Goal: Communication & Community: Answer question/provide support

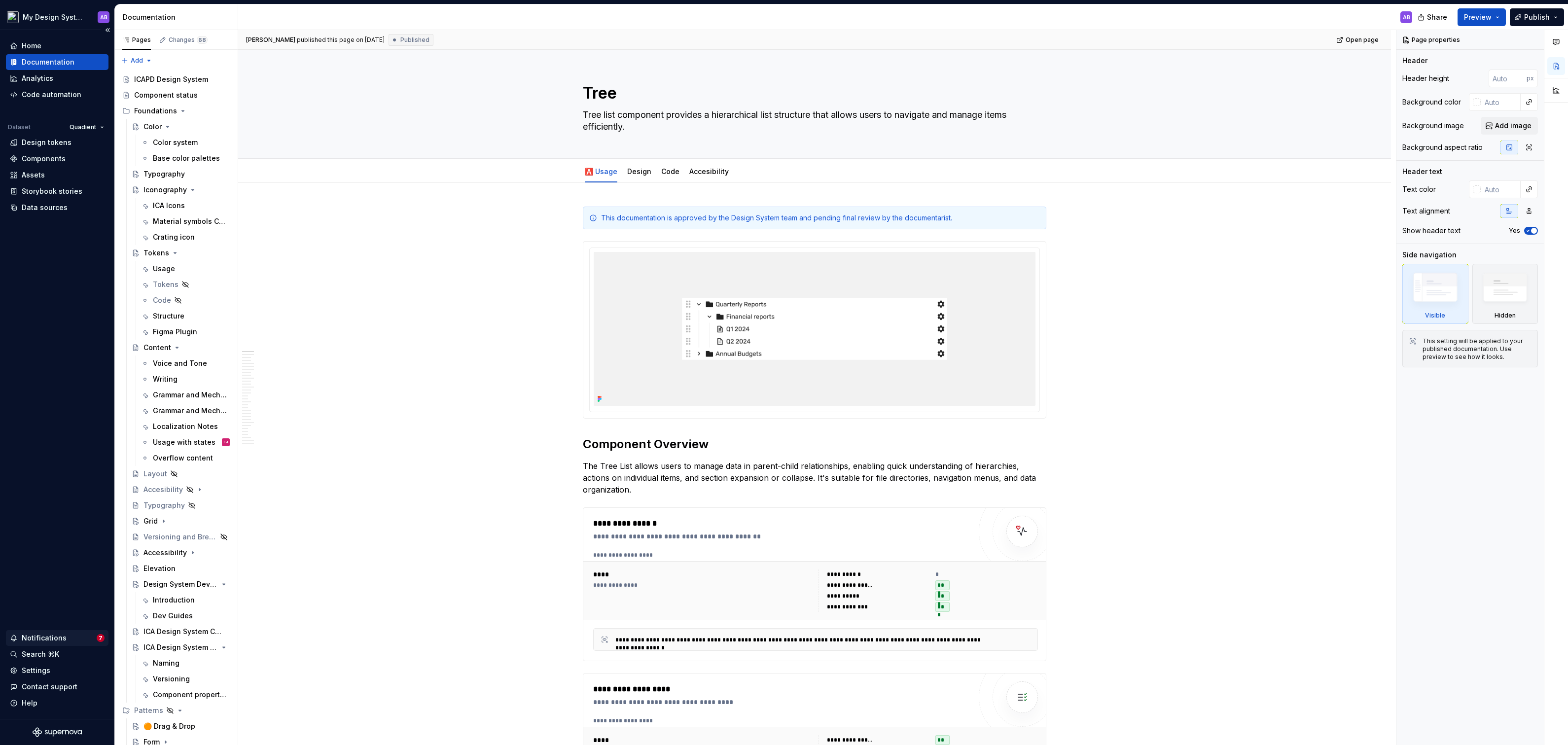
click at [71, 637] on div "Notifications" at bounding box center [53, 638] width 86 height 10
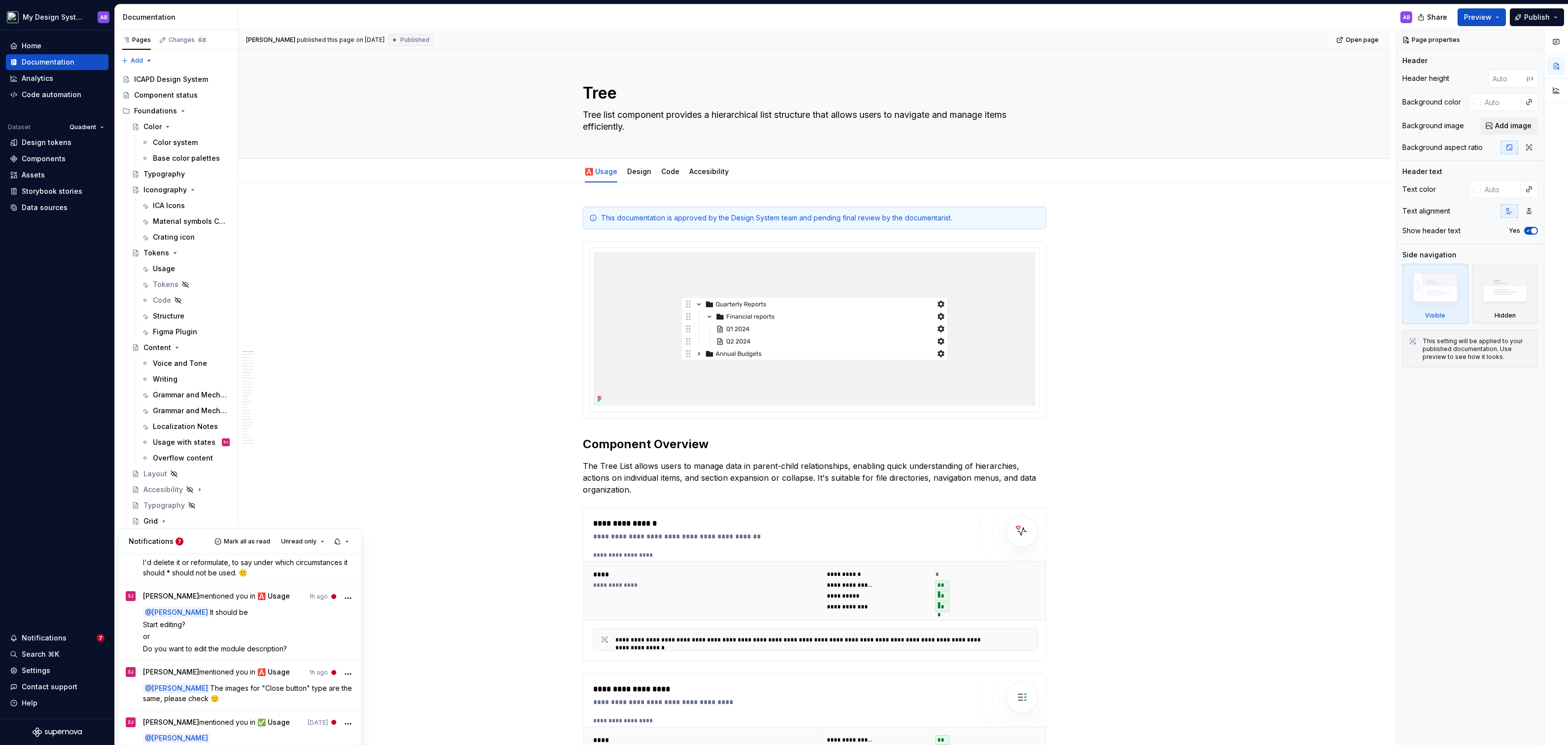
scroll to position [322, 0]
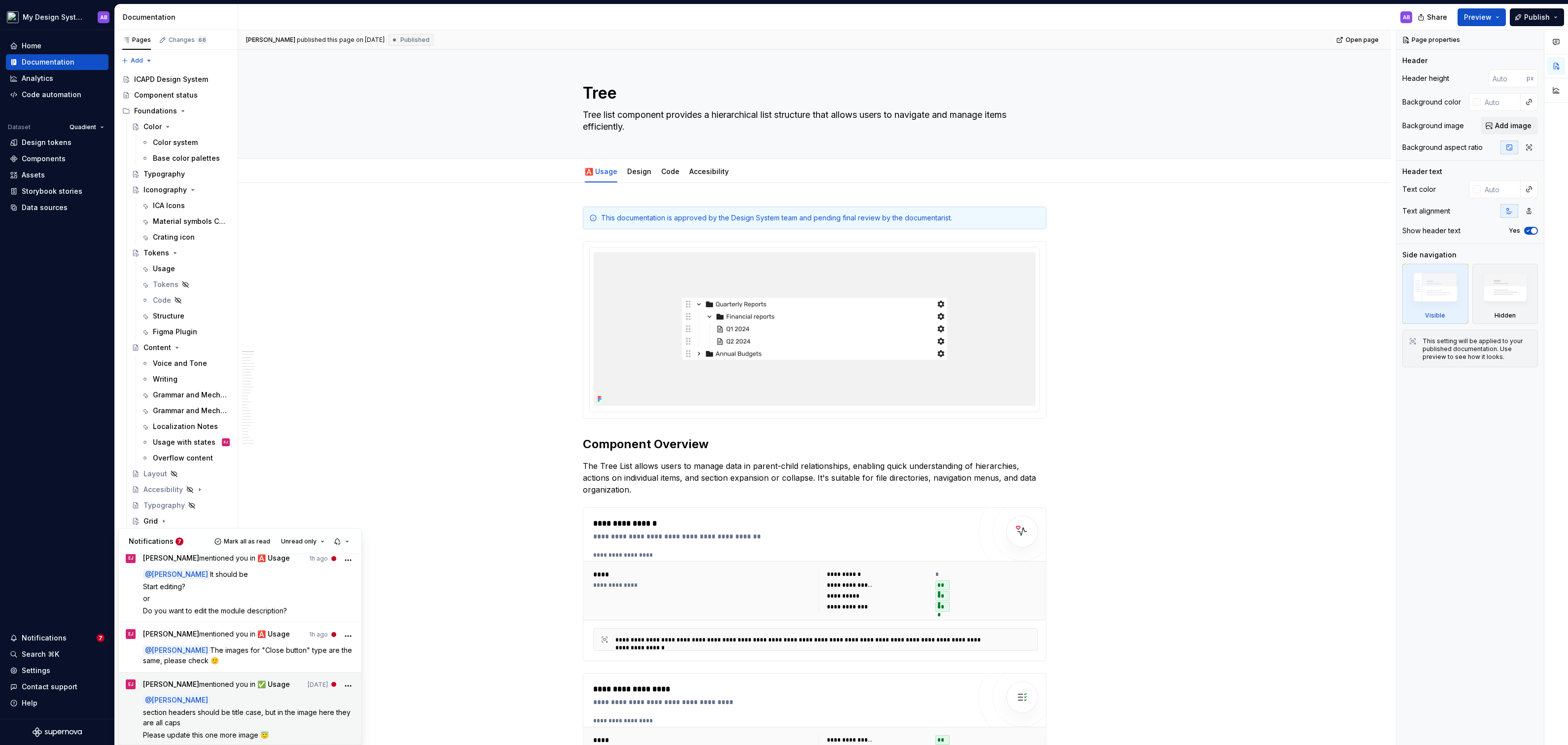
click at [211, 712] on span "section headers should be title case, but in the image here they are all caps" at bounding box center [247, 718] width 210 height 19
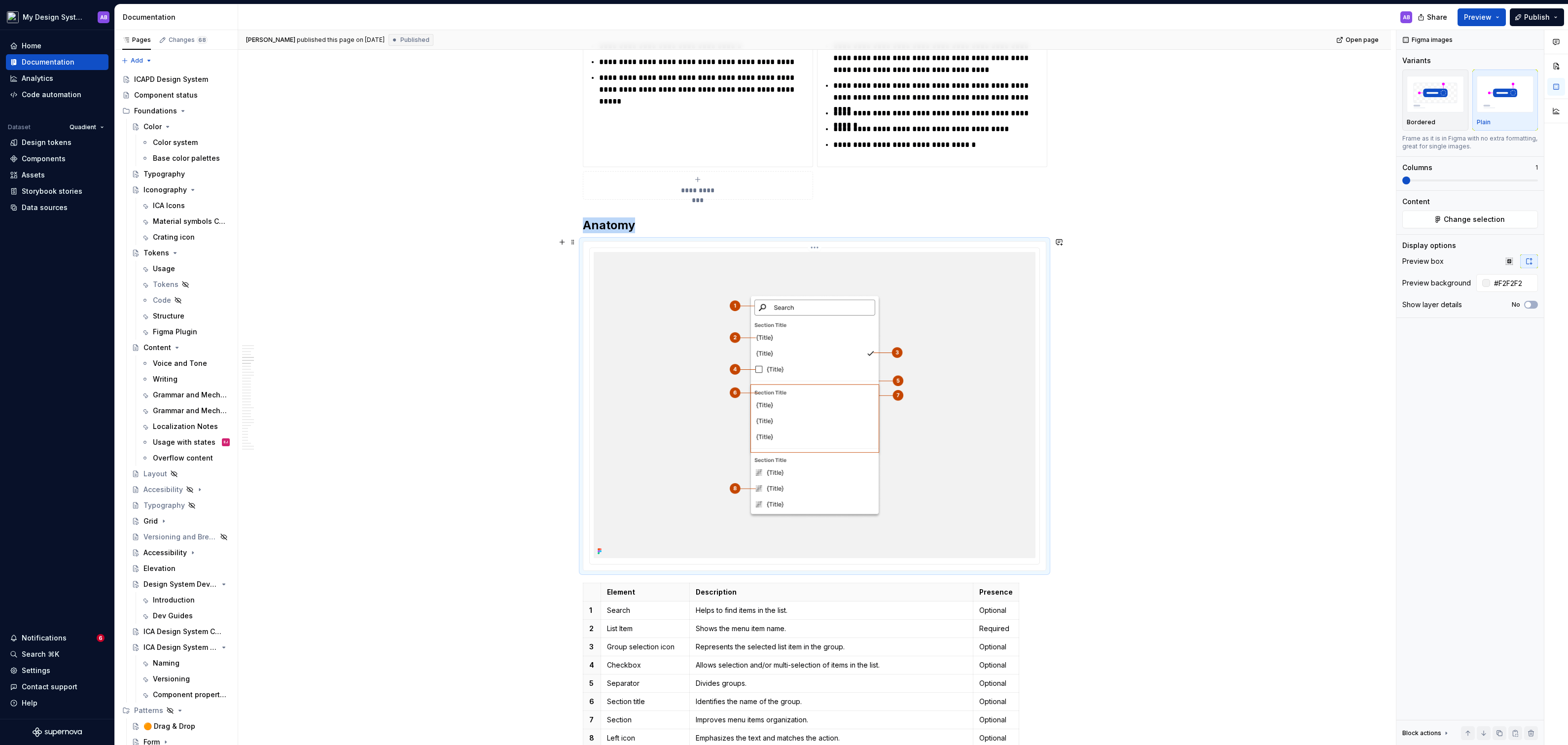
scroll to position [1064, 0]
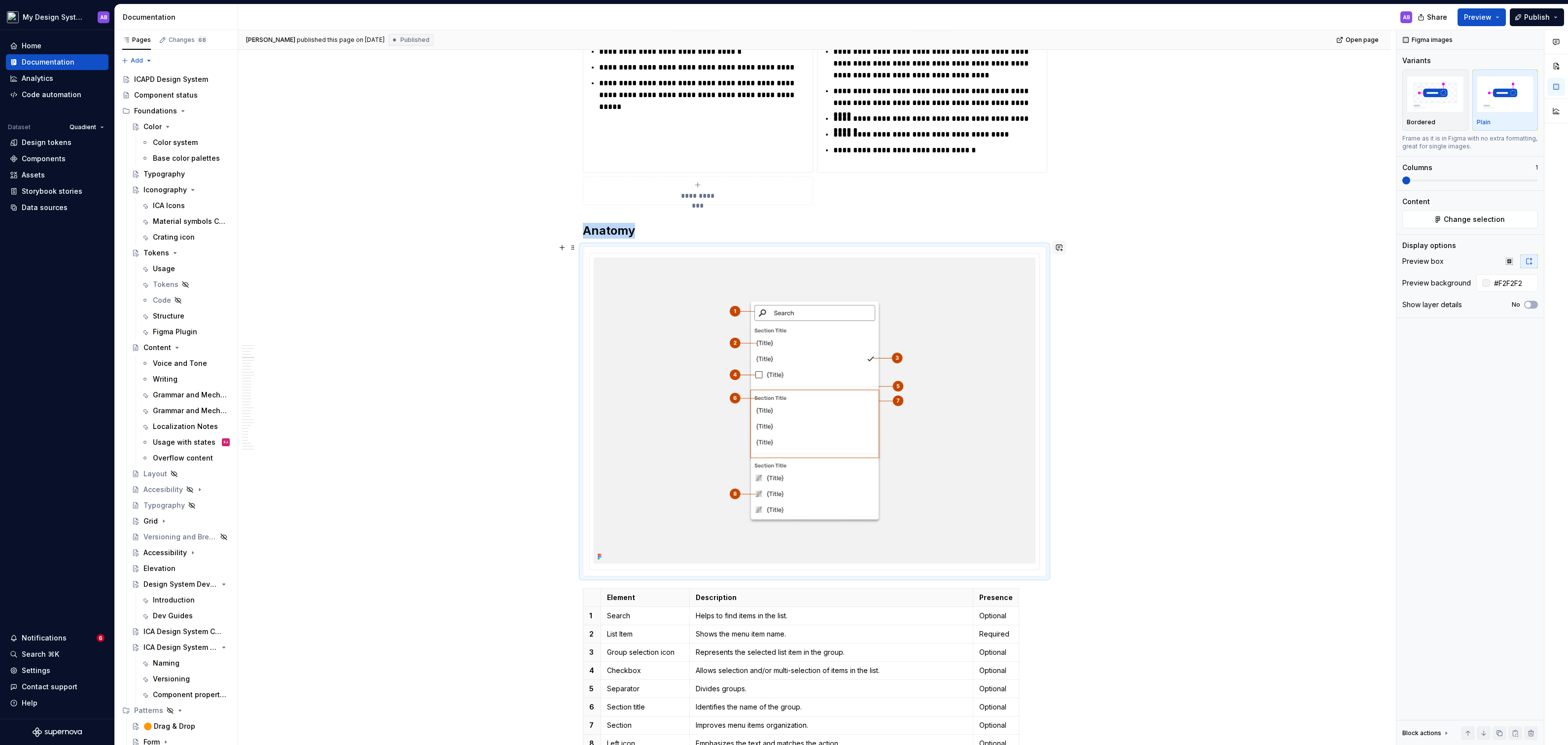
click at [1061, 246] on button "button" at bounding box center [1059, 248] width 14 height 14
click at [1557, 46] on button "button" at bounding box center [1556, 42] width 18 height 18
type textarea "*"
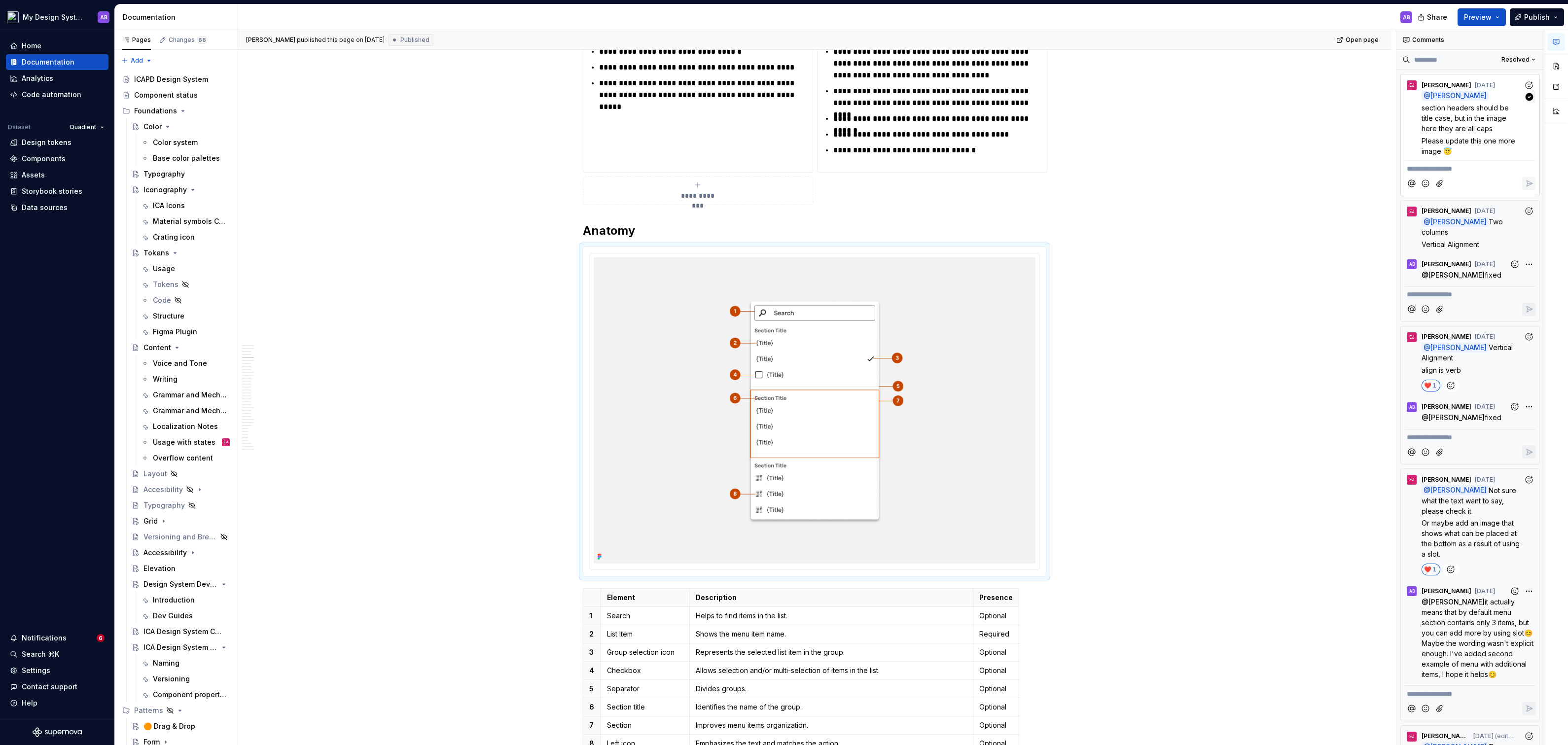
click at [1482, 134] on div "@ [PERSON_NAME] section headers should be title case, but in the image here the…" at bounding box center [1478, 123] width 114 height 65
click at [1530, 82] on icon "Add reaction" at bounding box center [1531, 83] width 2 height 2
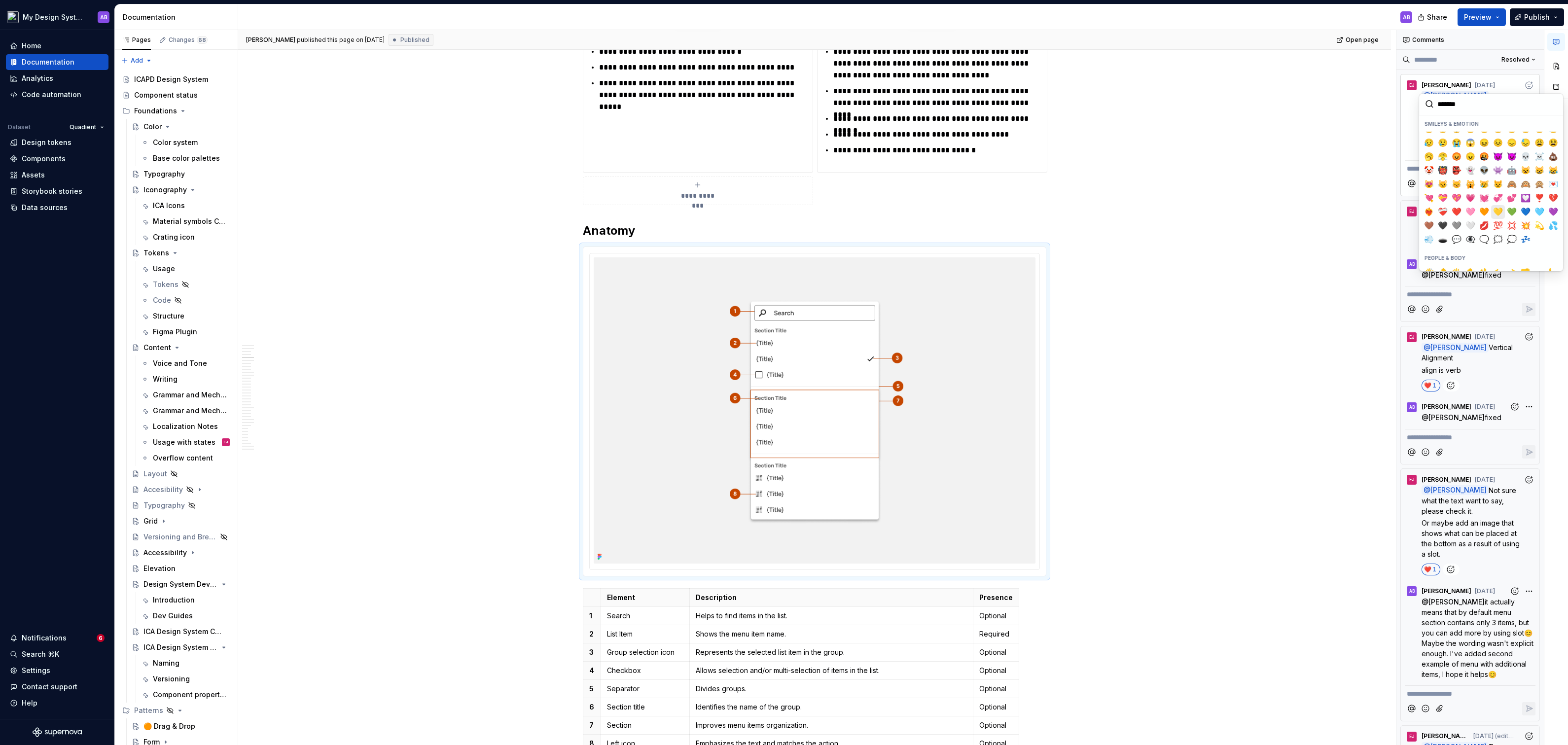
scroll to position [119, 0]
click at [1460, 215] on span "❤️" at bounding box center [1456, 212] width 8 height 10
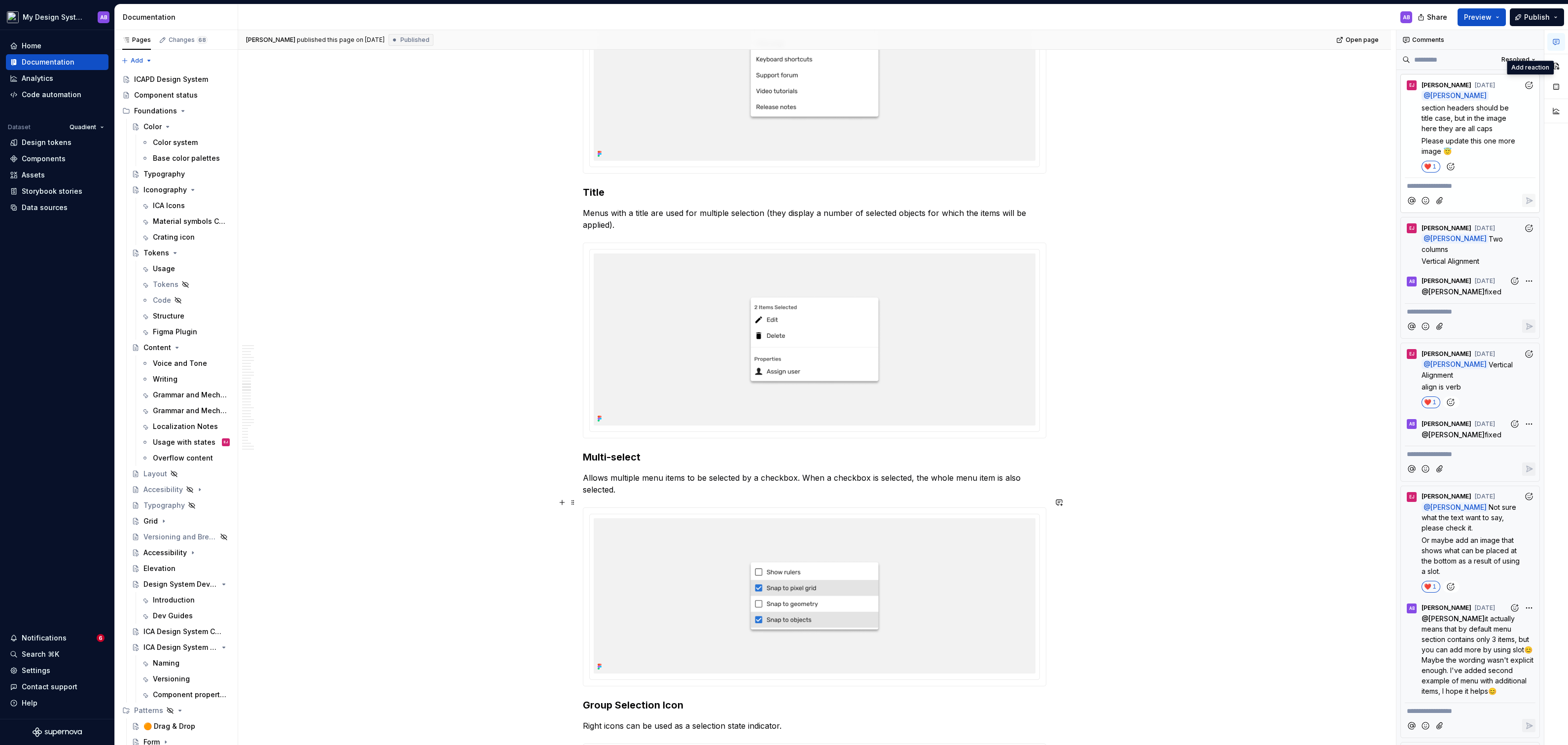
scroll to position [4593, 0]
click at [1439, 181] on p "**********" at bounding box center [1470, 185] width 126 height 10
click at [1547, 152] on li "EJ [PERSON_NAME]" at bounding box center [1545, 158] width 92 height 14
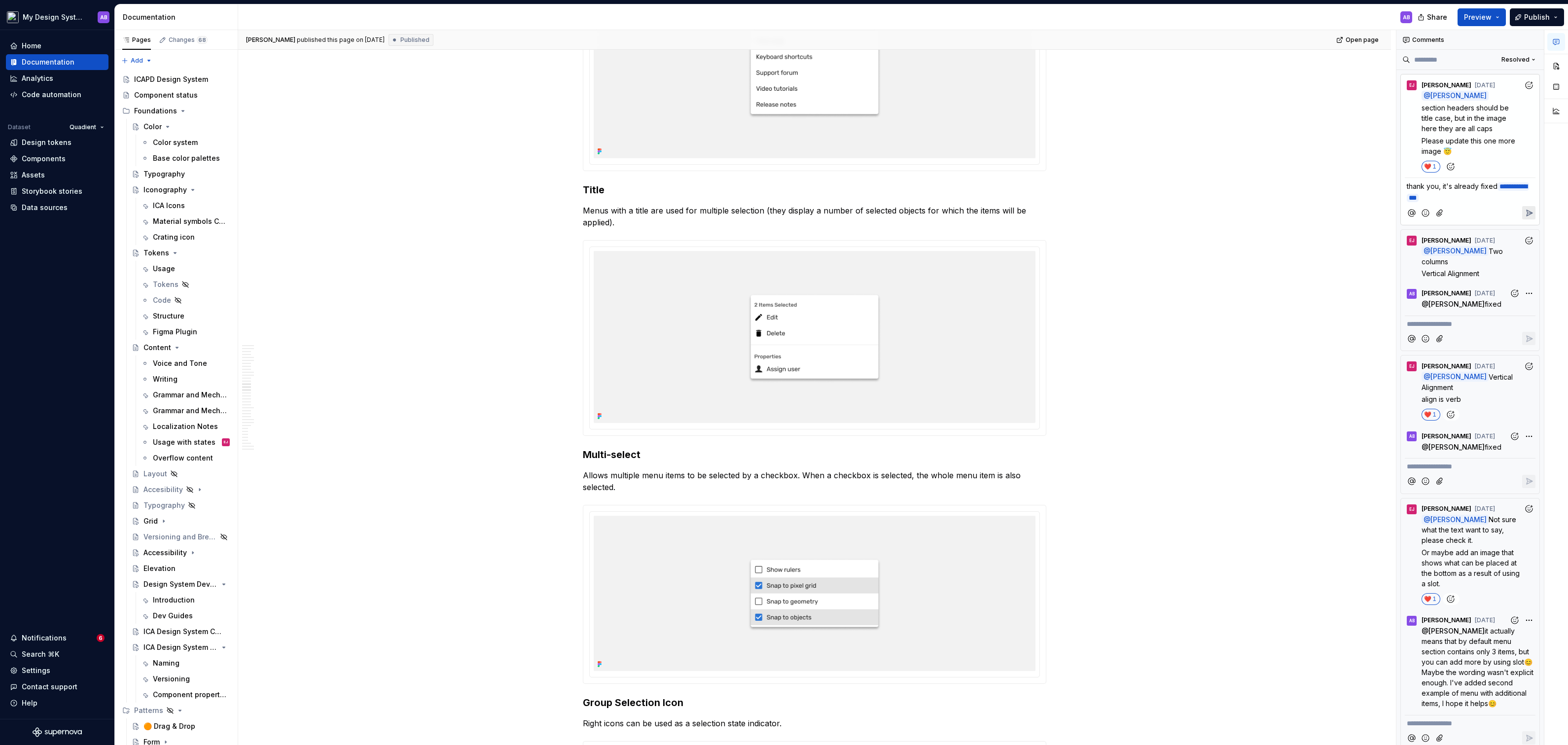
click at [1534, 208] on icon "Reply" at bounding box center [1529, 213] width 10 height 10
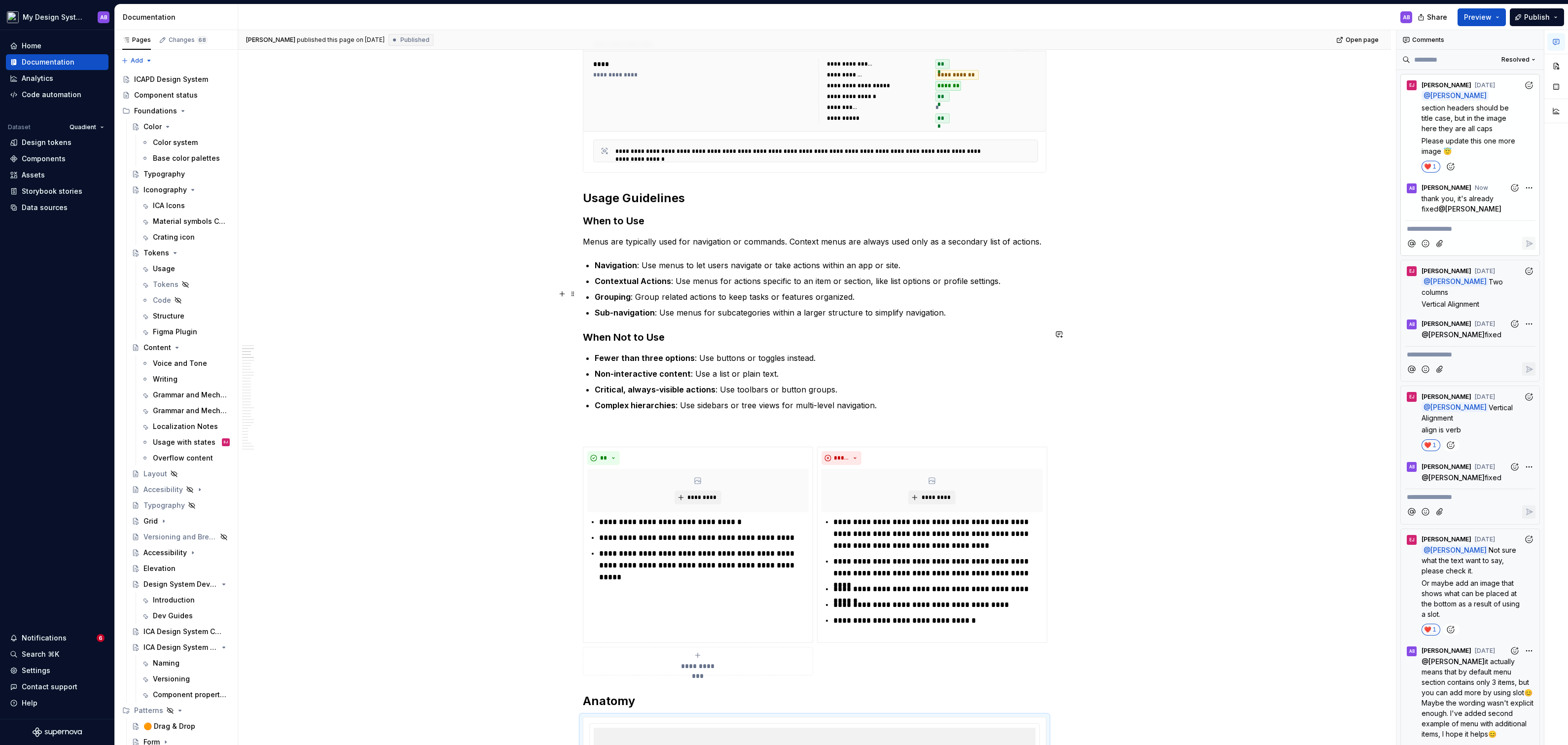
scroll to position [0, 0]
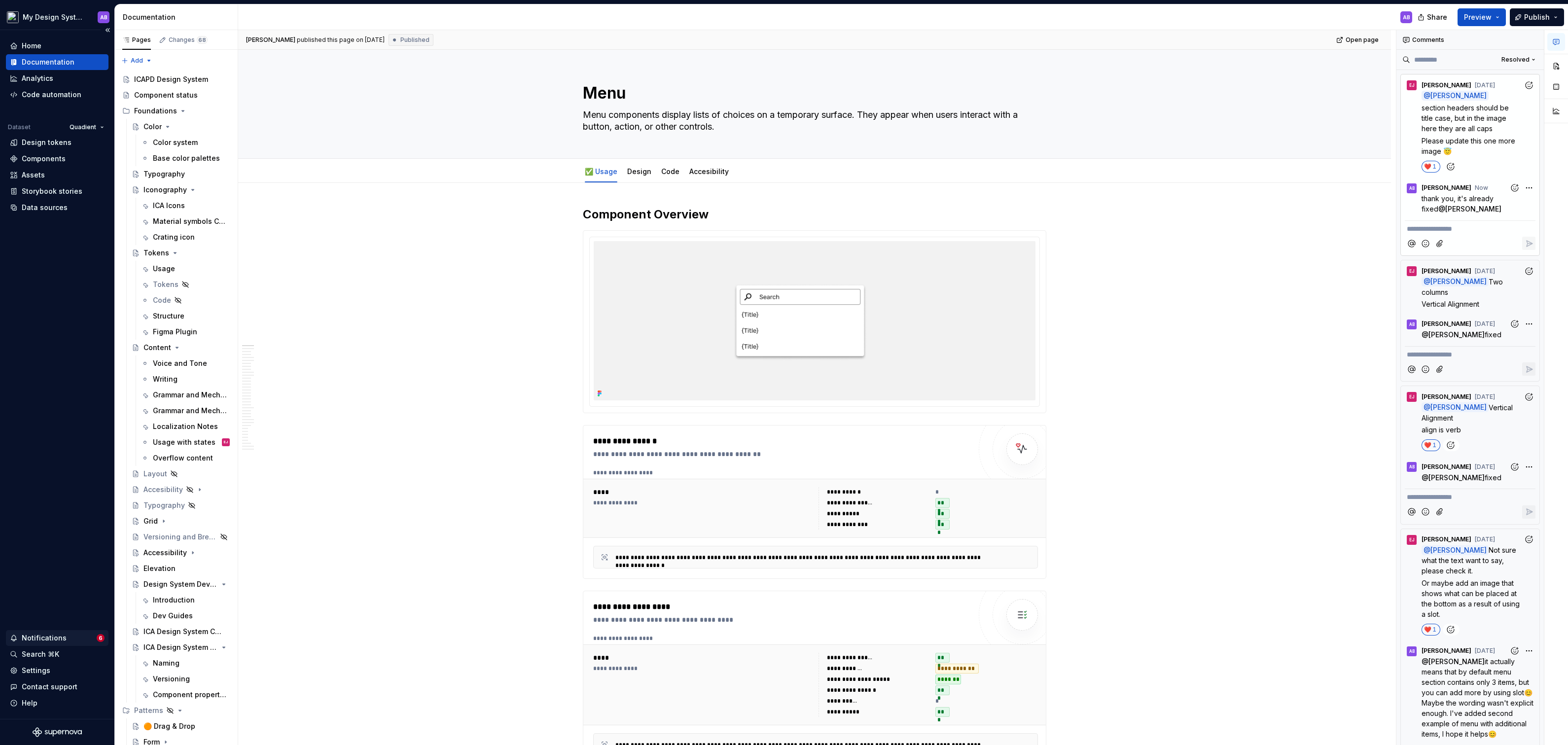
click at [49, 638] on div "Notifications" at bounding box center [44, 638] width 45 height 10
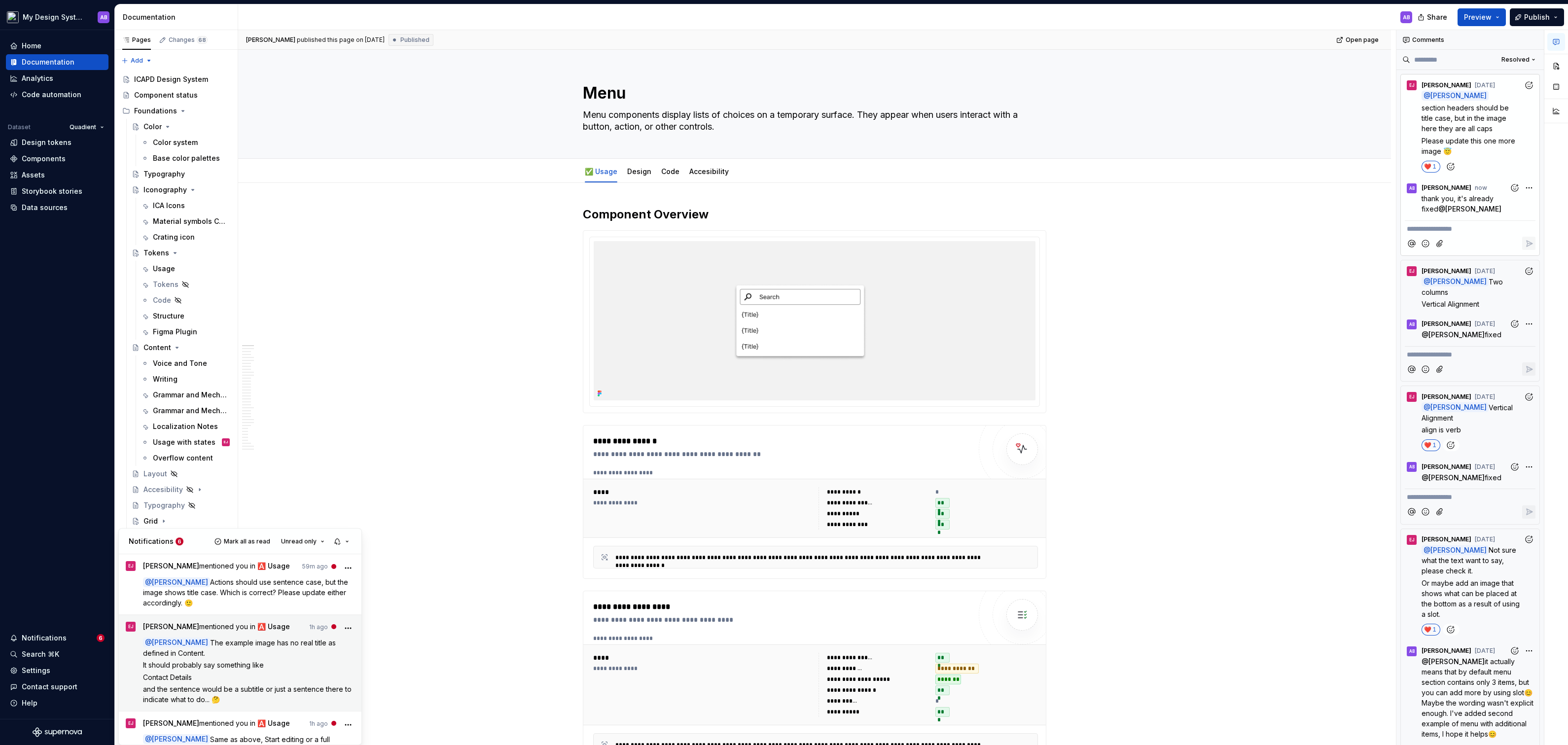
scroll to position [248, 0]
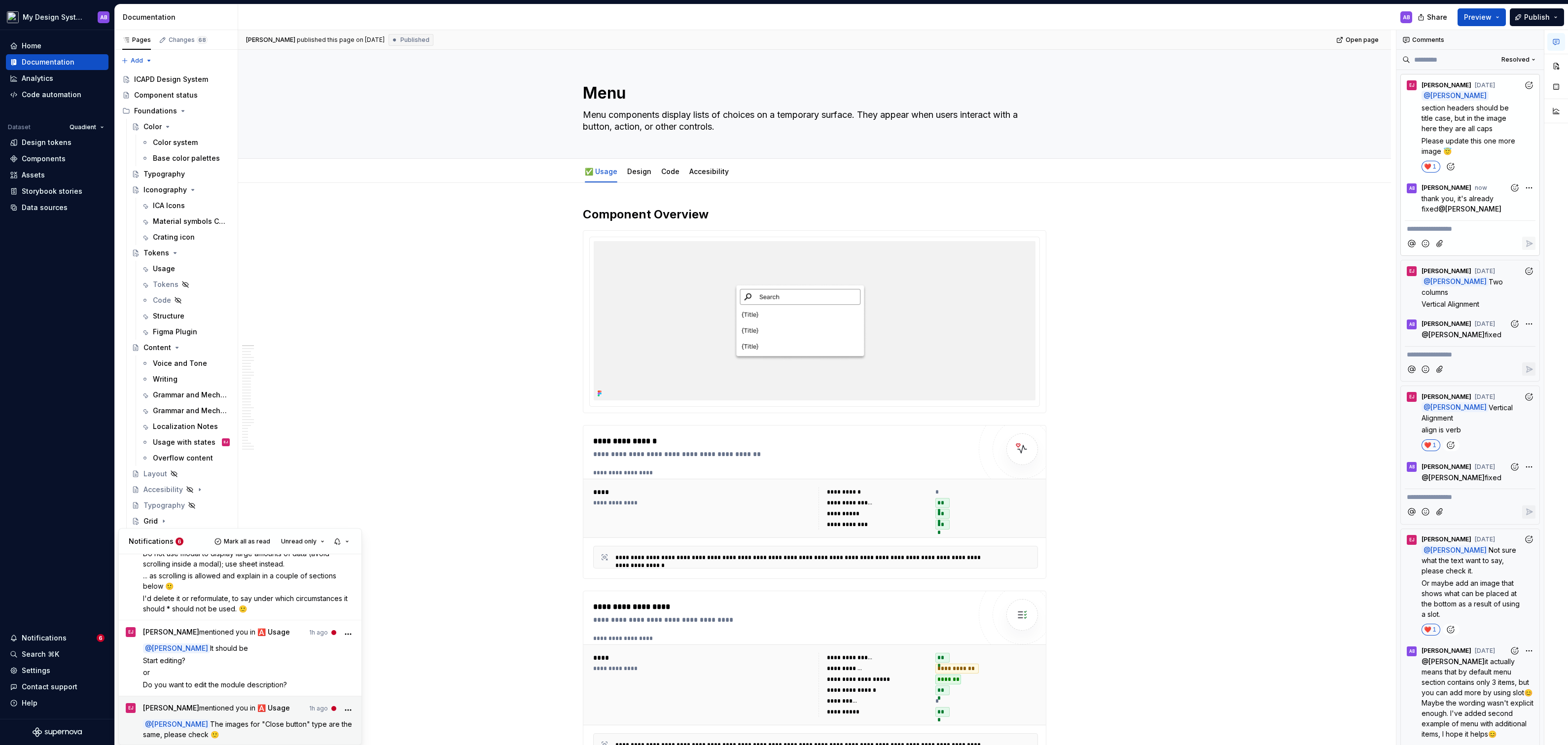
click at [218, 721] on span "The images for "Close button" type are the same, please check 🙂" at bounding box center [248, 730] width 211 height 19
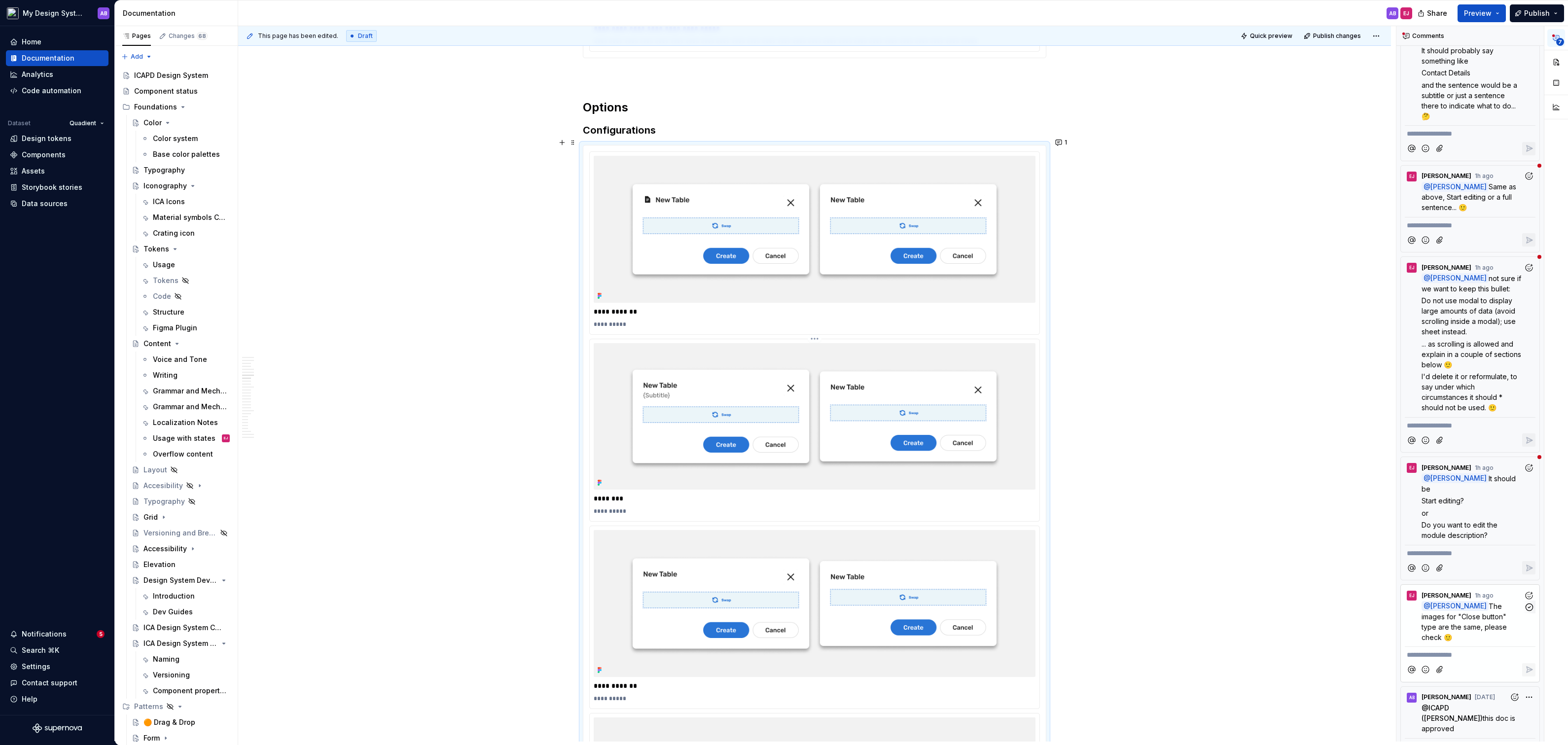
scroll to position [2794, 0]
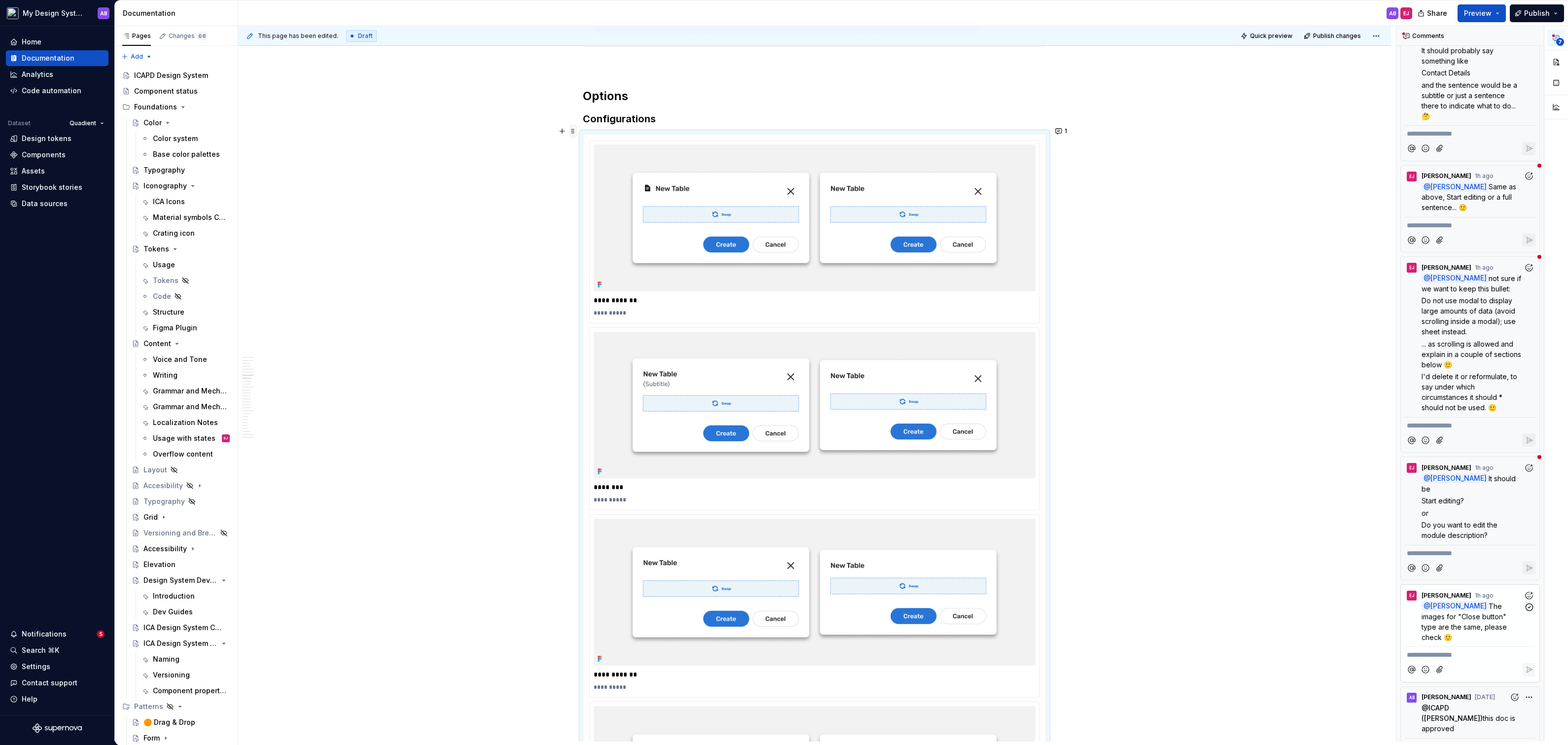
click at [577, 130] on span at bounding box center [573, 131] width 8 height 14
click at [628, 150] on div "Duplicate" at bounding box center [616, 145] width 84 height 16
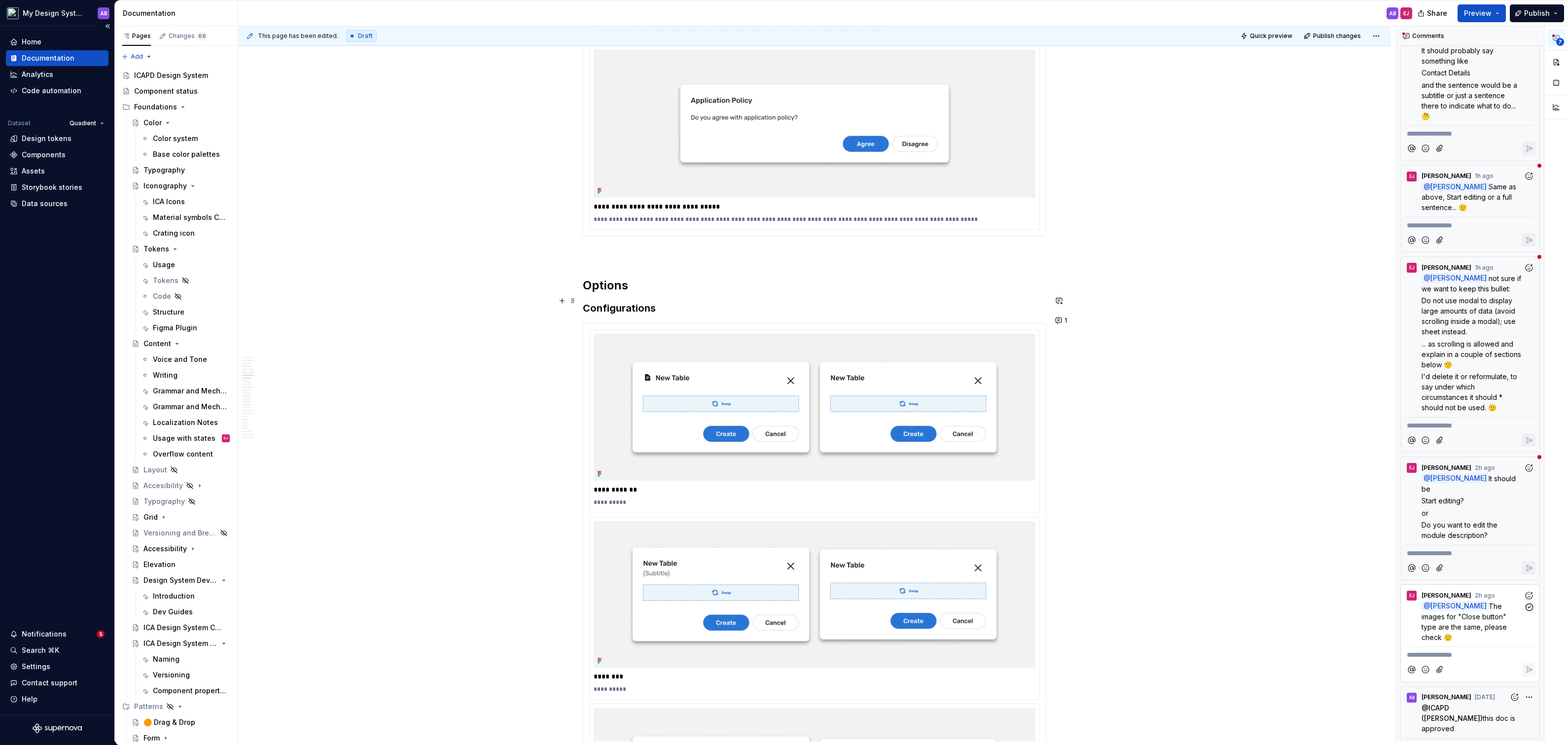
scroll to position [2576, 0]
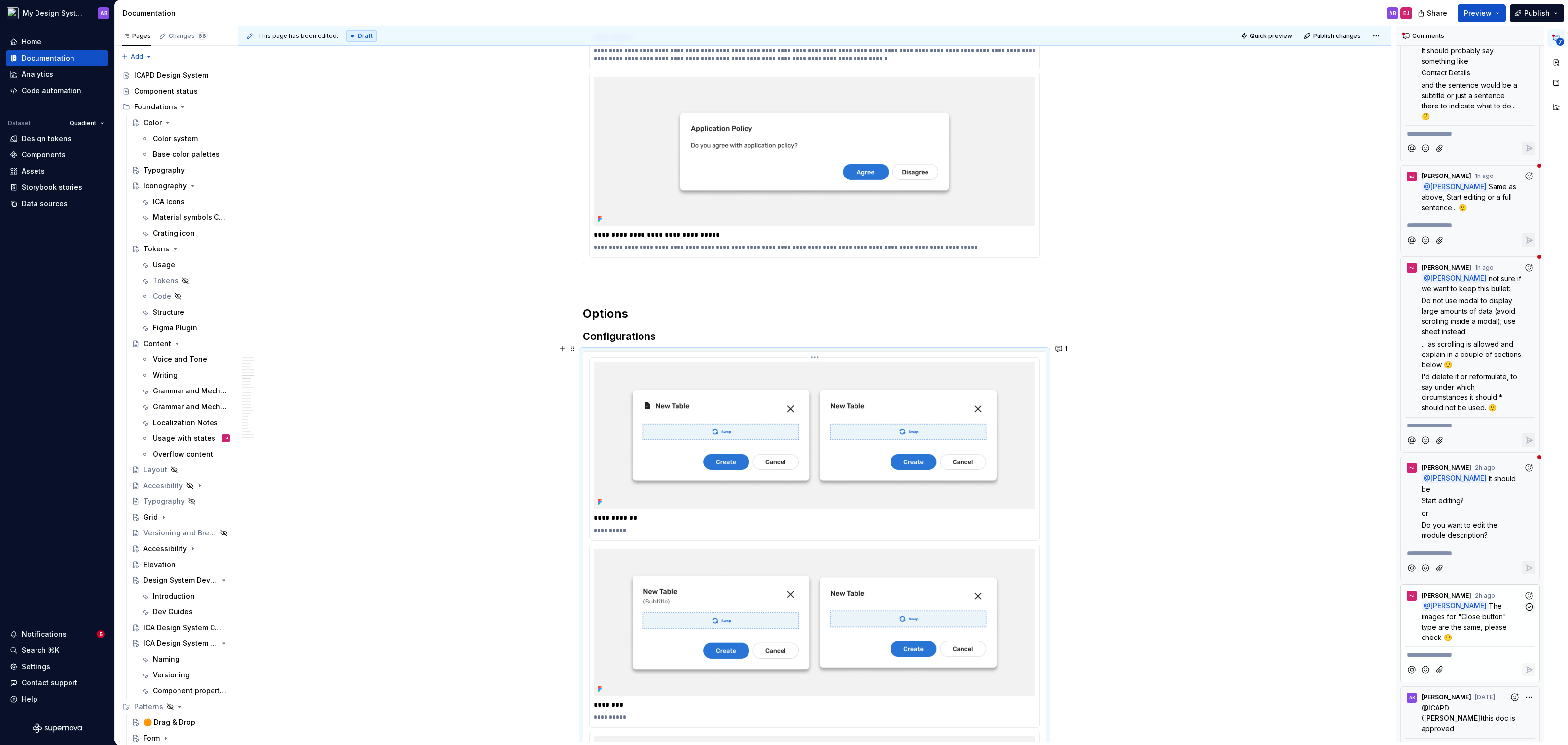
click at [849, 413] on img at bounding box center [815, 435] width 441 height 146
click at [1561, 68] on button "button" at bounding box center [1556, 62] width 18 height 18
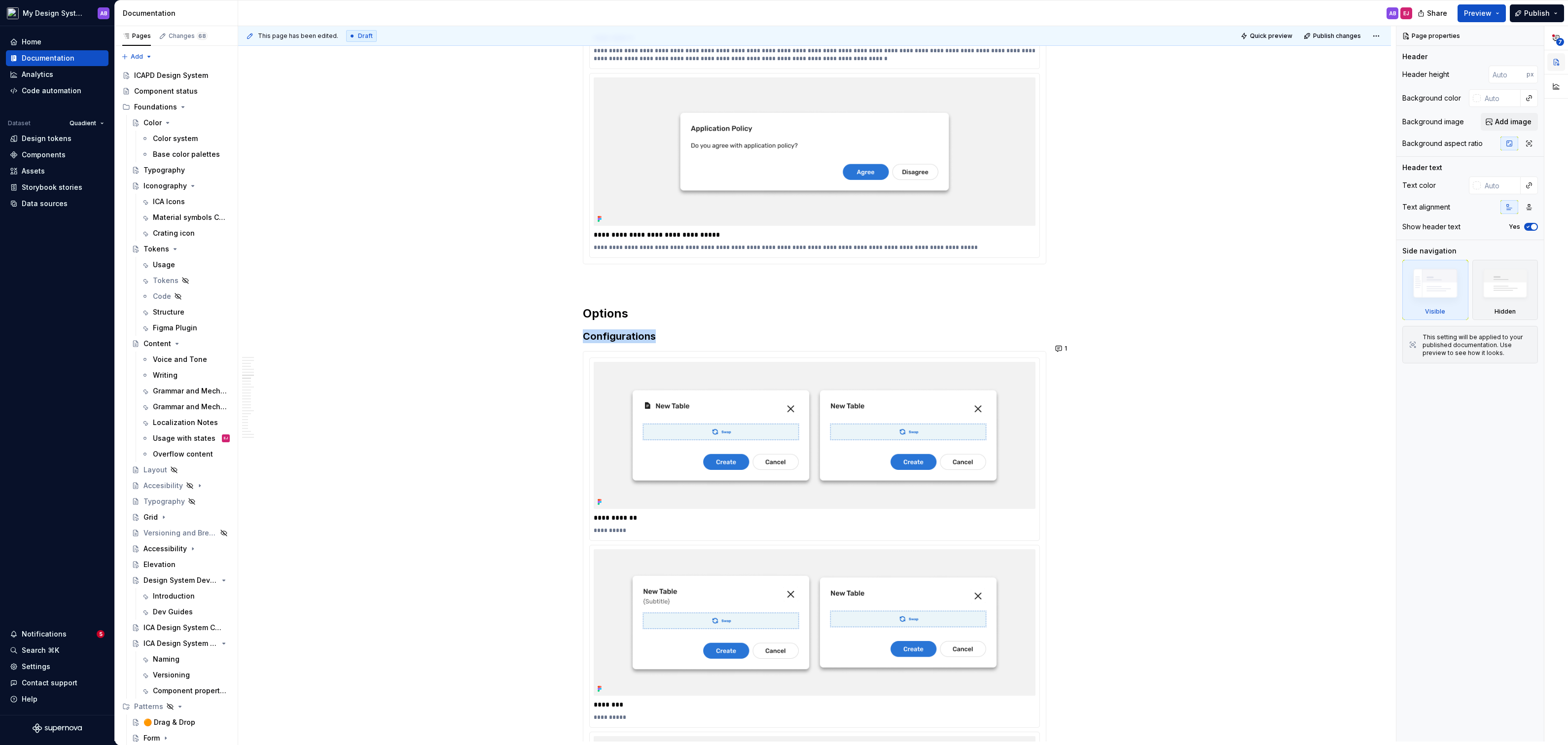
scroll to position [0, 0]
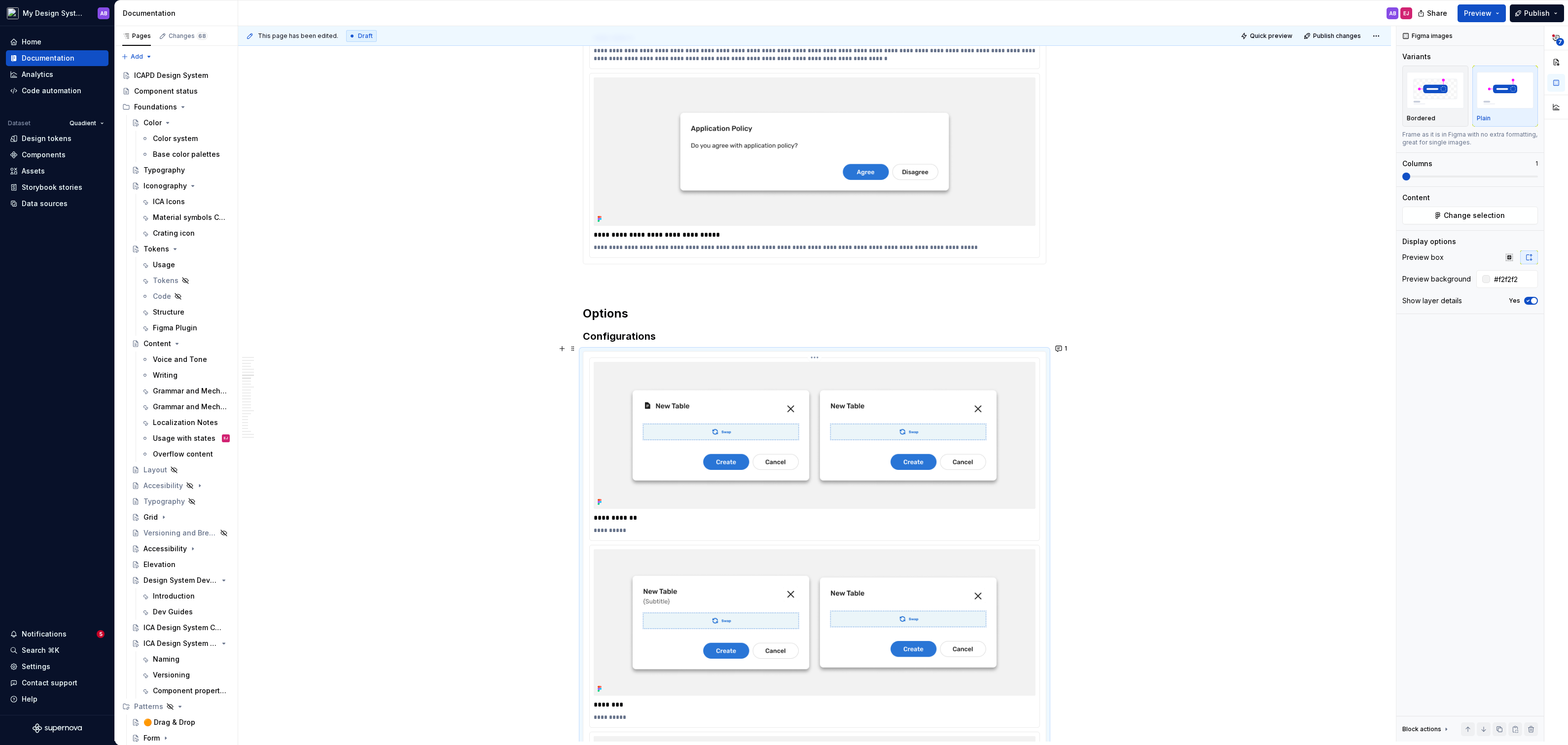
click at [955, 399] on img at bounding box center [815, 435] width 441 height 146
click at [1502, 216] on span "Change selection" at bounding box center [1475, 215] width 61 height 10
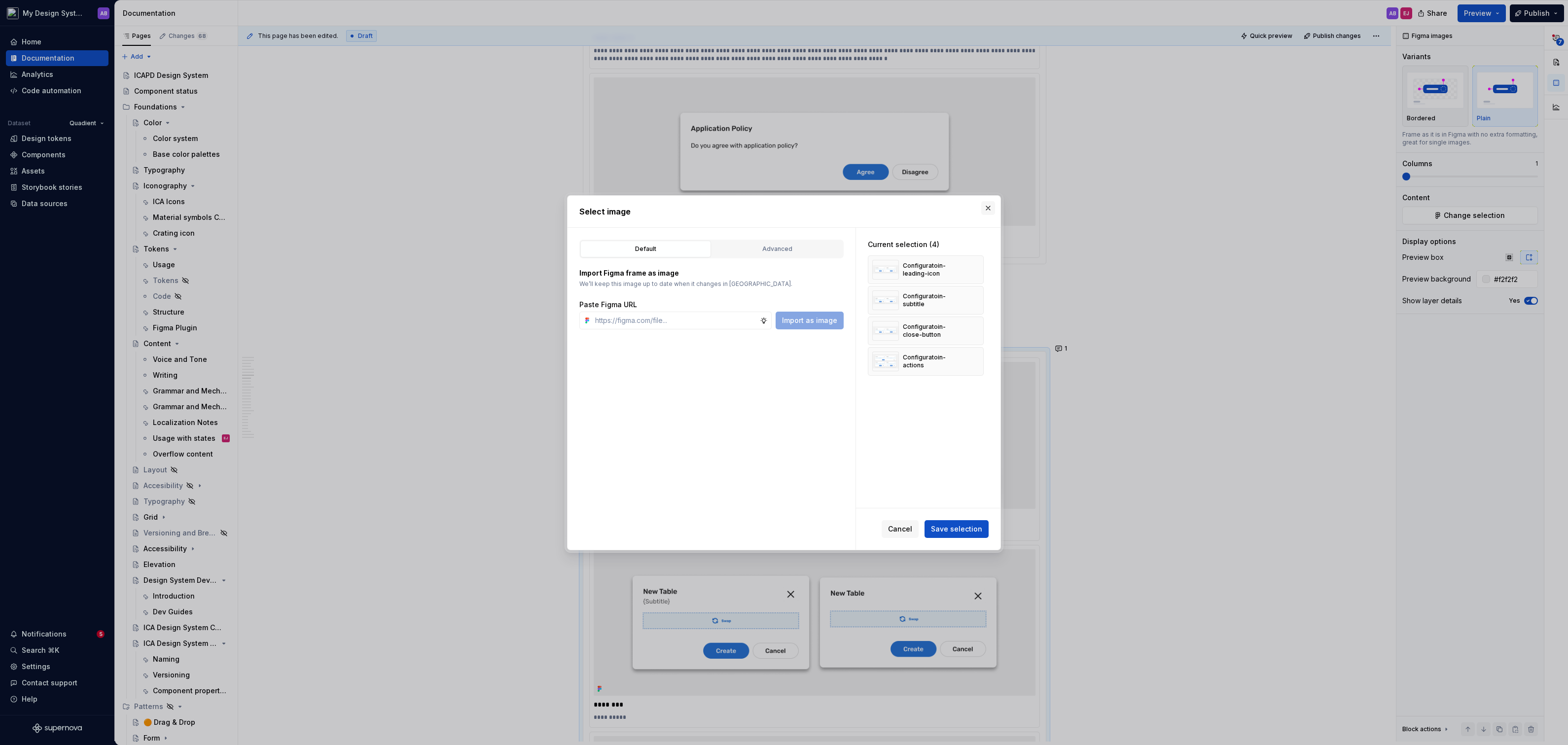
click at [984, 211] on button "button" at bounding box center [988, 208] width 14 height 14
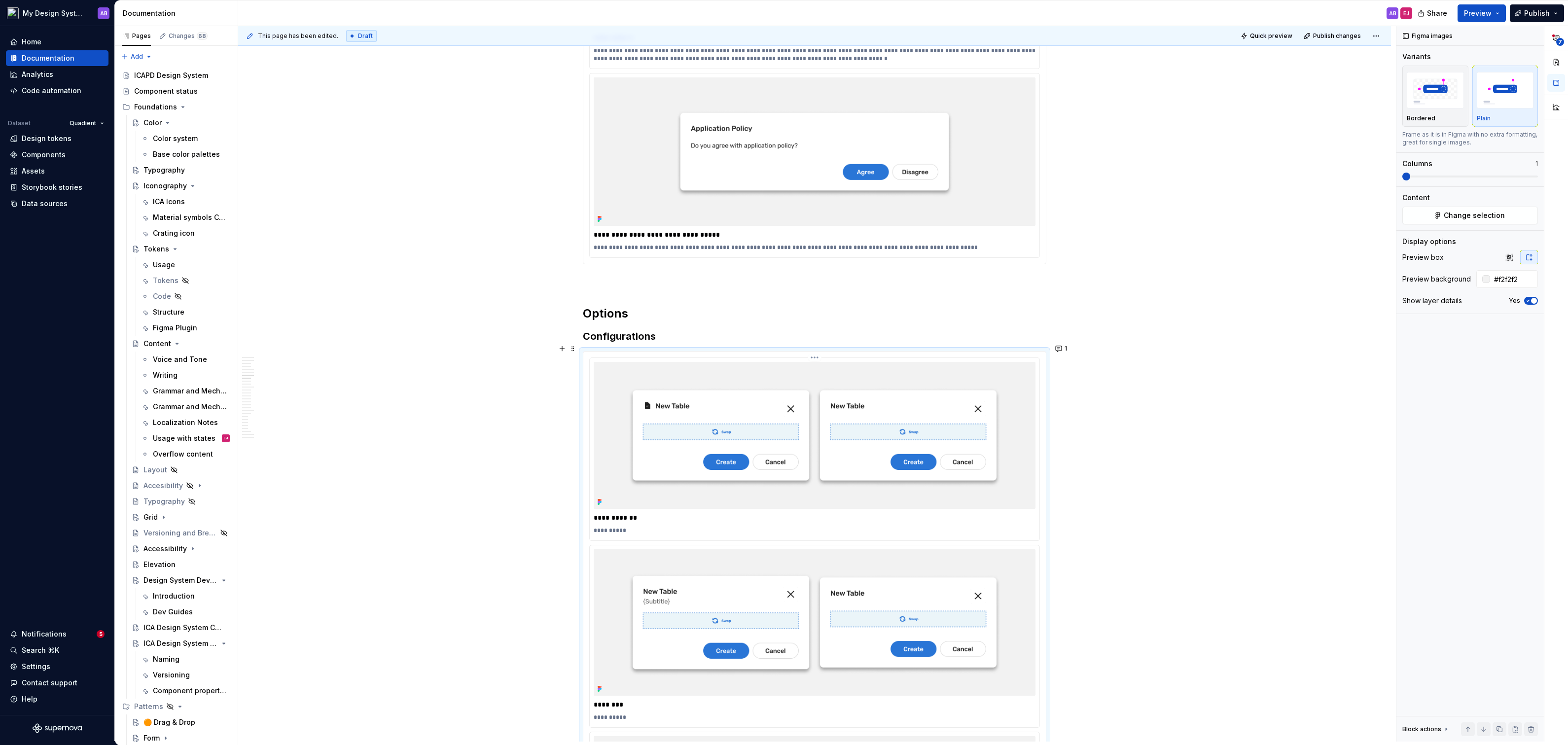
click at [819, 345] on html "My Design System AB Home Documentation Analytics Code automation Dataset Quadie…" at bounding box center [784, 372] width 1568 height 745
click at [844, 431] on div "Delete item" at bounding box center [863, 437] width 102 height 16
click at [819, 350] on html "My Design System AB Home Documentation Analytics Code automation Dataset Quadie…" at bounding box center [784, 372] width 1568 height 745
click at [832, 434] on div "Delete item" at bounding box center [869, 437] width 82 height 10
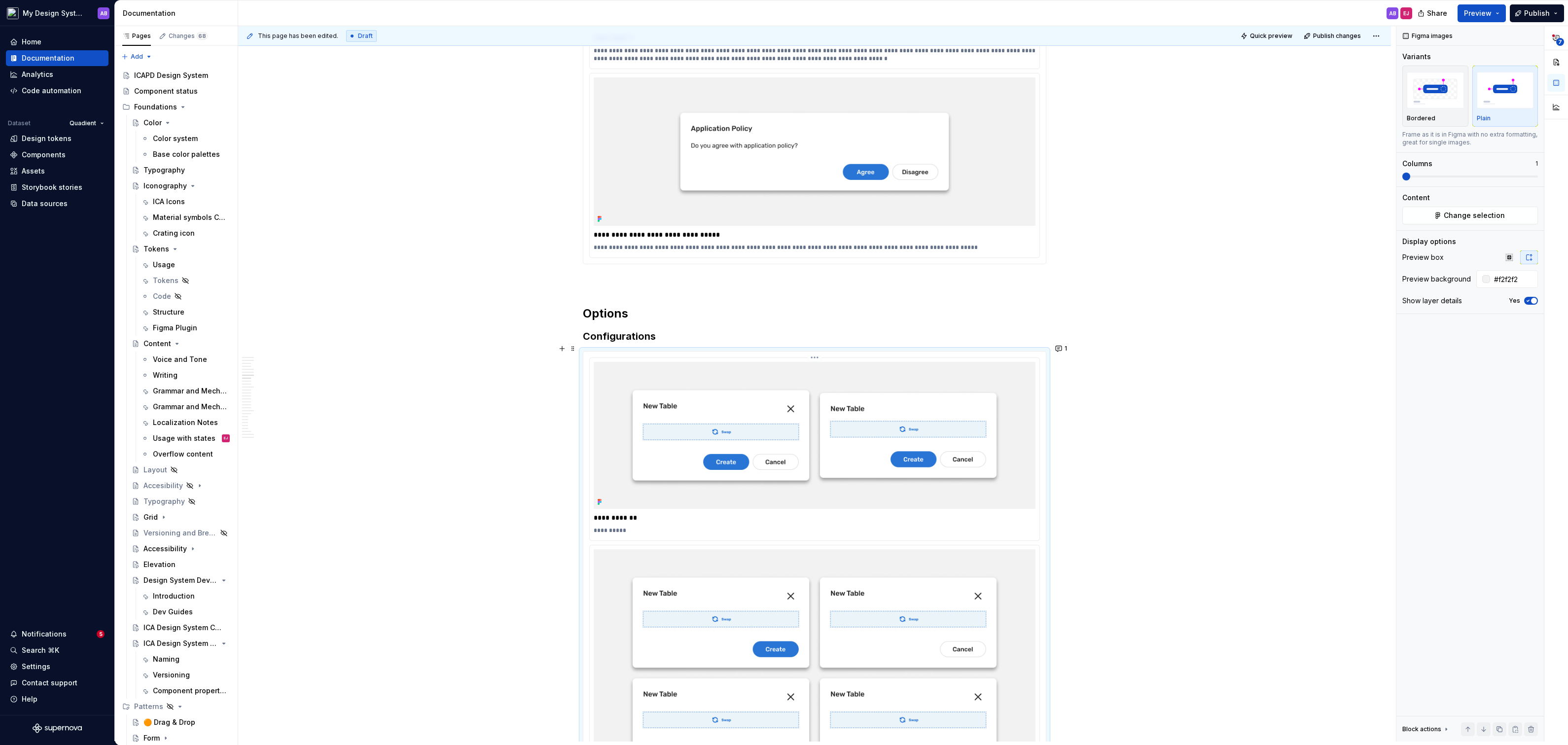
click at [821, 348] on html "My Design System AB Home Documentation Analytics Code automation Dataset Quadie…" at bounding box center [784, 372] width 1568 height 745
click at [831, 428] on div "Background color Reset background color Update Figma image Open frame in Figma …" at bounding box center [863, 401] width 107 height 93
click at [833, 435] on div "Delete item" at bounding box center [869, 437] width 82 height 10
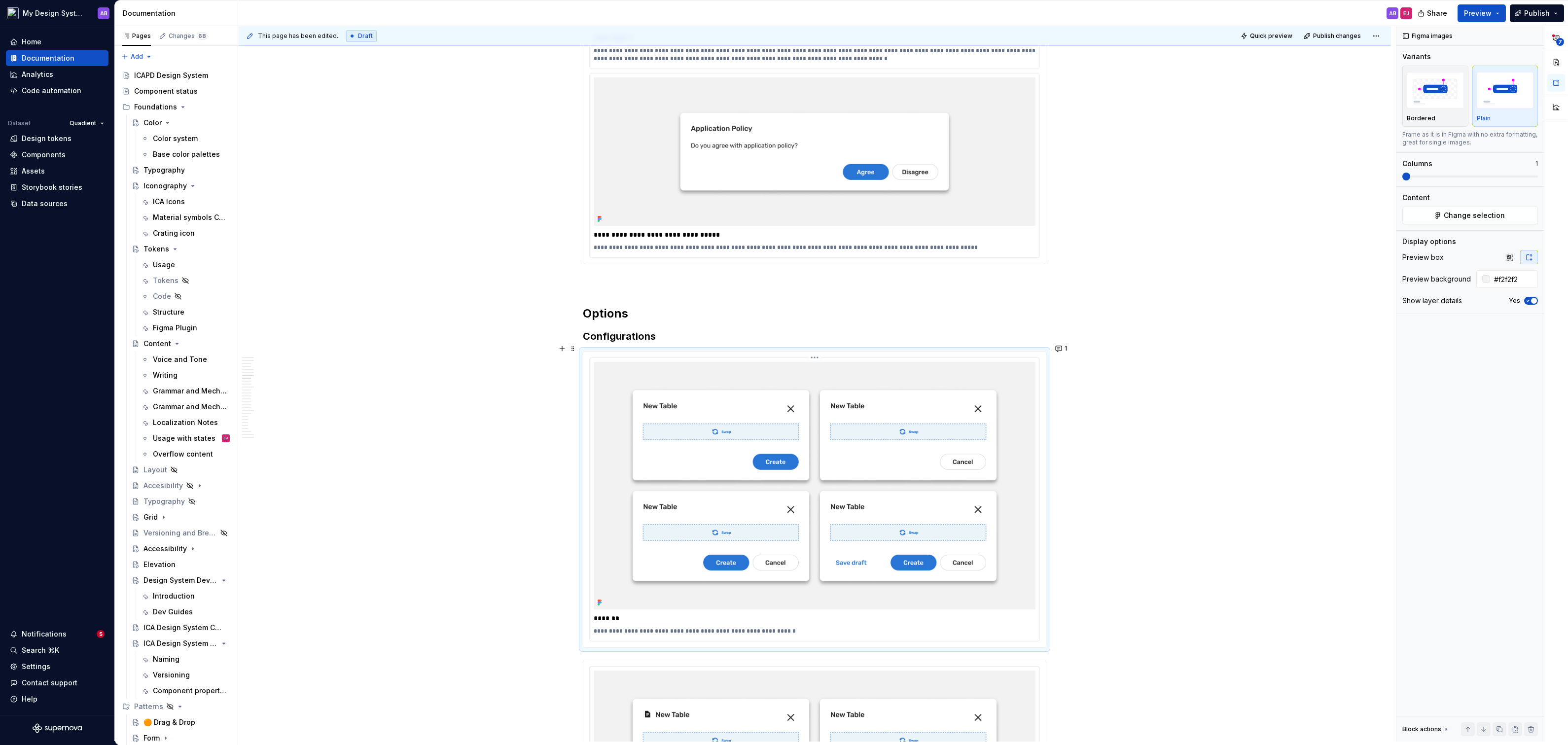
click at [820, 349] on html "My Design System AB Home Documentation Analytics Code automation Dataset Quadie…" at bounding box center [784, 372] width 1568 height 745
click at [845, 435] on div "Delete item" at bounding box center [869, 437] width 82 height 10
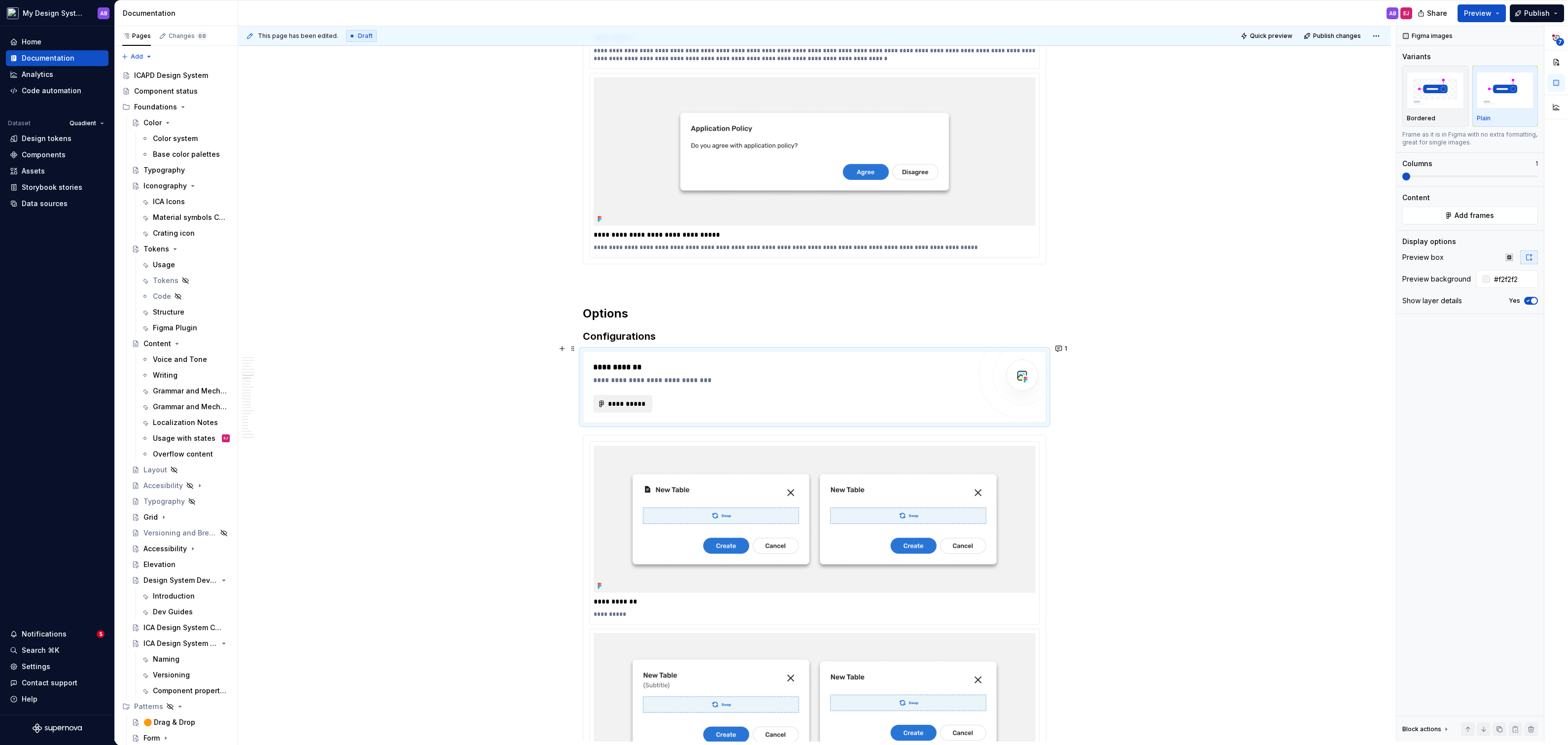
click at [636, 399] on span "**********" at bounding box center [626, 404] width 38 height 10
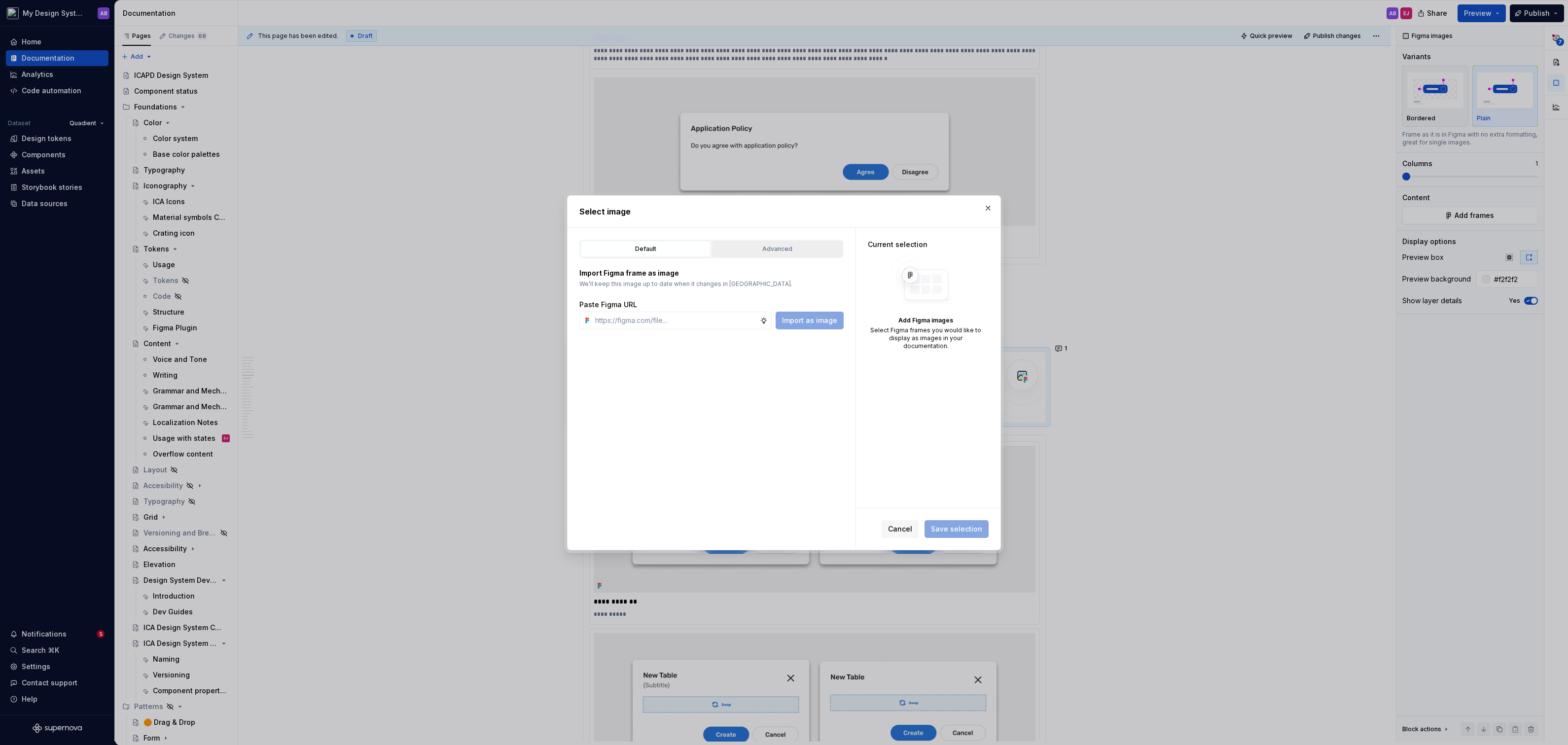
click at [787, 248] on div "Advanced" at bounding box center [778, 249] width 124 height 10
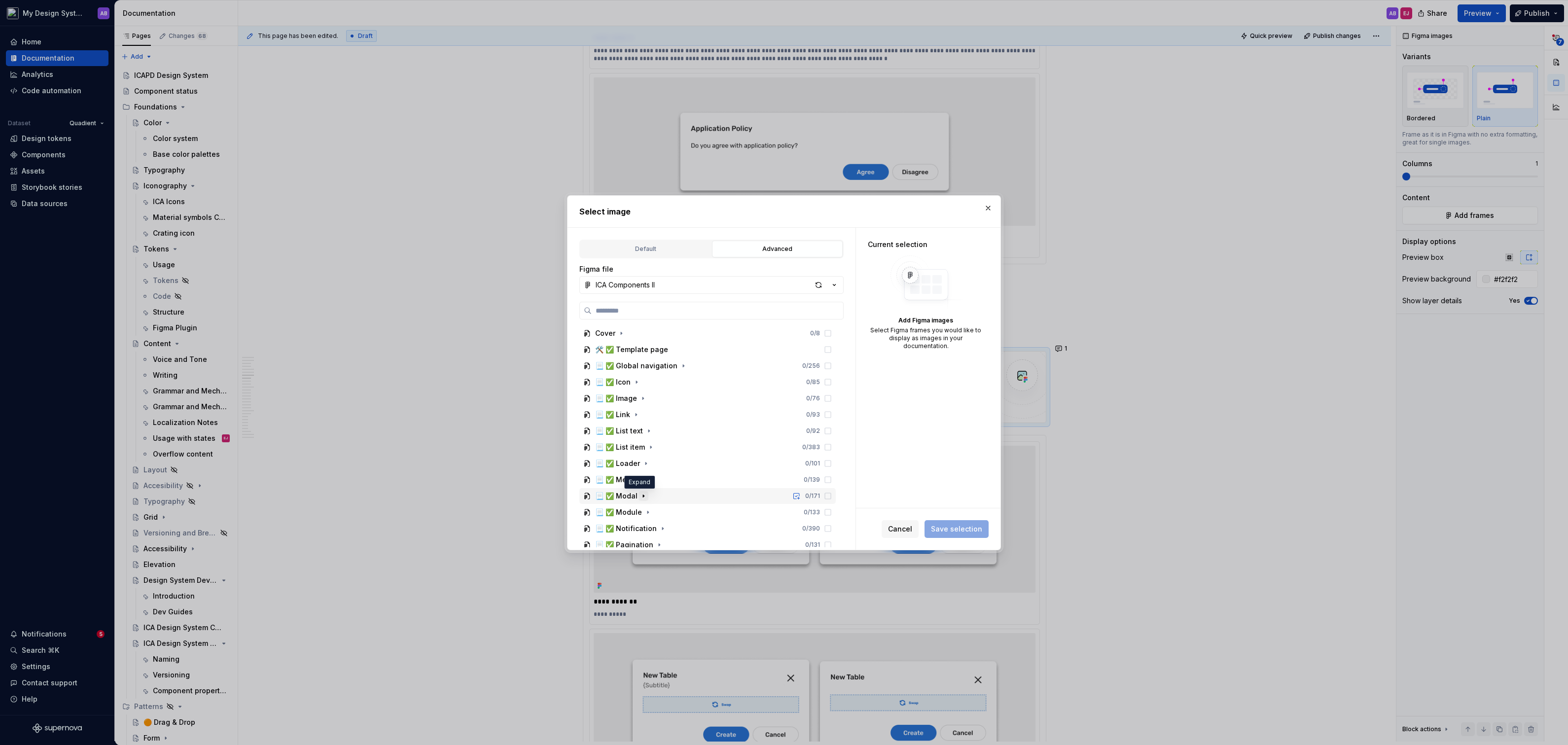
click at [639, 494] on icon "button" at bounding box center [643, 496] width 8 height 8
click at [676, 441] on icon "button" at bounding box center [680, 440] width 8 height 8
click at [665, 428] on icon "button" at bounding box center [665, 429] width 1 height 2
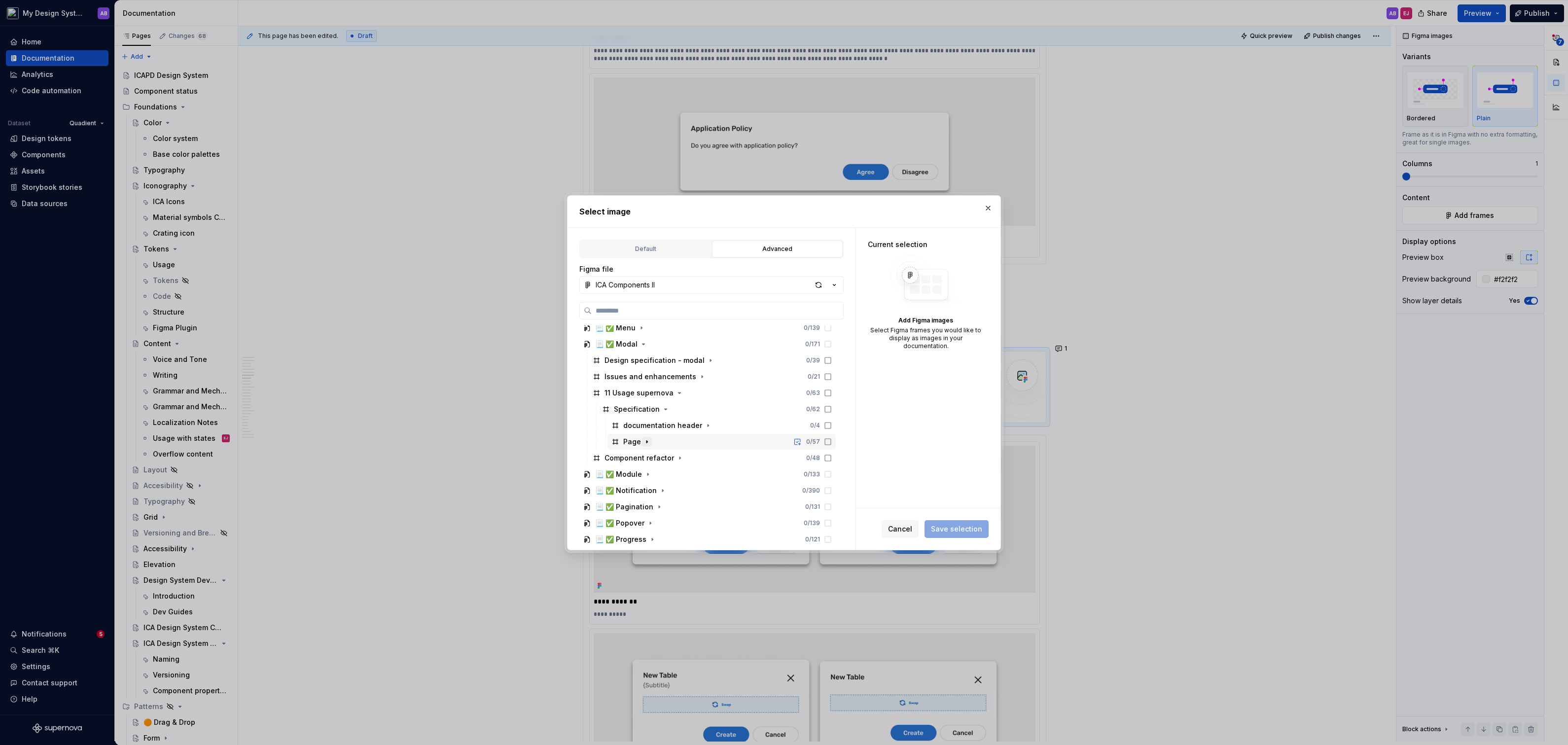
click at [646, 437] on button "button" at bounding box center [647, 442] width 10 height 10
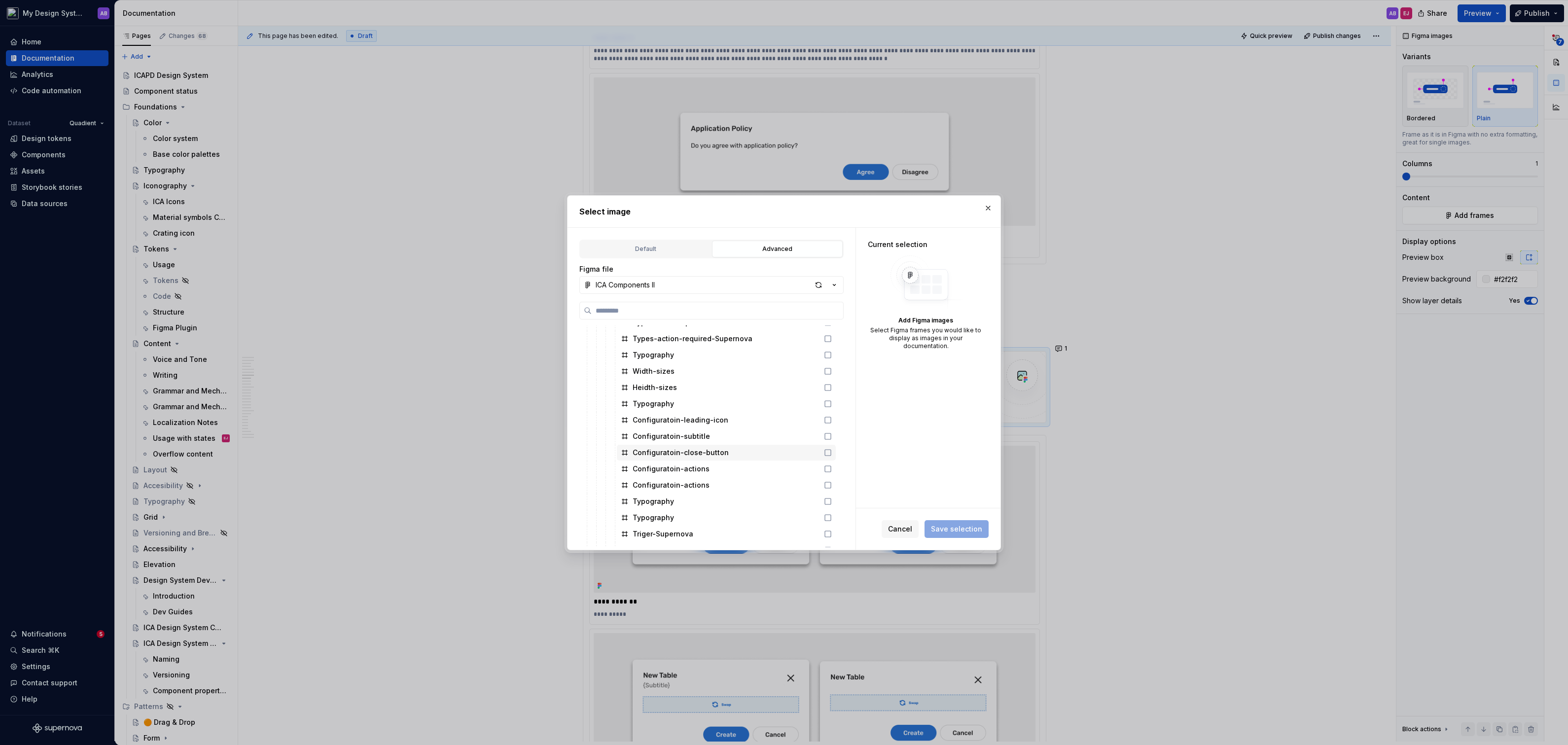
scroll to position [416, 0]
click at [819, 282] on div "button" at bounding box center [819, 285] width 14 height 14
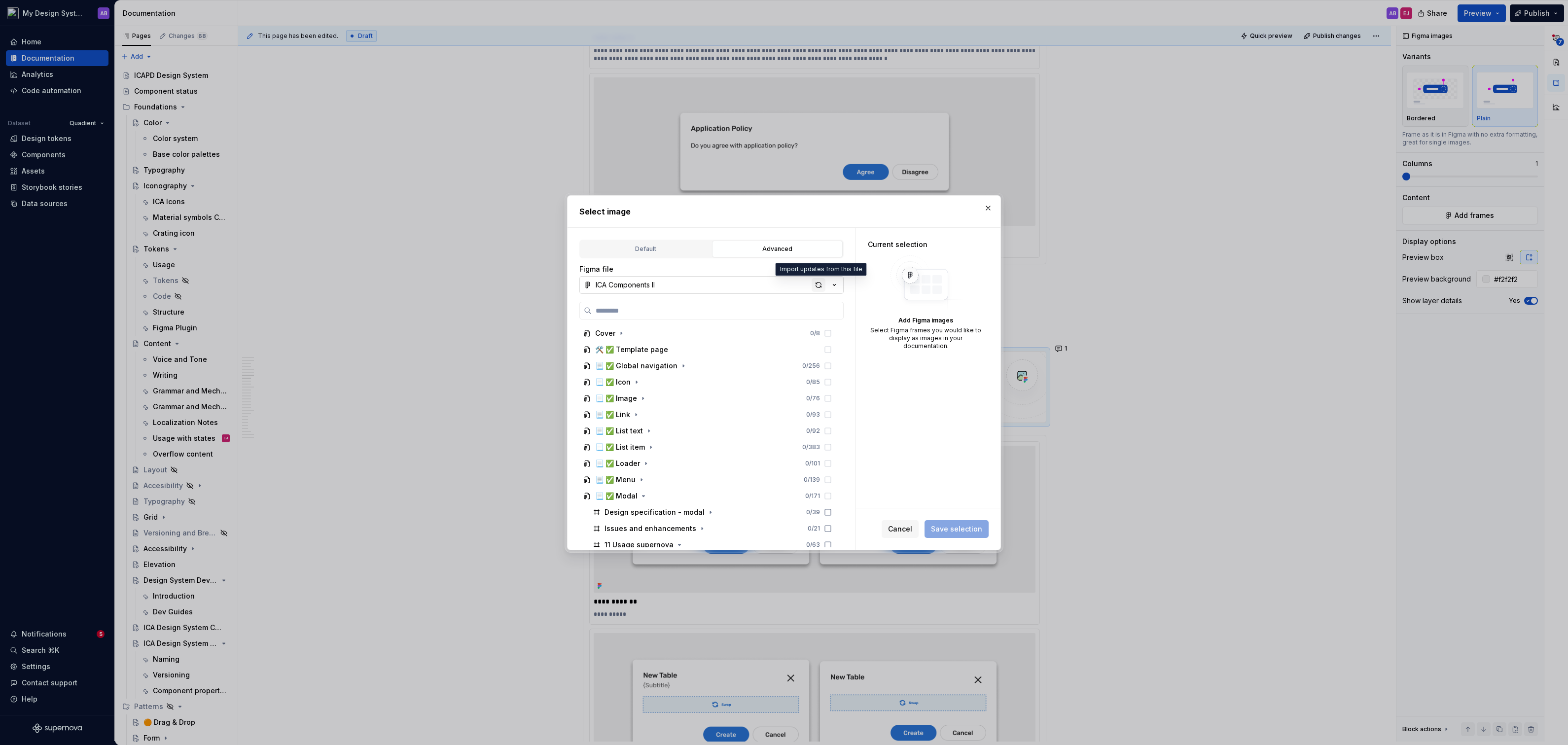
click at [815, 281] on div "button" at bounding box center [819, 285] width 14 height 14
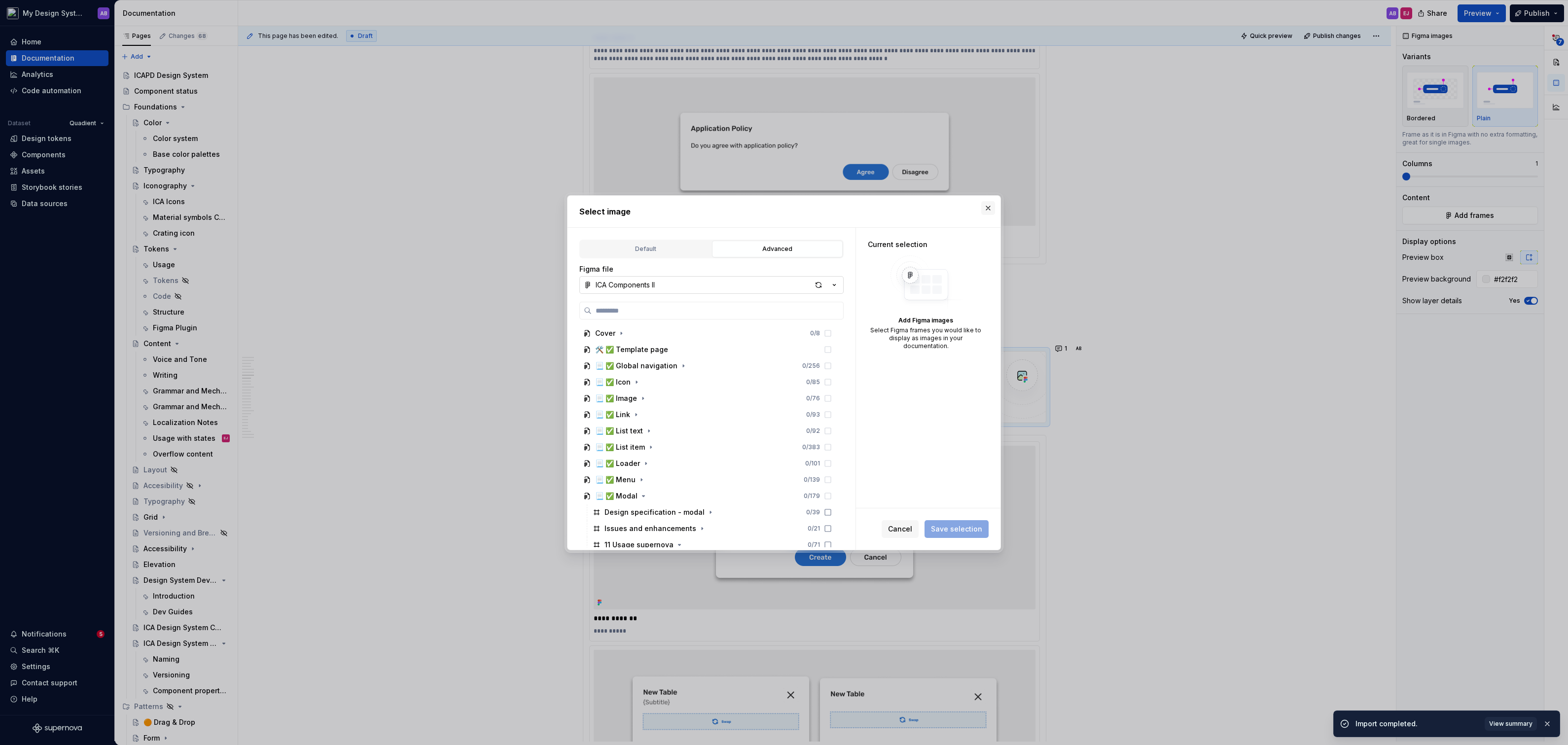
click at [991, 207] on button "button" at bounding box center [988, 208] width 14 height 14
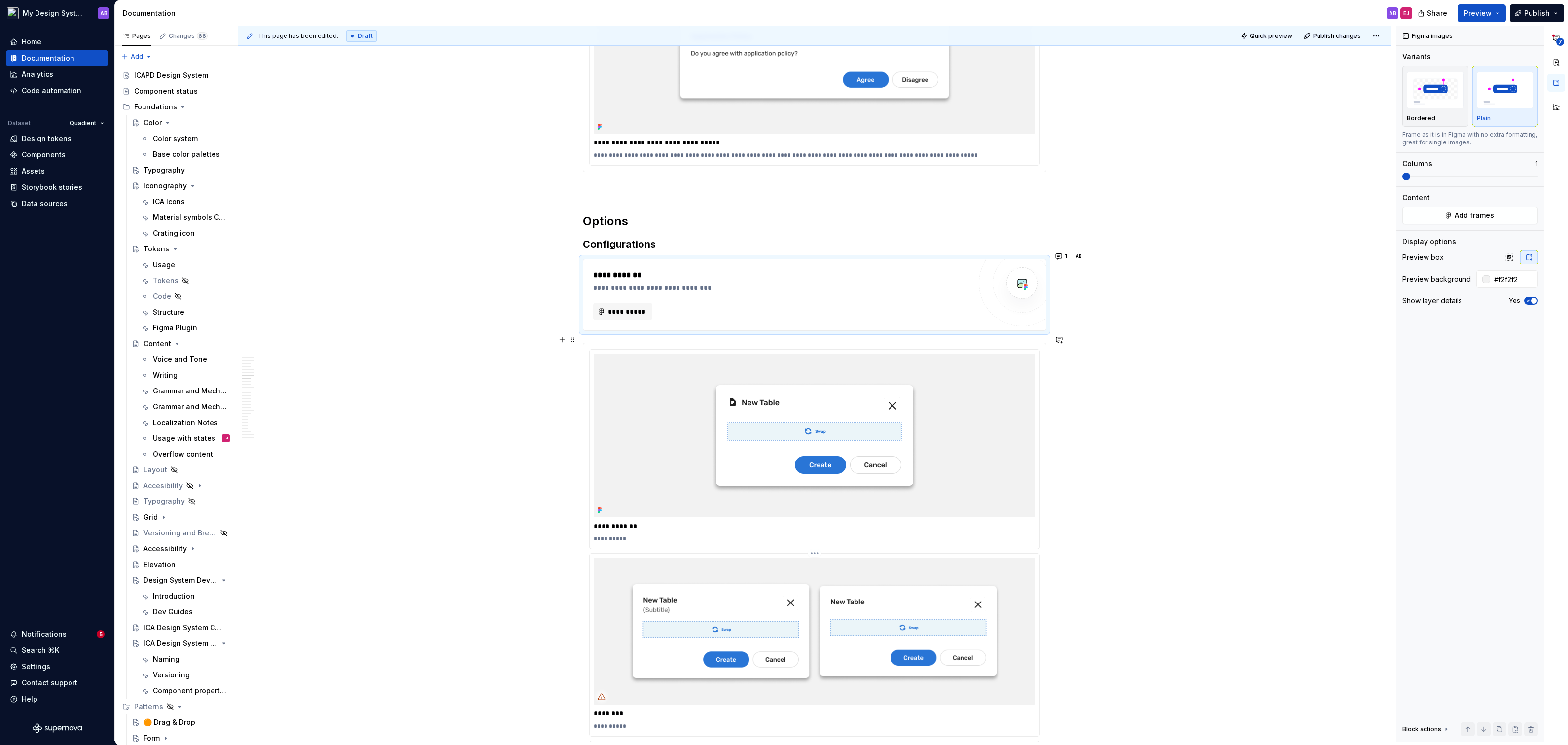
scroll to position [2721, 0]
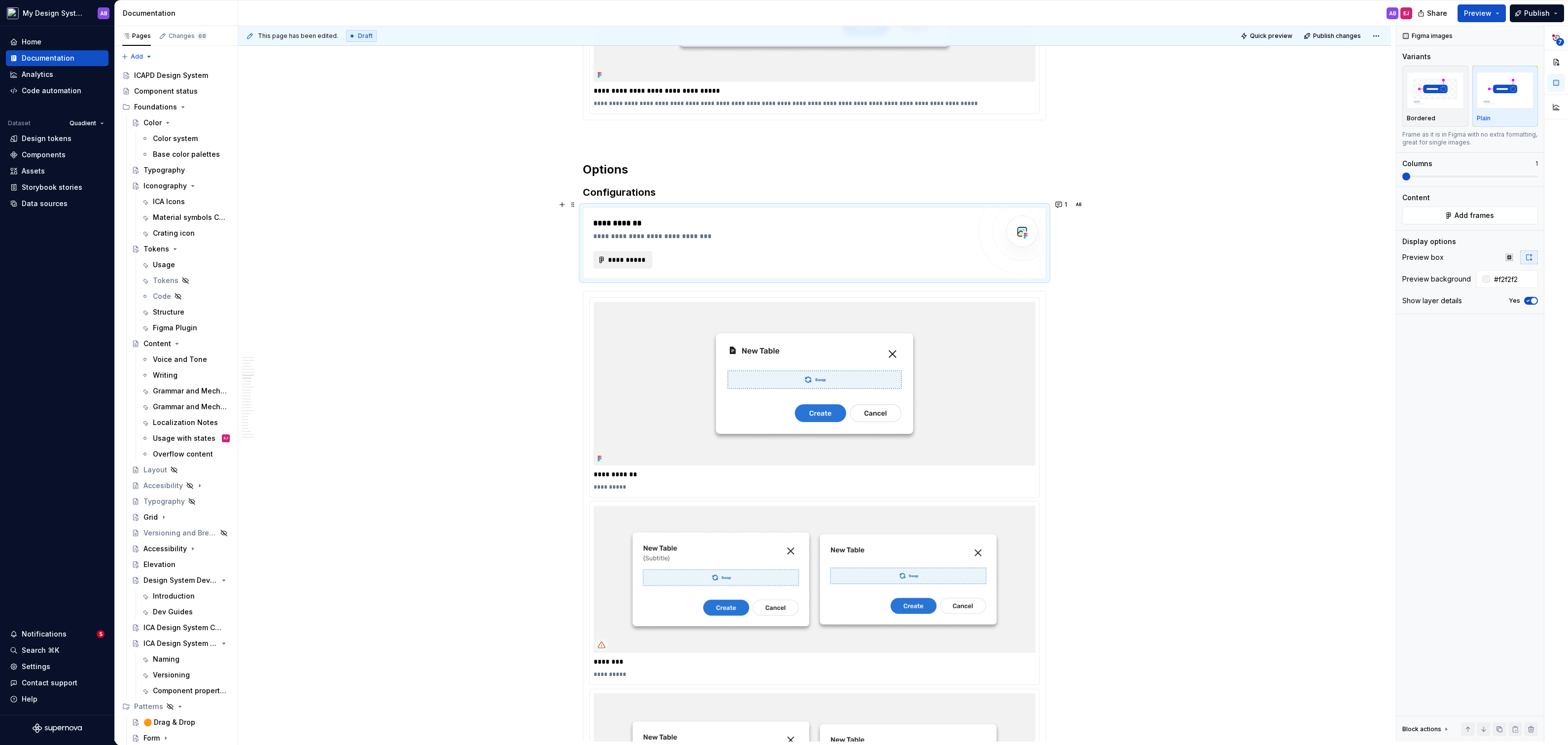
click at [628, 255] on span "**********" at bounding box center [626, 260] width 38 height 10
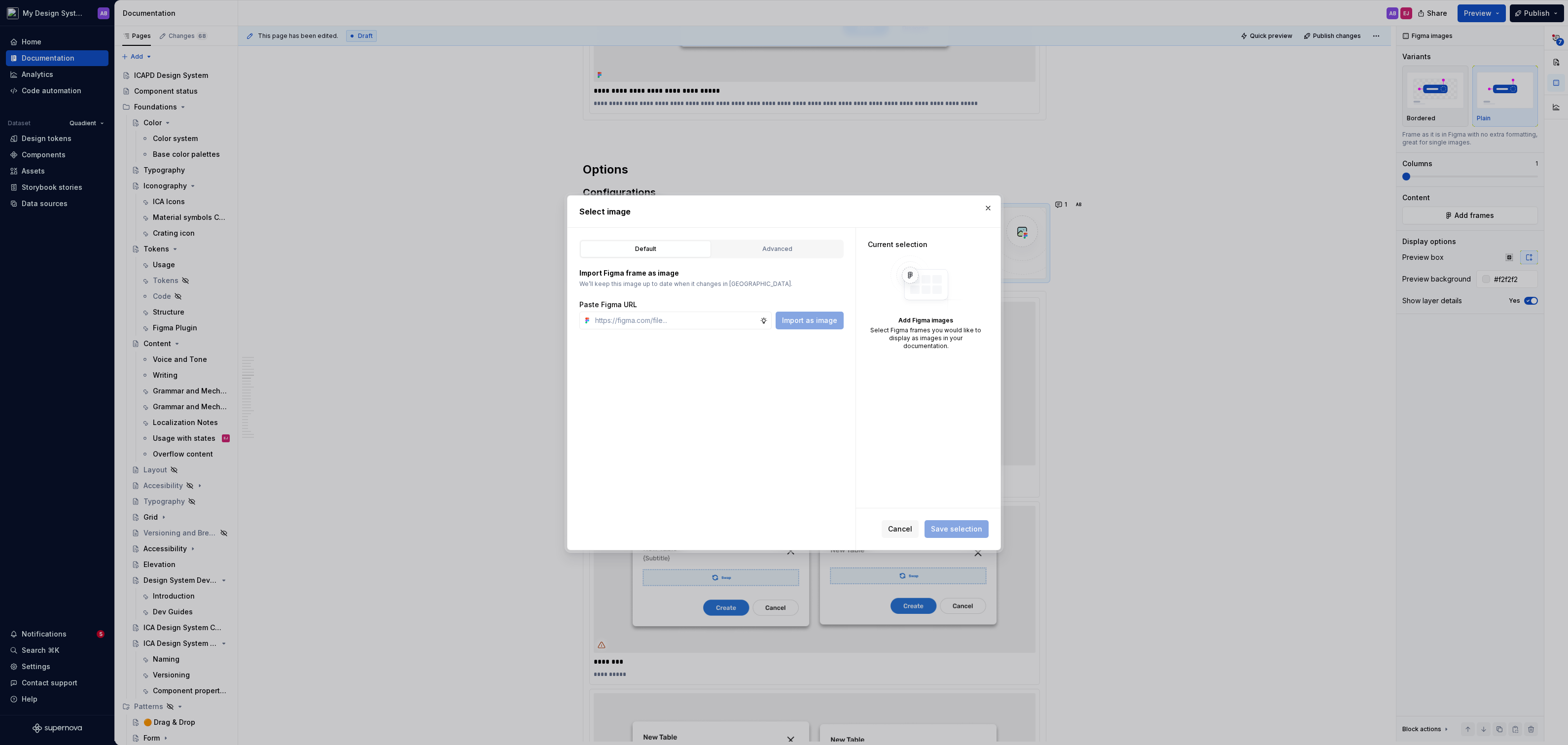
type textarea "*"
click at [798, 254] on button "Advanced" at bounding box center [777, 248] width 130 height 17
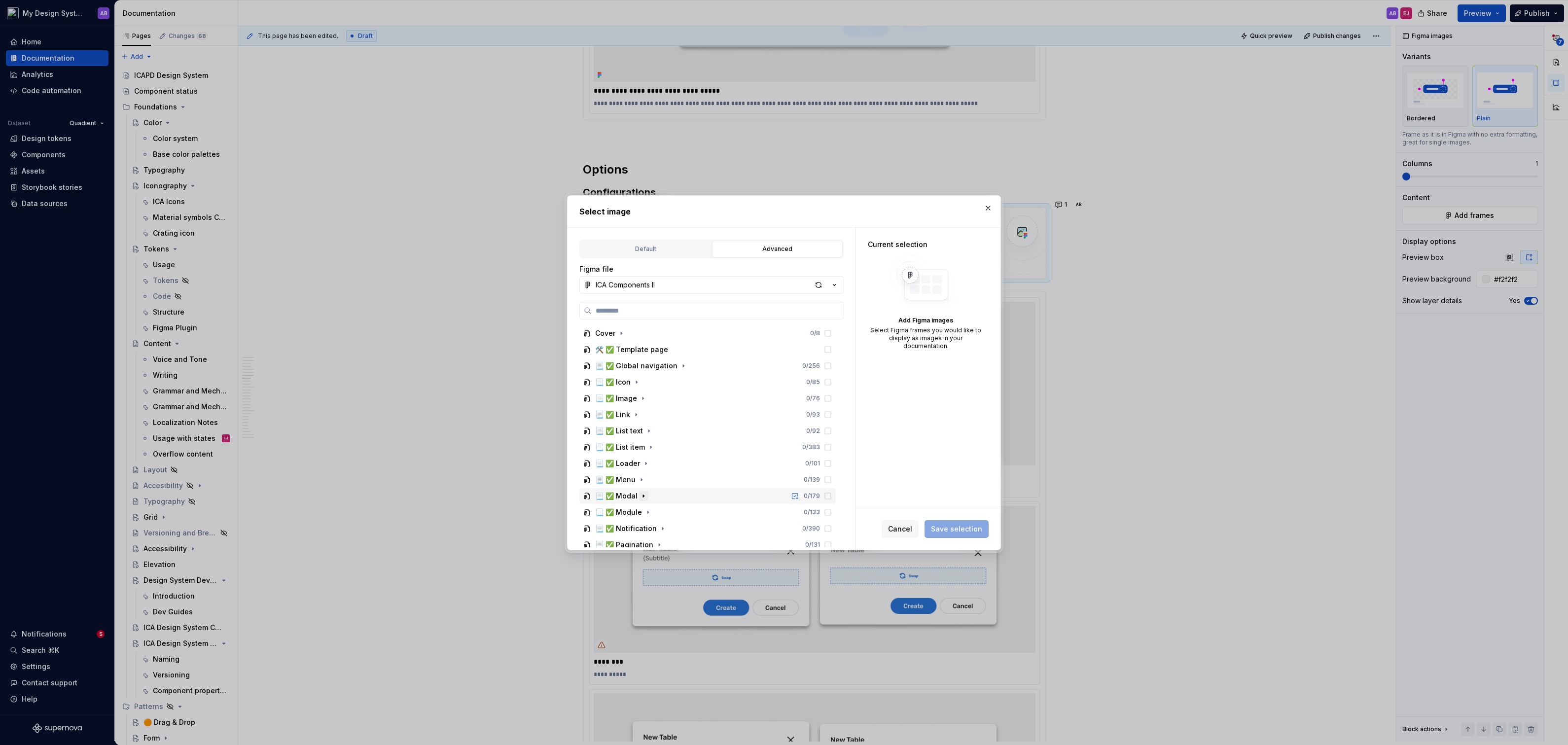
click at [642, 497] on icon "button" at bounding box center [643, 496] width 8 height 8
click at [677, 445] on icon "button" at bounding box center [680, 449] width 8 height 8
click at [662, 461] on icon "button" at bounding box center [665, 464] width 8 height 8
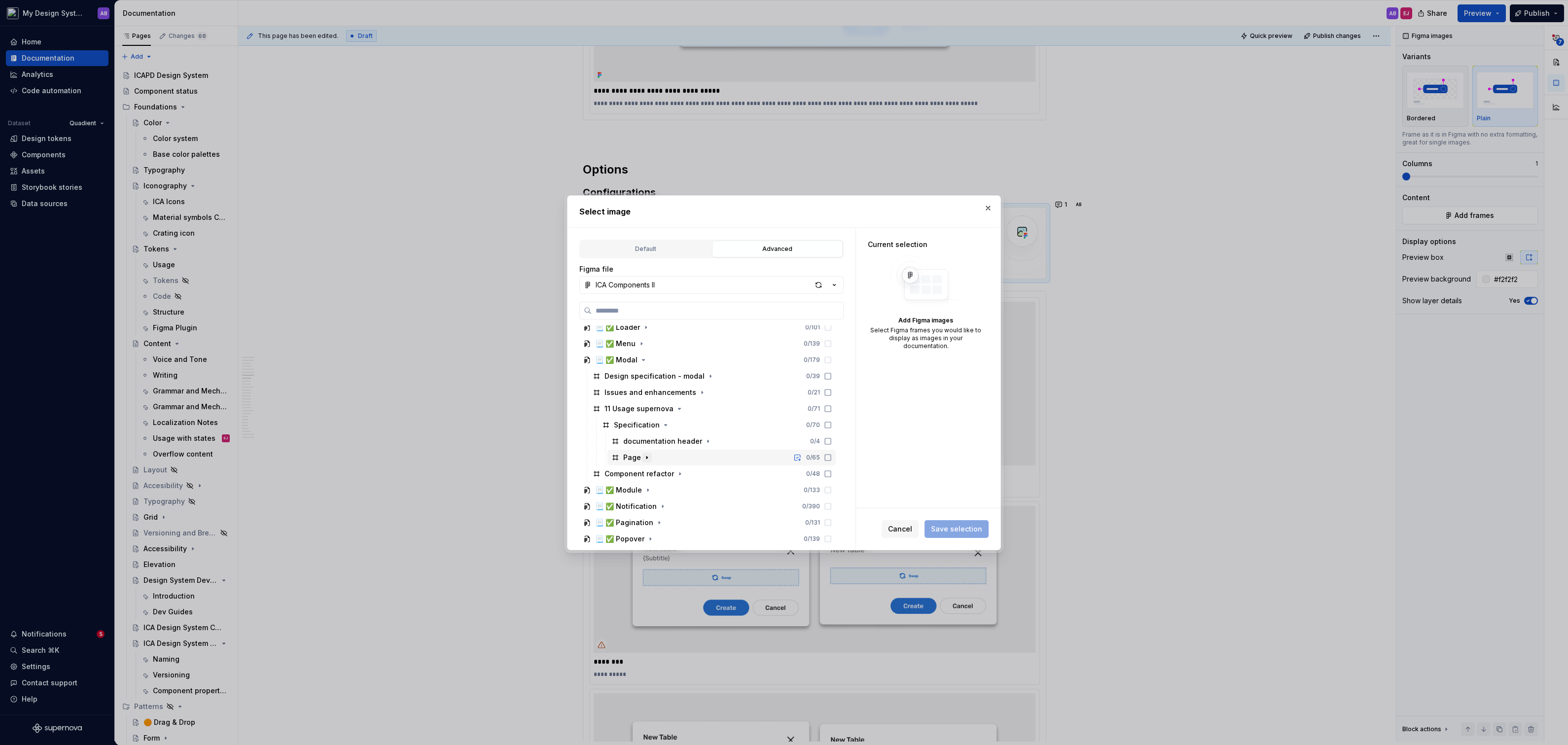
click at [644, 459] on icon "button" at bounding box center [647, 457] width 8 height 8
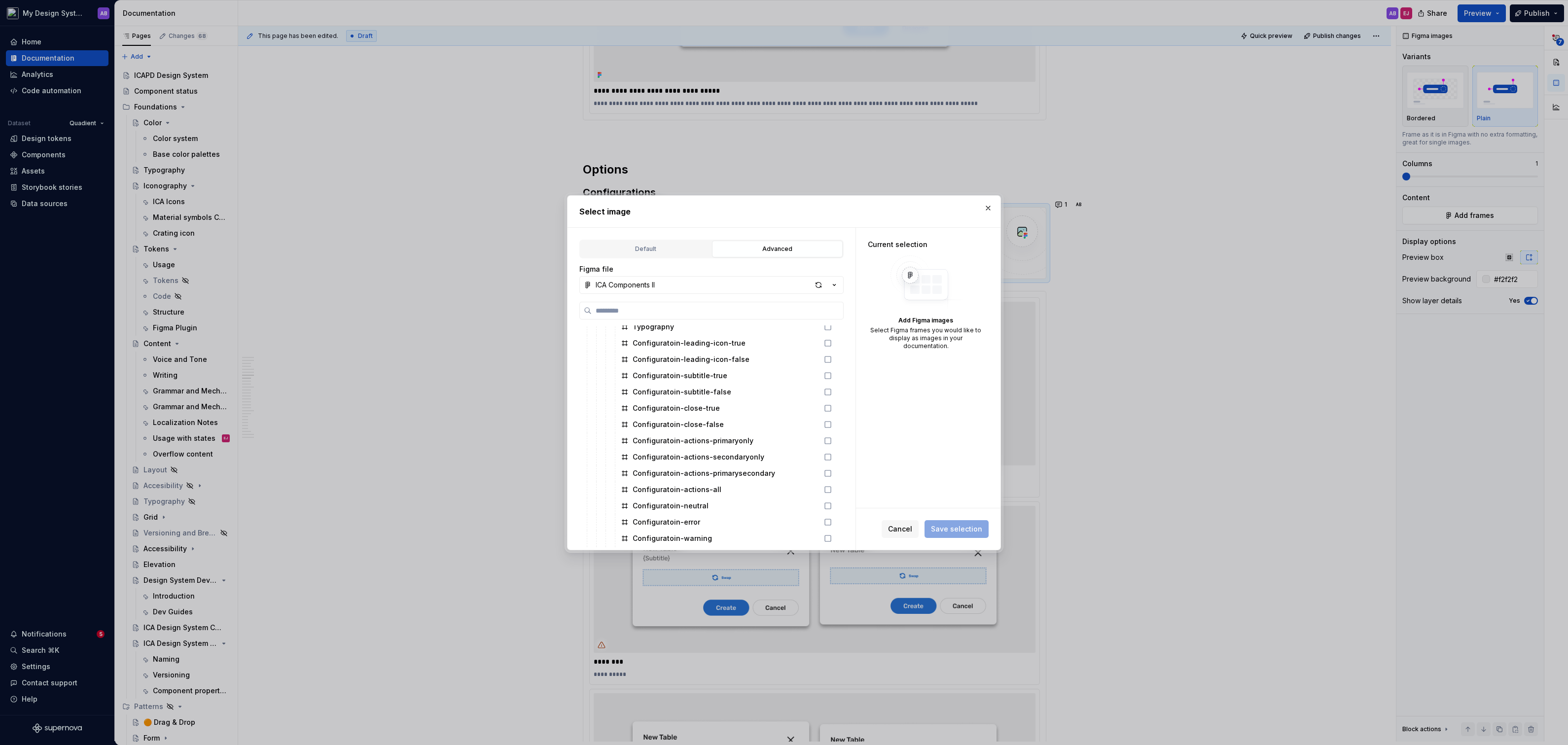
scroll to position [489, 0]
click at [832, 347] on icon at bounding box center [828, 349] width 8 height 8
click at [832, 361] on icon at bounding box center [828, 365] width 8 height 8
click at [959, 529] on span "Save selection" at bounding box center [956, 529] width 51 height 10
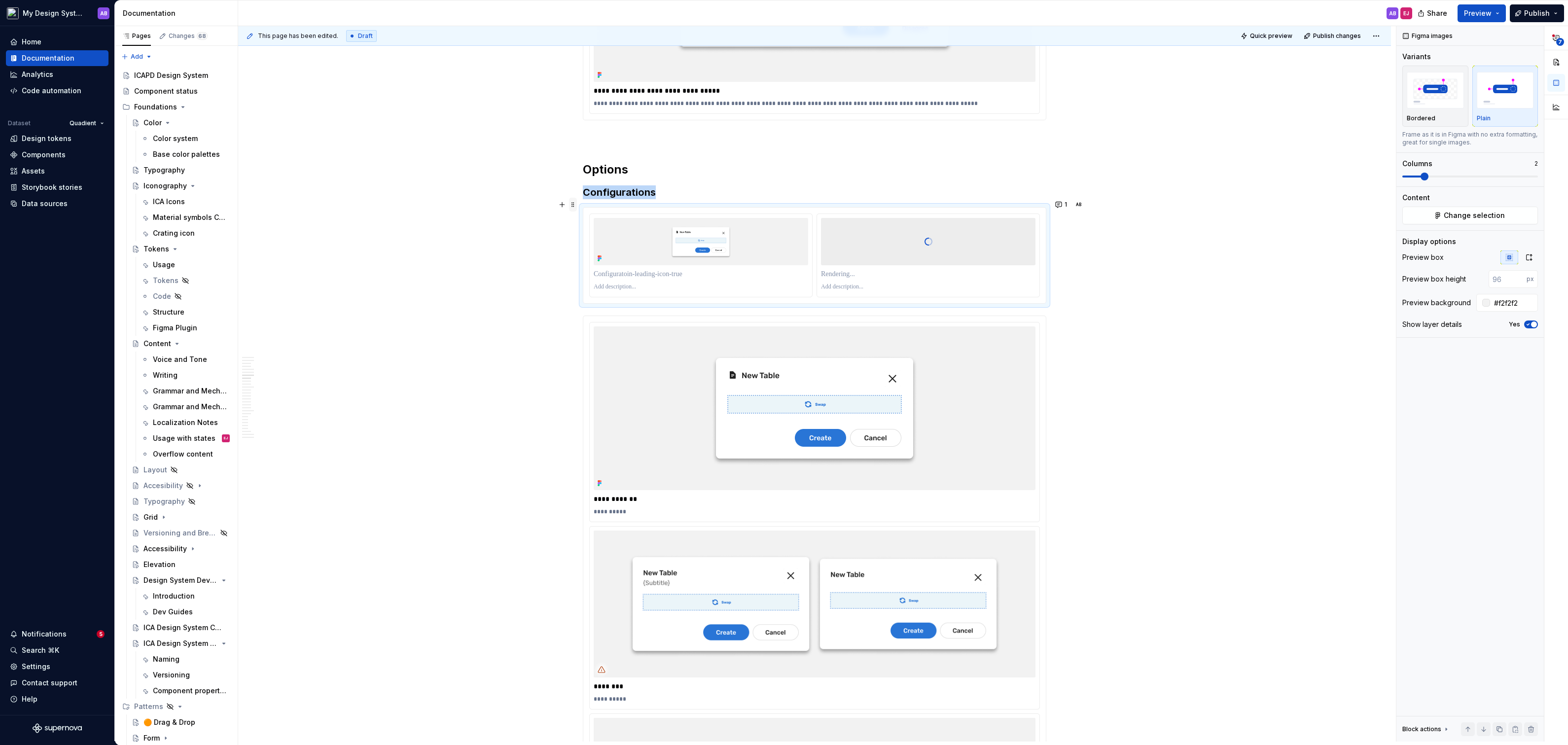
click at [574, 207] on span at bounding box center [573, 205] width 8 height 14
click at [608, 213] on div "Duplicate" at bounding box center [616, 218] width 84 height 16
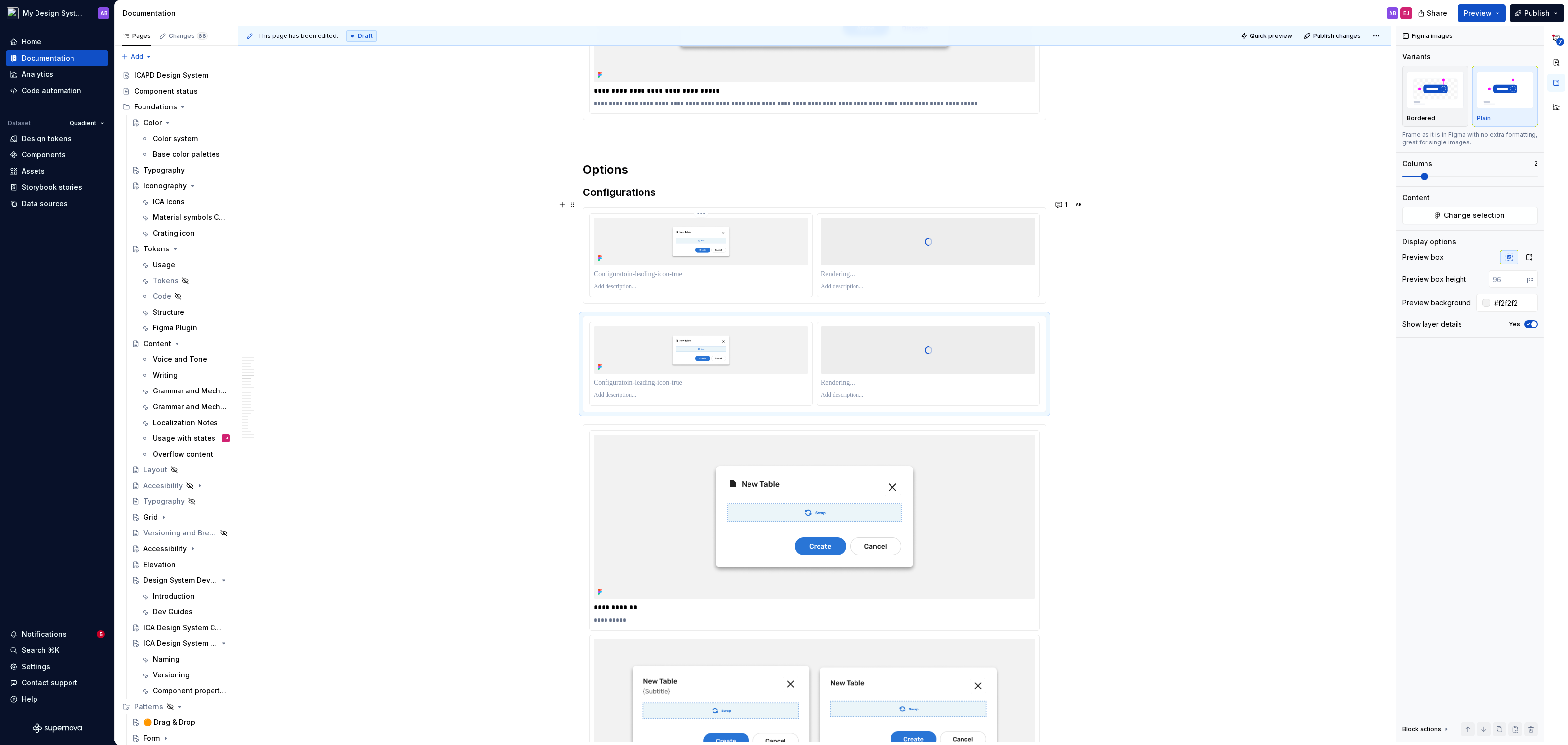
click at [636, 270] on p at bounding box center [701, 274] width 214 height 10
click at [577, 182] on span at bounding box center [573, 185] width 8 height 14
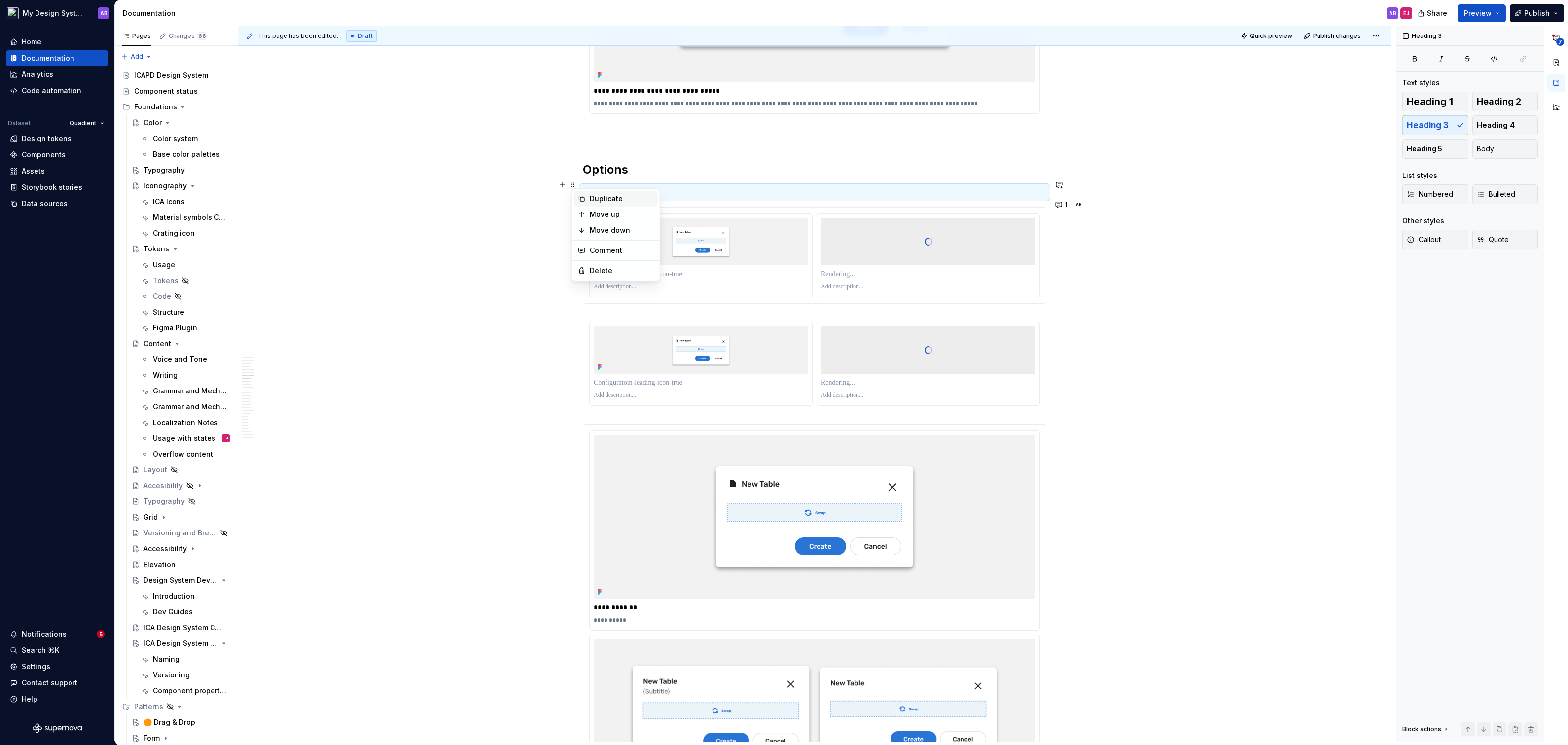
click at [601, 200] on div "Duplicate" at bounding box center [622, 199] width 64 height 10
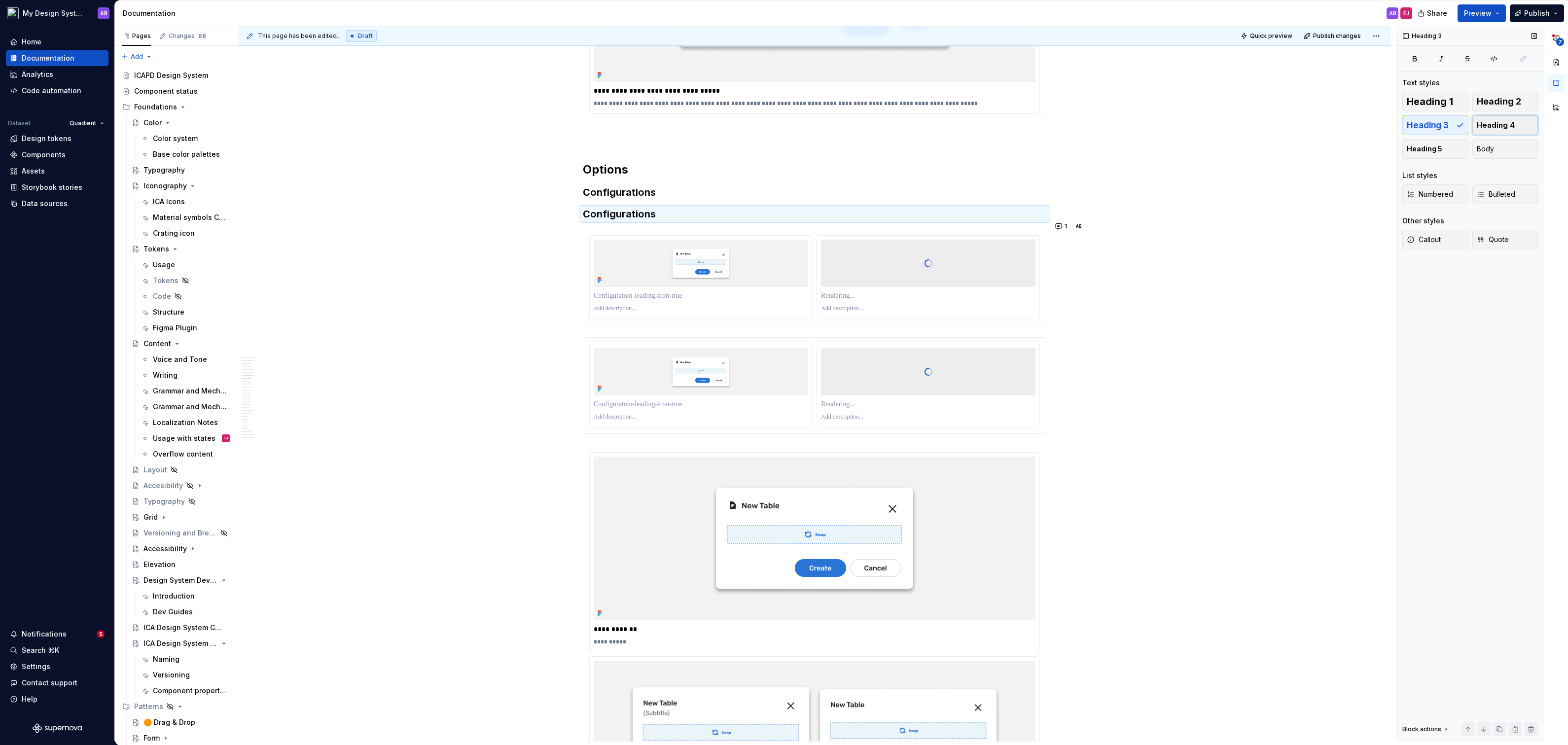
click at [1509, 129] on span "Heading 4" at bounding box center [1496, 125] width 38 height 10
click at [628, 207] on h4 "Configurations" at bounding box center [815, 213] width 463 height 12
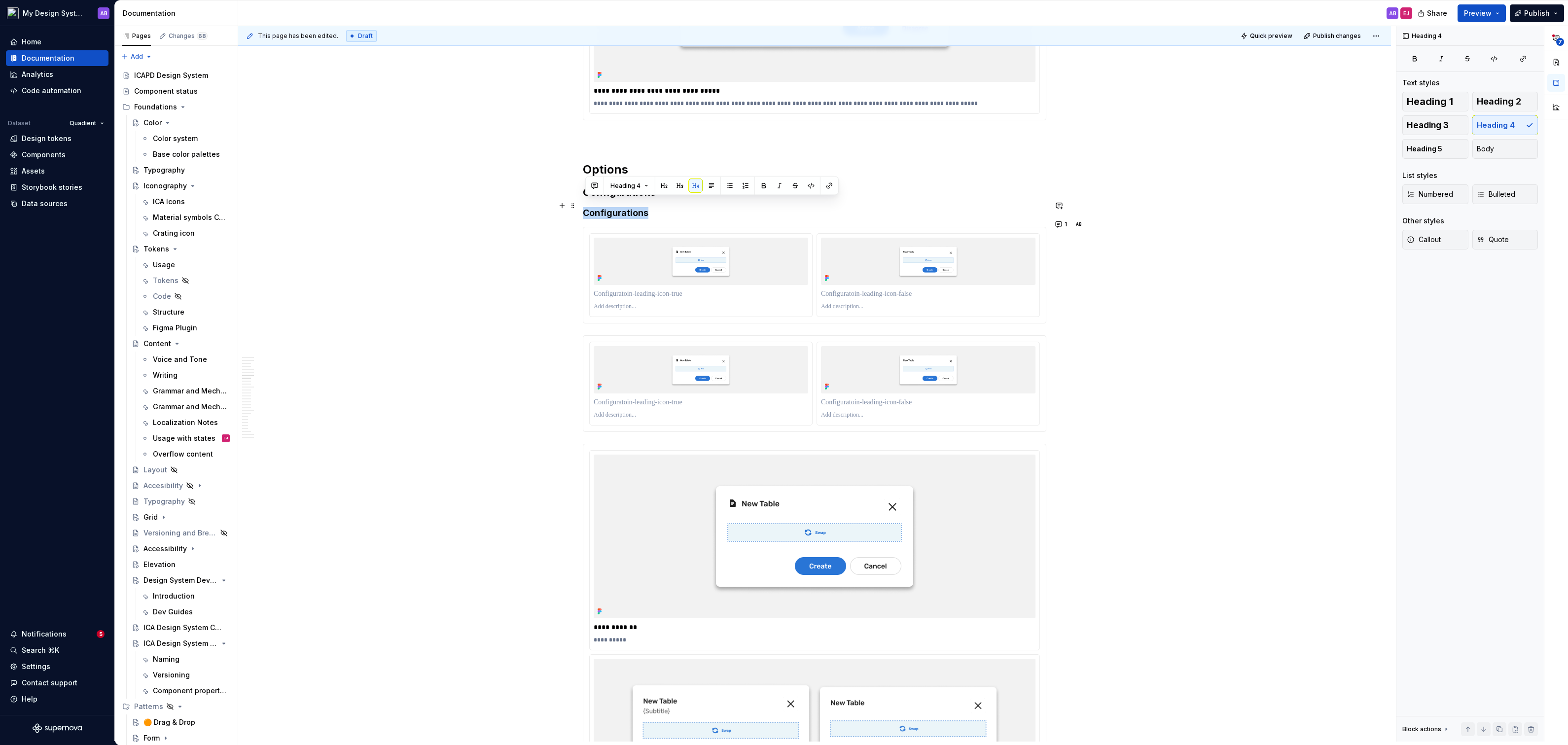
click at [628, 207] on h4 "Configurations" at bounding box center [815, 213] width 463 height 12
click at [649, 289] on p at bounding box center [701, 294] width 214 height 10
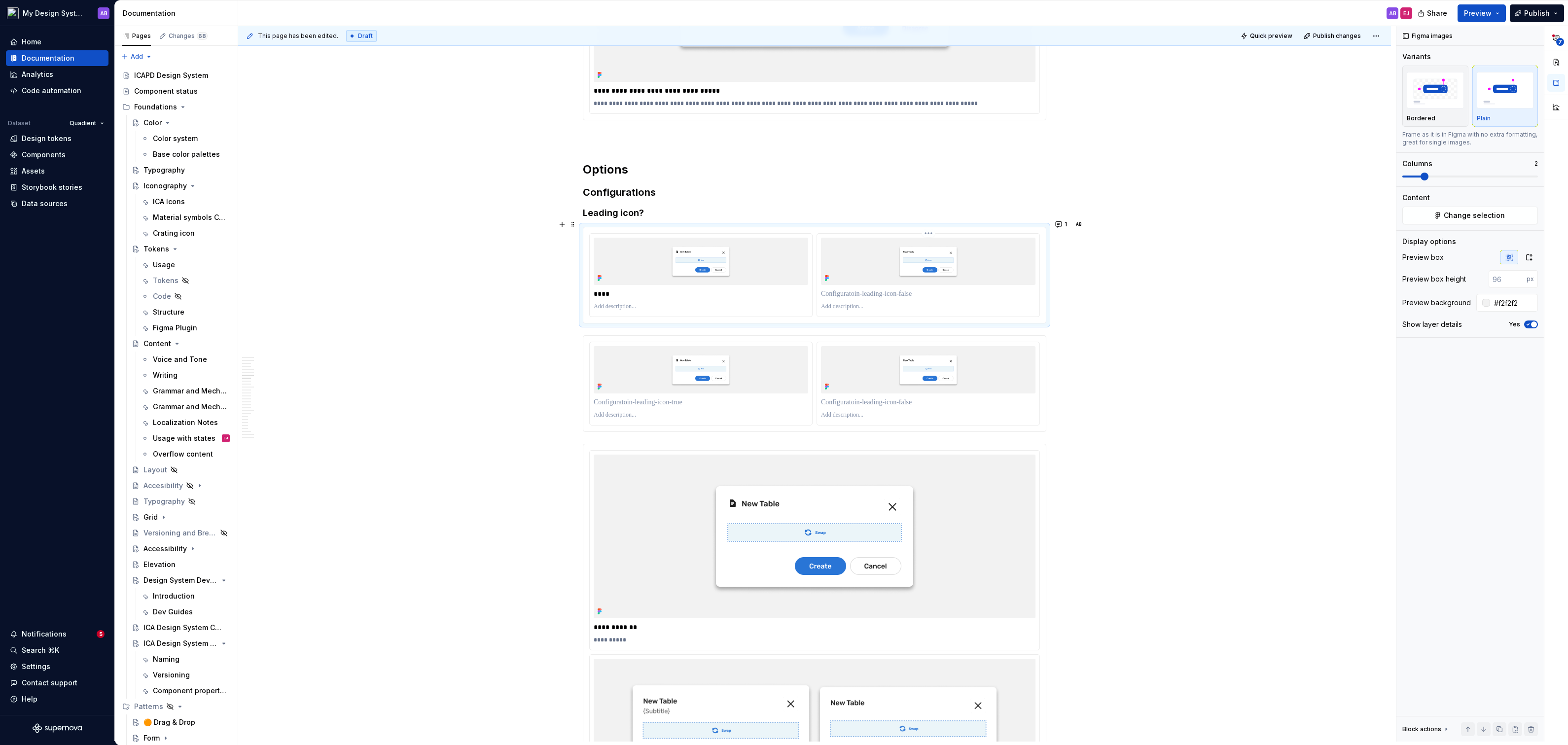
click at [851, 289] on p at bounding box center [928, 294] width 214 height 10
click at [643, 398] on div at bounding box center [701, 402] width 214 height 14
click at [1482, 212] on span "Change selection" at bounding box center [1475, 215] width 61 height 10
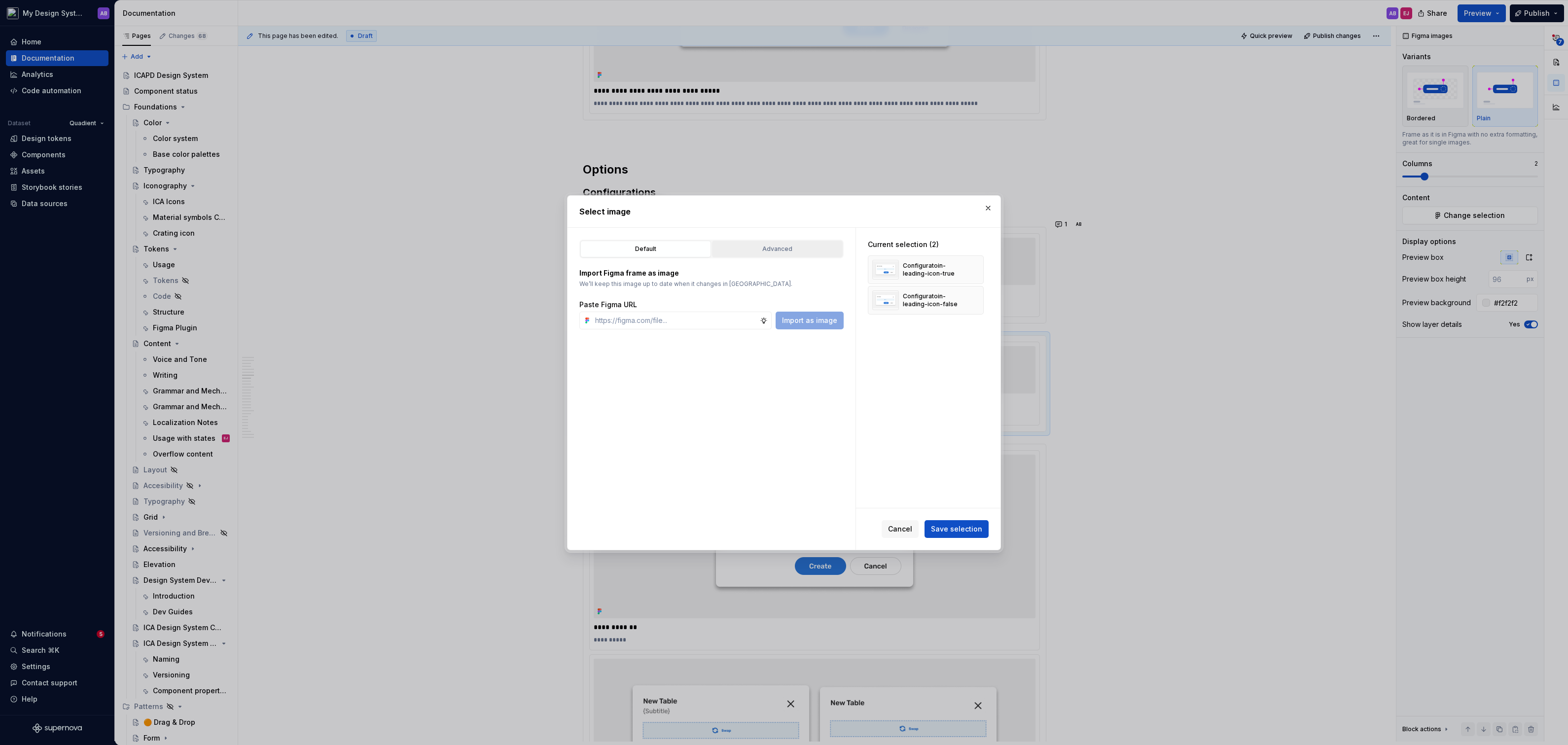
click at [808, 254] on button "Advanced" at bounding box center [777, 248] width 130 height 17
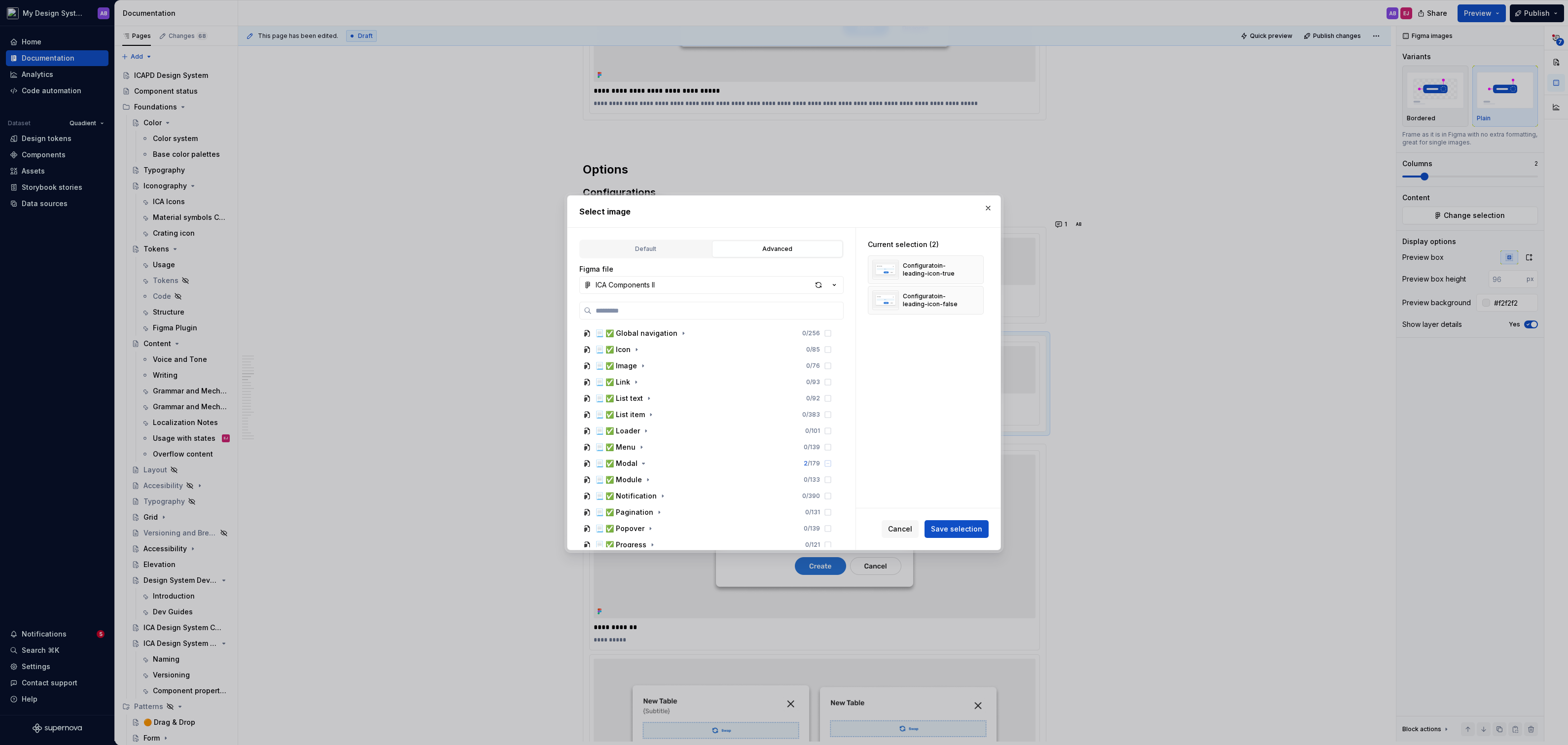
scroll to position [0, 0]
click at [641, 494] on icon "button" at bounding box center [643, 496] width 8 height 8
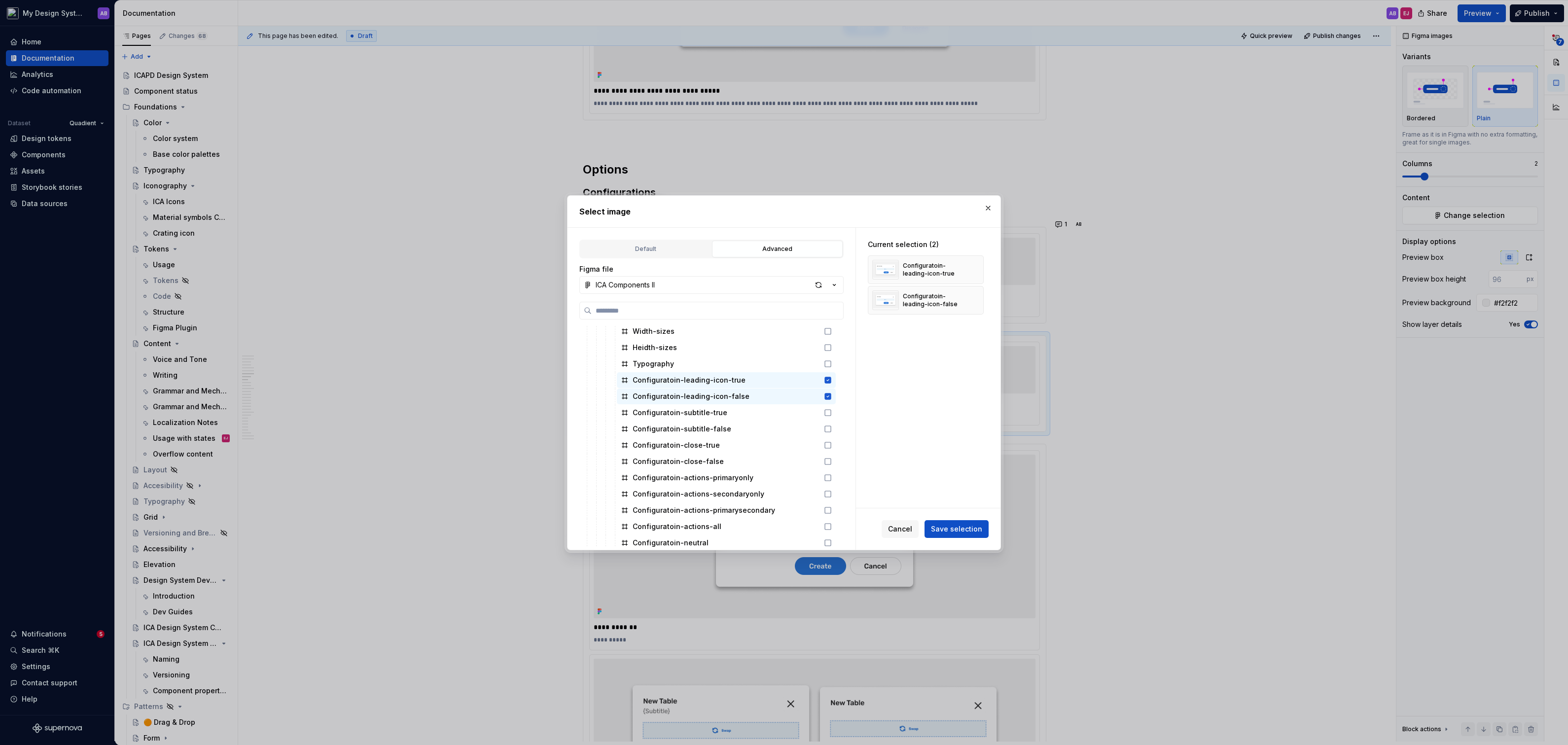
scroll to position [501, 0]
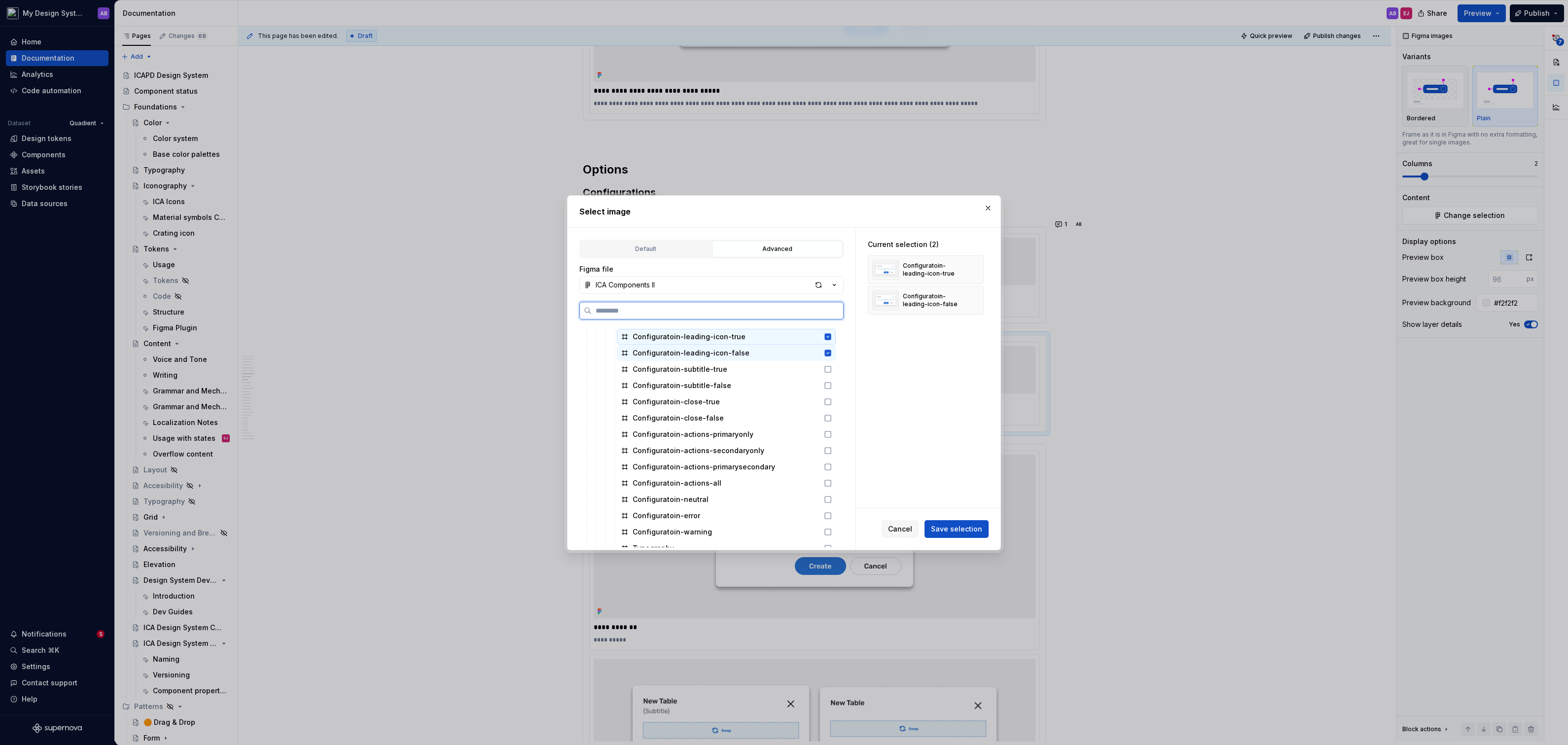
click at [831, 335] on icon at bounding box center [828, 336] width 6 height 6
click at [831, 353] on icon at bounding box center [828, 353] width 6 height 6
click at [832, 368] on icon at bounding box center [828, 369] width 8 height 8
click at [832, 382] on icon at bounding box center [828, 386] width 8 height 8
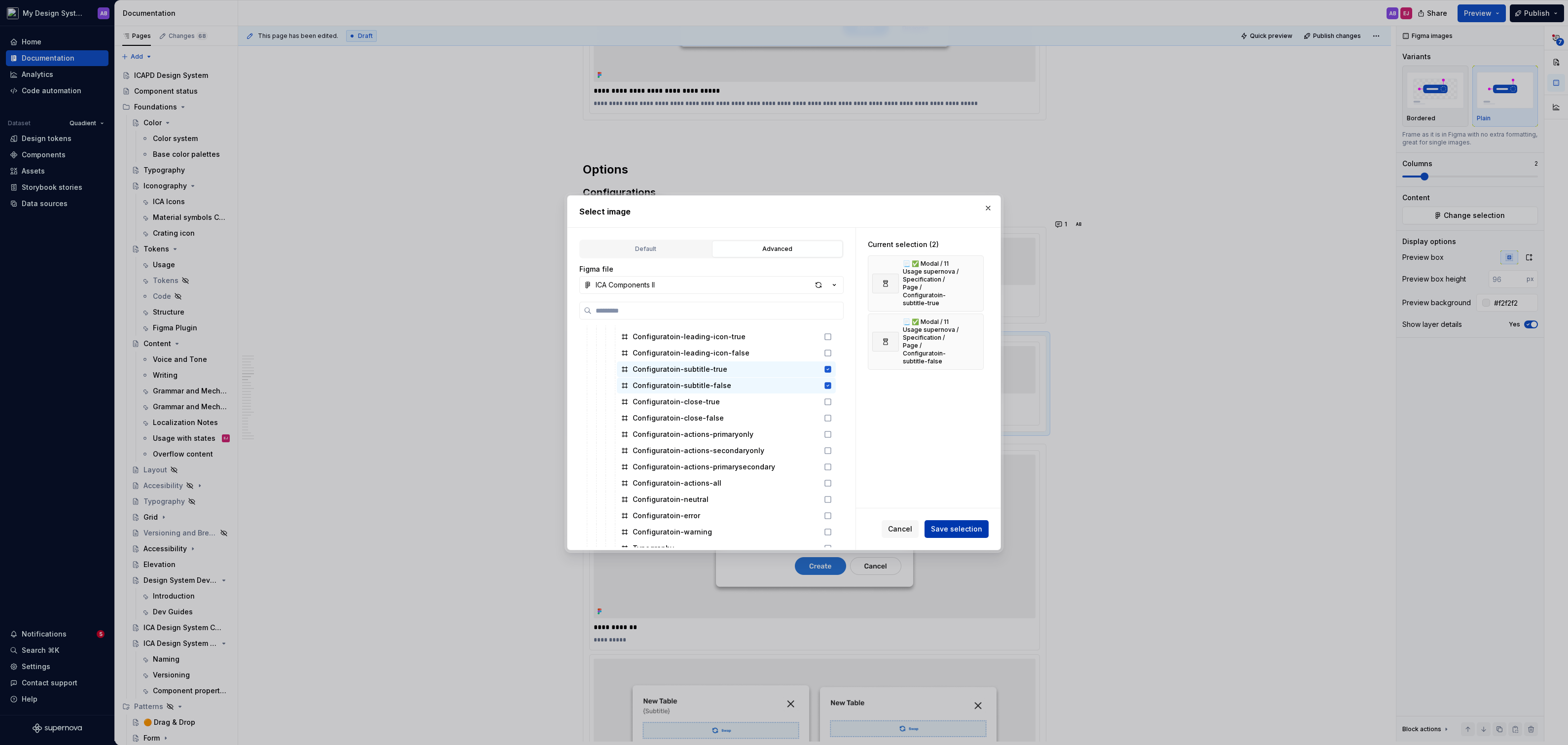
click at [969, 528] on span "Save selection" at bounding box center [956, 529] width 51 height 10
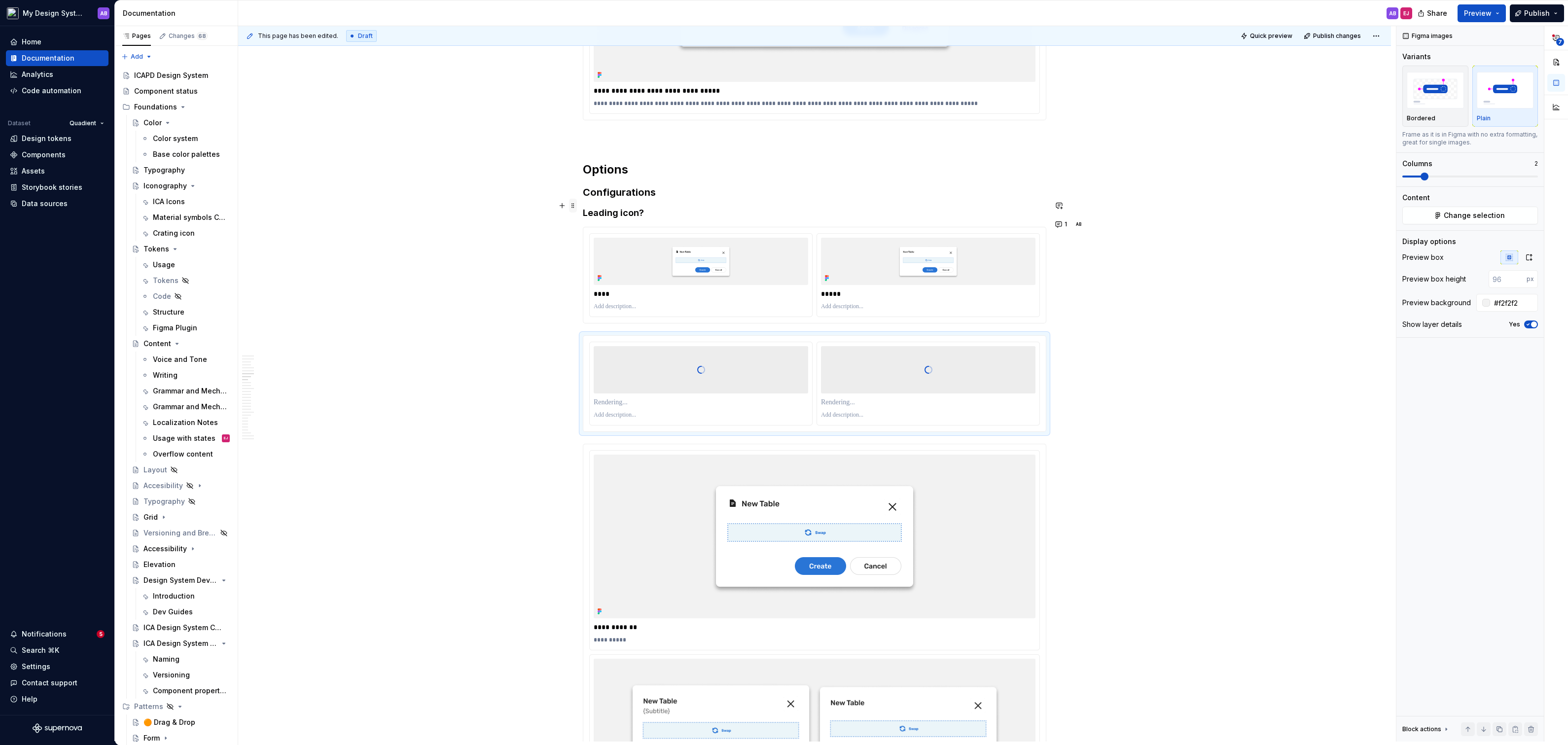
click at [574, 204] on span at bounding box center [573, 206] width 8 height 14
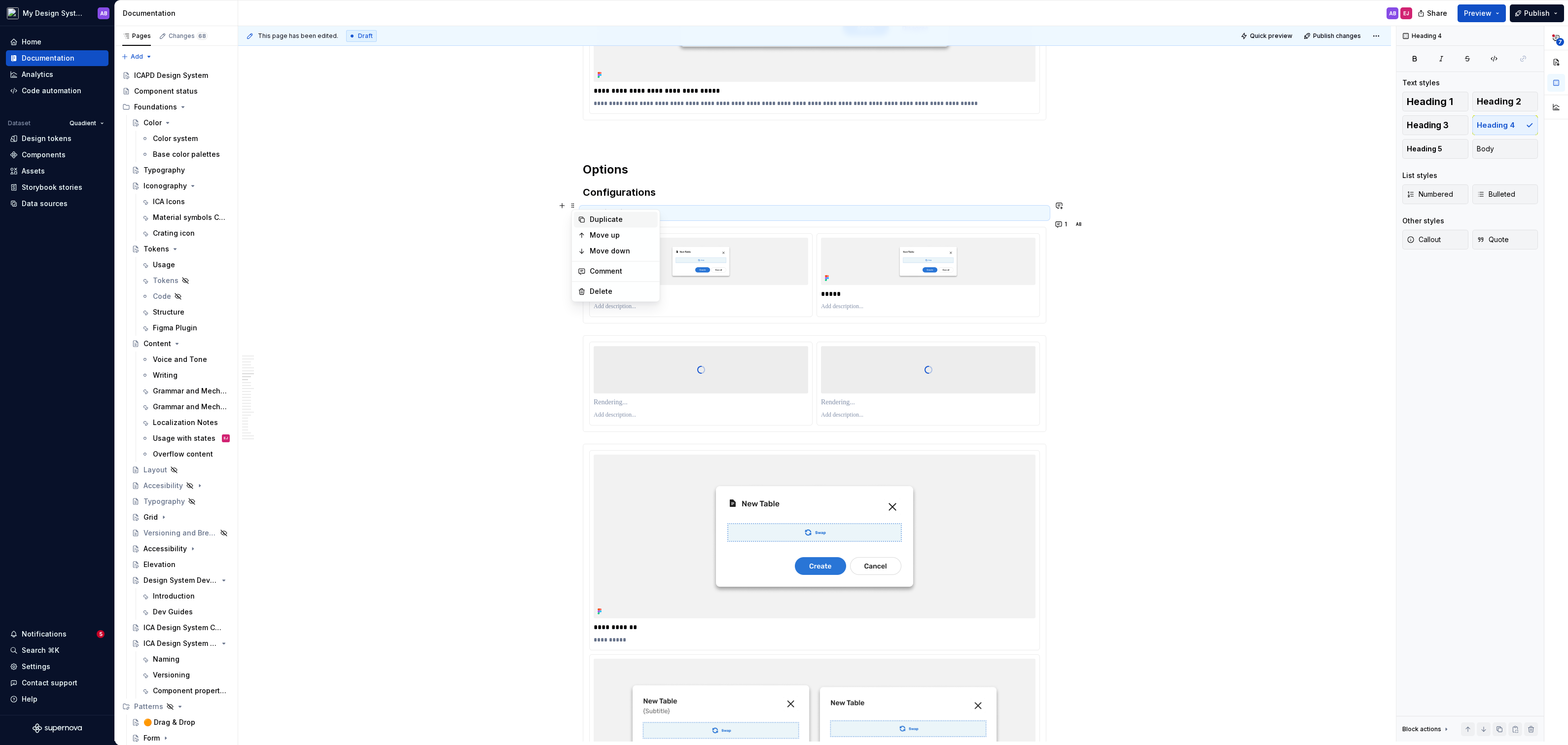
click at [600, 218] on div "Duplicate" at bounding box center [622, 219] width 64 height 10
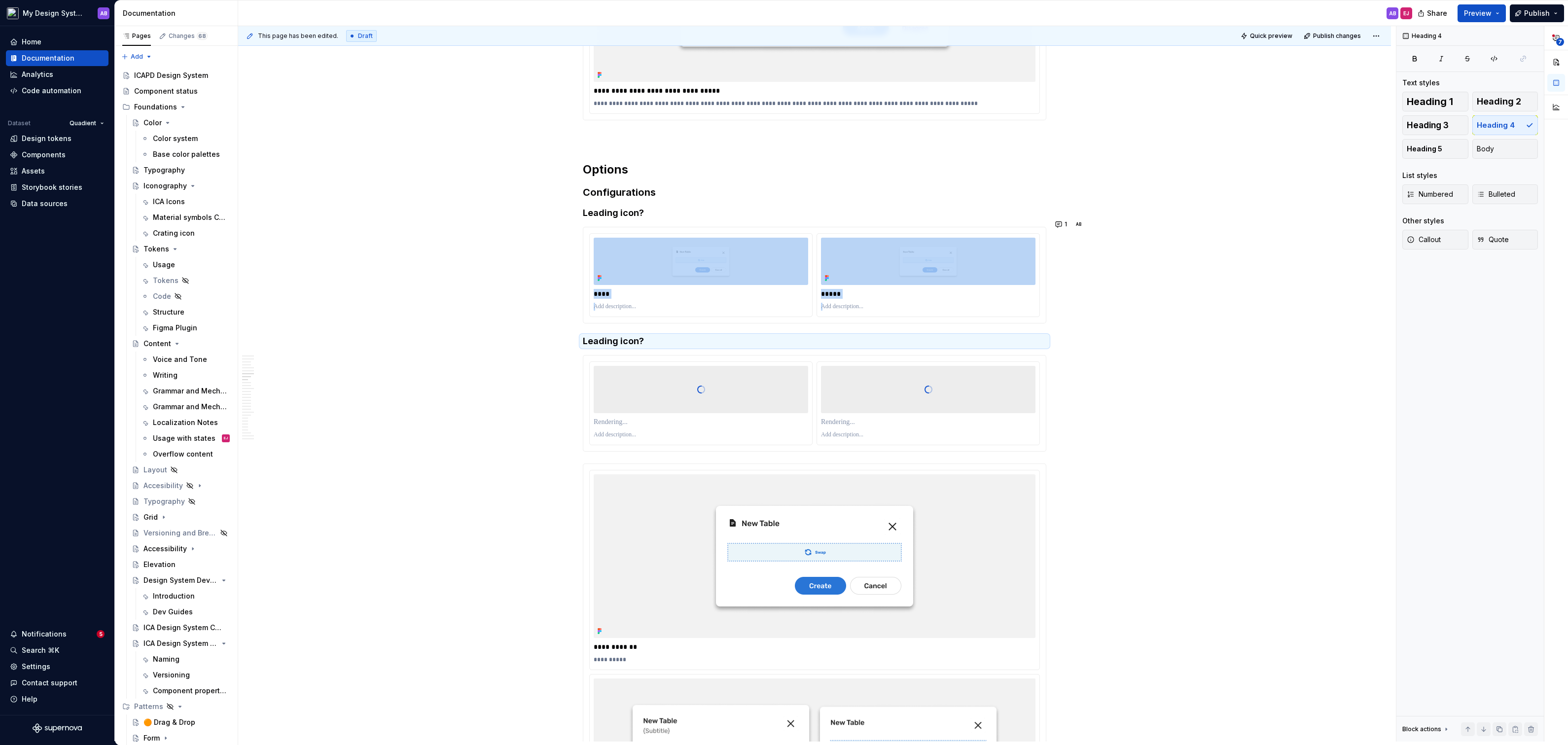
click at [599, 336] on h4 "Leading icon?" at bounding box center [815, 341] width 463 height 12
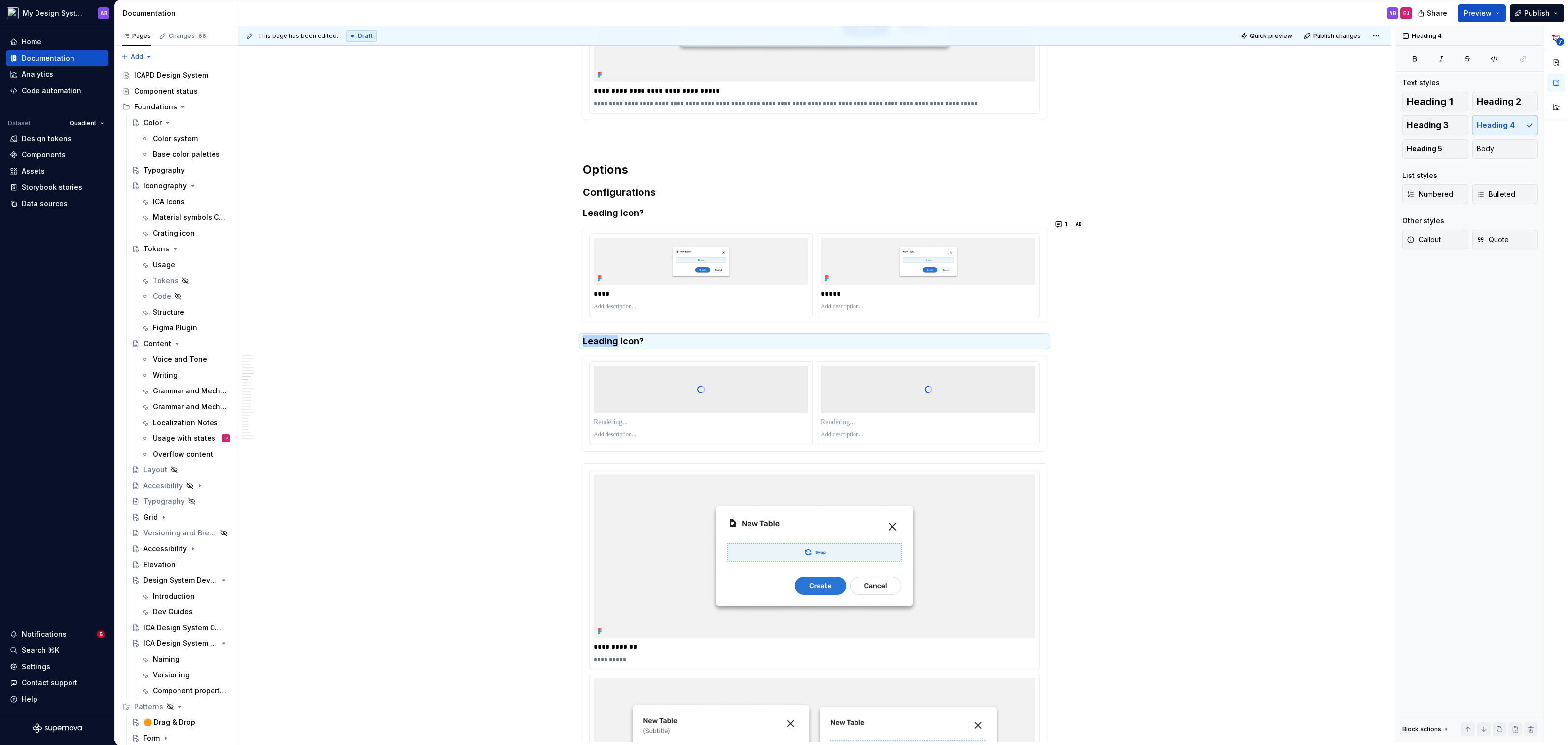
click at [599, 336] on h4 "Leading icon?" at bounding box center [815, 341] width 463 height 12
drag, startPoint x: 640, startPoint y: 329, endPoint x: 552, endPoint y: 328, distance: 88.0
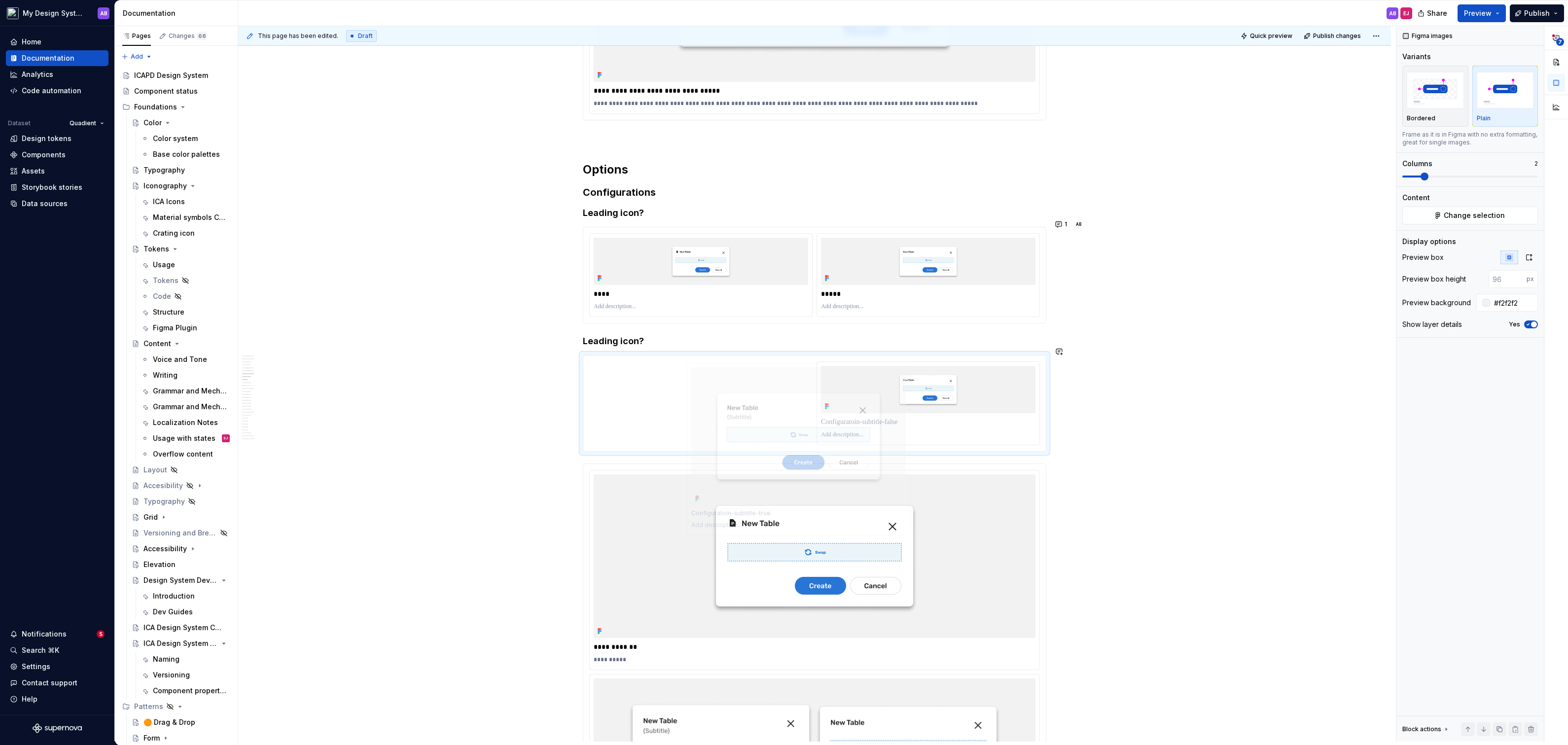
type textarea "*"
drag, startPoint x: 903, startPoint y: 381, endPoint x: 729, endPoint y: 377, distance: 174.0
click at [729, 377] on body "My Design System AB Home Documentation Analytics Code automation Dataset Quadie…" at bounding box center [784, 372] width 1568 height 745
click at [617, 336] on h4 "Leading icon?" at bounding box center [815, 341] width 463 height 12
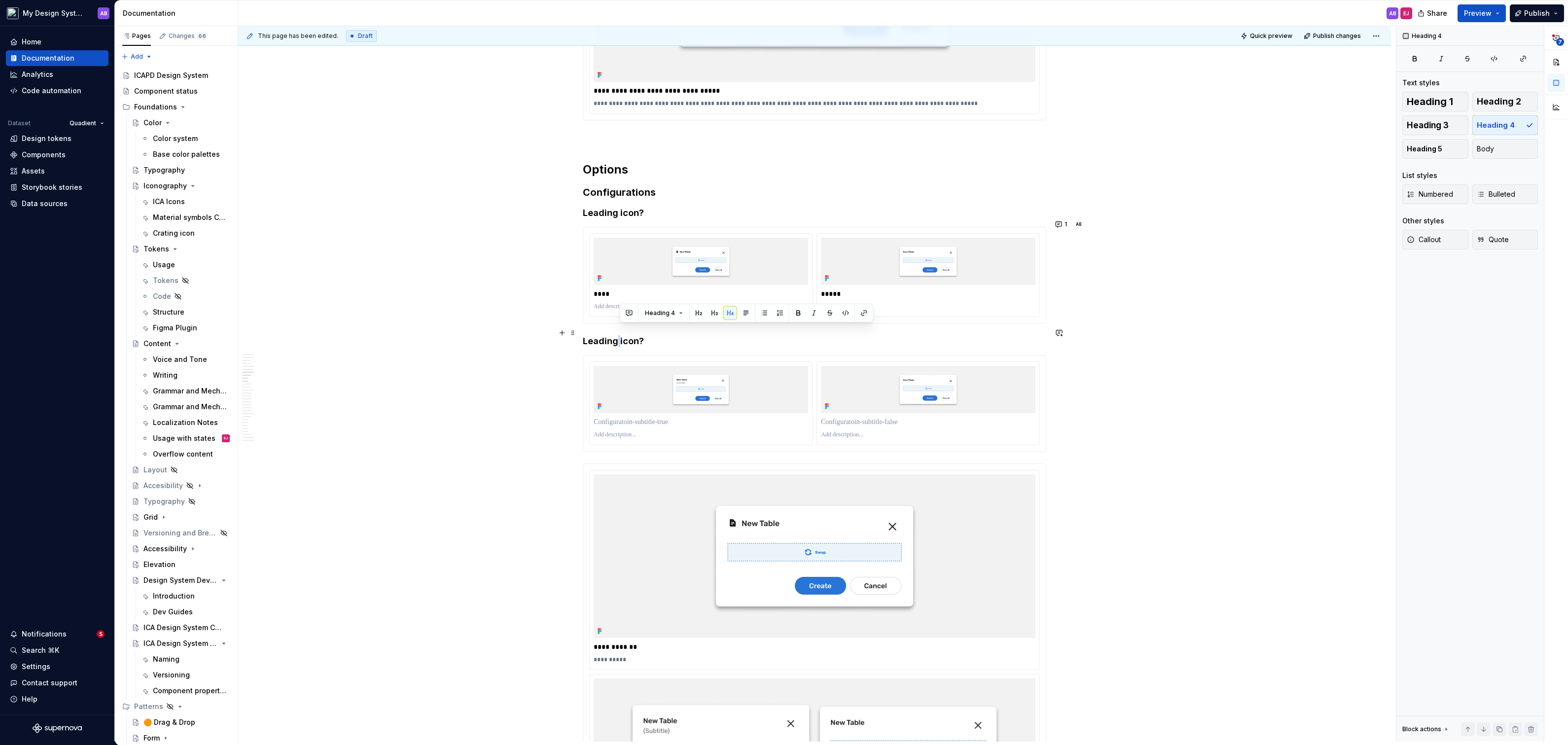
click at [617, 336] on h4 "Leading icon?" at bounding box center [815, 341] width 463 height 12
click at [639, 336] on h4 "Leading icon?" at bounding box center [815, 341] width 463 height 12
drag, startPoint x: 639, startPoint y: 331, endPoint x: 564, endPoint y: 331, distance: 75.0
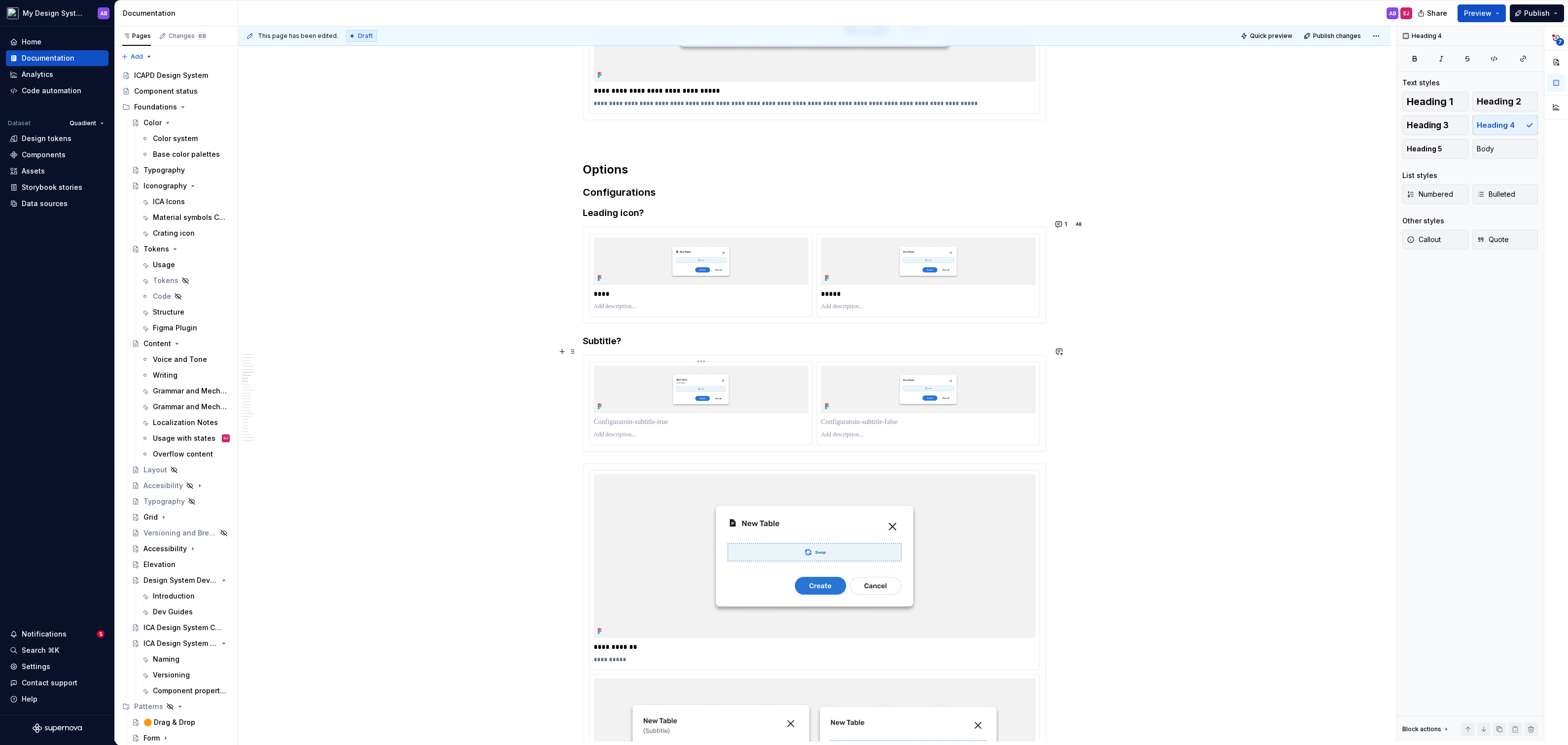
click at [632, 417] on p at bounding box center [701, 422] width 214 height 10
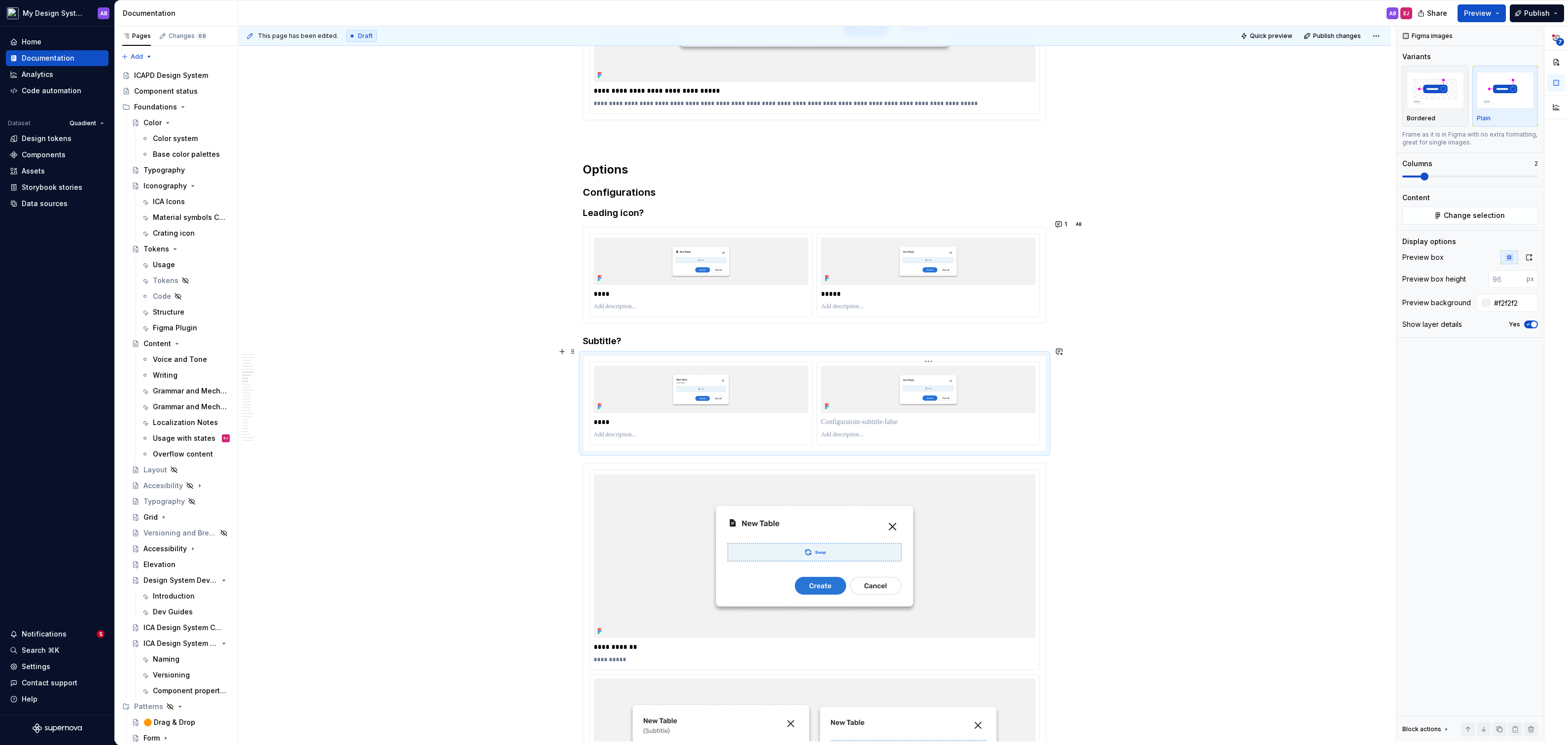
click at [944, 417] on p at bounding box center [928, 422] width 214 height 10
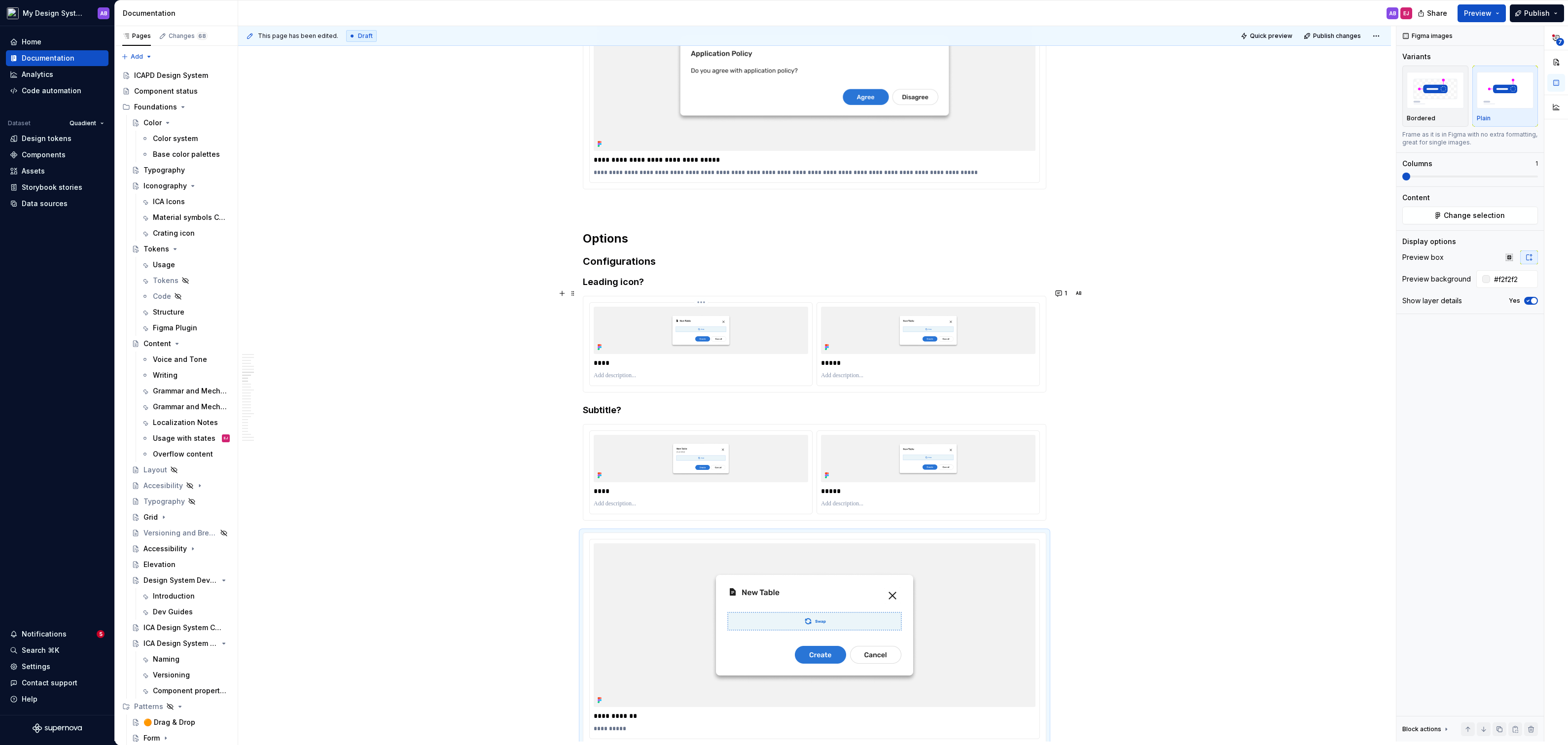
scroll to position [2688, 0]
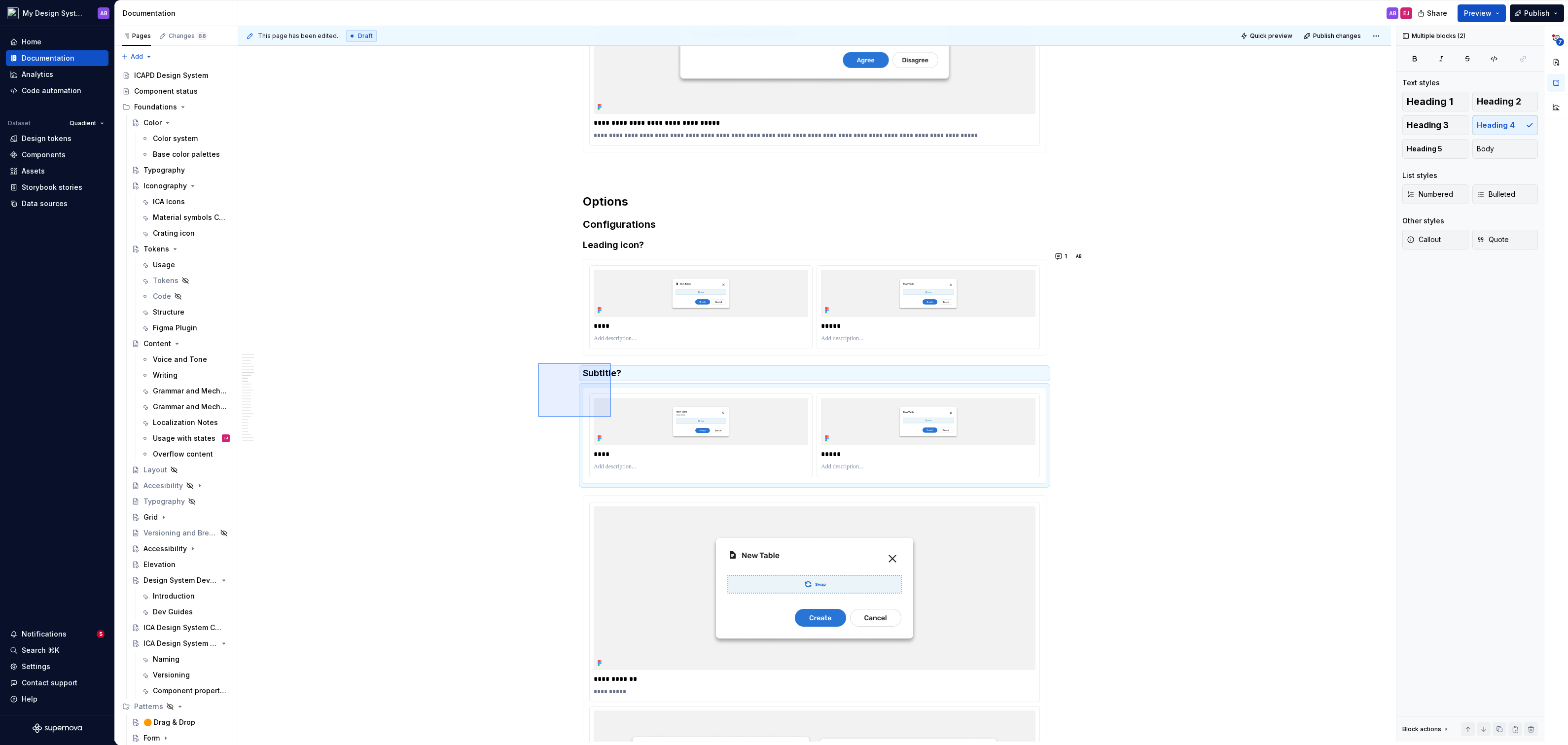
drag, startPoint x: 538, startPoint y: 363, endPoint x: 615, endPoint y: 421, distance: 96.4
click at [615, 421] on div "**********" at bounding box center [817, 384] width 1158 height 716
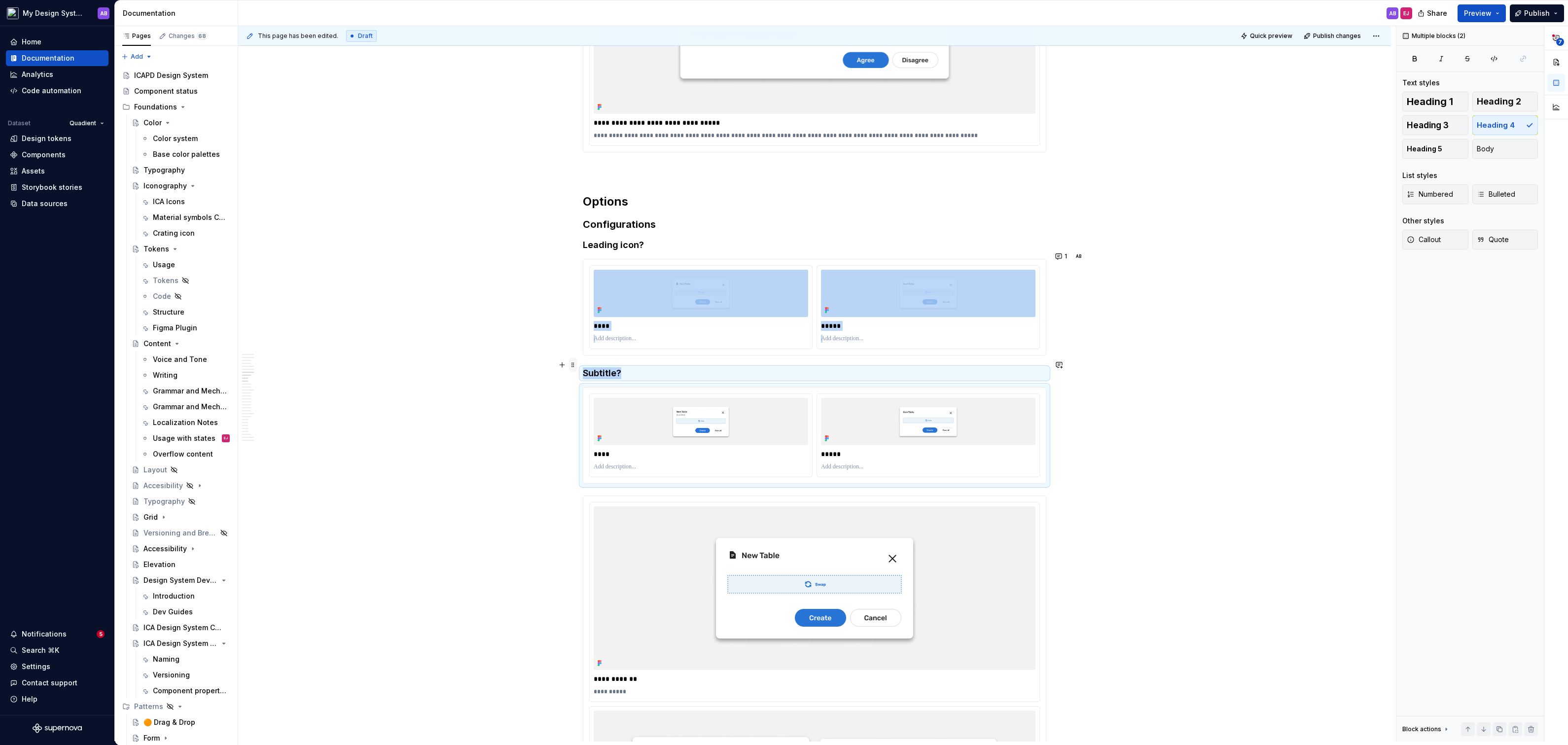
click at [577, 364] on span at bounding box center [573, 365] width 8 height 14
click at [596, 377] on div "Duplicate" at bounding box center [622, 379] width 64 height 10
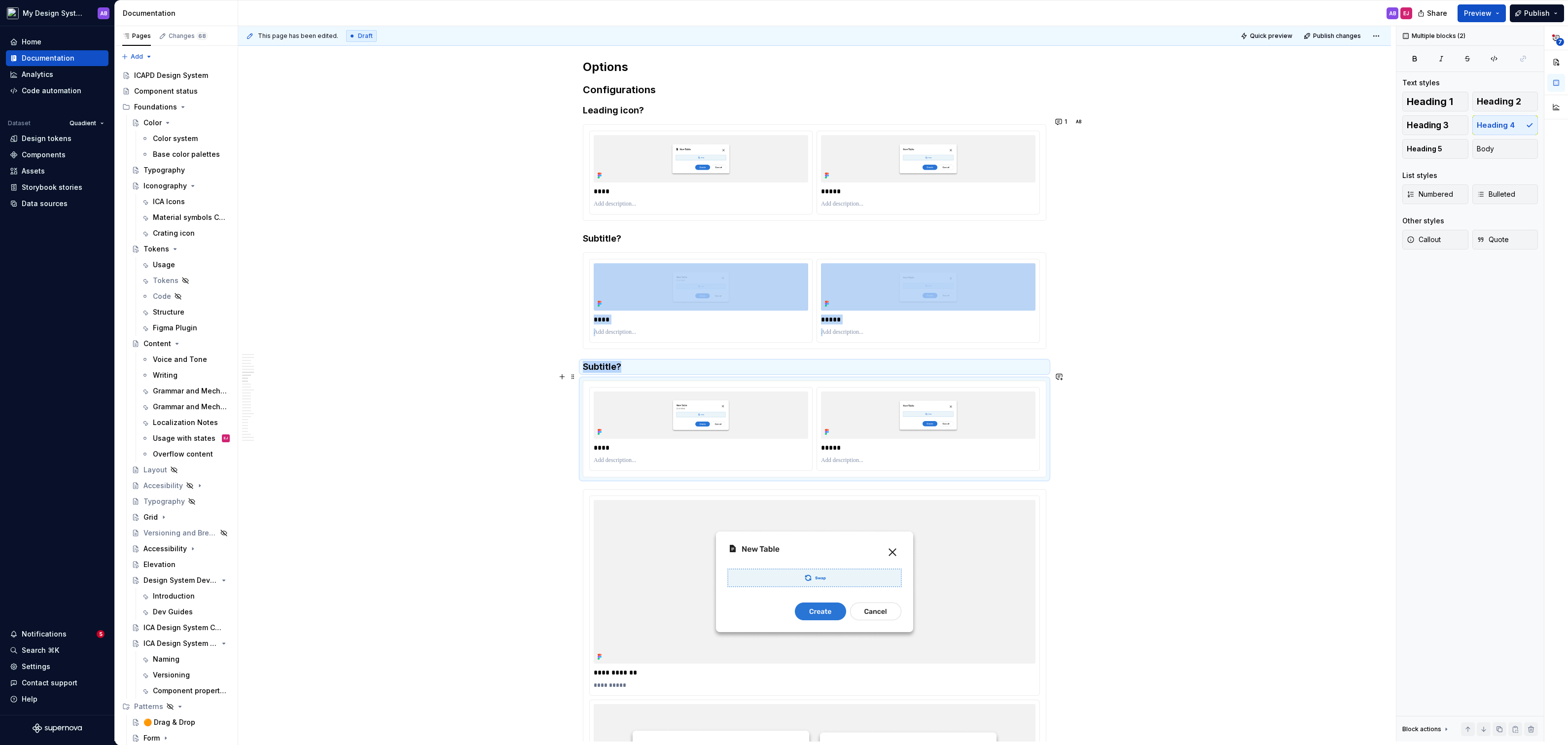
scroll to position [2825, 0]
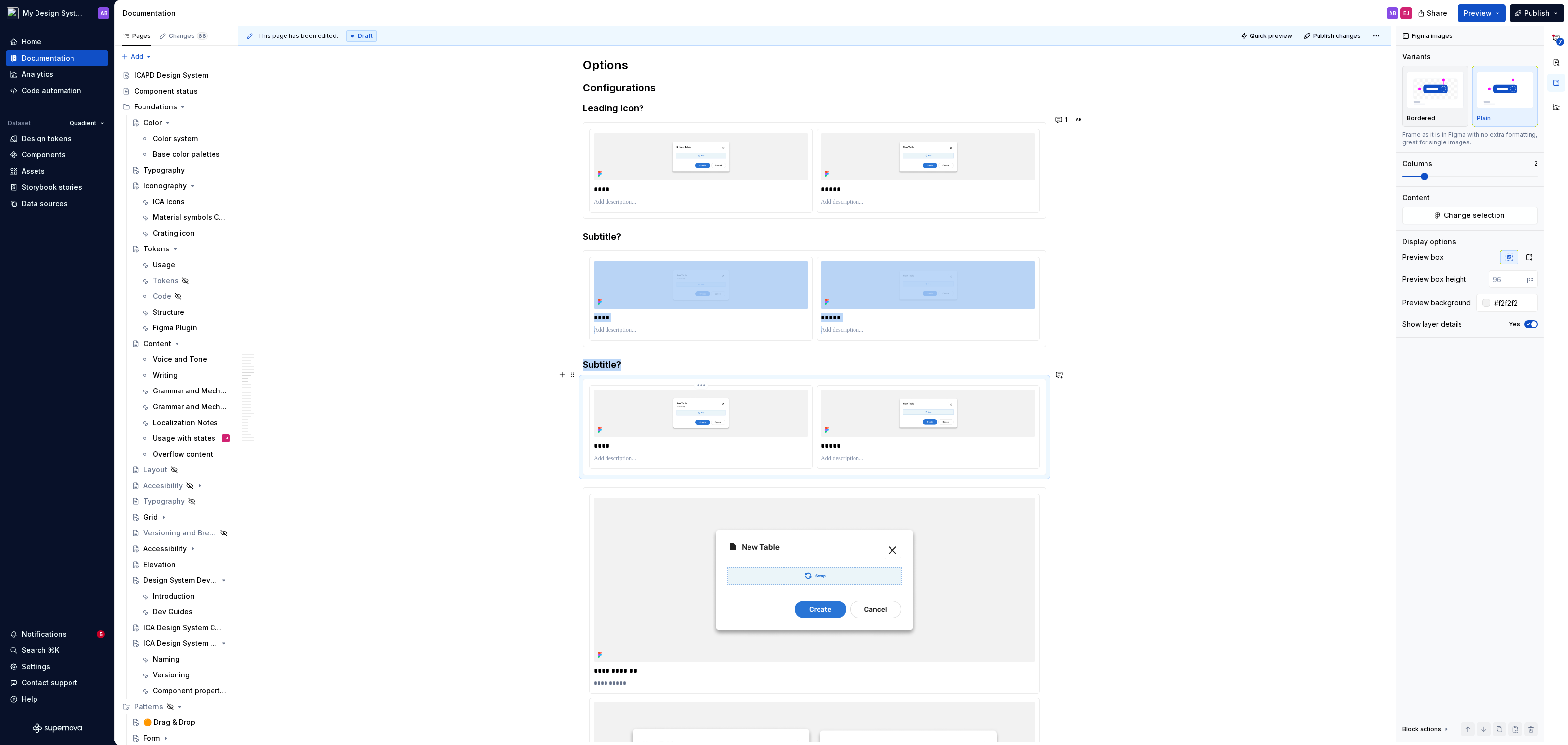
click at [694, 428] on div "****" at bounding box center [701, 427] width 222 height 83
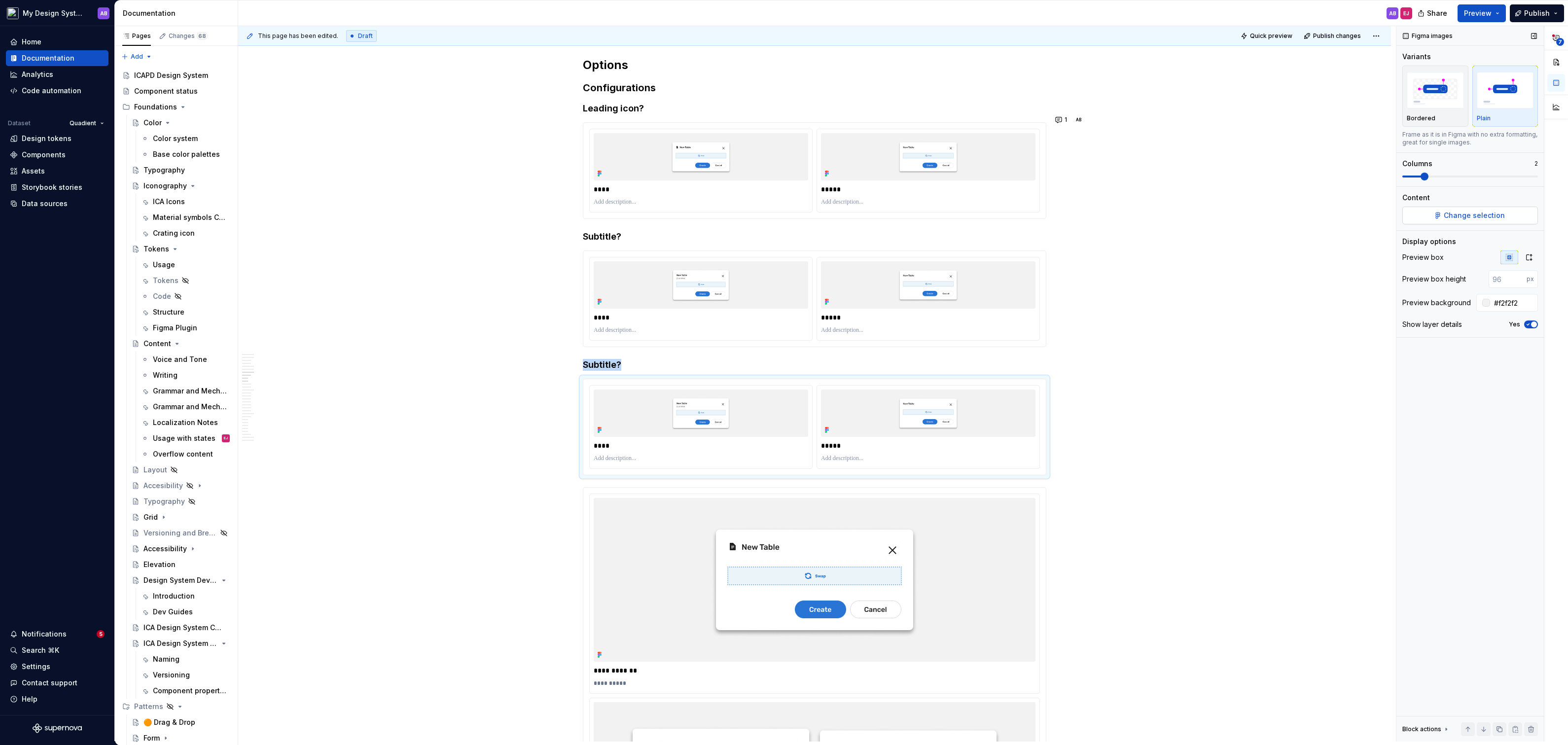
click at [1497, 211] on span "Change selection" at bounding box center [1475, 215] width 61 height 10
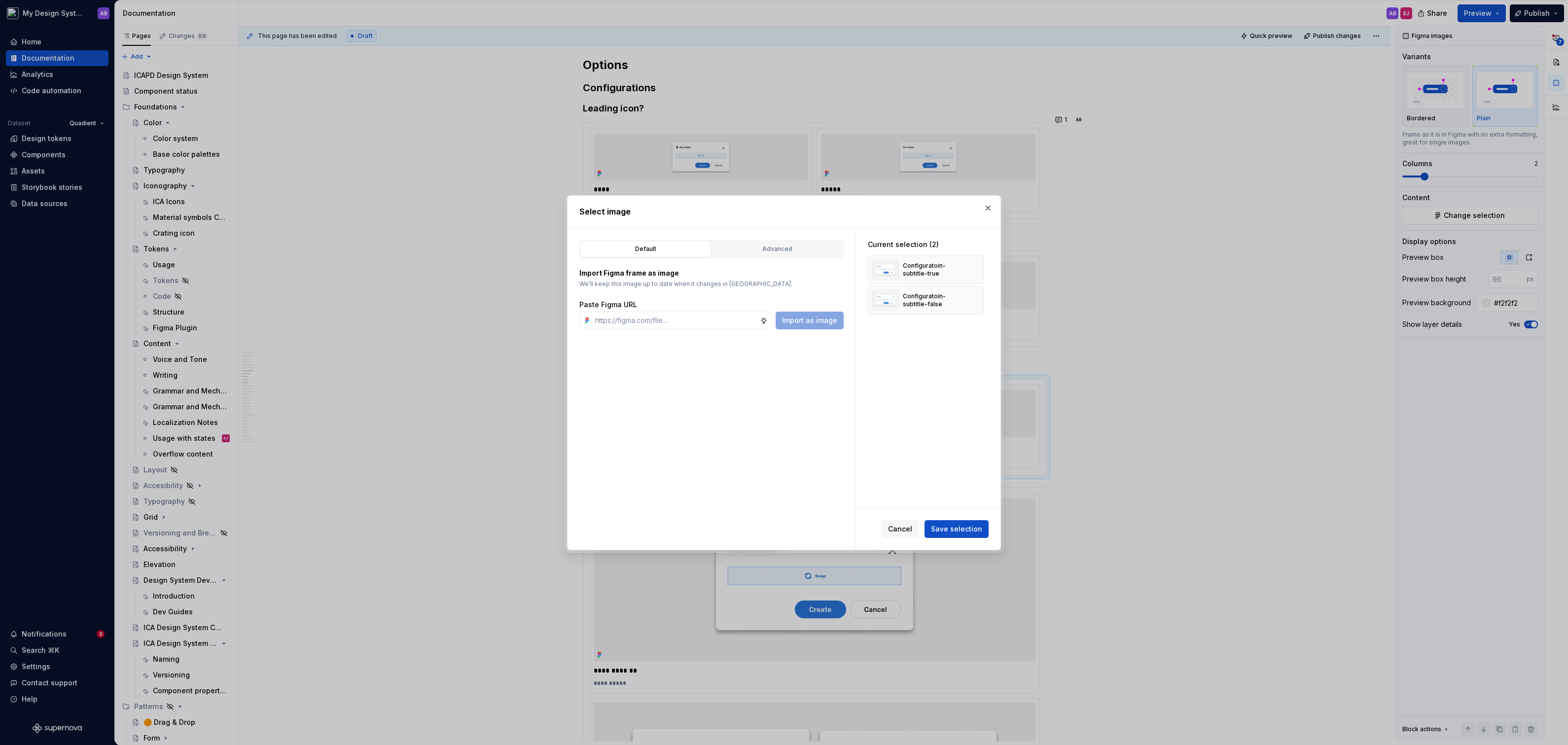
type textarea "*"
click at [782, 244] on div "Advanced" at bounding box center [778, 249] width 124 height 10
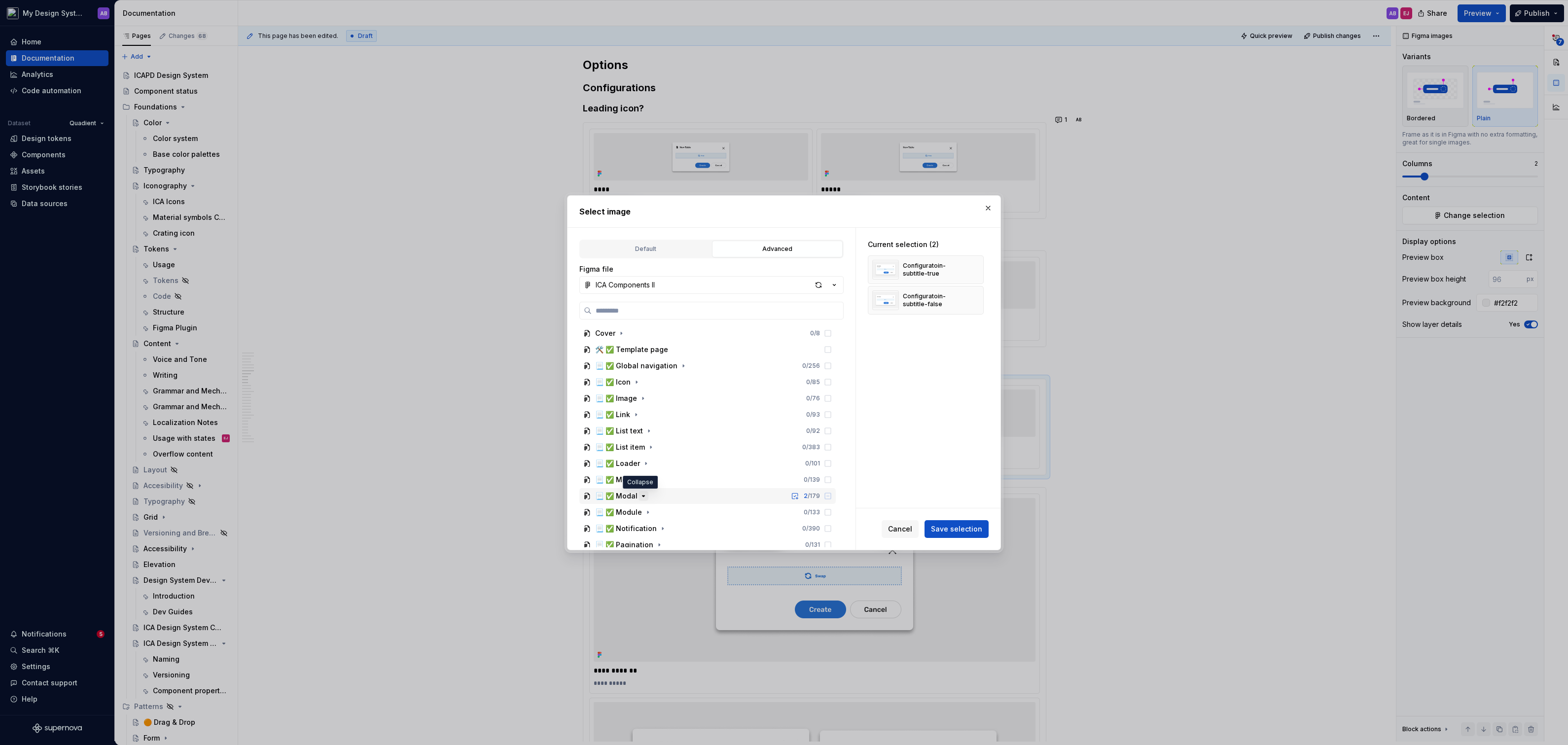
click at [639, 494] on icon "button" at bounding box center [643, 496] width 8 height 8
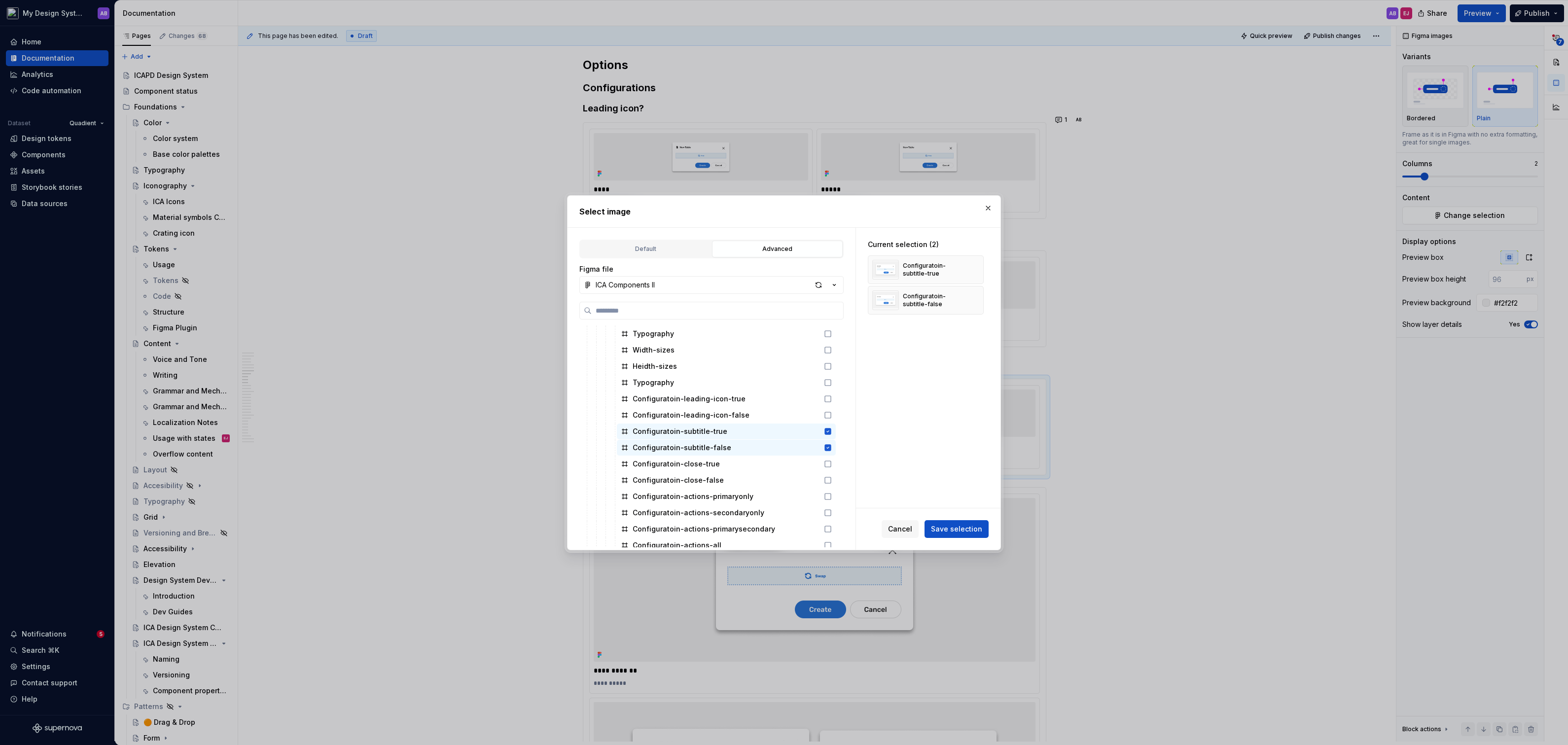
scroll to position [449, 0]
click at [831, 420] on icon at bounding box center [828, 421] width 6 height 6
click at [832, 436] on icon at bounding box center [828, 438] width 8 height 8
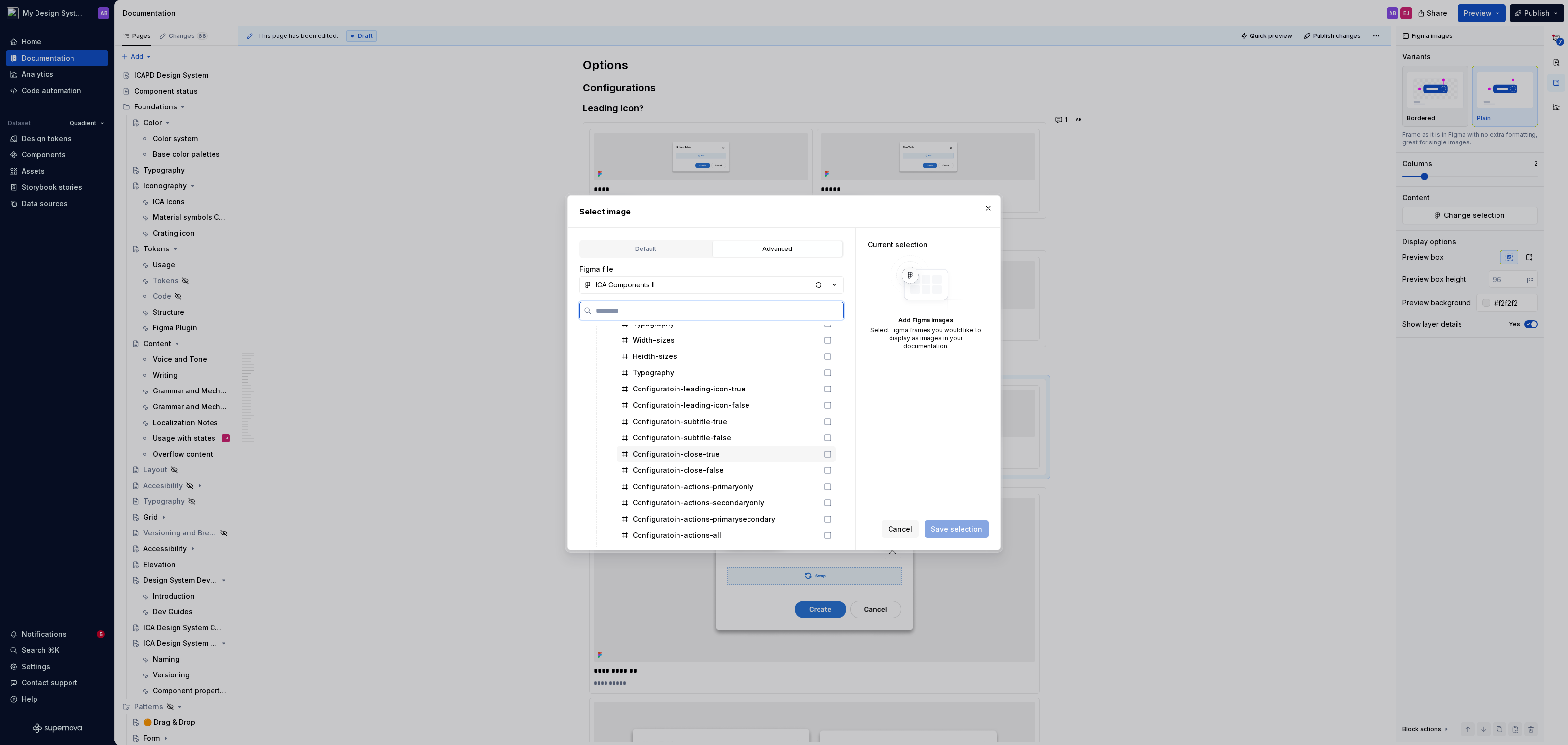
click at [832, 451] on icon at bounding box center [828, 454] width 8 height 8
click at [832, 467] on icon at bounding box center [828, 471] width 8 height 8
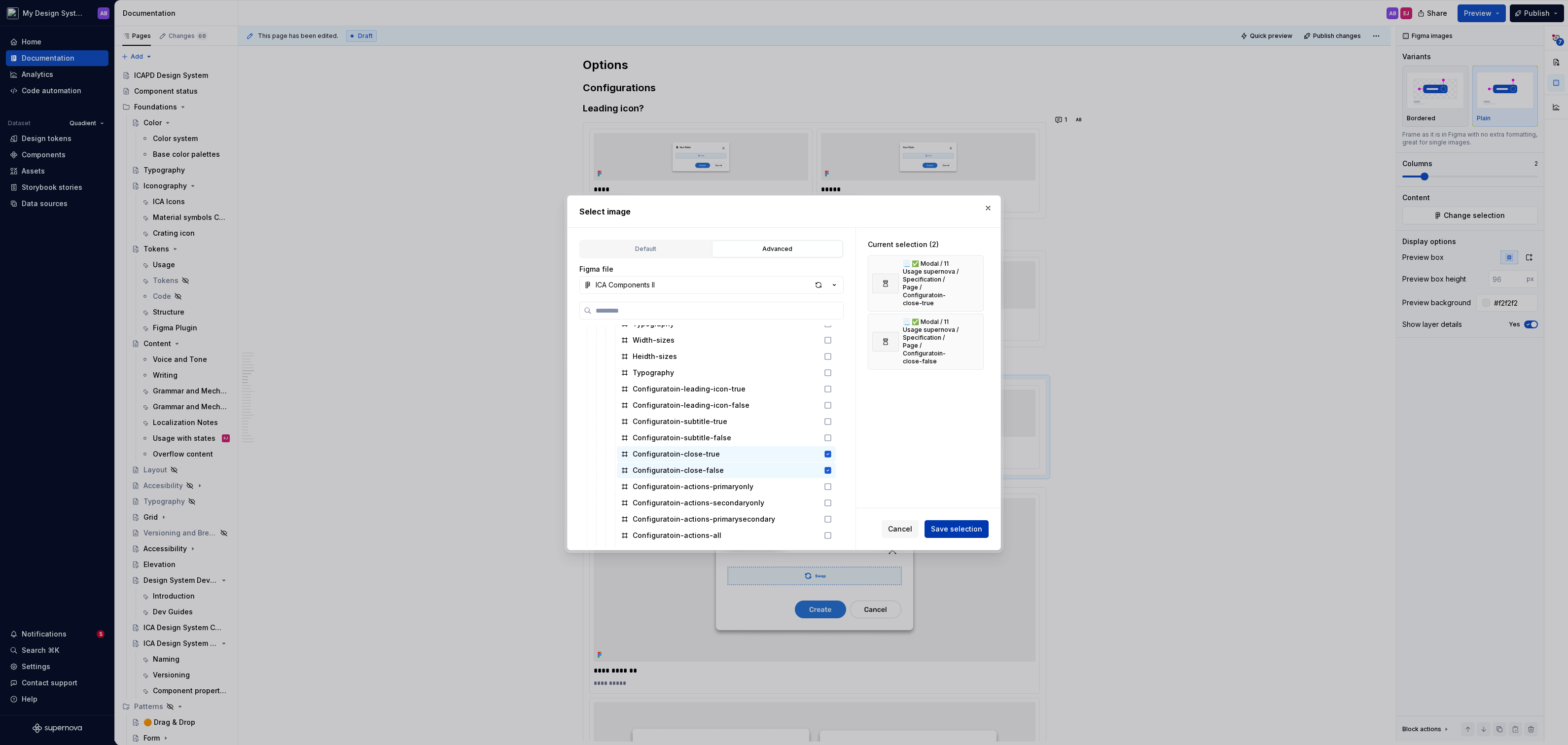
click at [965, 532] on span "Save selection" at bounding box center [956, 529] width 51 height 10
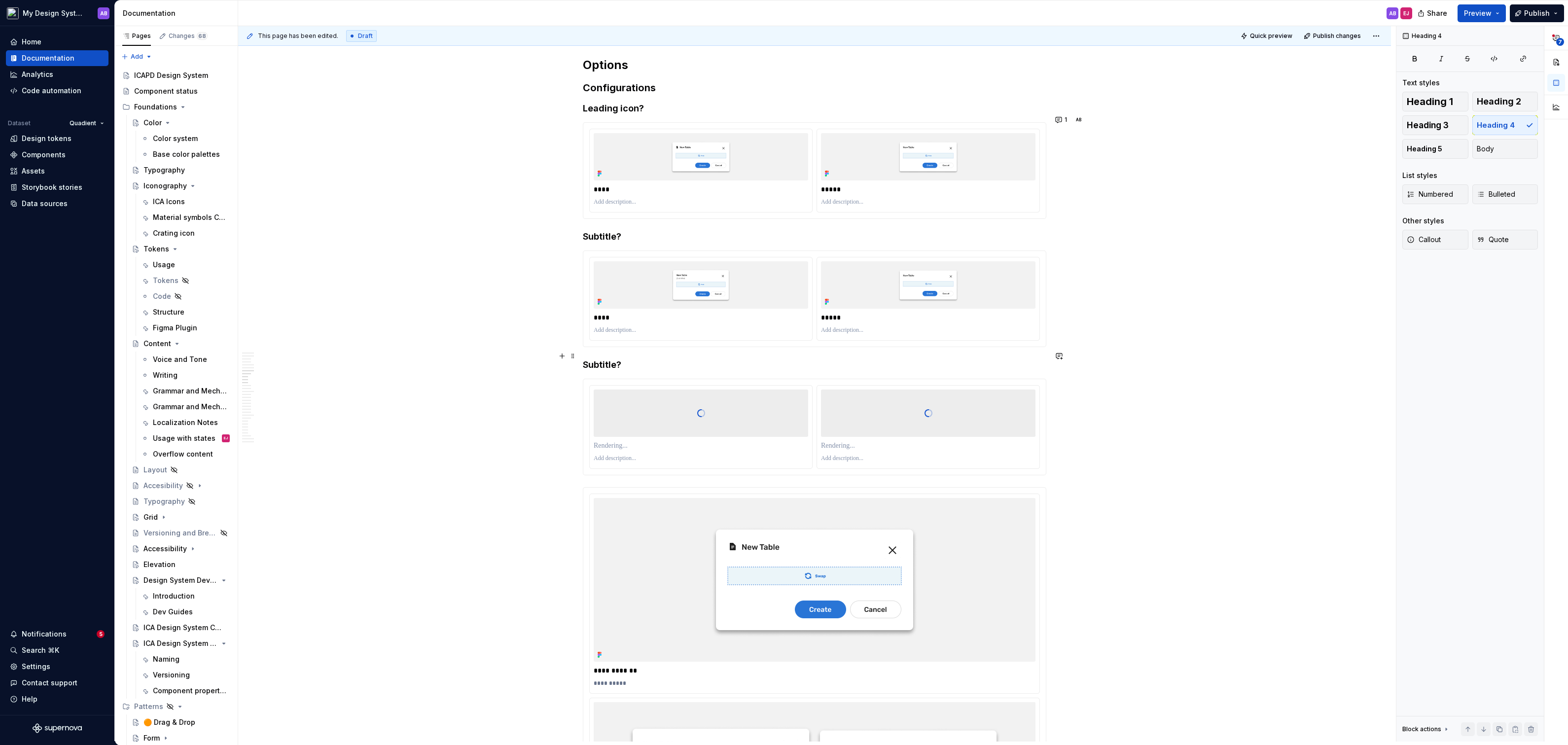
click at [603, 359] on h4 "Subtitle?" at bounding box center [815, 365] width 463 height 12
drag, startPoint x: 620, startPoint y: 353, endPoint x: 588, endPoint y: 353, distance: 32.0
click at [588, 359] on h4 "Subtitle?" at bounding box center [815, 365] width 463 height 12
click at [625, 103] on h4 "Leading icon?" at bounding box center [815, 108] width 463 height 12
click at [700, 410] on div at bounding box center [701, 413] width 214 height 99
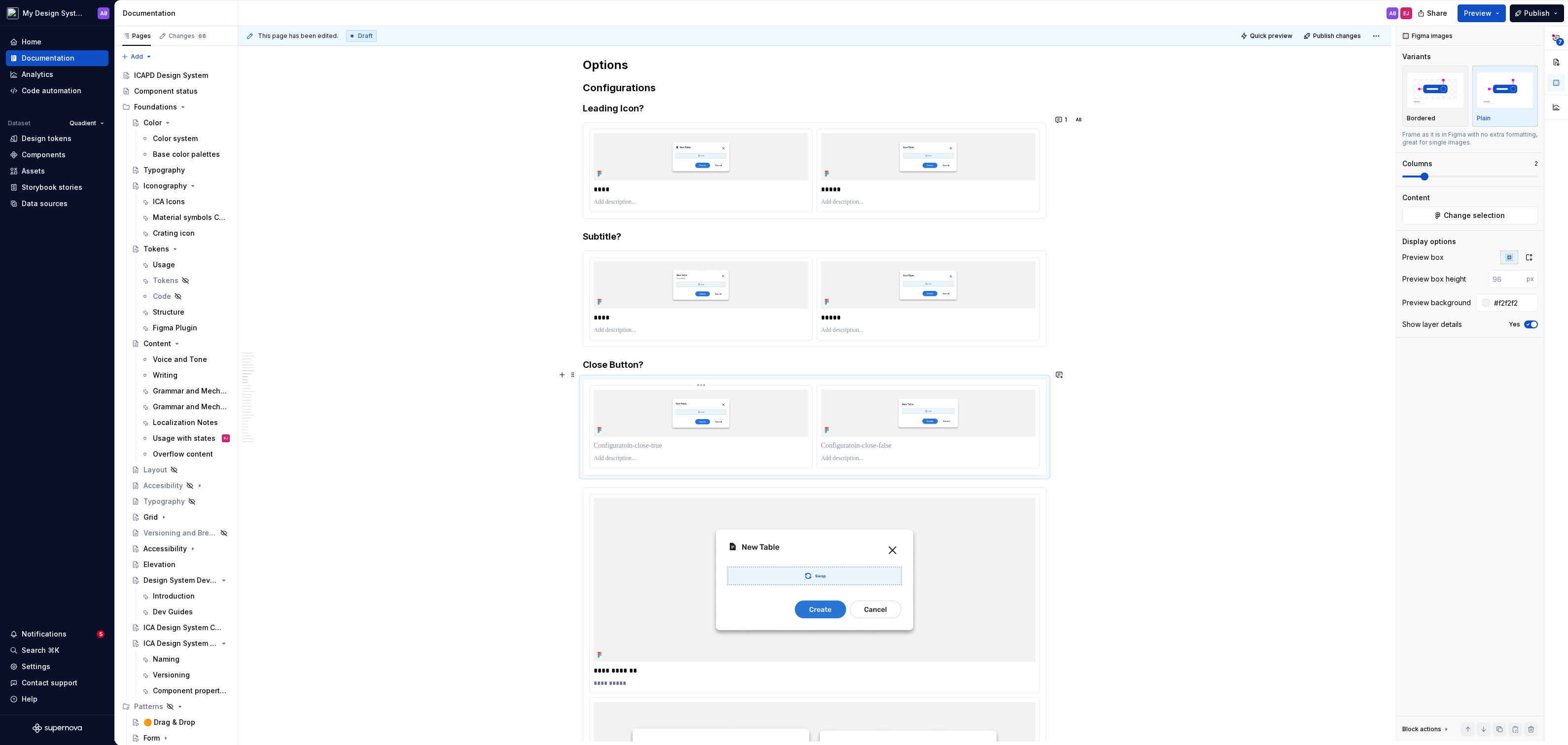
click at [683, 441] on p at bounding box center [701, 446] width 214 height 10
click at [898, 441] on p at bounding box center [928, 446] width 214 height 10
click at [865, 262] on img at bounding box center [928, 285] width 214 height 47
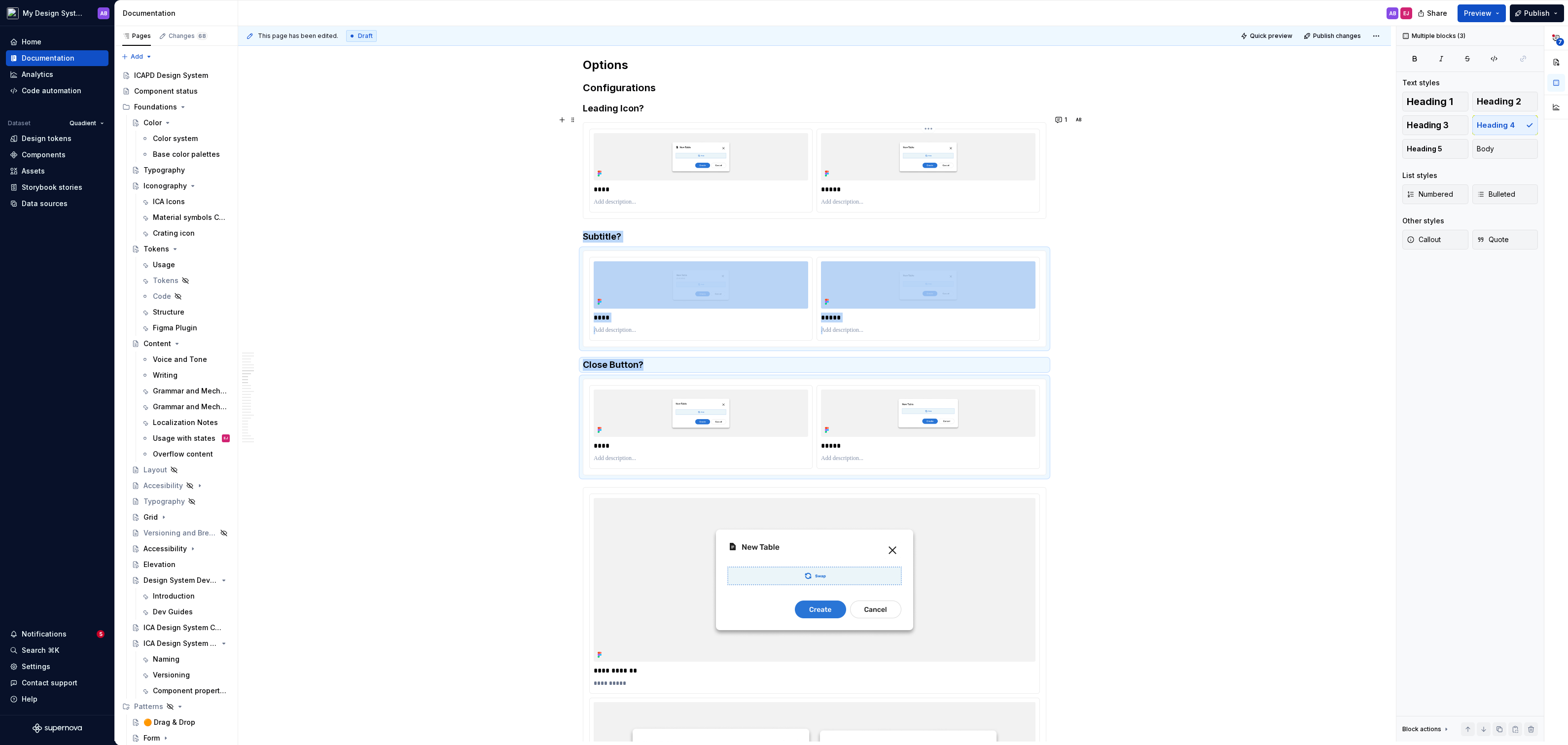
click at [877, 145] on img at bounding box center [928, 156] width 214 height 47
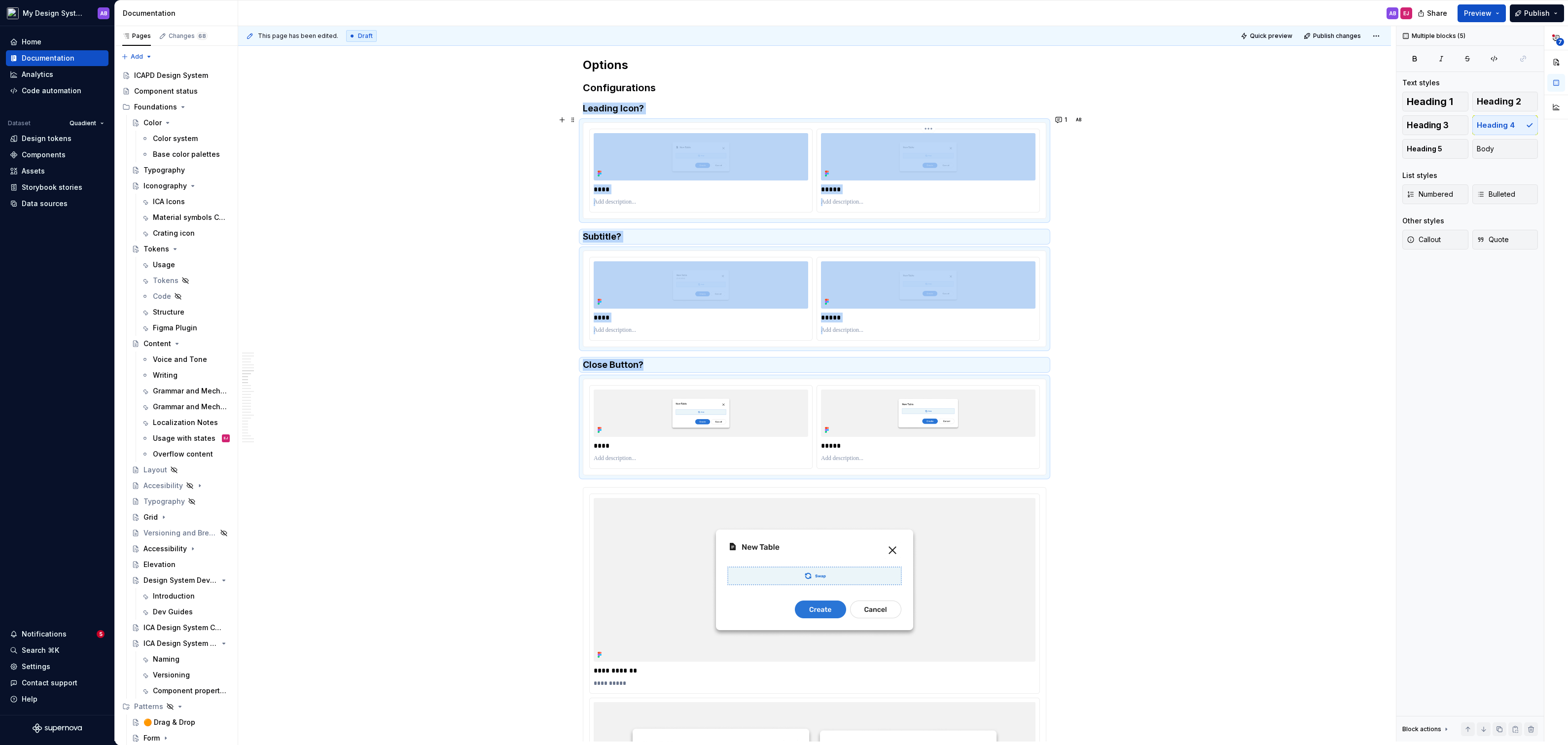
click at [993, 171] on div "*****" at bounding box center [928, 170] width 222 height 83
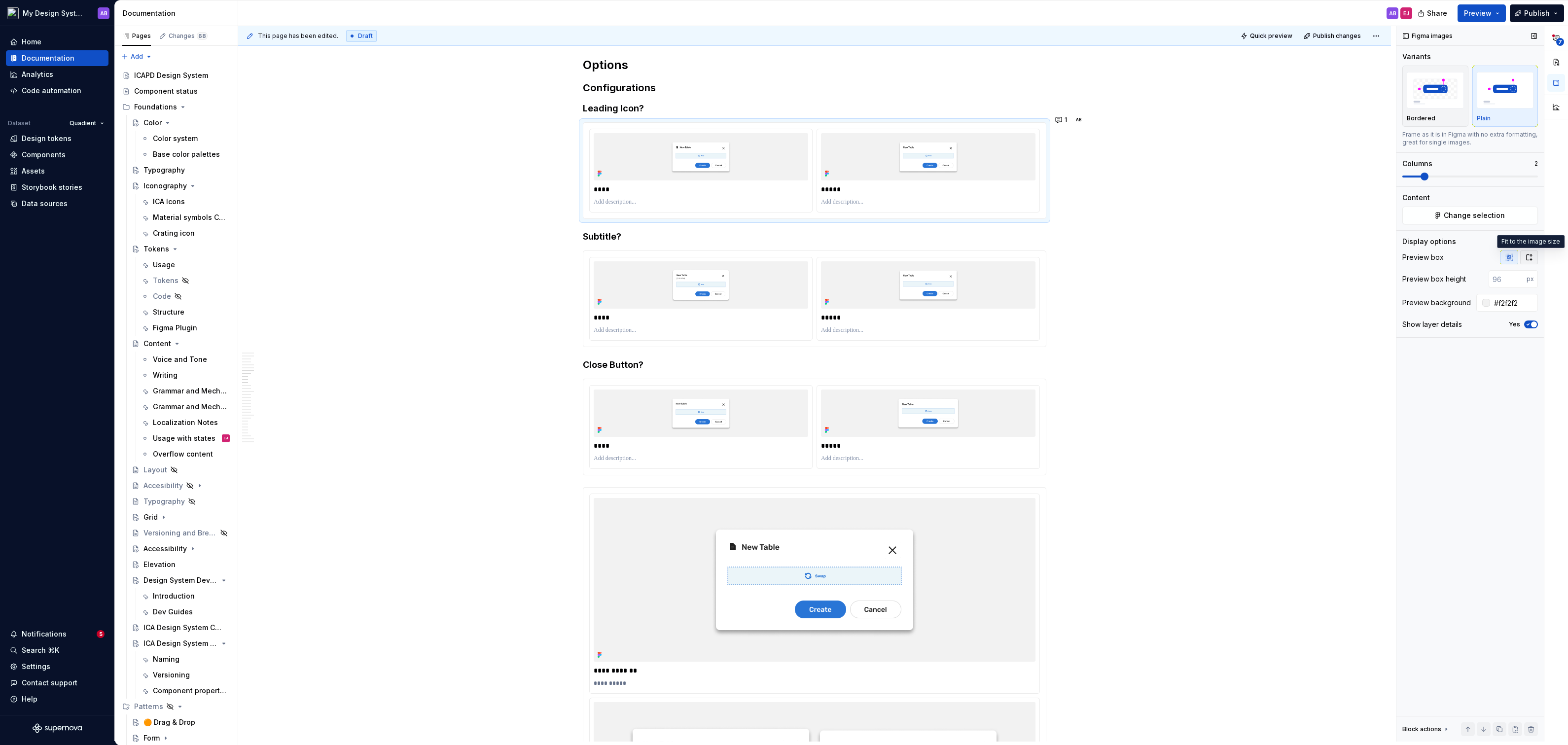
click at [1535, 255] on button "button" at bounding box center [1529, 258] width 18 height 14
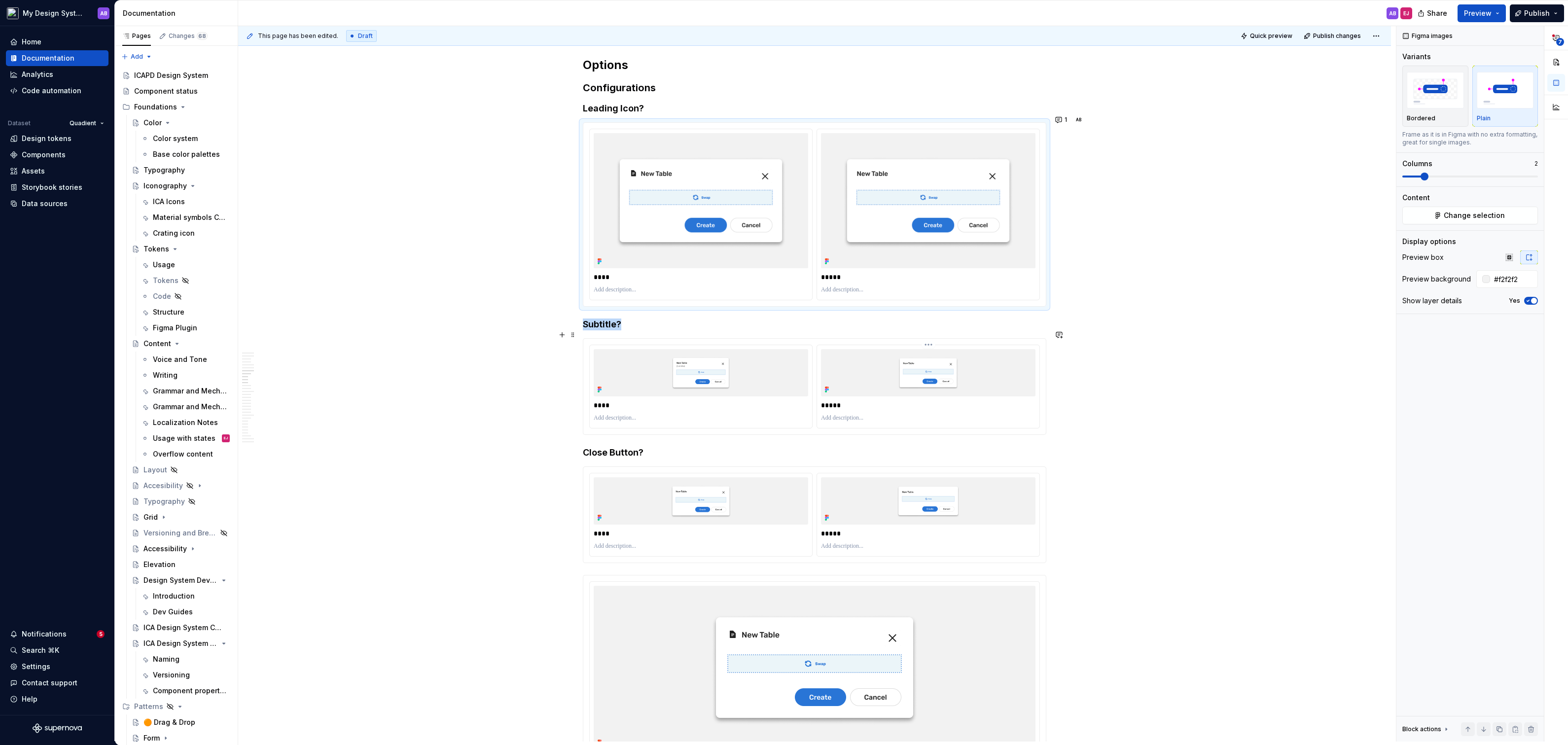
click at [928, 365] on img at bounding box center [928, 372] width 214 height 47
click at [1529, 255] on icon "button" at bounding box center [1529, 258] width 8 height 8
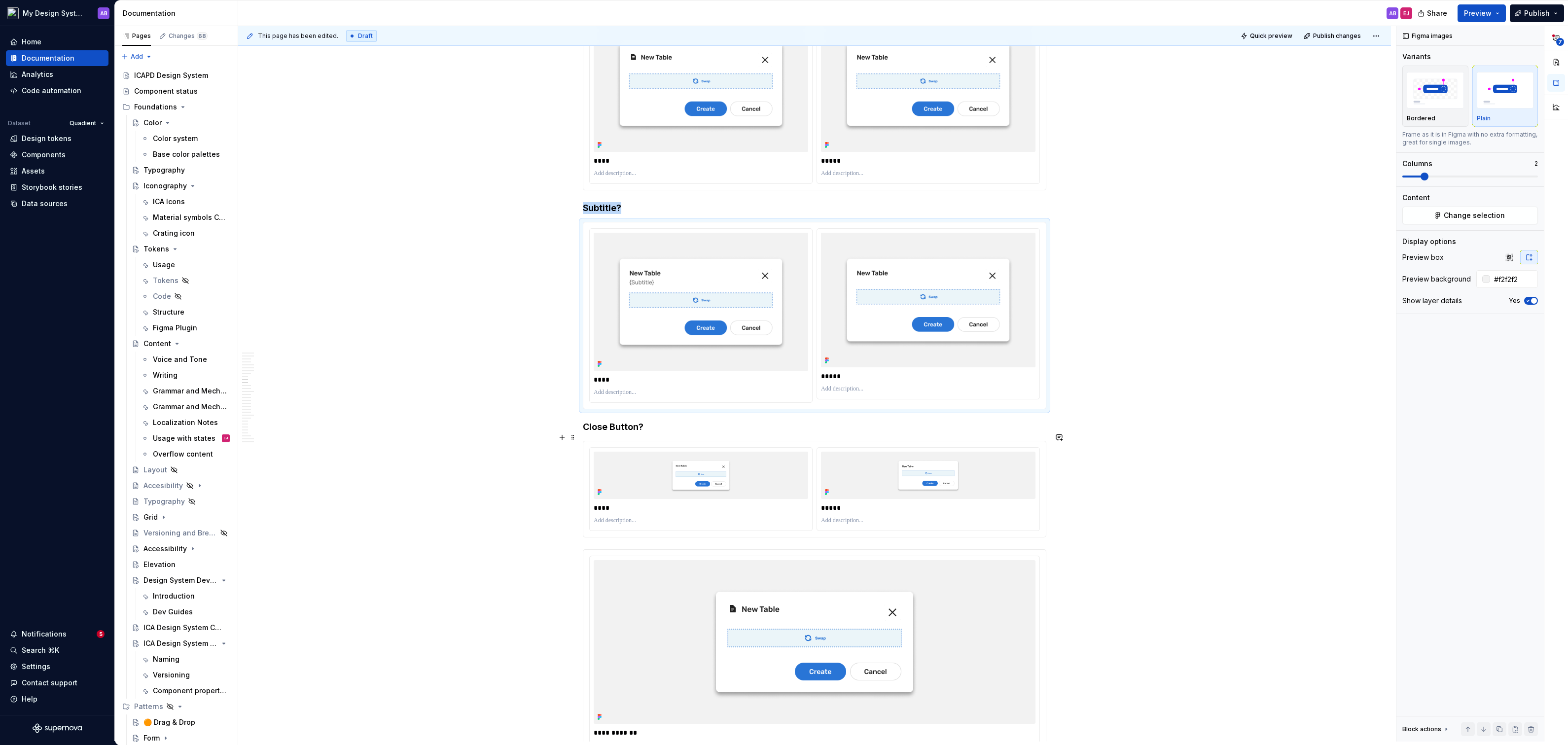
scroll to position [2967, 0]
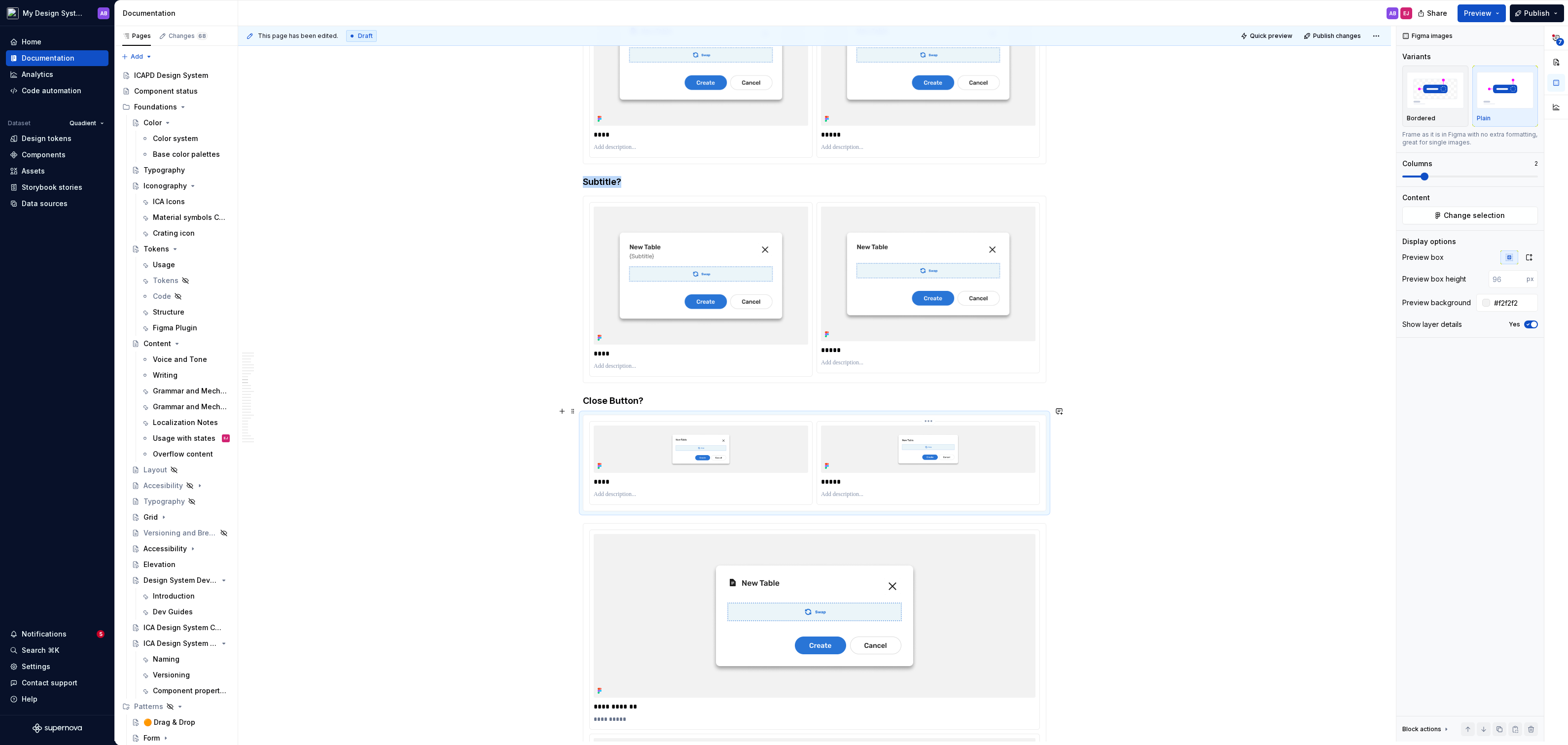
click at [933, 494] on div "*****" at bounding box center [928, 463] width 222 height 83
click at [1527, 254] on icon "button" at bounding box center [1529, 258] width 8 height 8
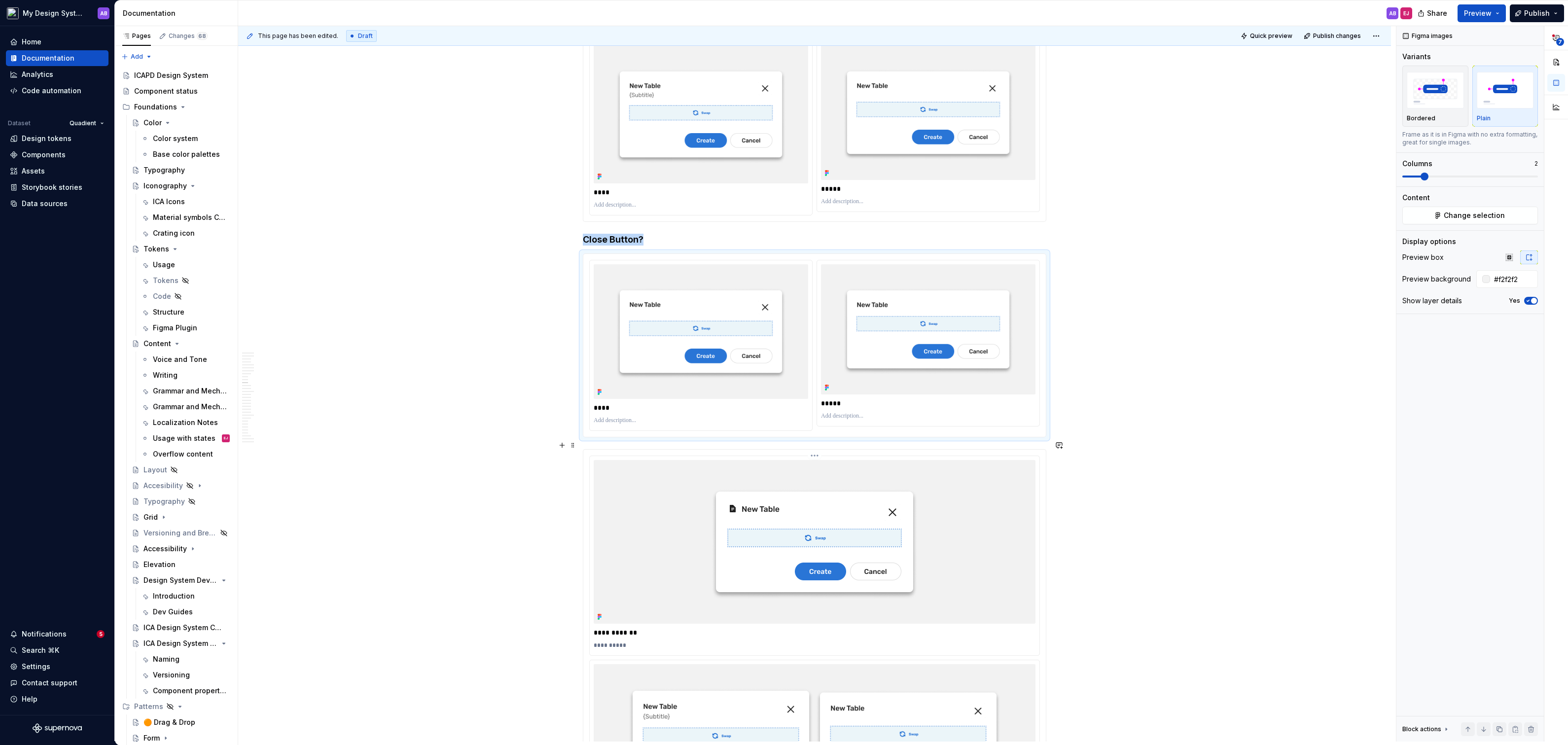
scroll to position [3134, 0]
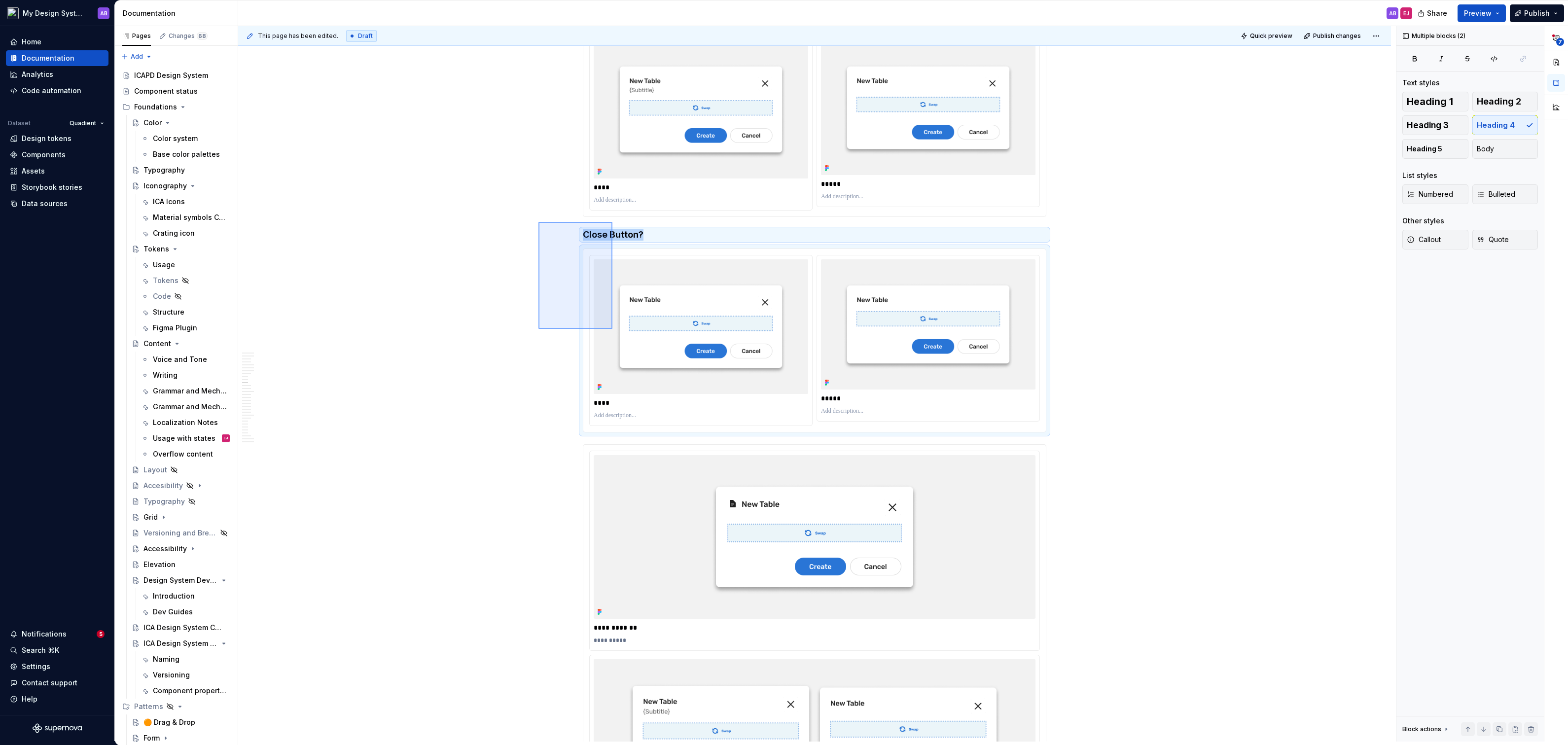
drag, startPoint x: 538, startPoint y: 222, endPoint x: 613, endPoint y: 329, distance: 130.7
click at [613, 329] on div "**********" at bounding box center [817, 384] width 1158 height 716
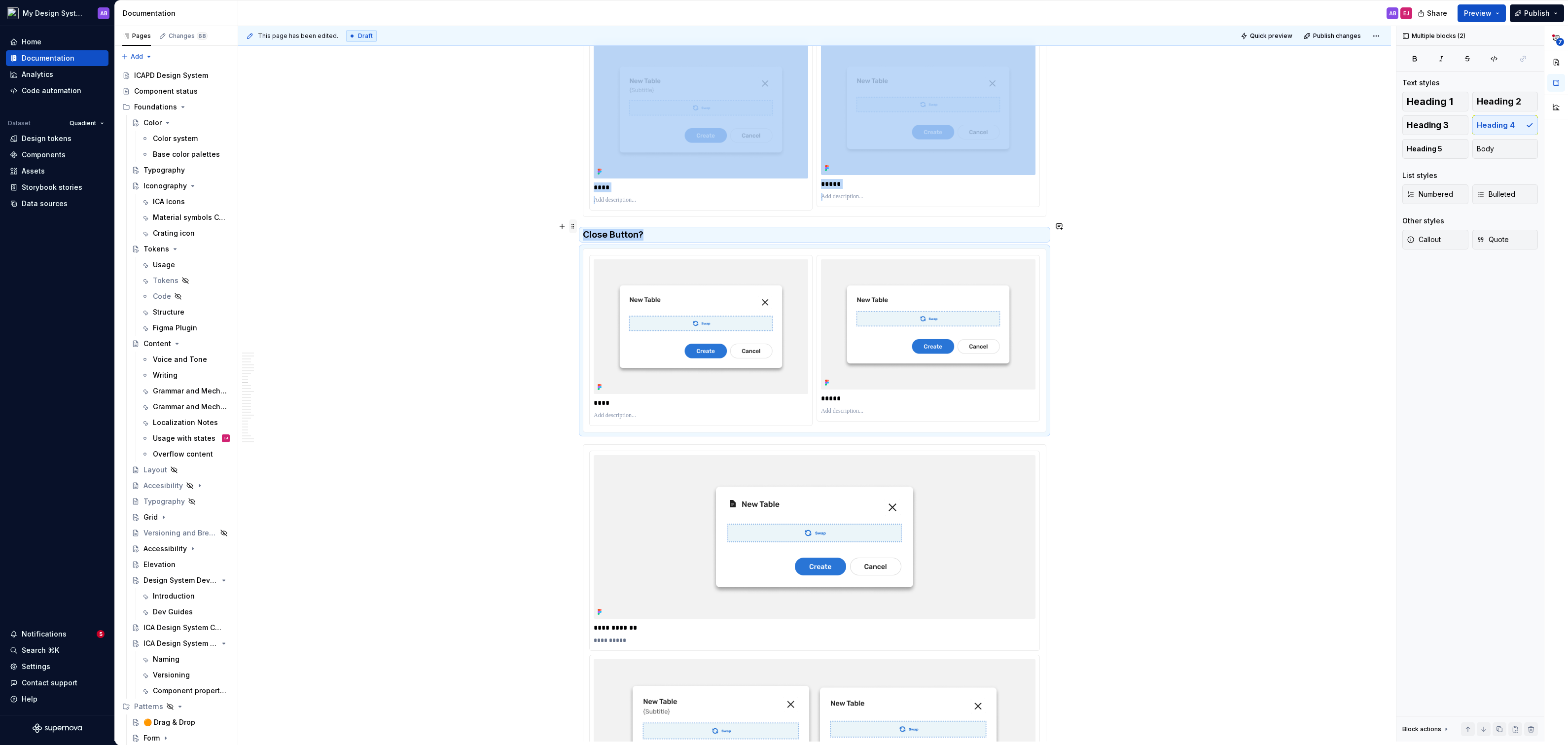
click at [577, 224] on span at bounding box center [573, 226] width 8 height 14
click at [609, 235] on div "Duplicate" at bounding box center [622, 240] width 64 height 10
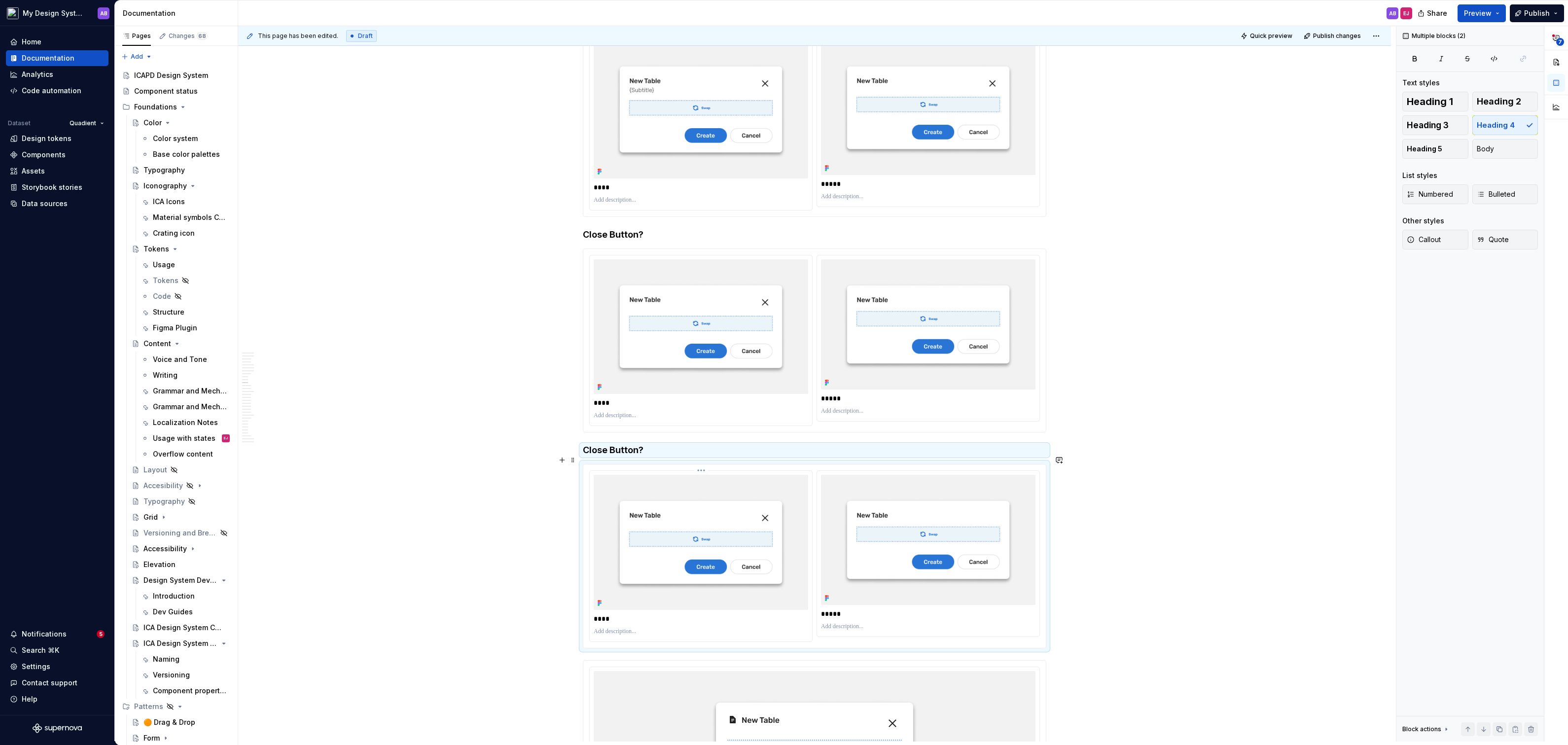
click at [720, 534] on img at bounding box center [701, 542] width 214 height 135
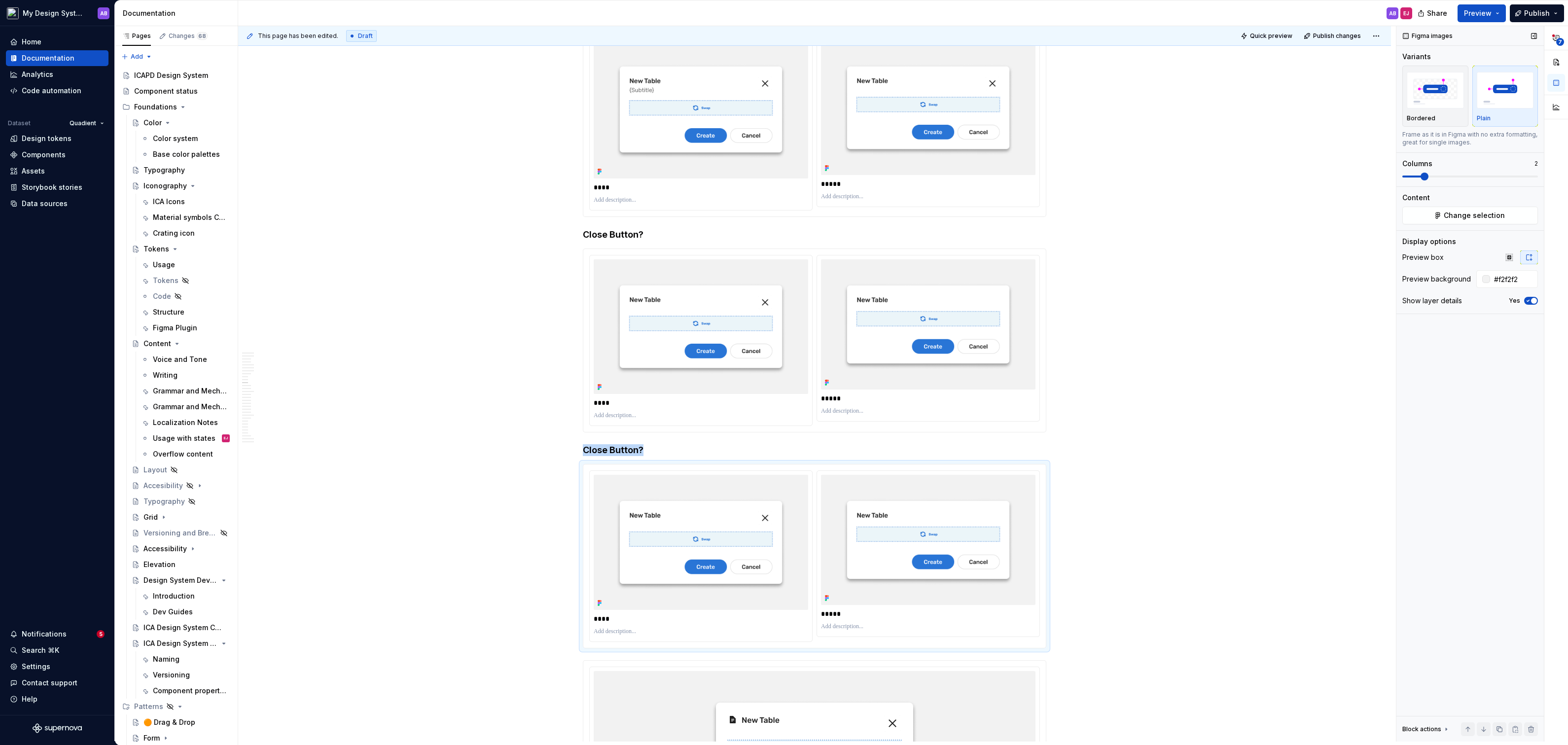
click at [1502, 204] on div "Content Change selection" at bounding box center [1470, 208] width 136 height 31
click at [1497, 218] on span "Change selection" at bounding box center [1475, 215] width 61 height 10
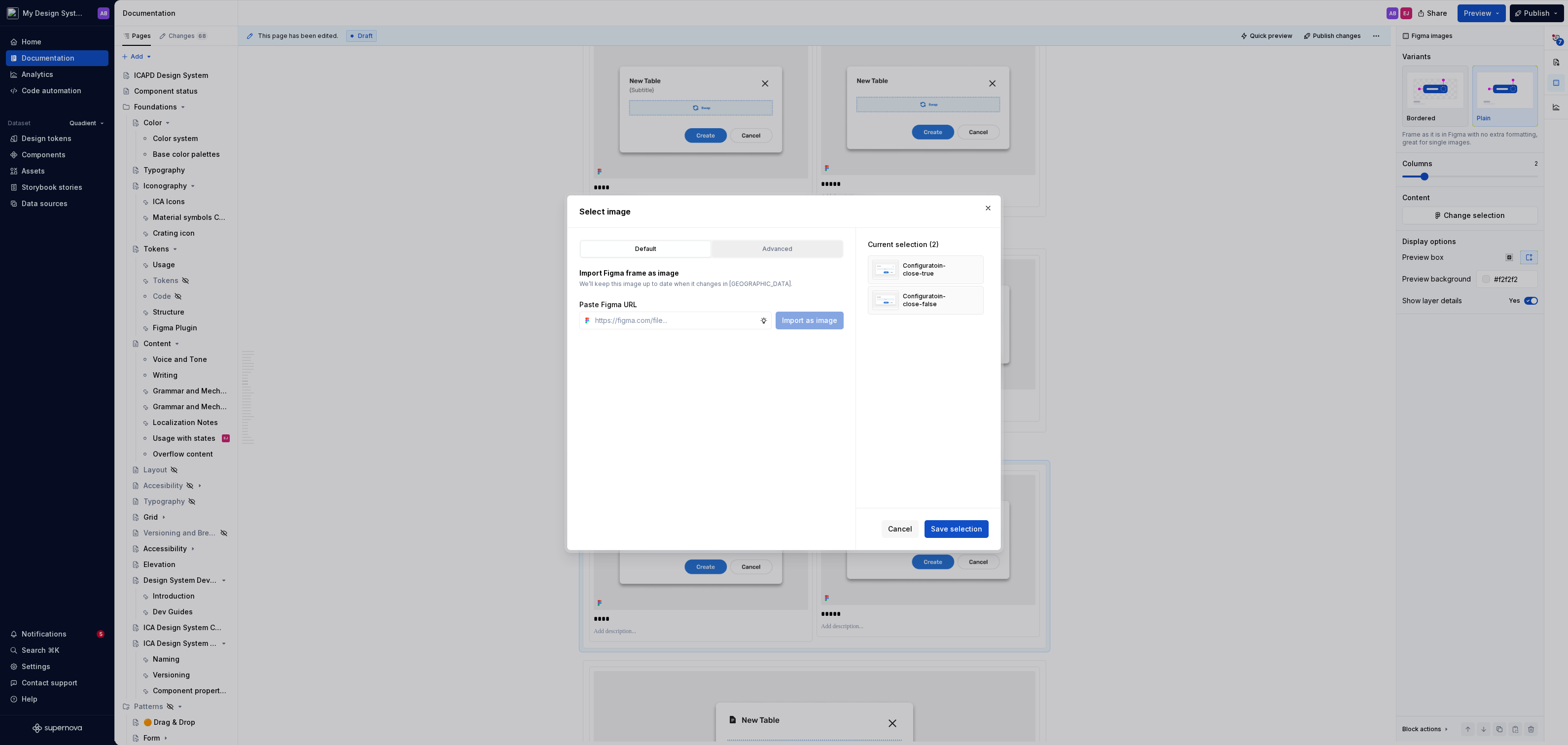
click at [744, 249] on div "Advanced" at bounding box center [778, 249] width 124 height 10
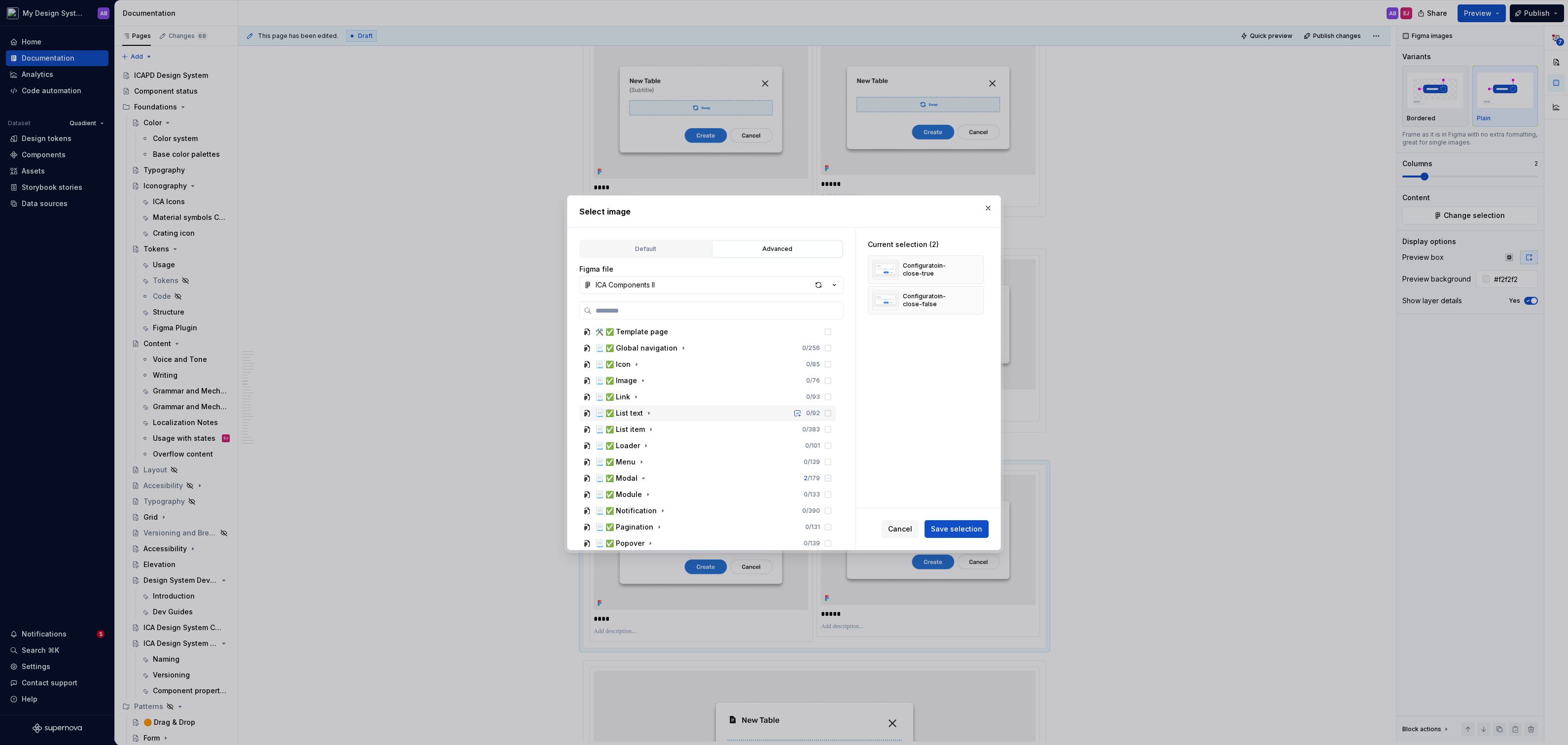
scroll to position [0, 0]
click at [639, 494] on icon "button" at bounding box center [643, 496] width 8 height 8
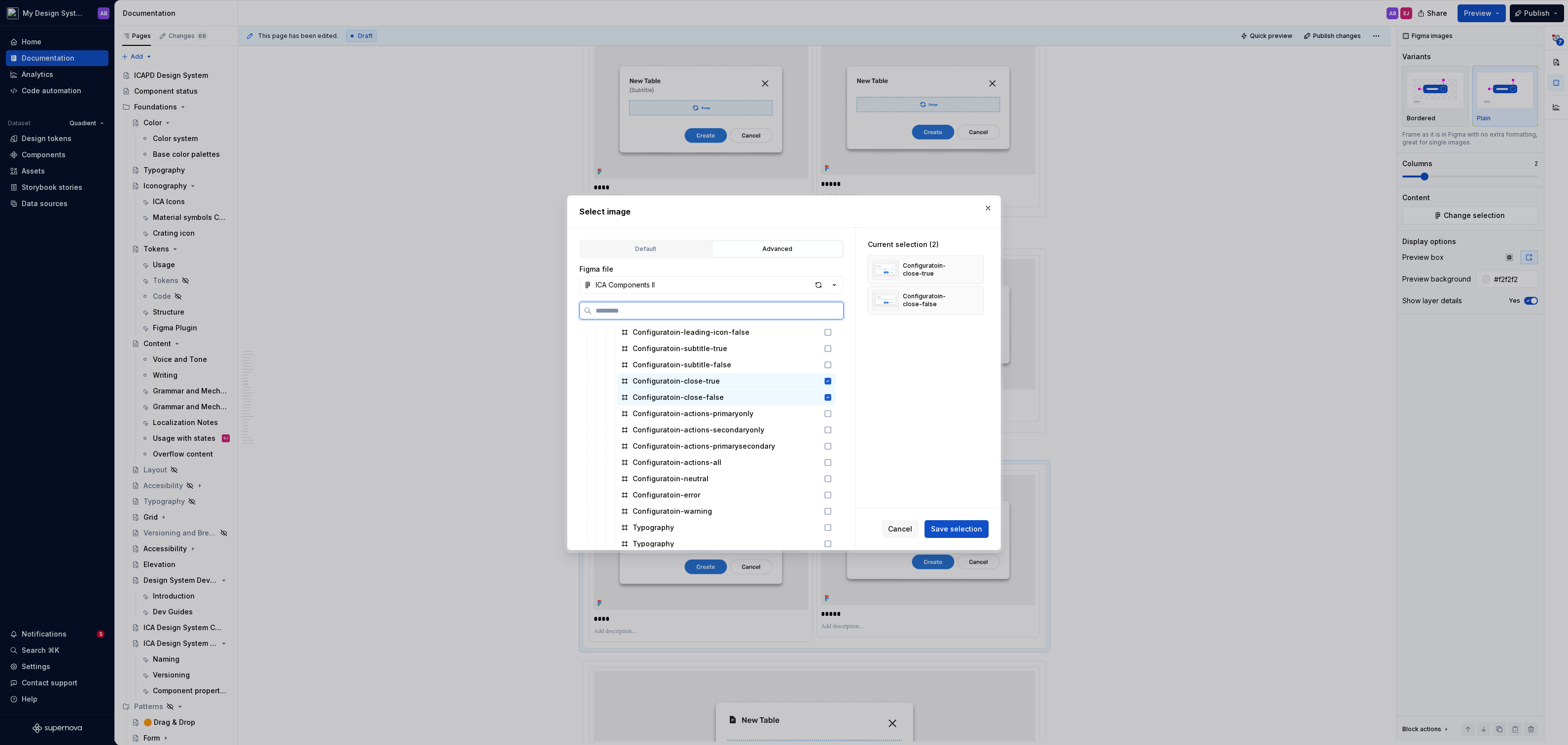
scroll to position [526, 0]
click at [832, 409] on icon at bounding box center [828, 410] width 8 height 8
click at [832, 428] on icon at bounding box center [828, 426] width 8 height 8
click at [832, 439] on icon at bounding box center [828, 442] width 8 height 8
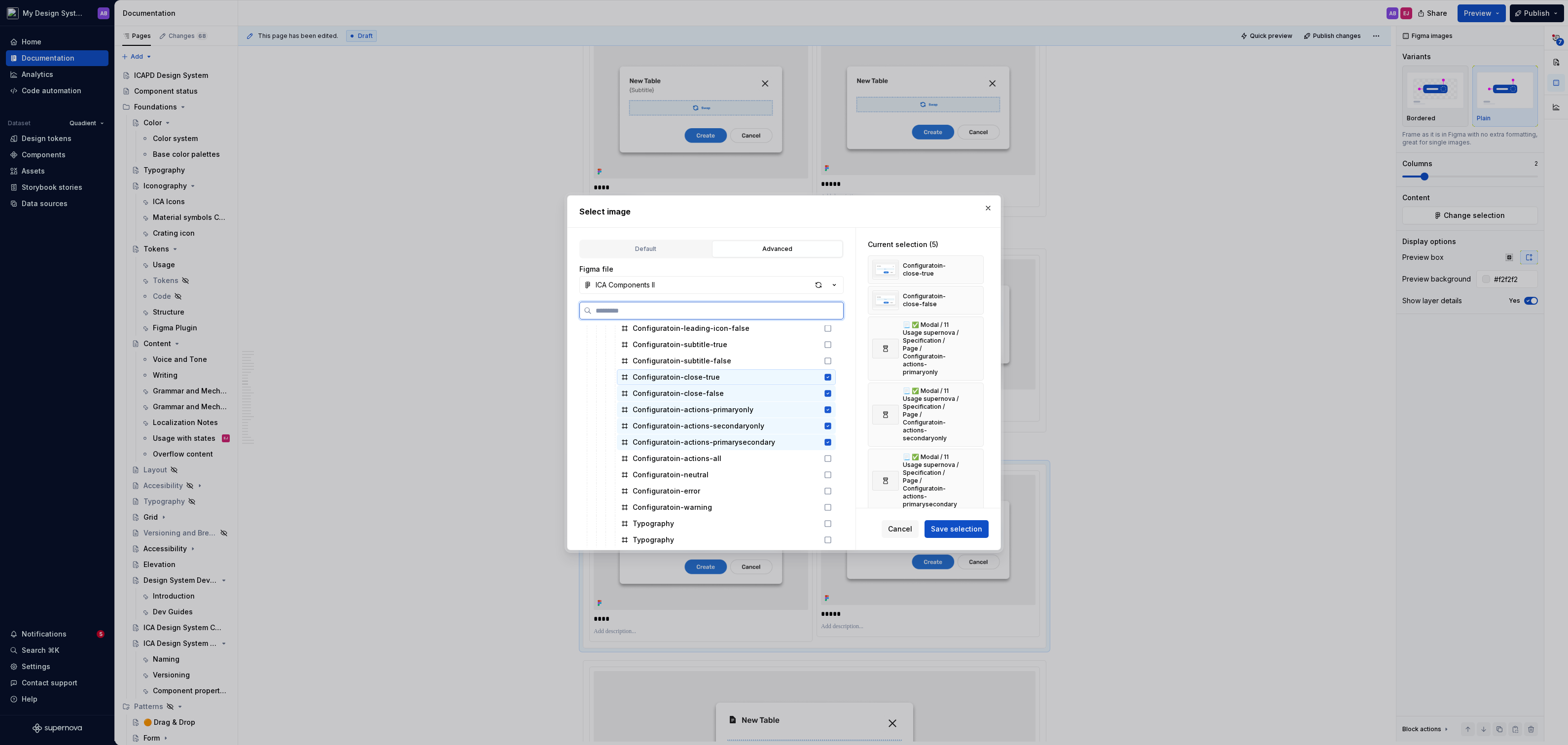
click at [832, 377] on icon at bounding box center [828, 377] width 8 height 8
click at [836, 388] on div "Configuratoin-close-false" at bounding box center [726, 394] width 219 height 16
click at [832, 457] on icon at bounding box center [828, 459] width 8 height 8
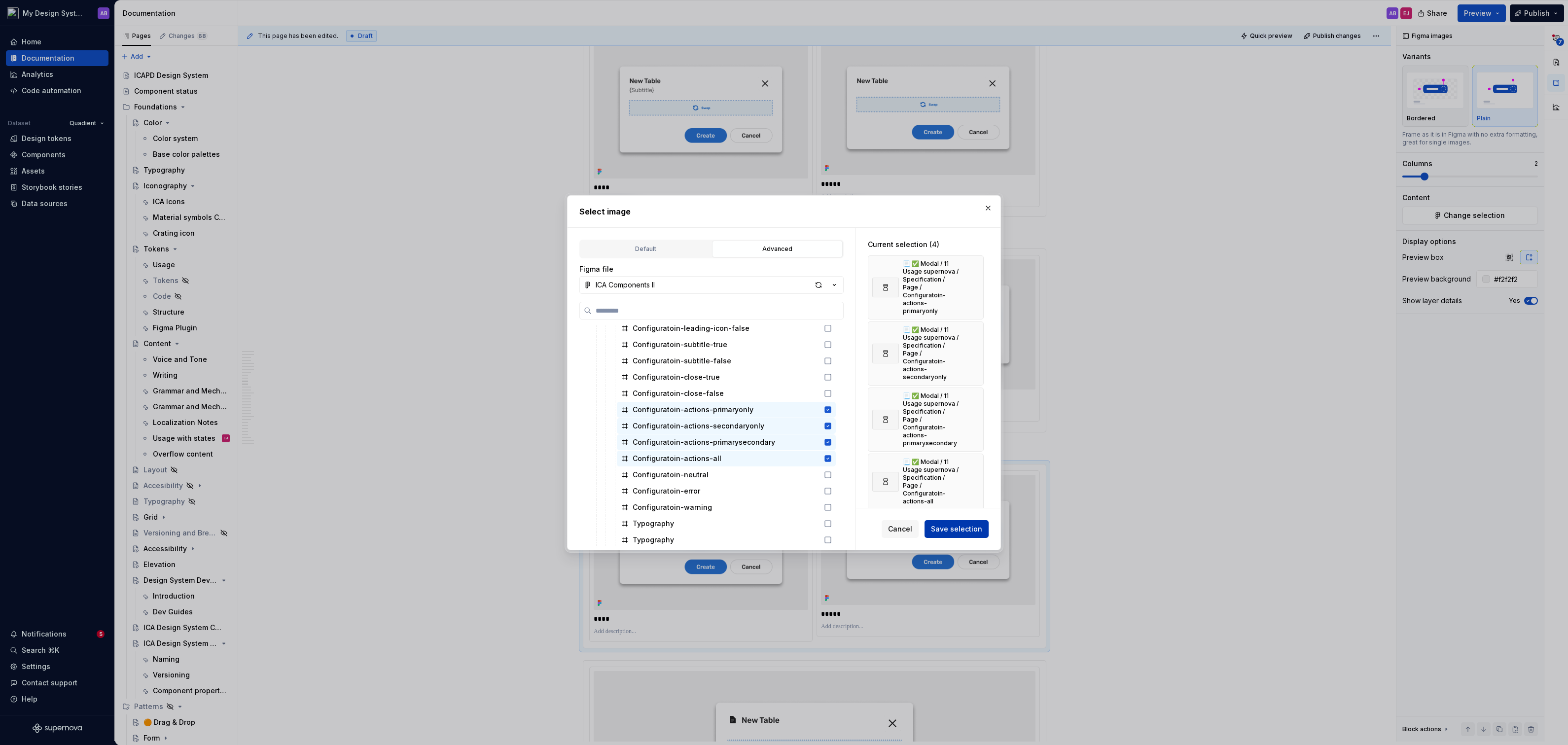
click at [951, 530] on span "Save selection" at bounding box center [956, 529] width 51 height 10
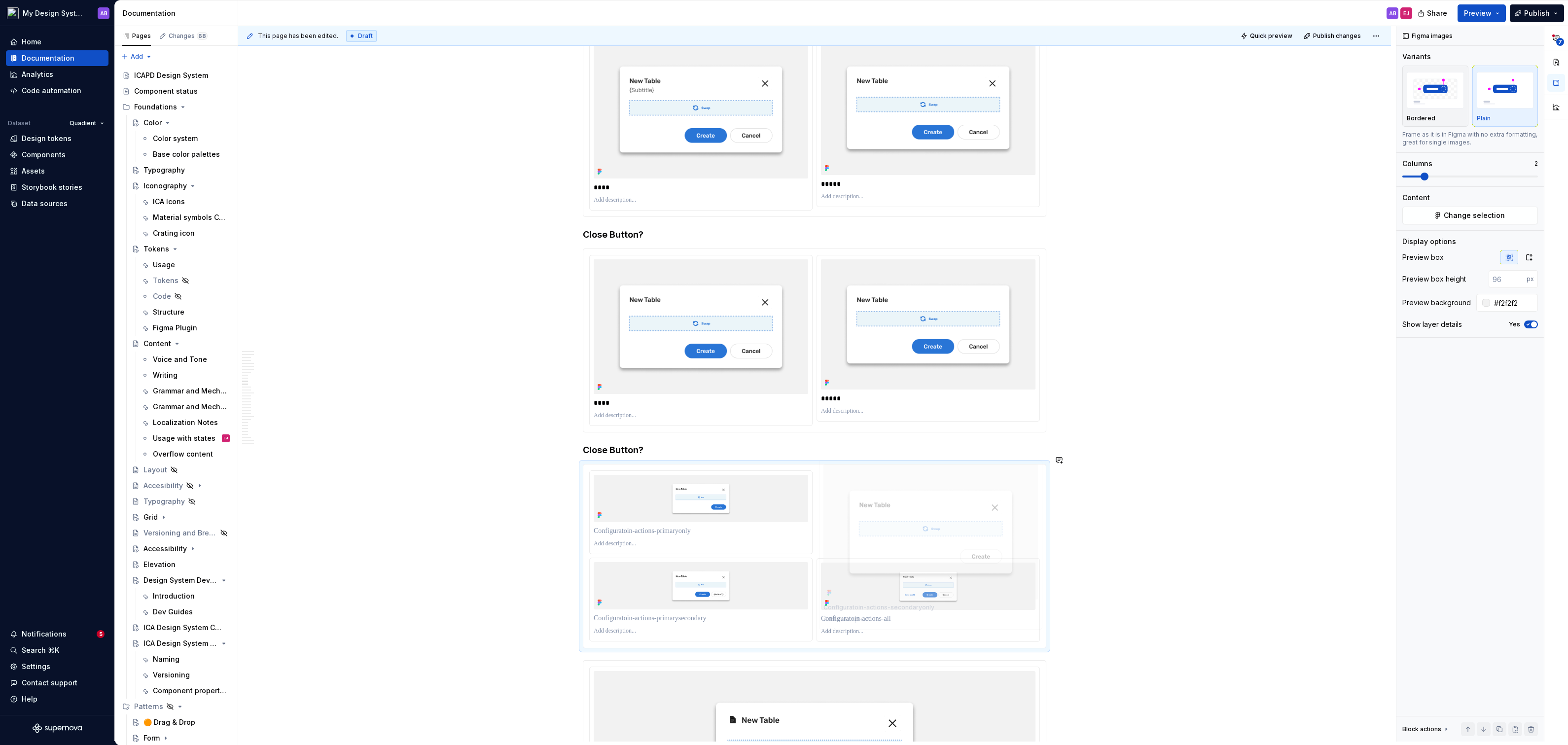
drag, startPoint x: 899, startPoint y: 579, endPoint x: 895, endPoint y: 475, distance: 104.1
click at [895, 475] on body "My Design System AB Home Documentation Analytics Code automation Dataset Quadie…" at bounding box center [784, 372] width 1568 height 745
click at [1524, 255] on button "button" at bounding box center [1529, 258] width 18 height 14
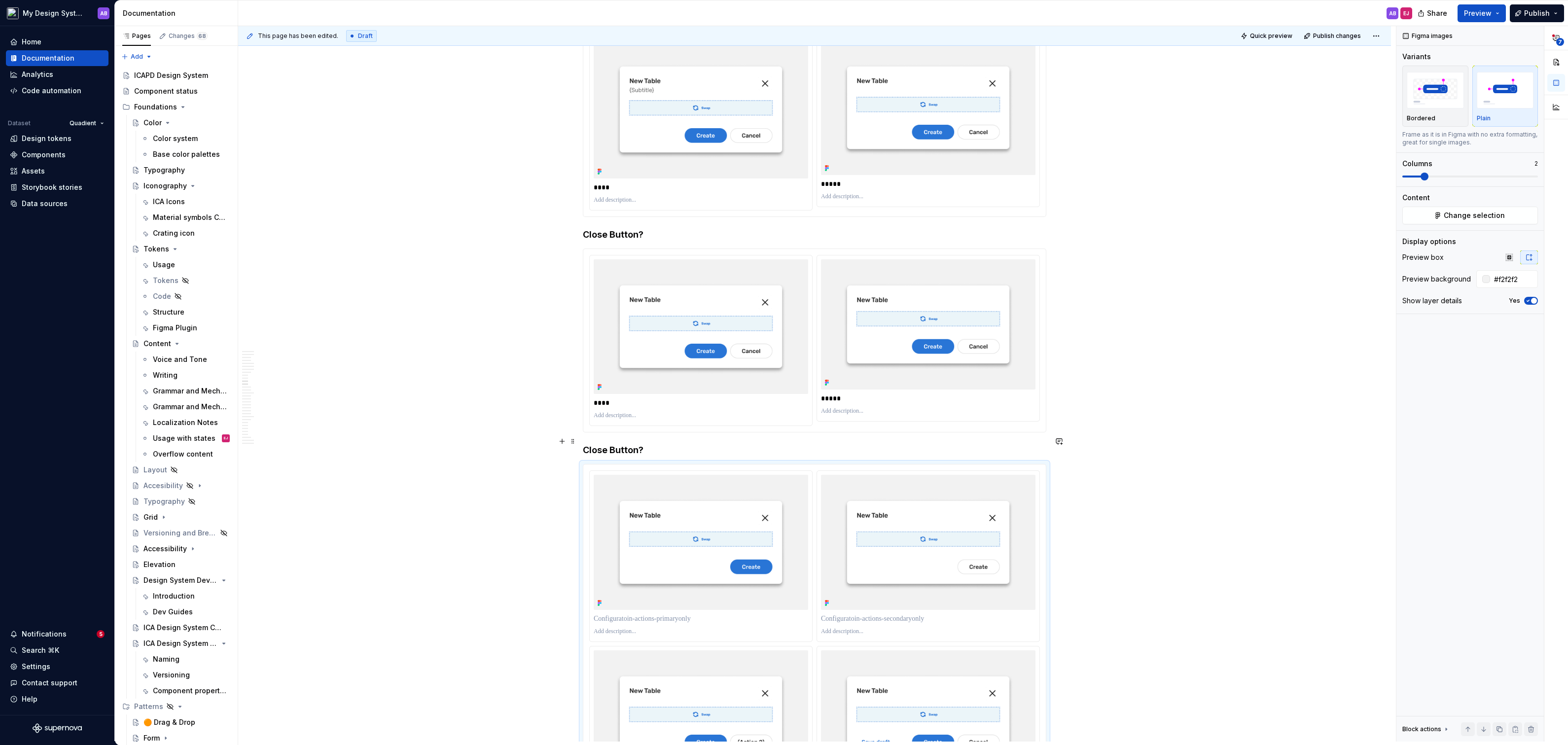
click at [625, 445] on h4 "Close Button?" at bounding box center [815, 450] width 463 height 12
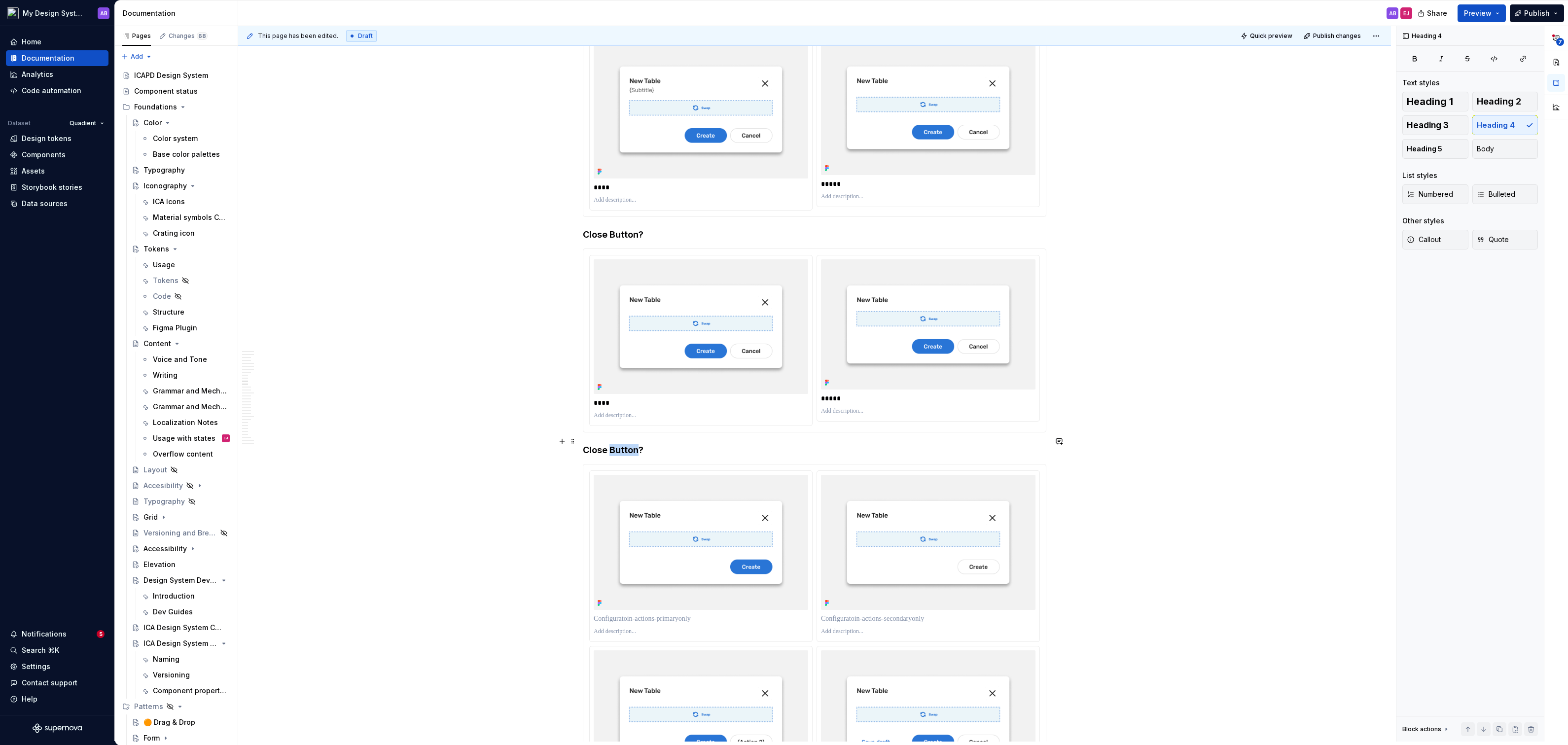
click at [625, 445] on h4 "Close Button?" at bounding box center [815, 450] width 463 height 12
click at [615, 445] on h4 "Close Button?" at bounding box center [815, 450] width 463 height 12
drag, startPoint x: 615, startPoint y: 438, endPoint x: 584, endPoint y: 440, distance: 31.1
click at [614, 445] on h4 "Button?" at bounding box center [815, 450] width 463 height 12
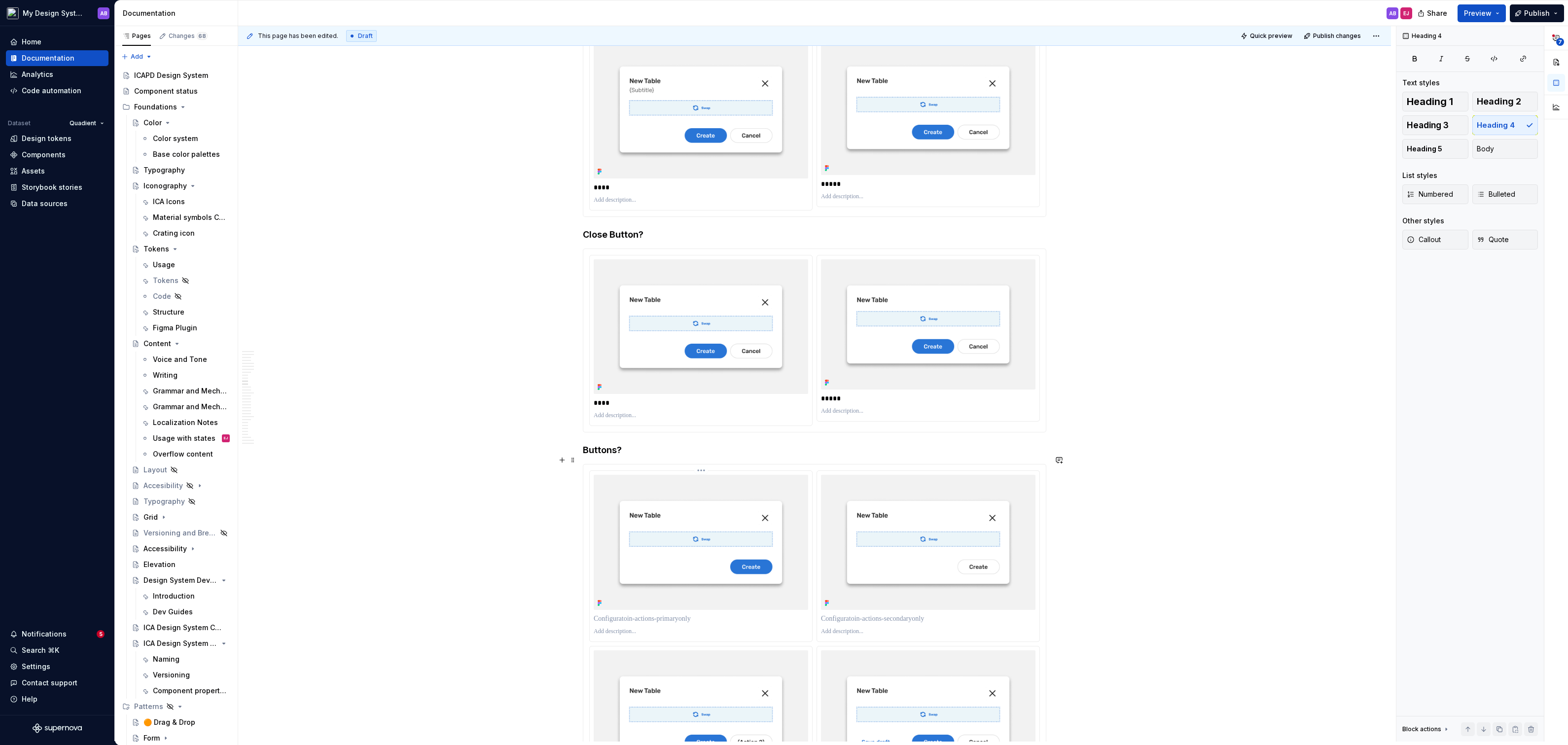
click at [756, 567] on img at bounding box center [701, 542] width 214 height 135
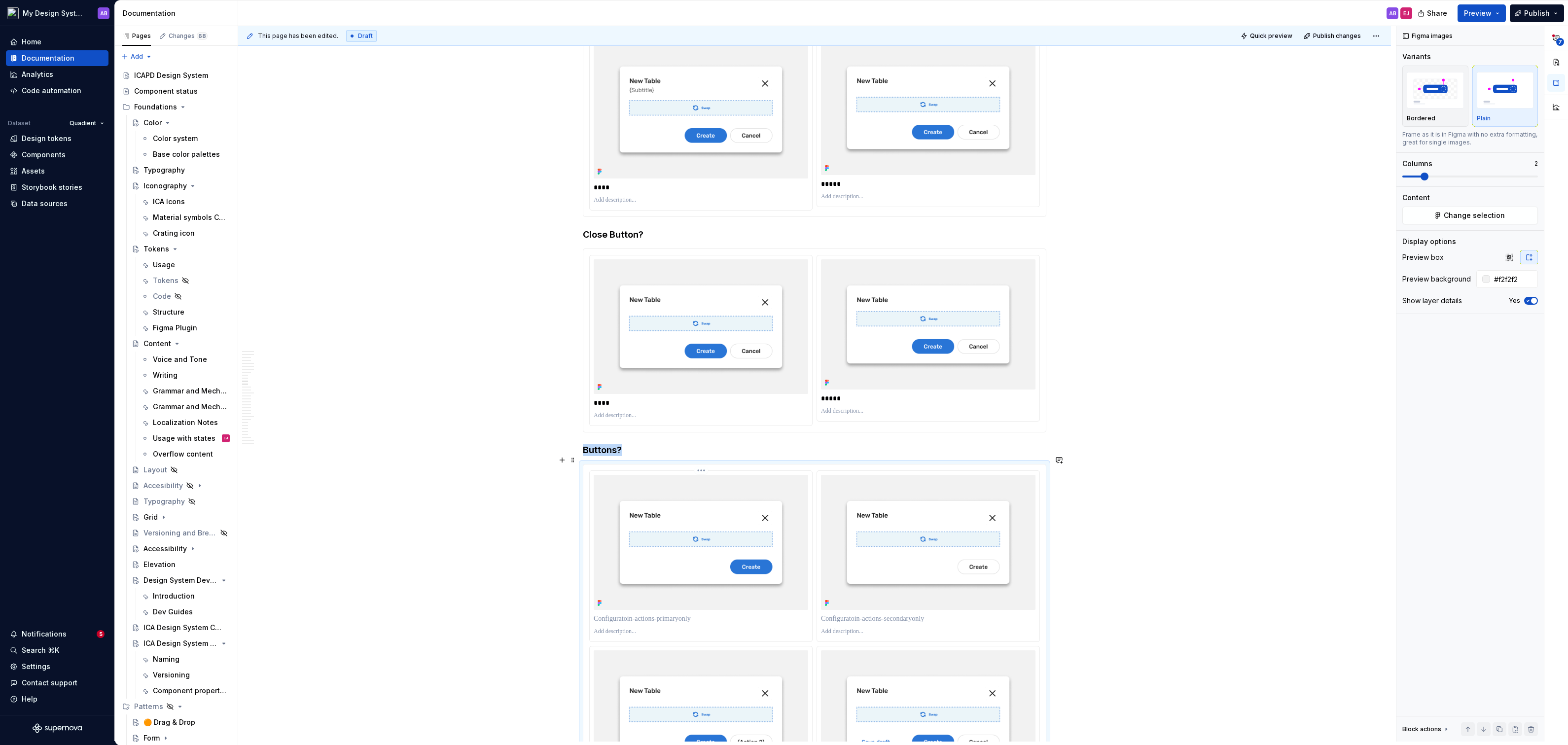
type textarea "*"
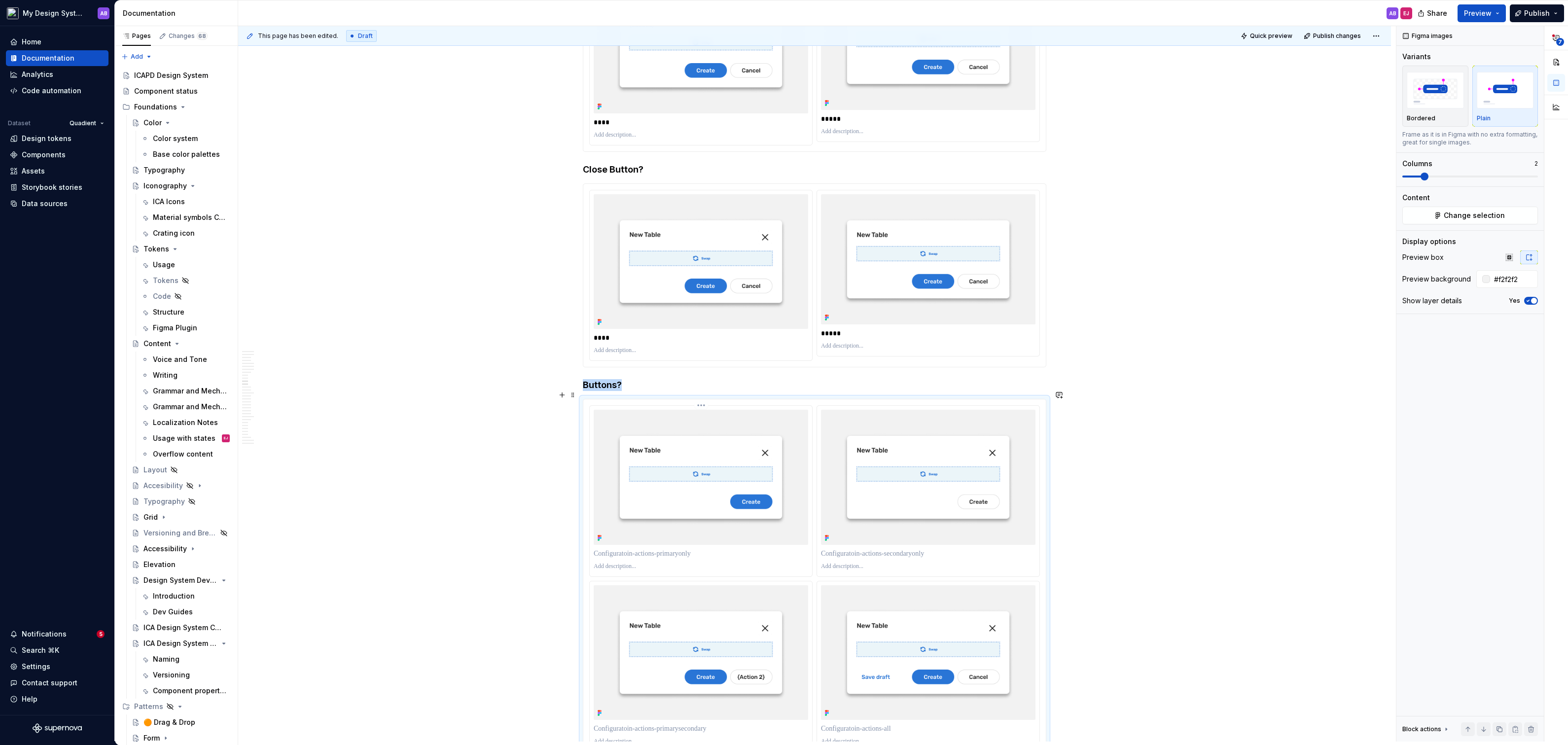
scroll to position [3212, 0]
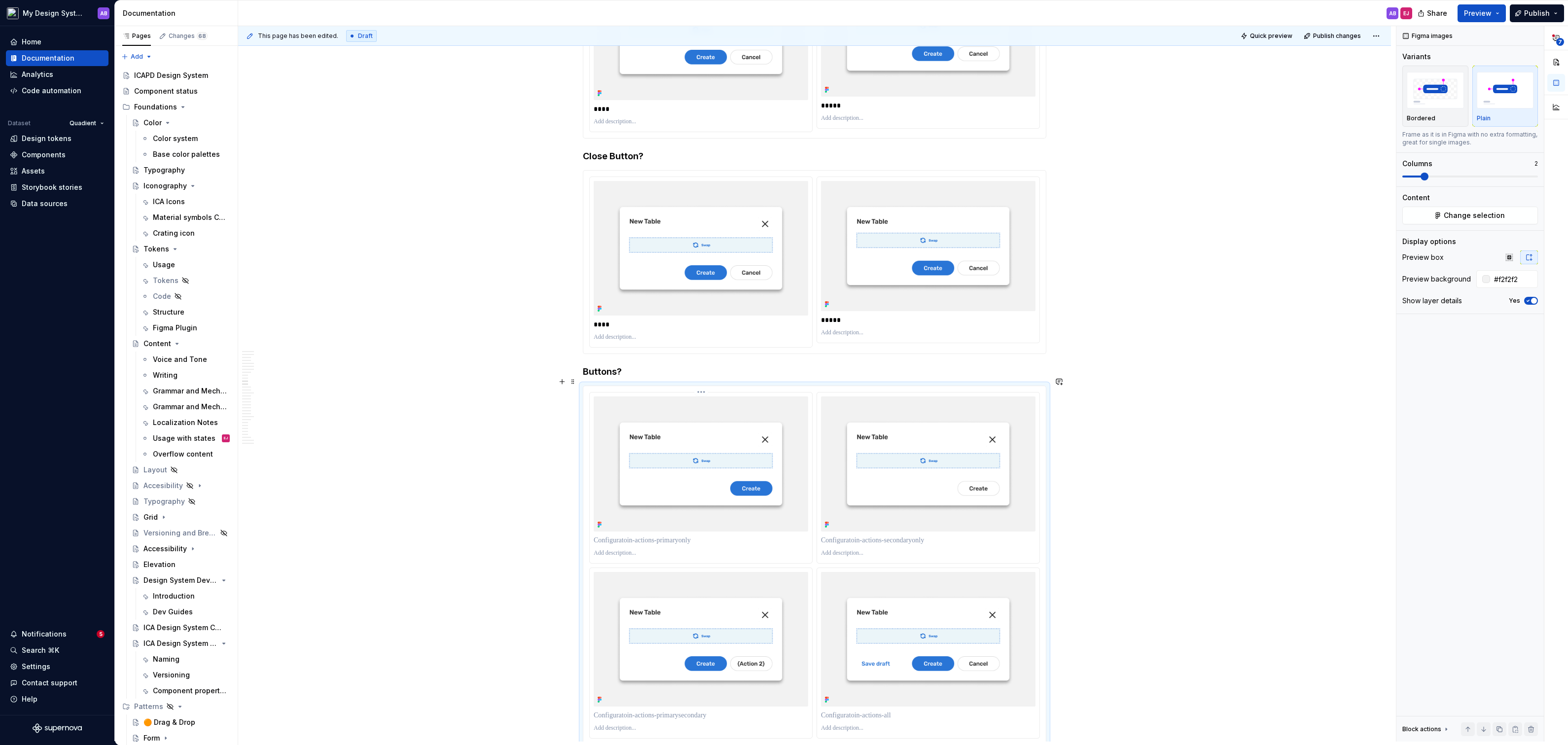
click at [702, 536] on p at bounding box center [701, 541] width 214 height 10
click at [628, 536] on p "**********" at bounding box center [702, 541] width 215 height 10
click at [883, 536] on p at bounding box center [928, 541] width 214 height 10
click at [644, 536] on p "**********" at bounding box center [702, 541] width 215 height 10
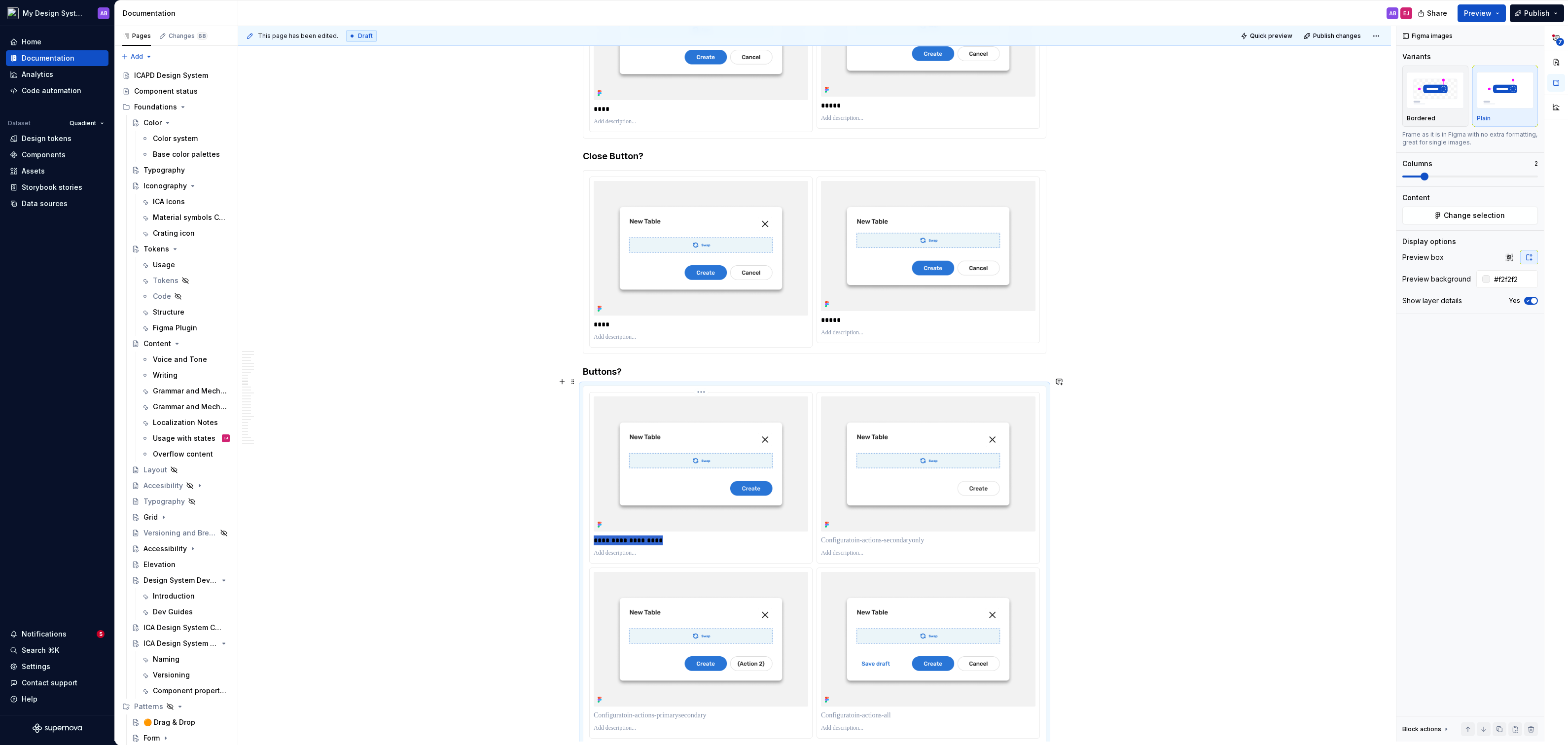
click at [644, 536] on p "**********" at bounding box center [702, 541] width 215 height 10
click at [852, 536] on p at bounding box center [928, 541] width 214 height 10
paste div
click at [845, 536] on p "**********" at bounding box center [929, 541] width 215 height 10
drag, startPoint x: 849, startPoint y: 529, endPoint x: 819, endPoint y: 529, distance: 30.0
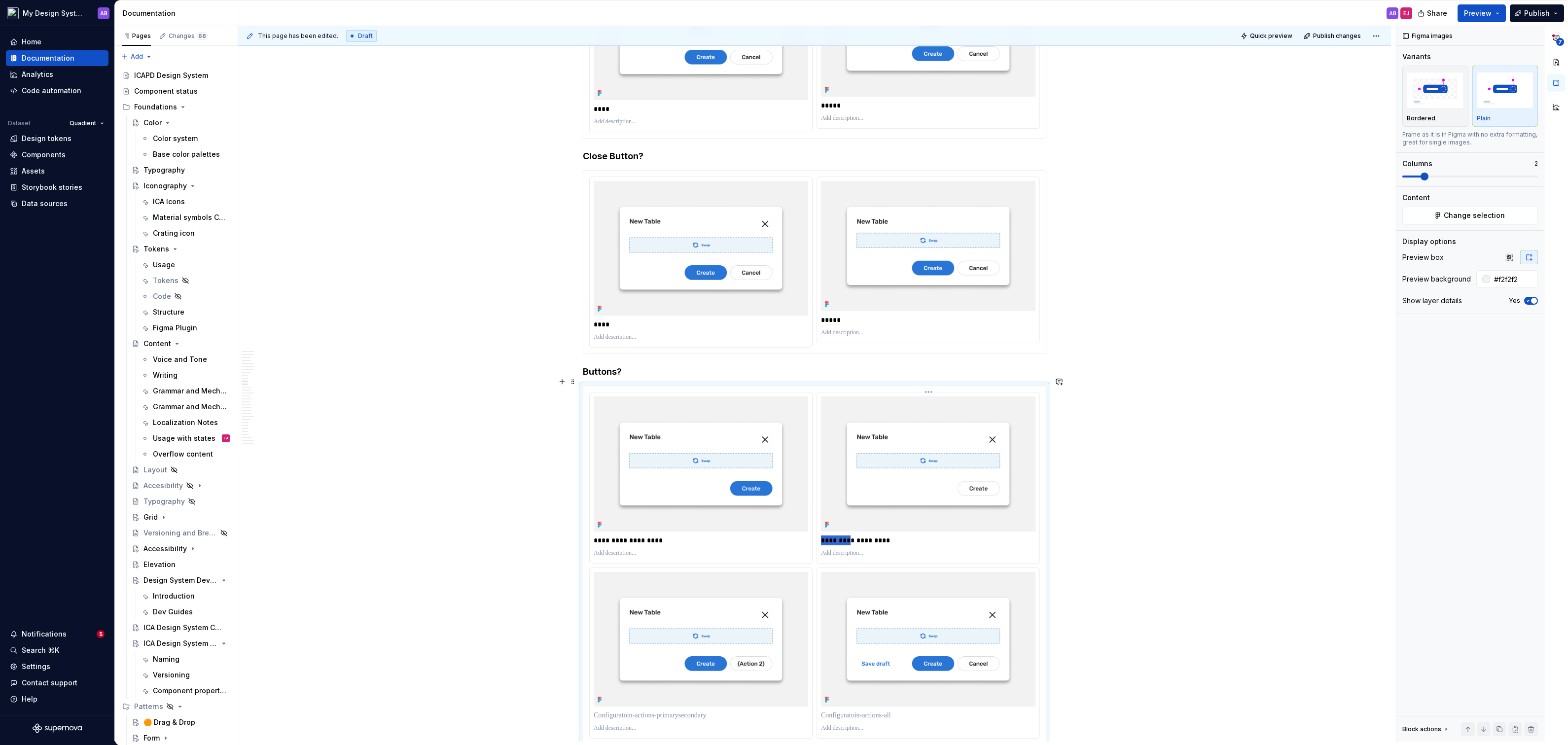
click at [819, 529] on div "**********" at bounding box center [928, 478] width 222 height 171
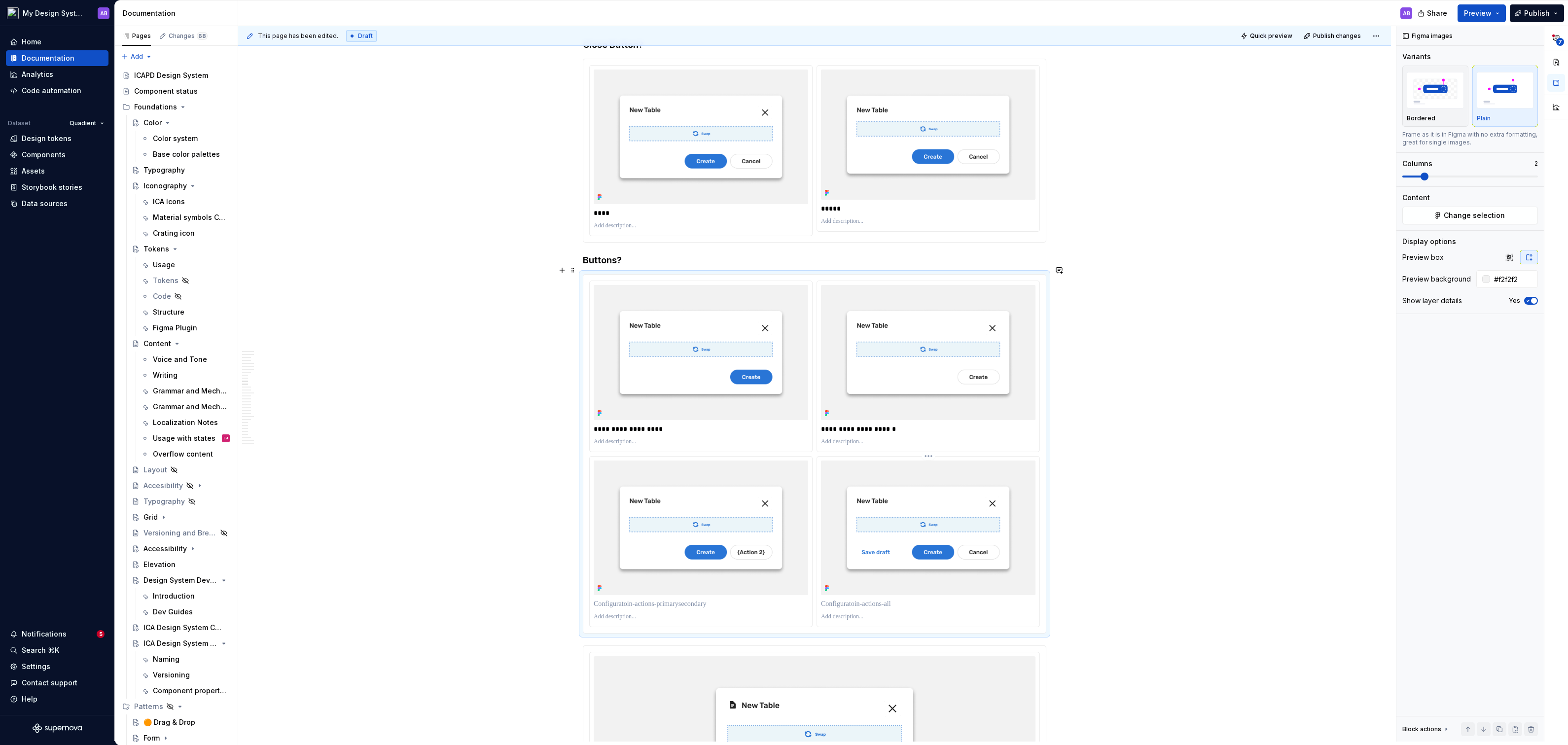
scroll to position [3326, 0]
click at [757, 596] on p at bounding box center [701, 601] width 214 height 10
click at [628, 422] on p "**********" at bounding box center [702, 427] width 215 height 10
click at [650, 422] on p "**********" at bounding box center [702, 427] width 215 height 10
click at [862, 422] on p "**********" at bounding box center [929, 427] width 215 height 10
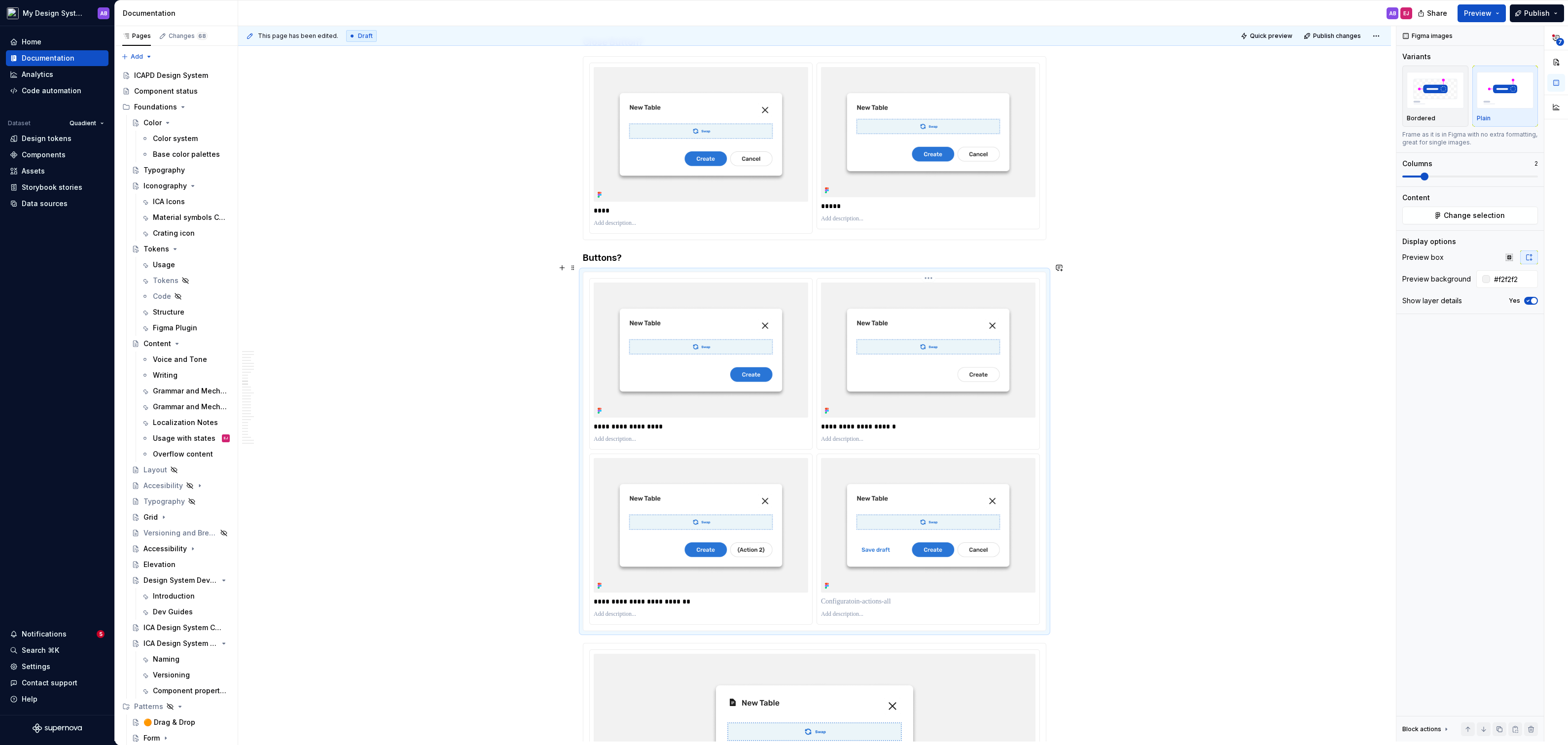
click at [864, 422] on p "**********" at bounding box center [929, 427] width 215 height 10
click at [887, 422] on p "**********" at bounding box center [929, 427] width 215 height 10
click at [886, 596] on p at bounding box center [928, 601] width 214 height 10
click at [916, 596] on p "**********" at bounding box center [929, 601] width 215 height 10
click at [920, 596] on p "**********" at bounding box center [929, 601] width 215 height 10
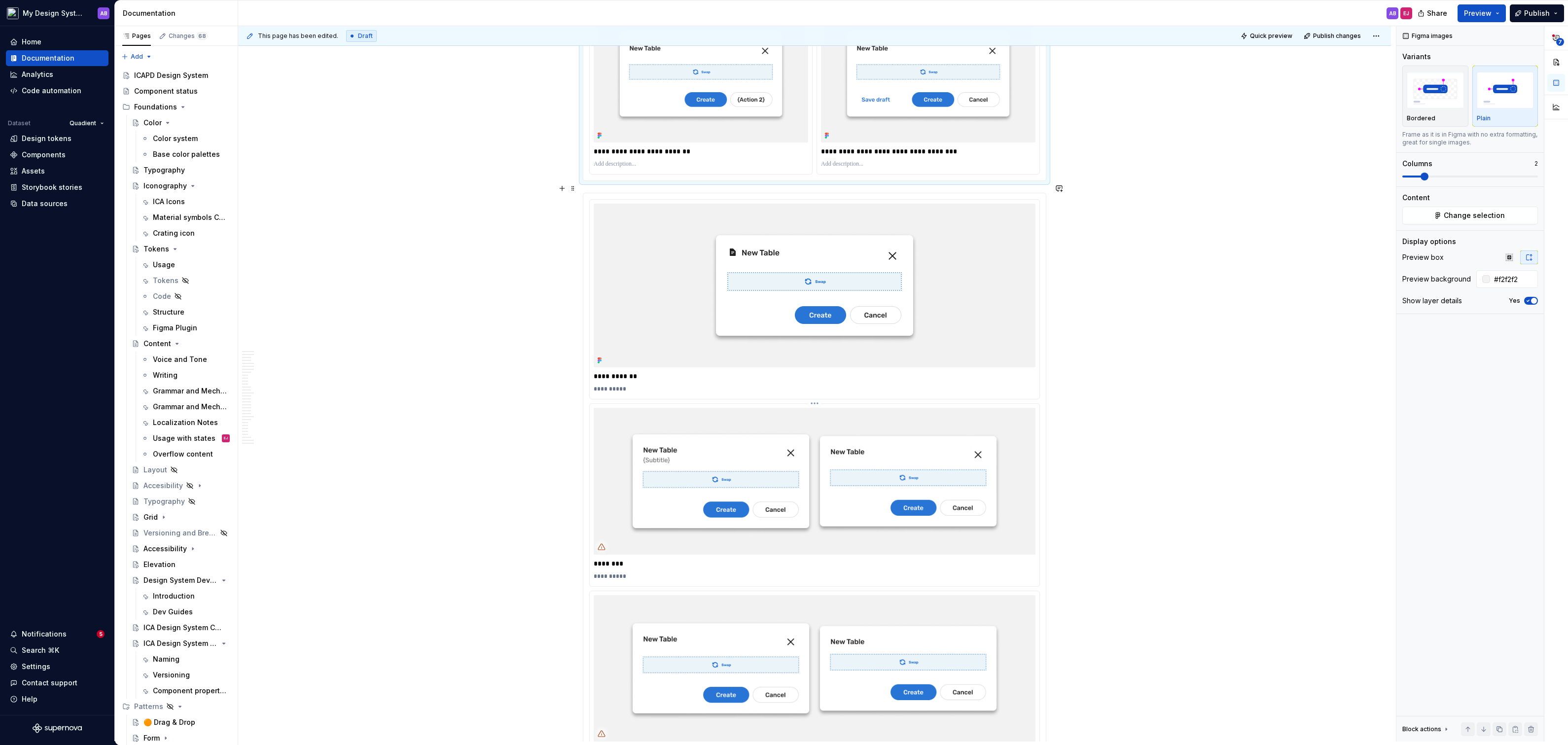
scroll to position [3768, 0]
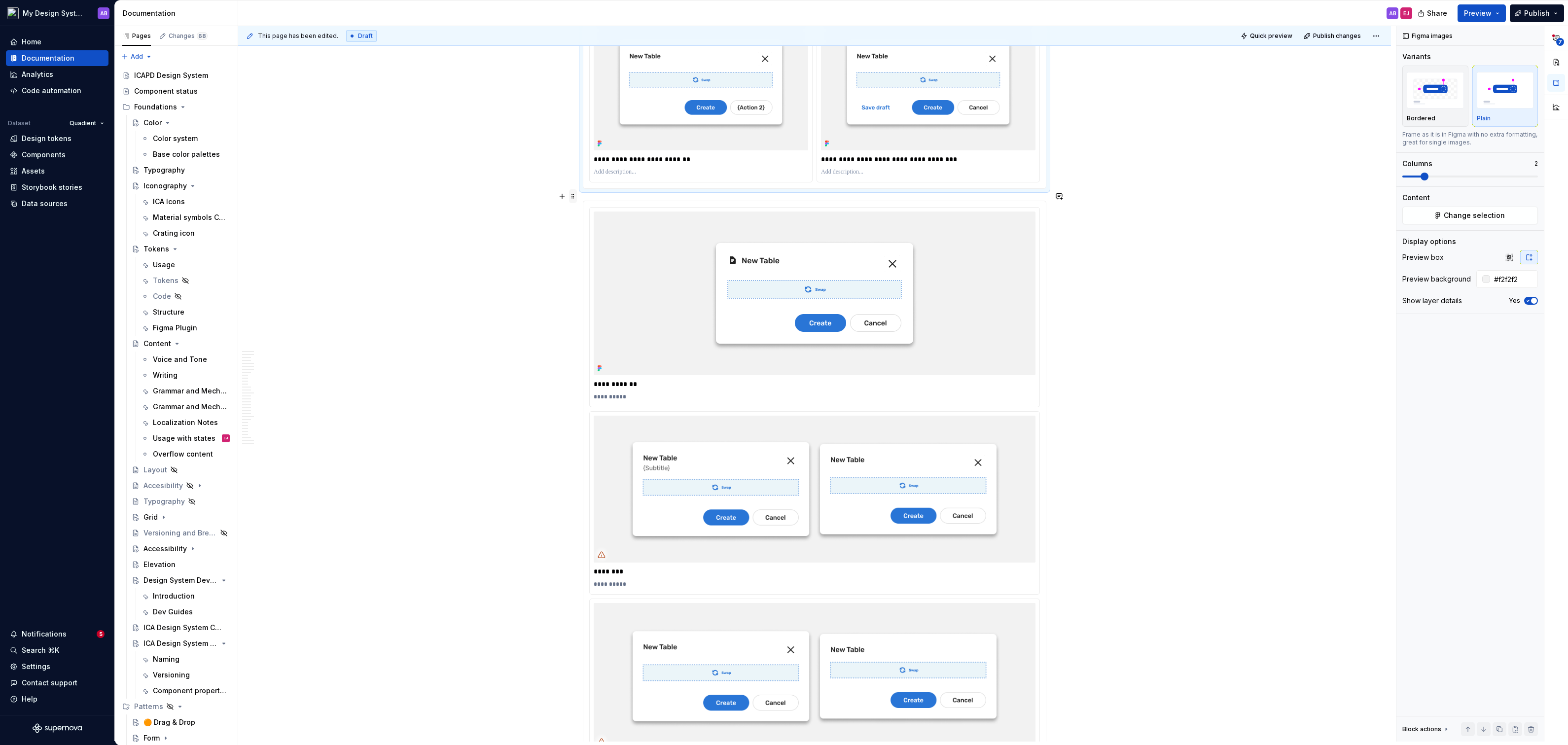
click at [573, 196] on span at bounding box center [573, 196] width 8 height 14
click at [608, 277] on div "Delete" at bounding box center [622, 282] width 64 height 10
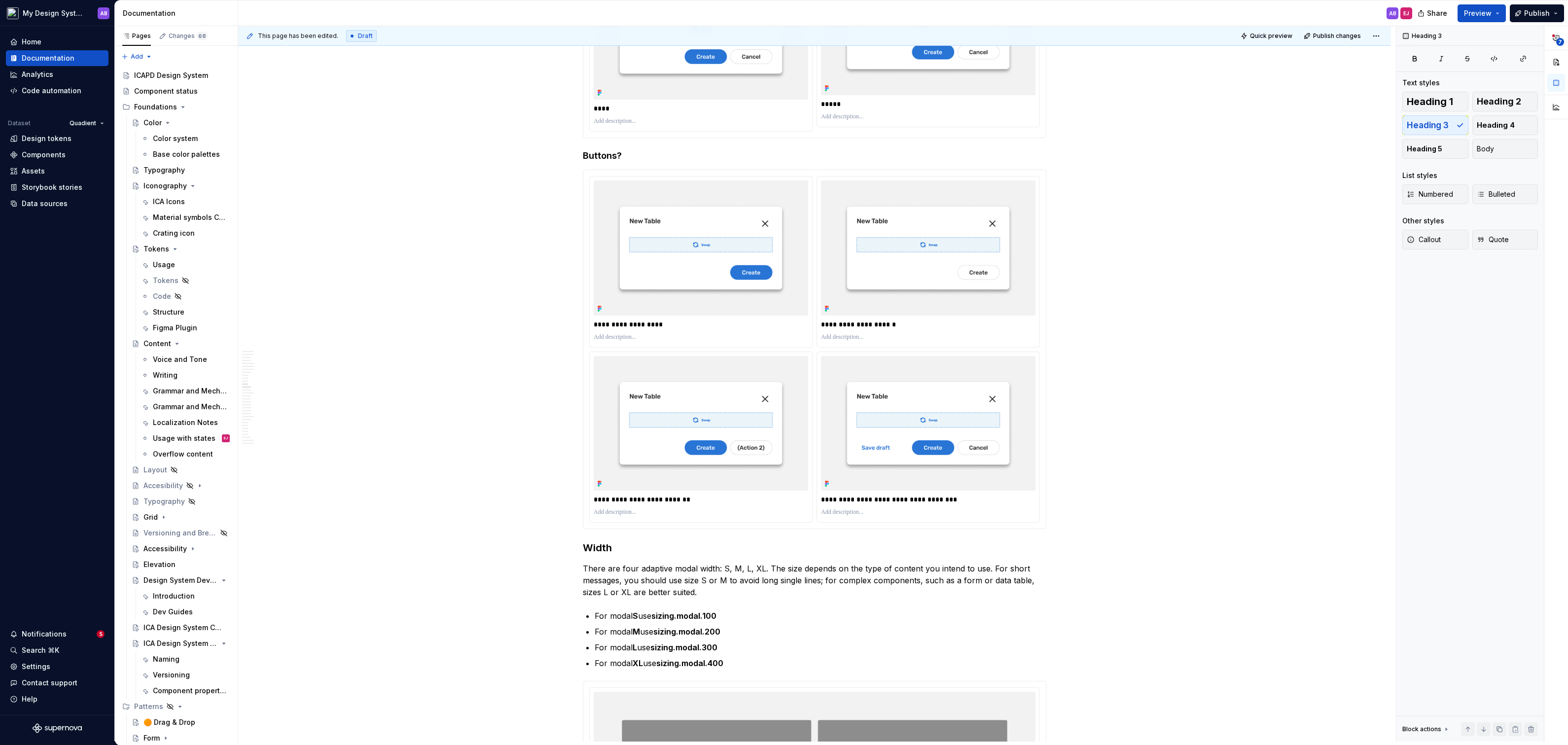
scroll to position [3234, 0]
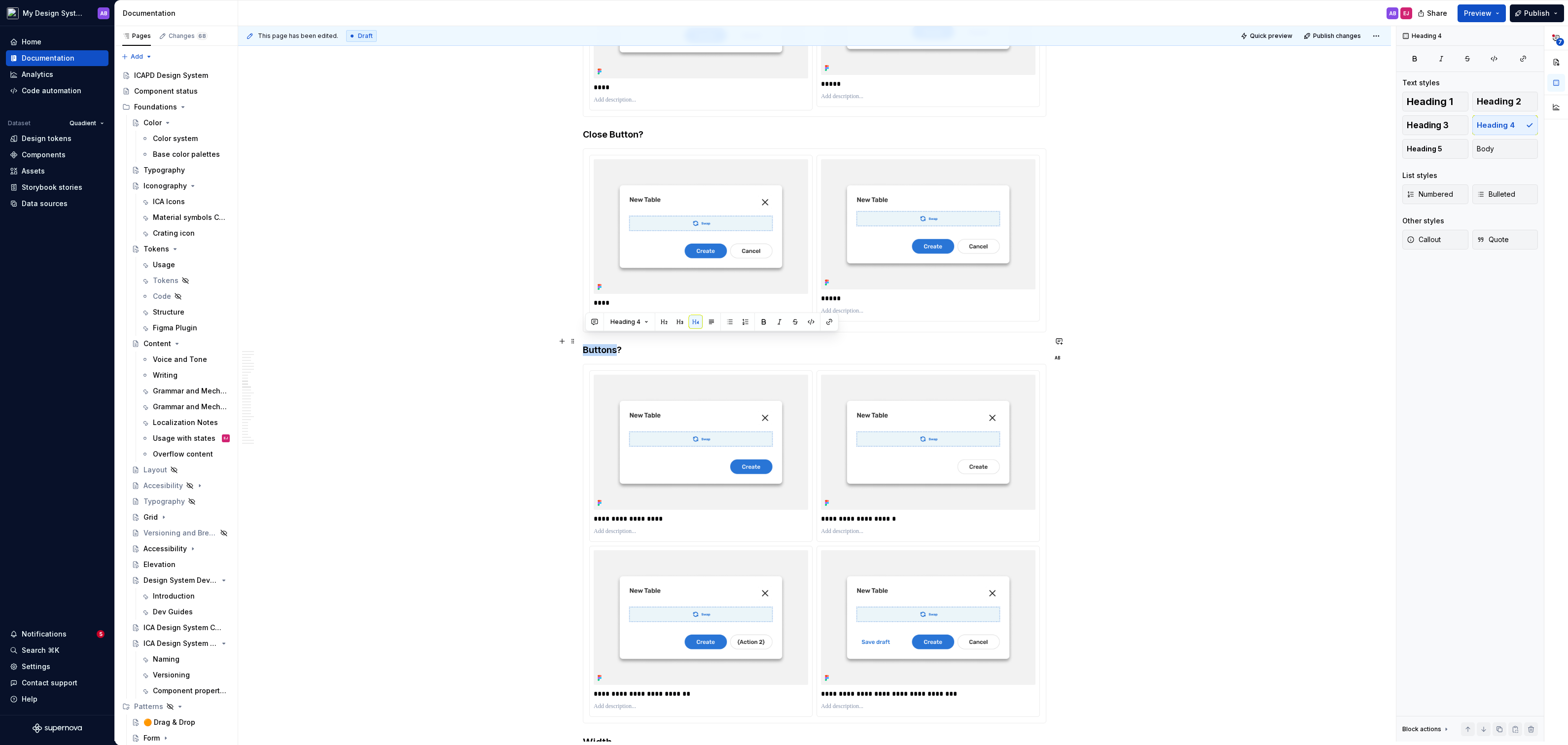
drag, startPoint x: 619, startPoint y: 339, endPoint x: 585, endPoint y: 342, distance: 34.1
click at [585, 344] on h4 "Buttons?" at bounding box center [815, 350] width 463 height 12
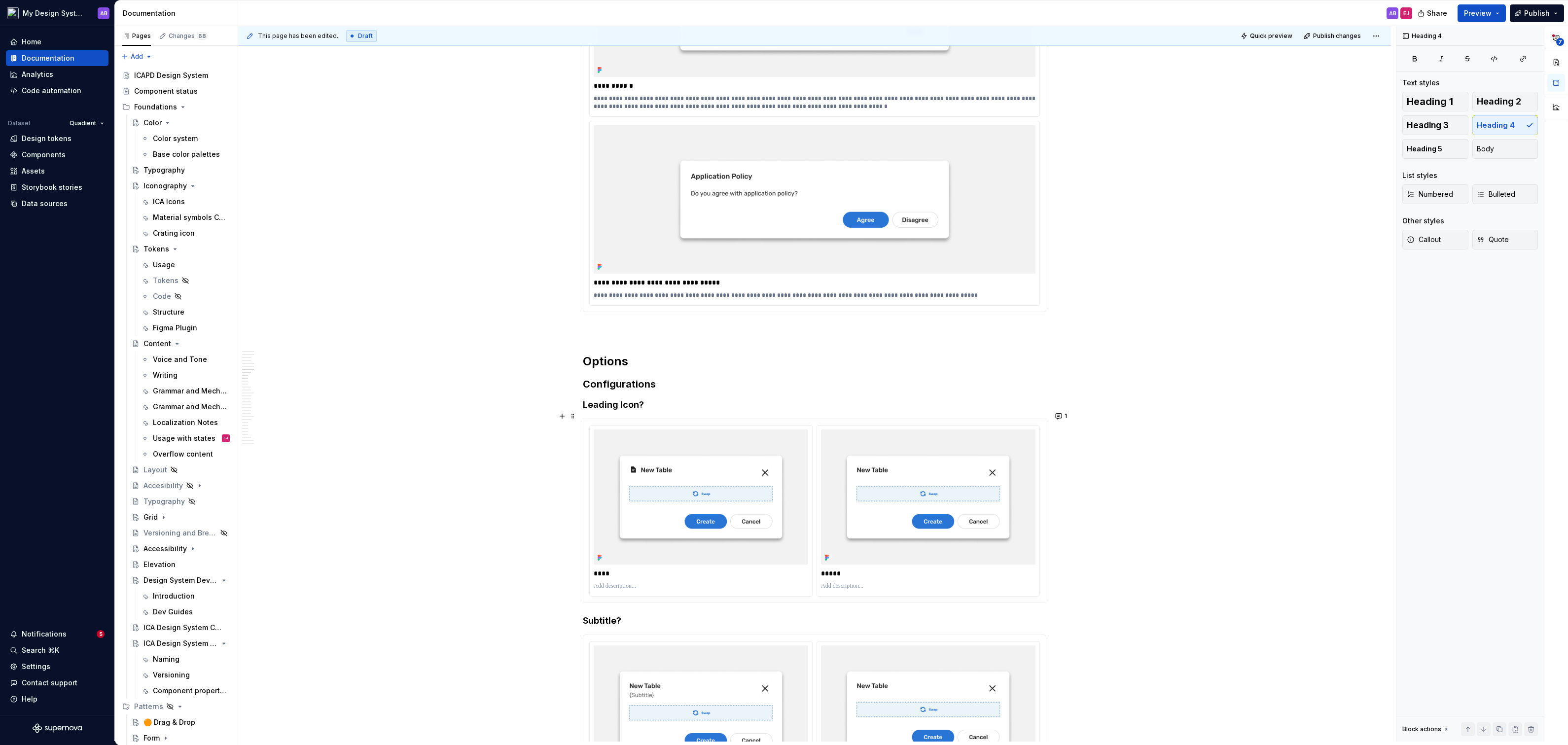
scroll to position [2508, 0]
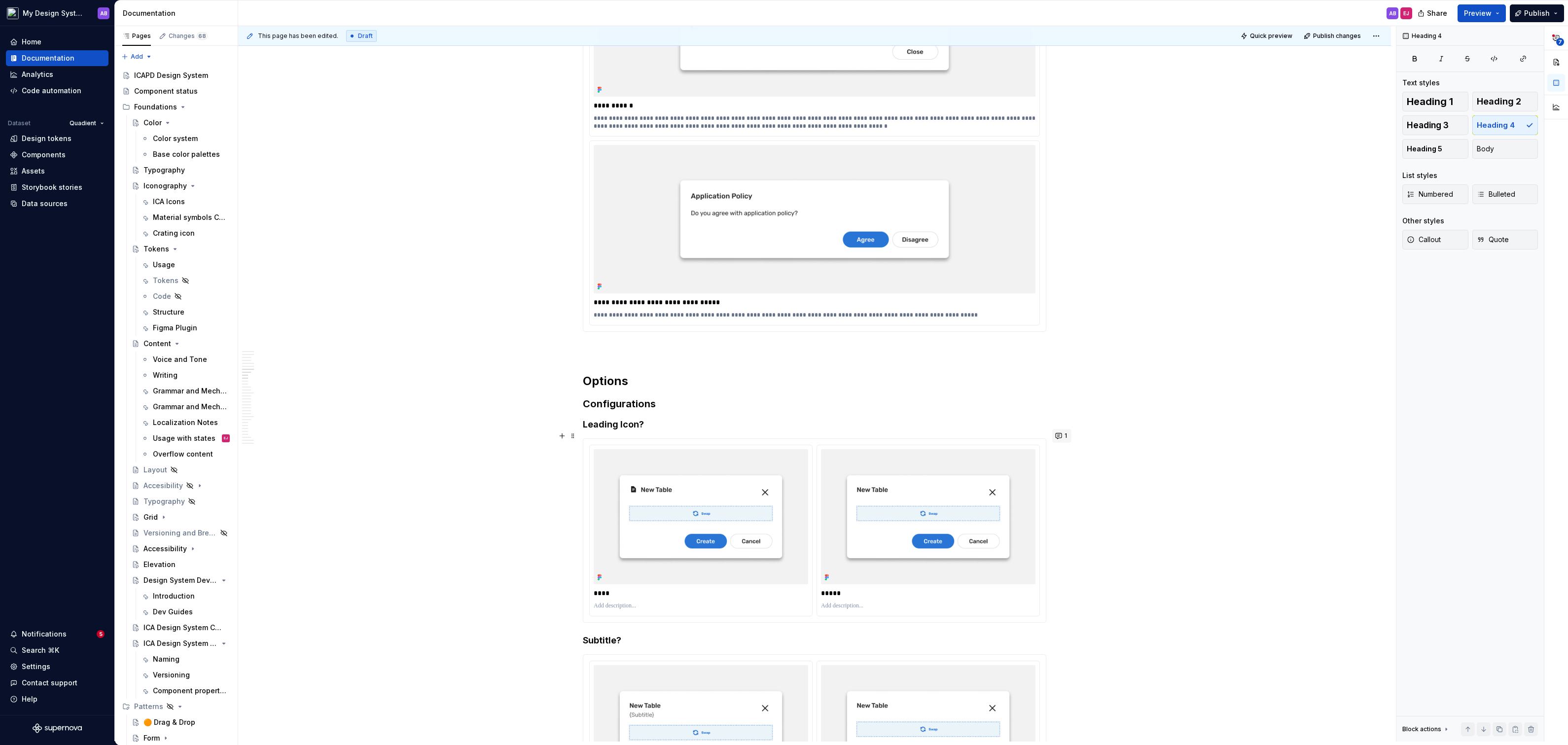
click at [1067, 432] on span "1" at bounding box center [1065, 436] width 2 height 8
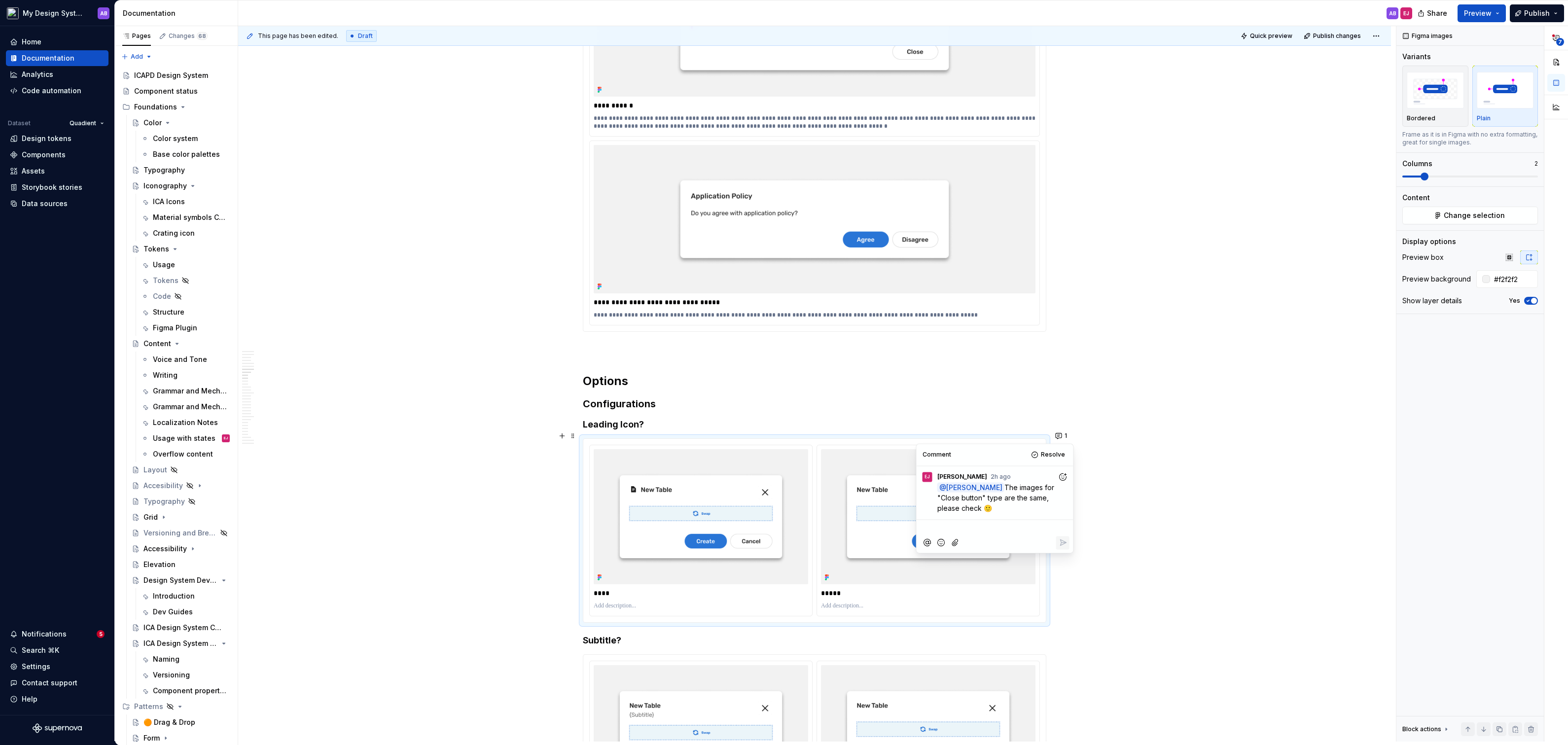
type textarea "*"
click at [1062, 476] on icon "Add reaction" at bounding box center [1062, 477] width 10 height 10
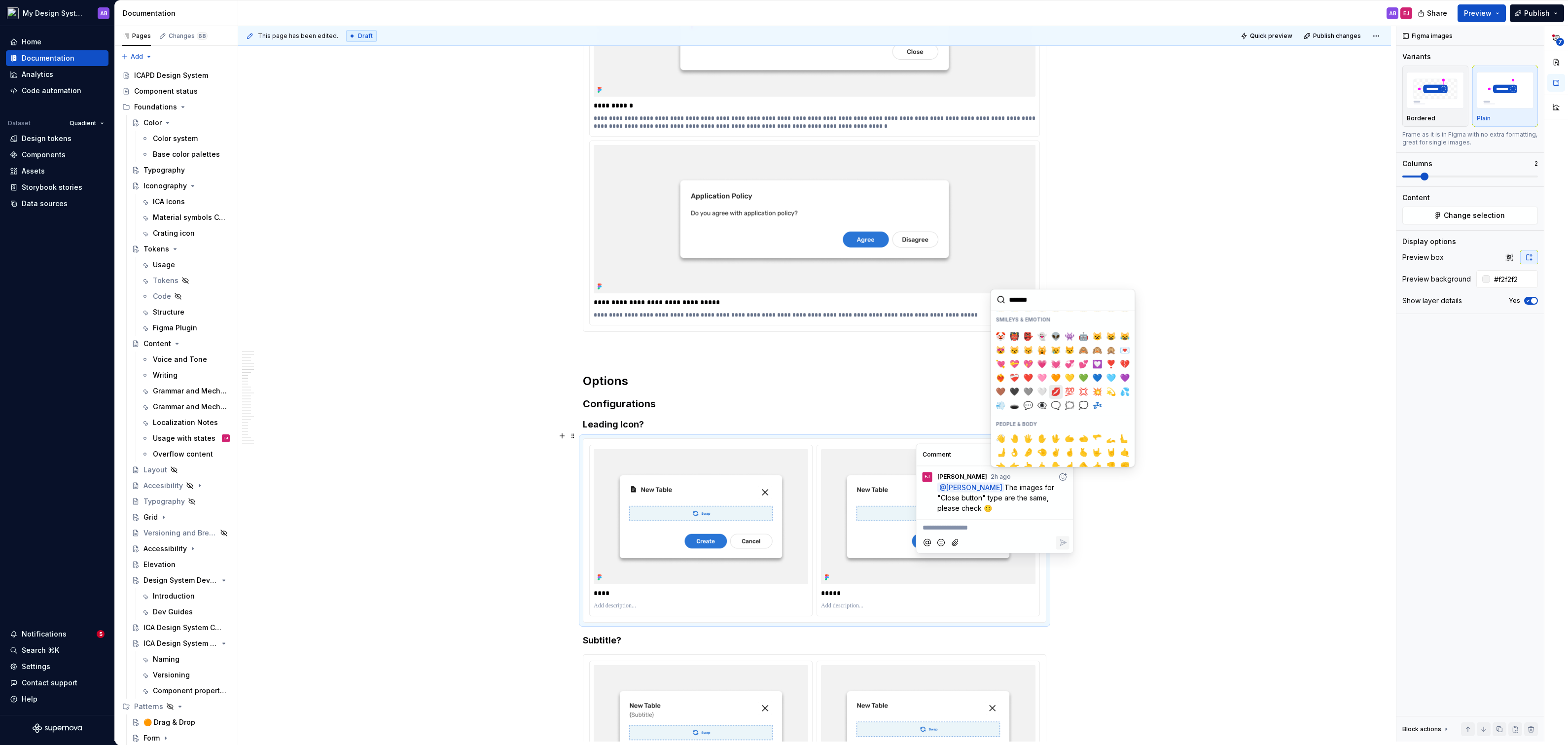
scroll to position [153, 0]
click at [1028, 373] on span "❤️" at bounding box center [1028, 373] width 8 height 10
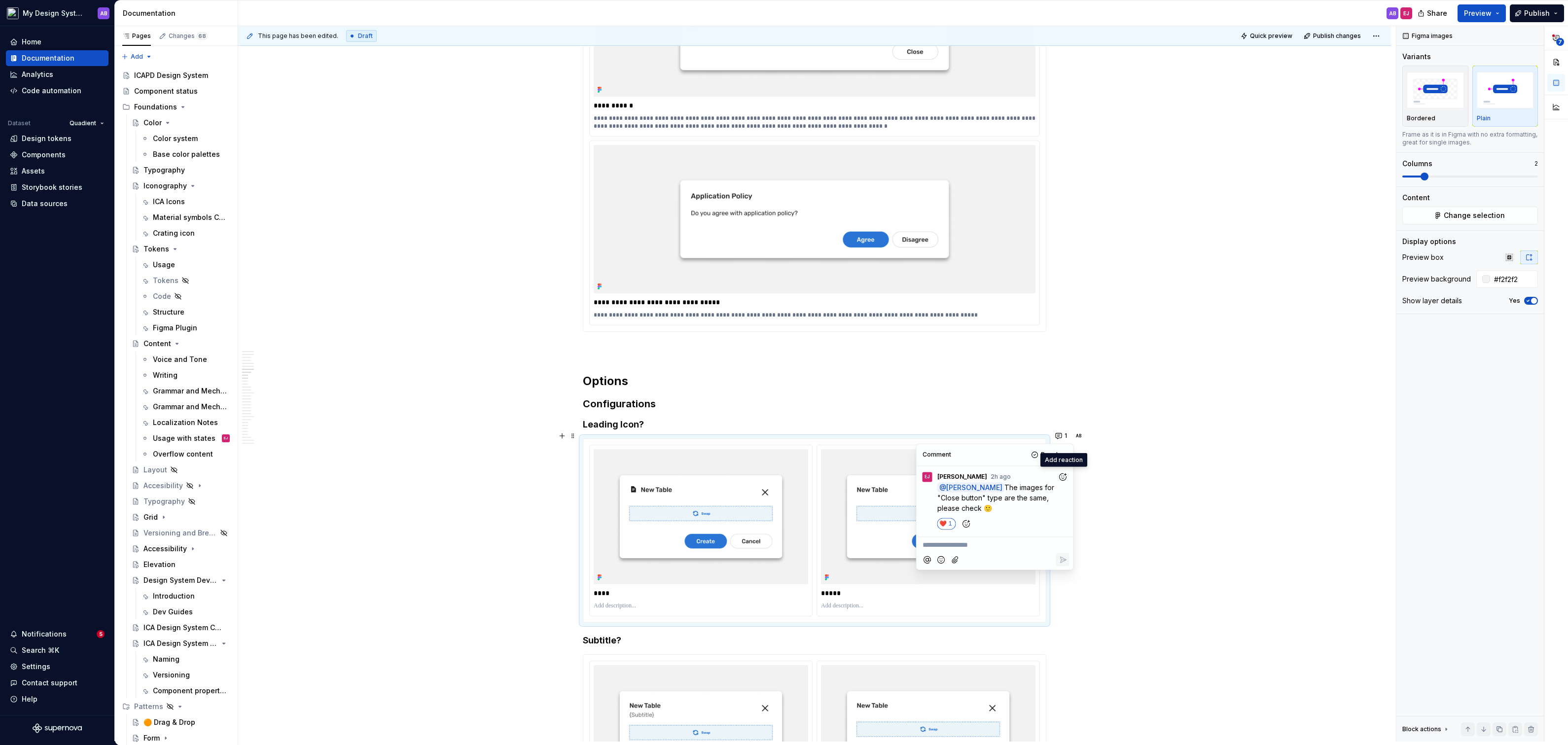
click at [984, 548] on p "**********" at bounding box center [995, 545] width 145 height 10
click at [957, 516] on span "[PERSON_NAME]" at bounding box center [956, 518] width 57 height 10
click at [1017, 563] on span "I think the way I represented these images was confusing, we don't do it anymor…" at bounding box center [994, 556] width 144 height 30
click at [1031, 567] on span "I think the way I represented these images was confusing, we don't do it anymor…" at bounding box center [994, 556] width 144 height 30
click at [997, 574] on span "I think the way I represented these images was confusing, we don't do it anymor…" at bounding box center [994, 567] width 144 height 51
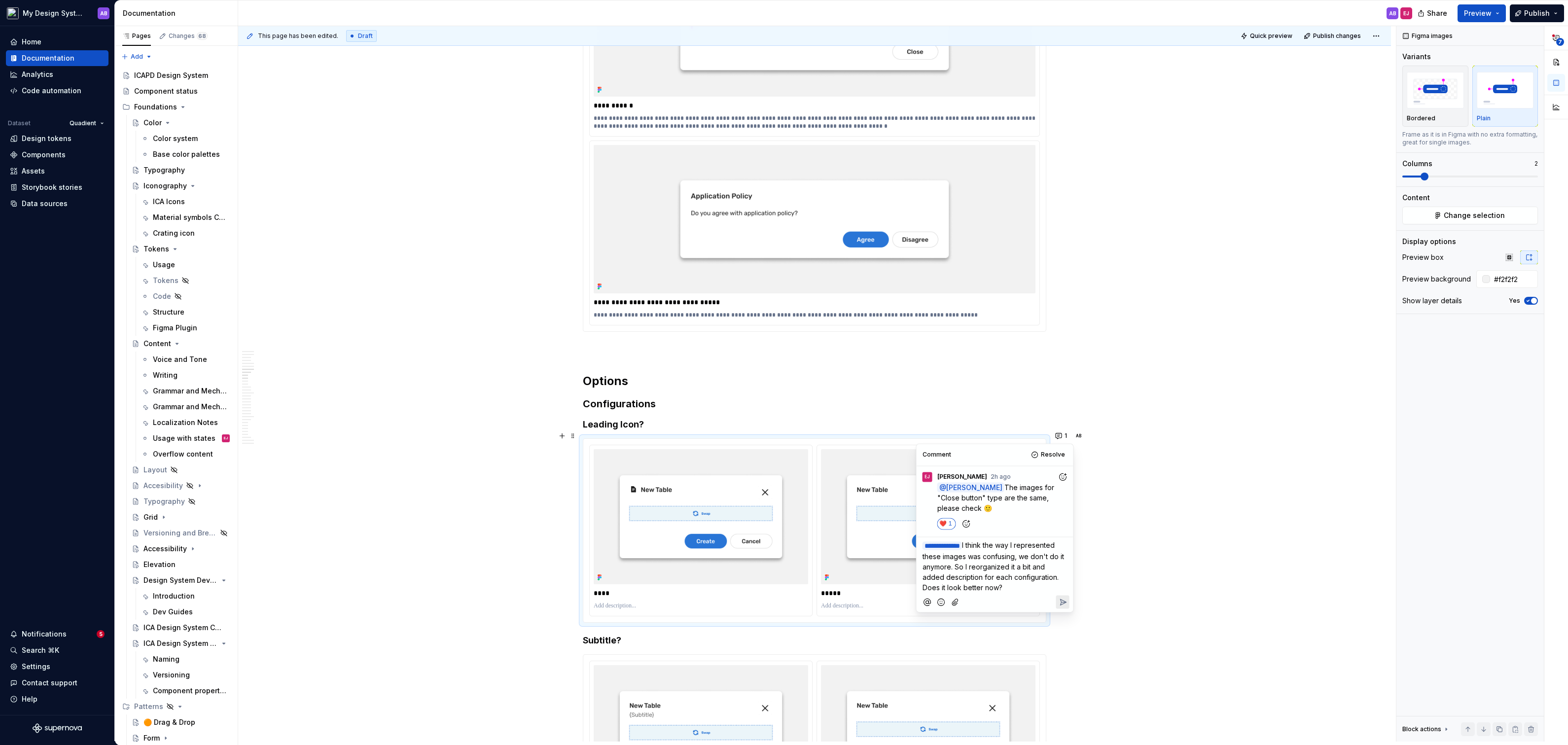
click at [947, 575] on span "I think the way I represented these images was confusing, we don't do it anymor…" at bounding box center [994, 567] width 144 height 51
click at [1007, 577] on span "I think the way I represented these images was confusing, we don't do it anymor…" at bounding box center [994, 567] width 144 height 51
click at [1060, 604] on icon "Reply" at bounding box center [1063, 603] width 6 height 6
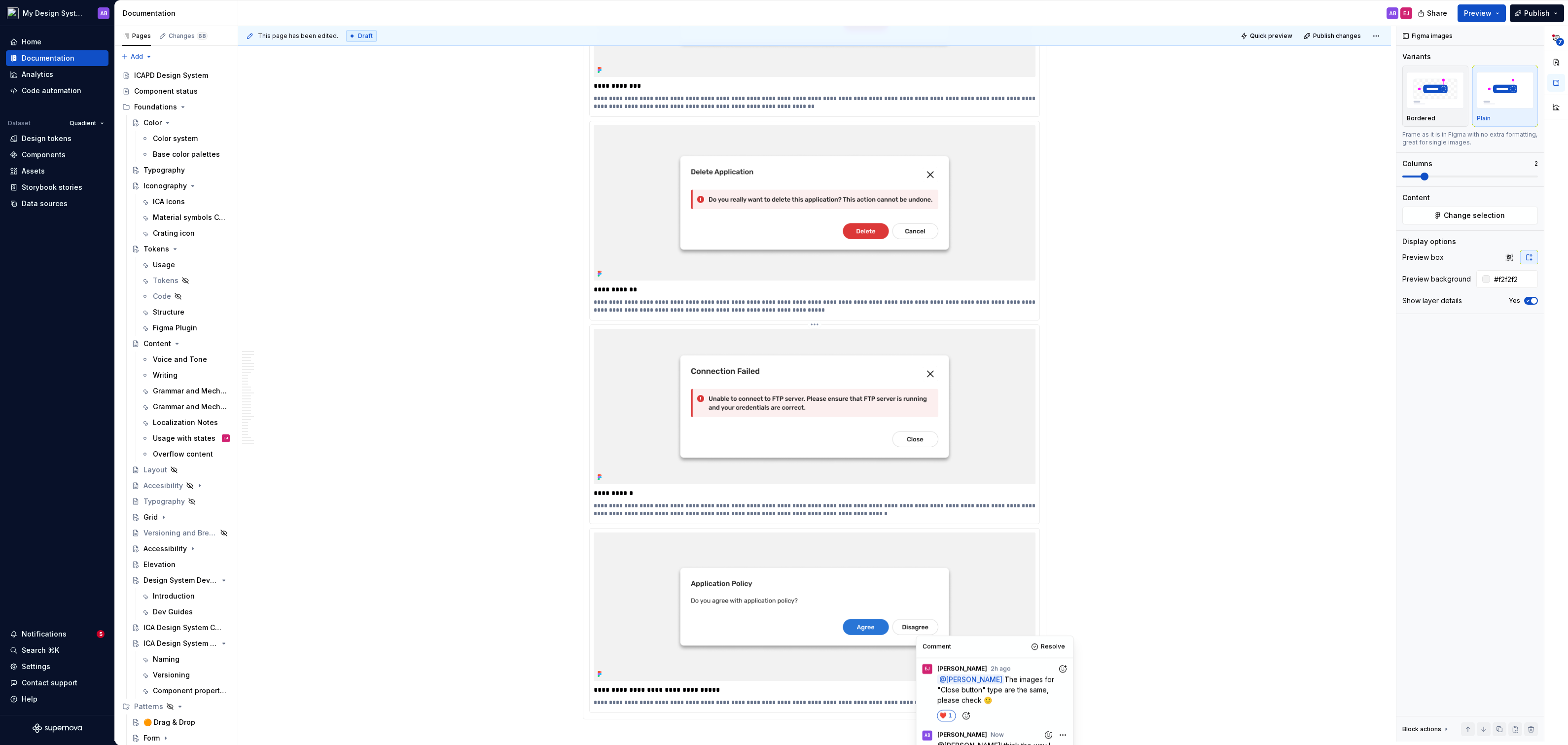
scroll to position [2084, 0]
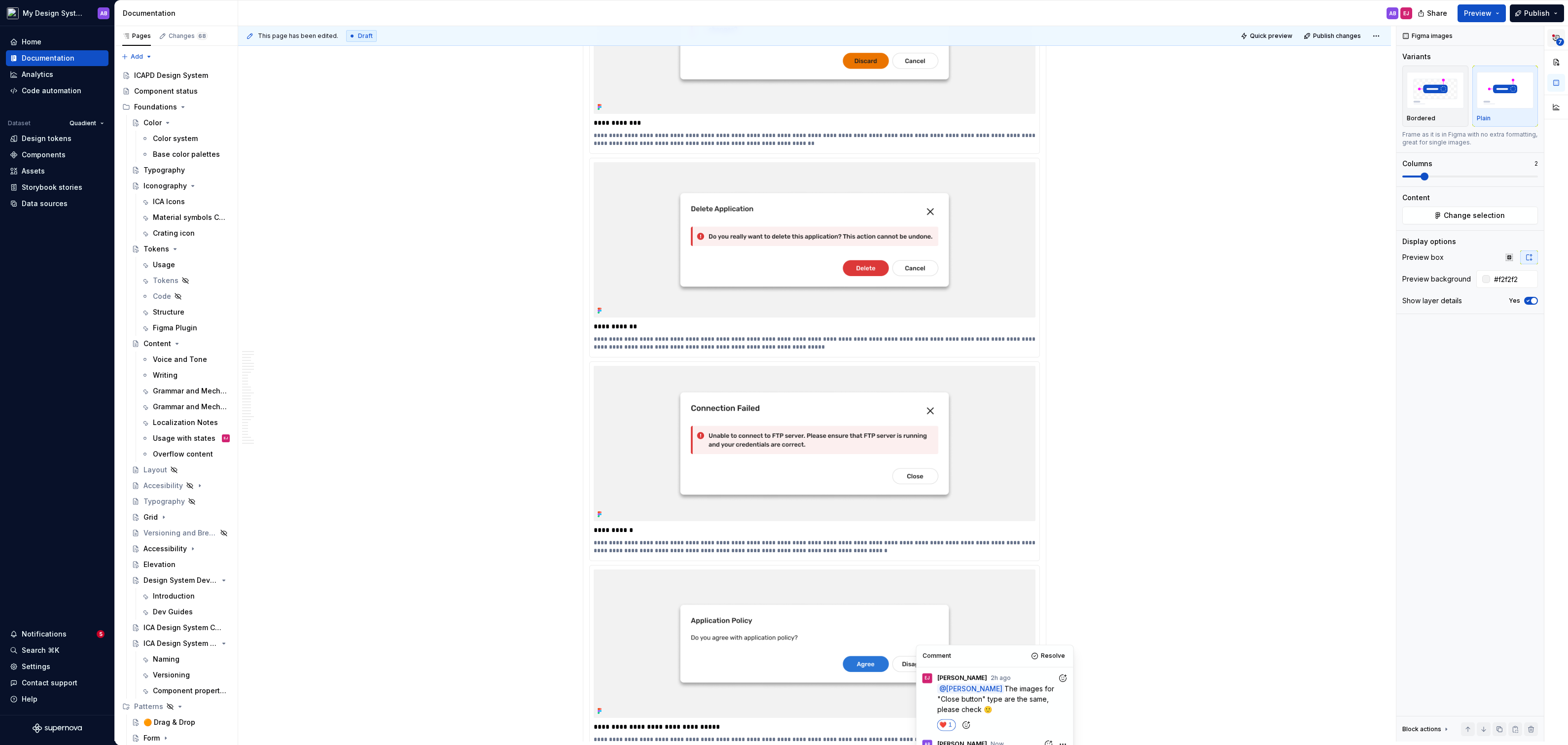
click at [1559, 35] on icon "button" at bounding box center [1556, 38] width 6 height 6
type textarea "*"
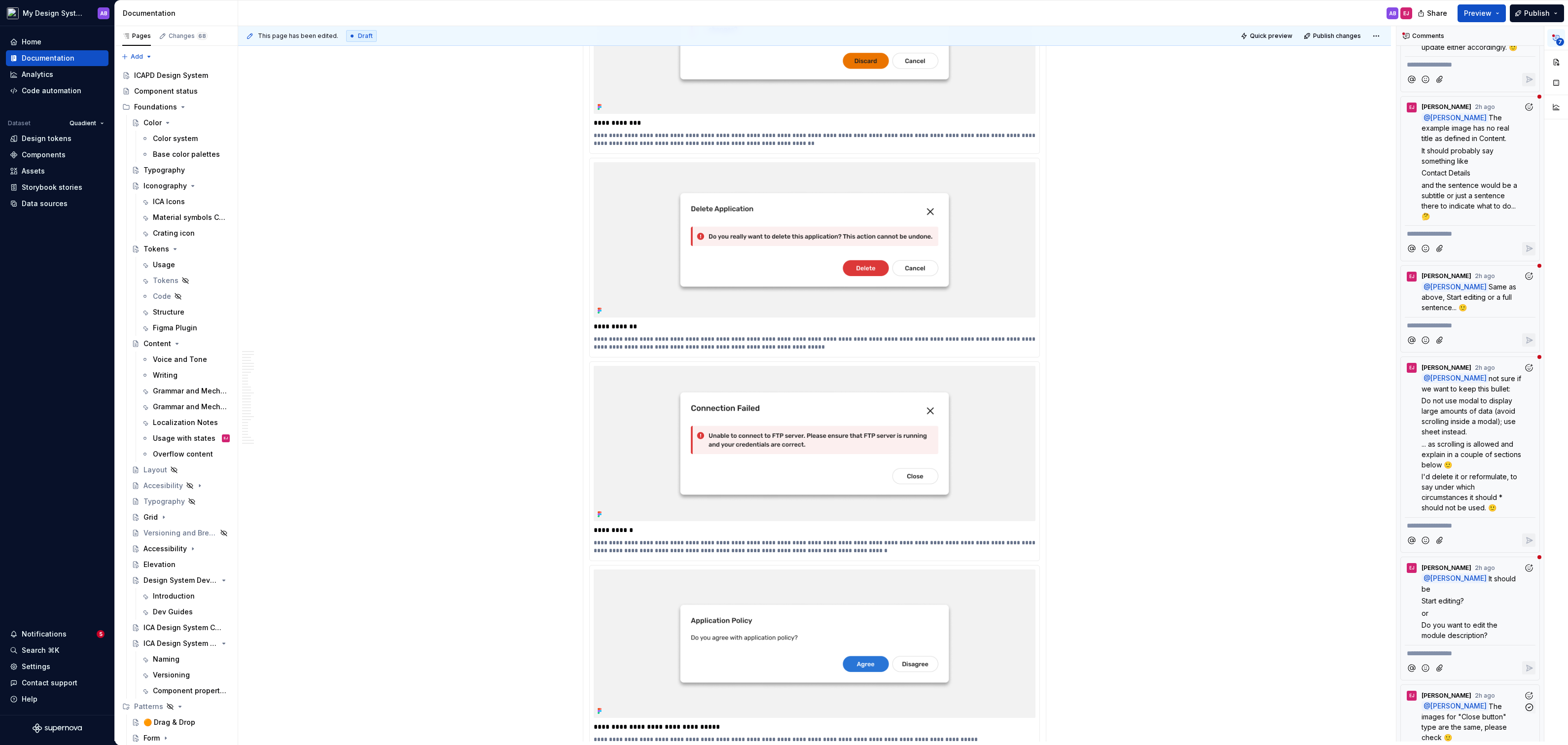
scroll to position [299, 0]
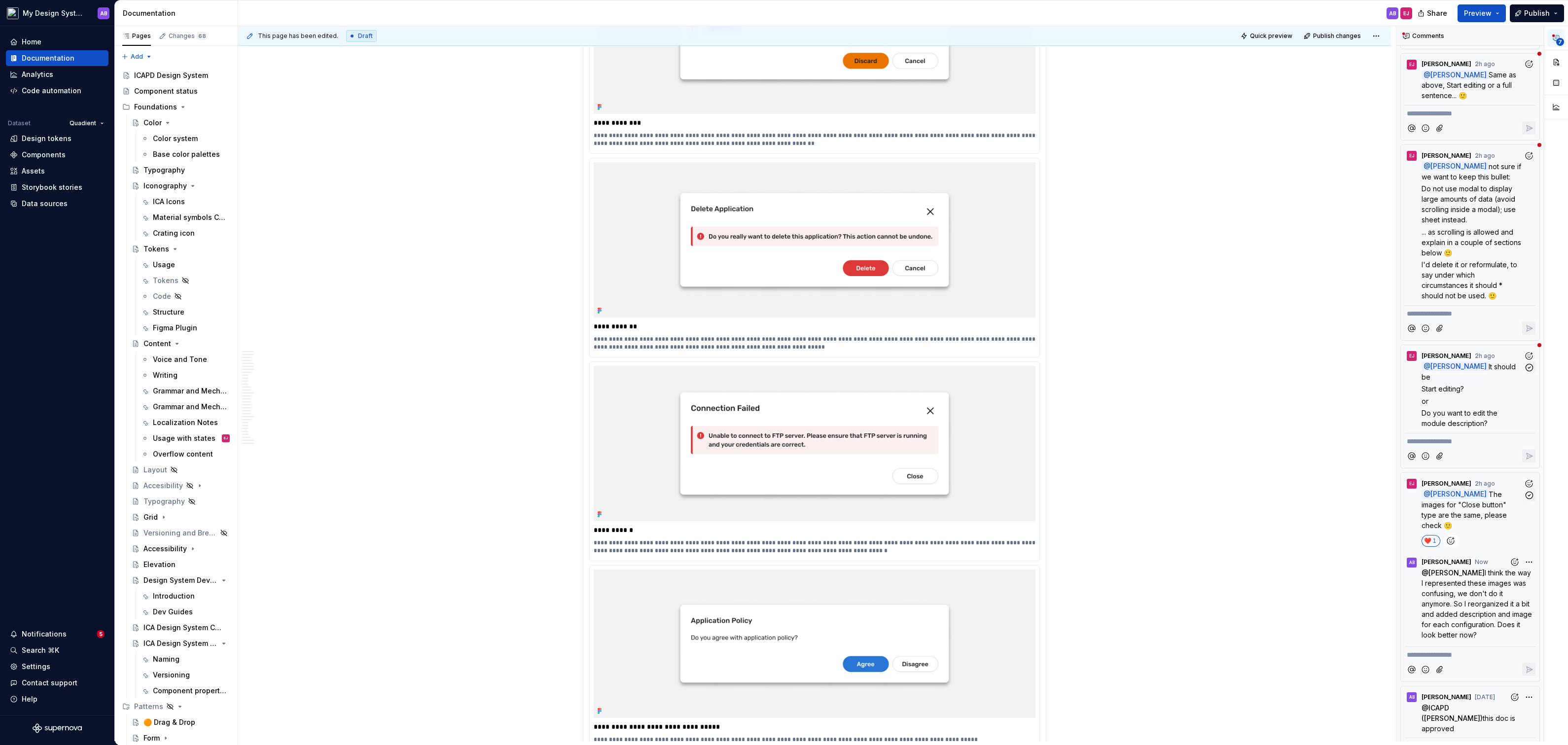
click at [1477, 396] on p "or" at bounding box center [1473, 401] width 102 height 10
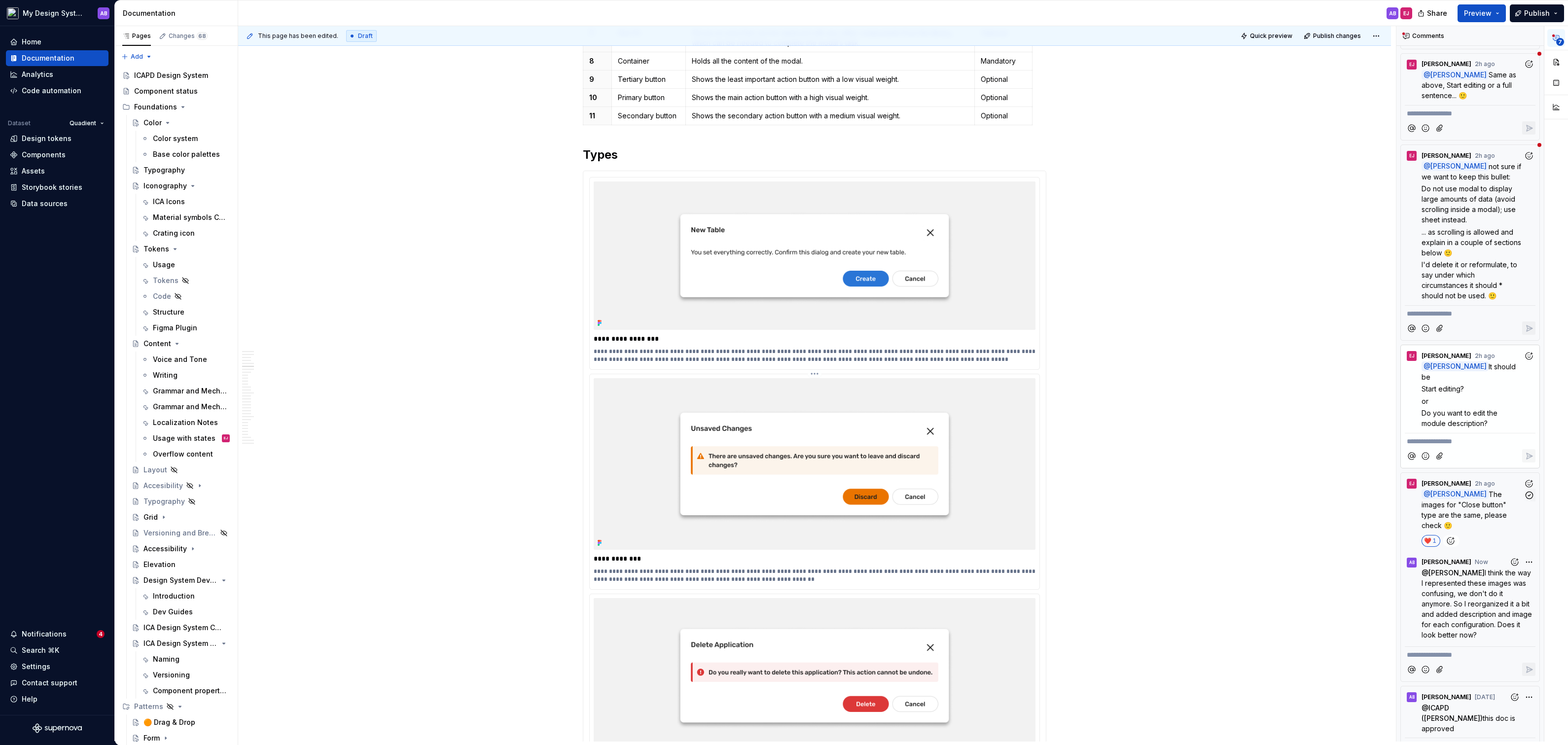
scroll to position [1647, 0]
click at [1478, 396] on p "or" at bounding box center [1473, 401] width 102 height 10
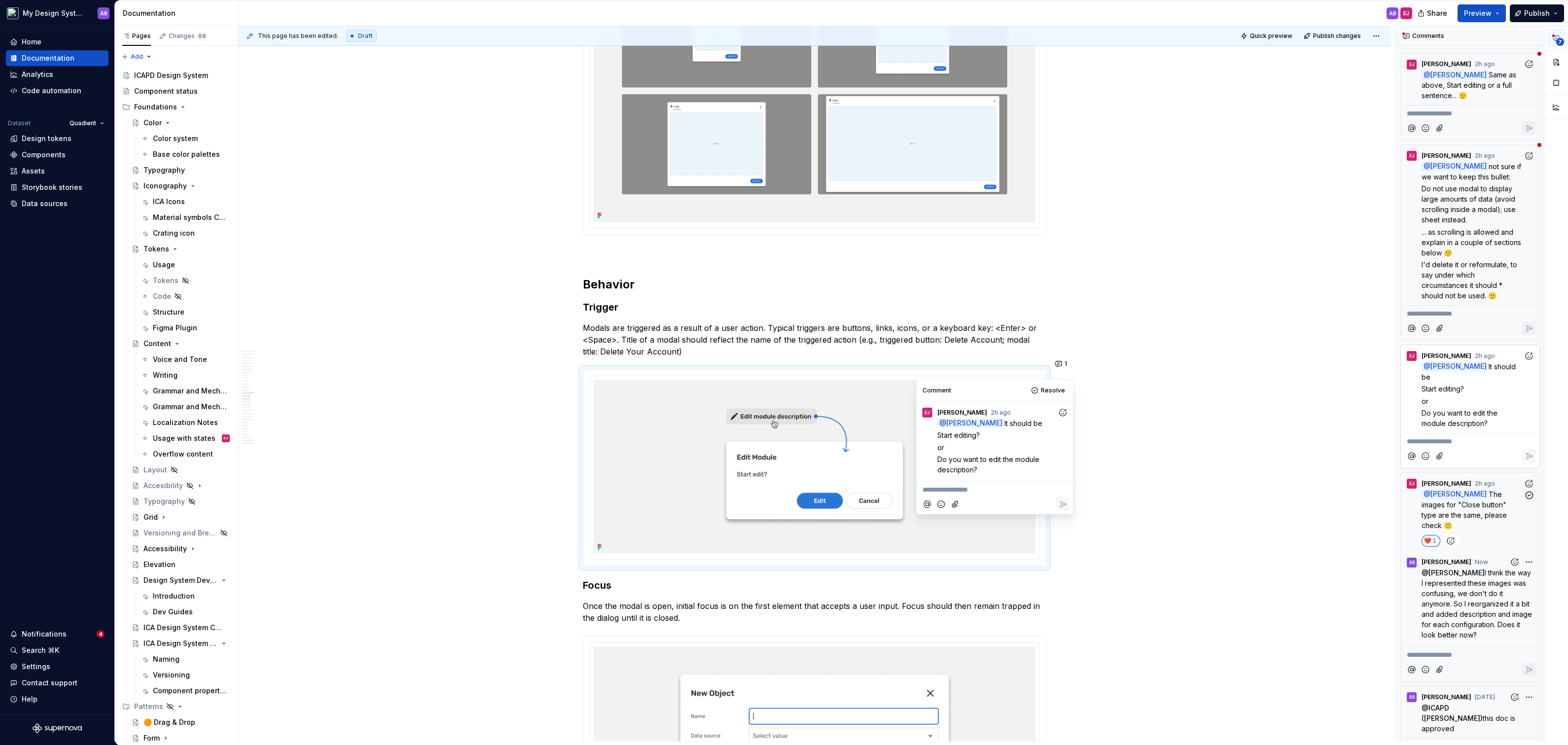
scroll to position [4585, 0]
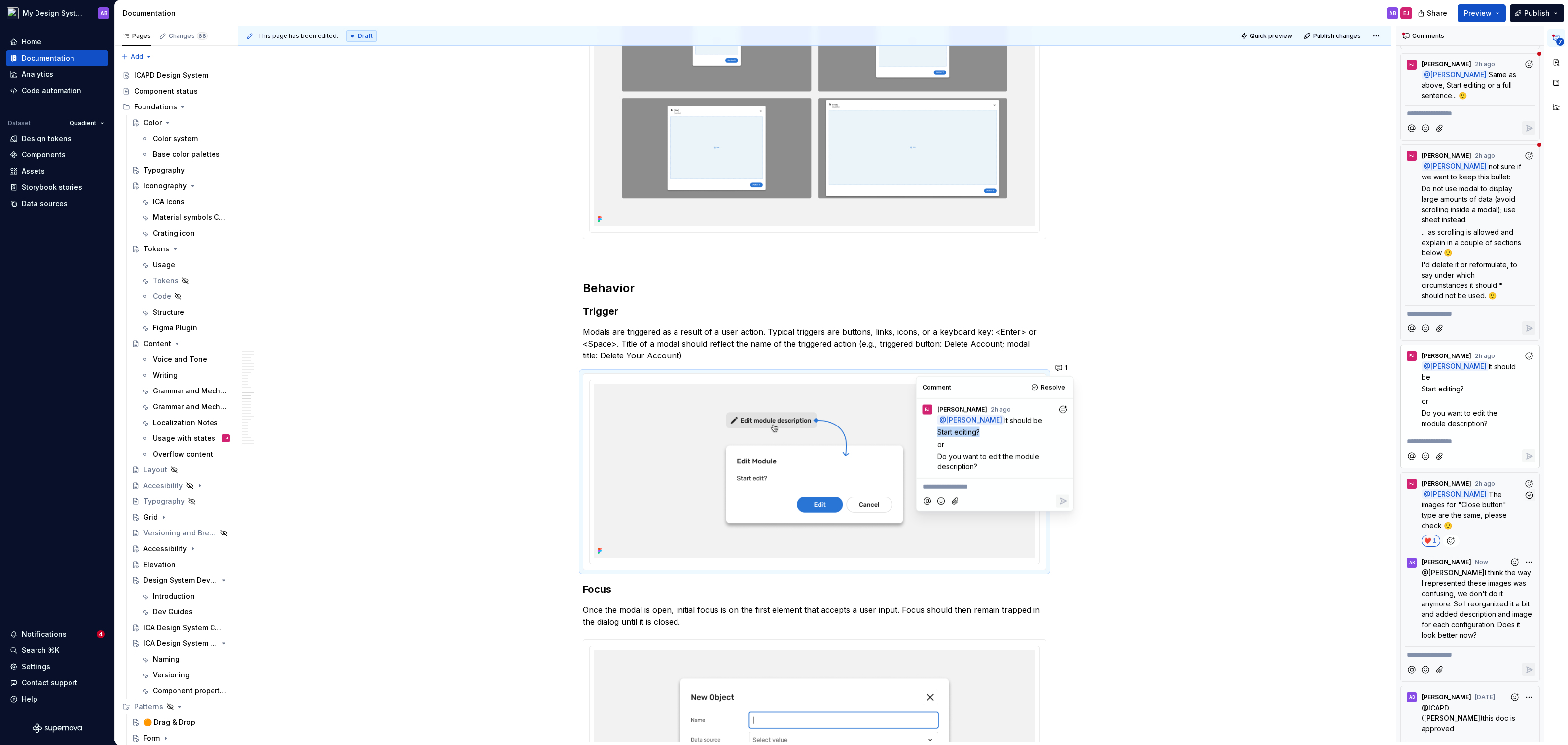
drag, startPoint x: 937, startPoint y: 430, endPoint x: 993, endPoint y: 434, distance: 56.1
click at [994, 434] on p "Start editing?" at bounding box center [997, 432] width 120 height 10
copy span "Start editing?"
click at [958, 455] on span "Do you want to edit the module description?" at bounding box center [989, 462] width 104 height 19
drag, startPoint x: 939, startPoint y: 455, endPoint x: 984, endPoint y: 462, distance: 45.5
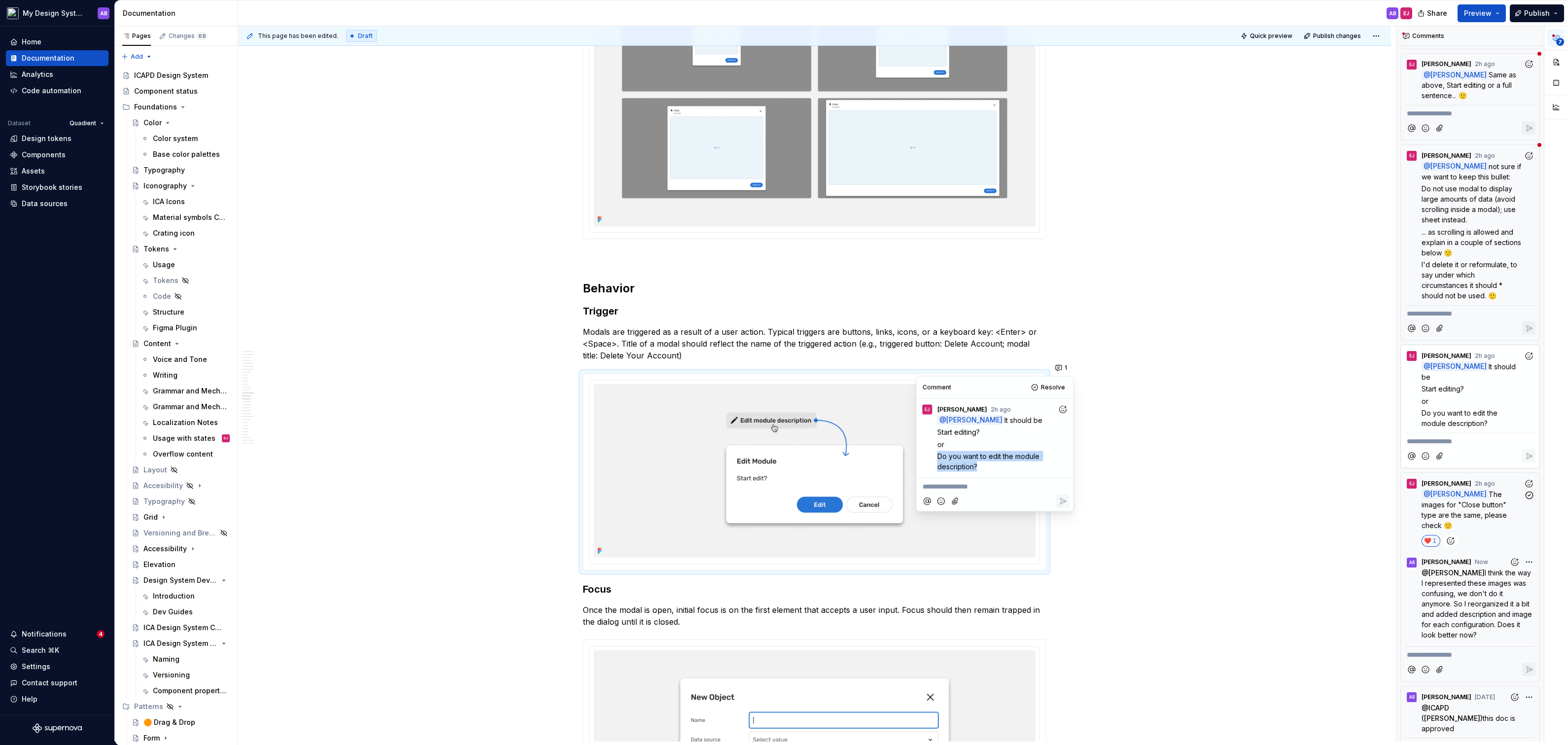
click at [984, 462] on p "Do you want to edit the module description?" at bounding box center [997, 461] width 120 height 20
copy span "Do you want to edit the module description?"
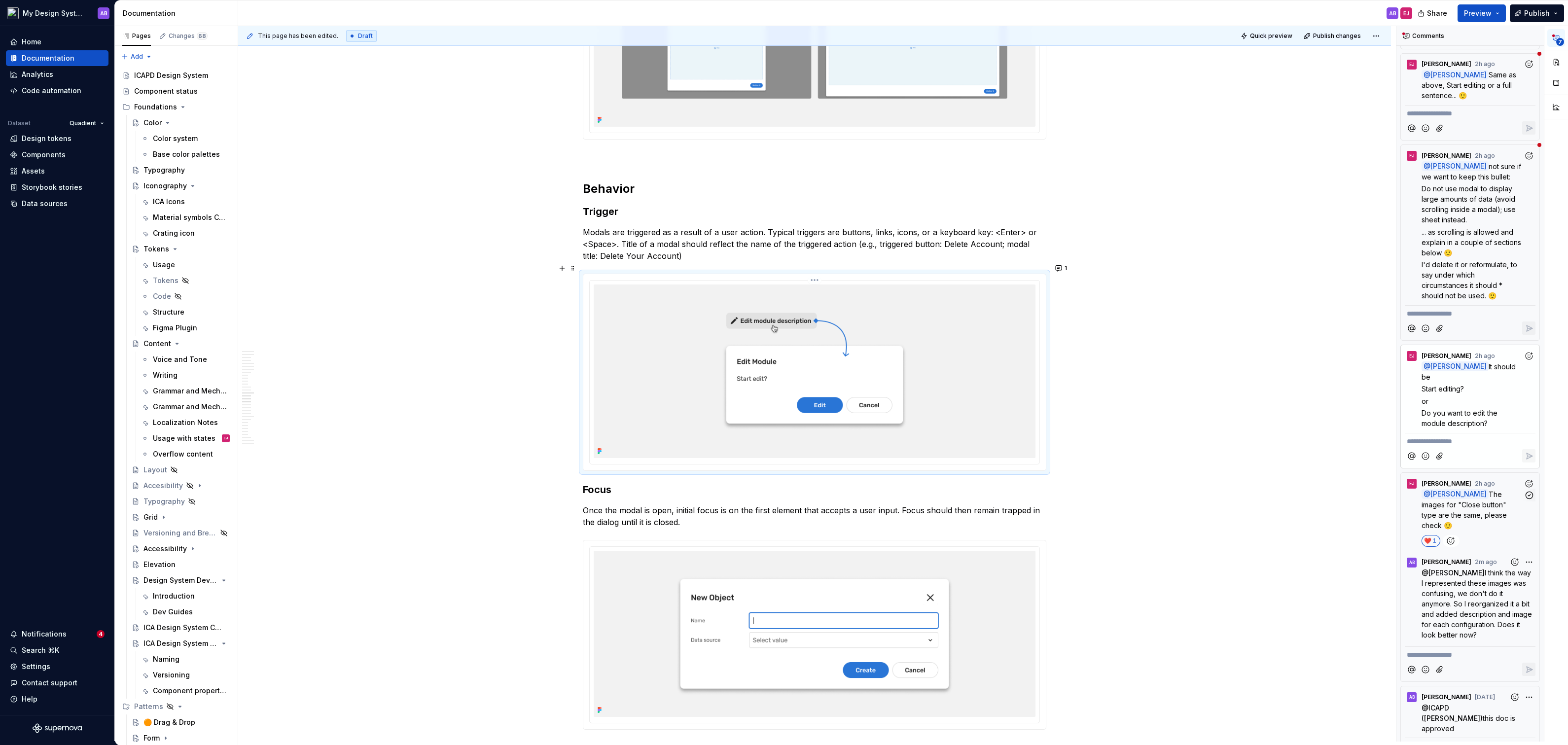
scroll to position [4686, 0]
click at [1530, 351] on icon "Add reaction" at bounding box center [1529, 356] width 10 height 10
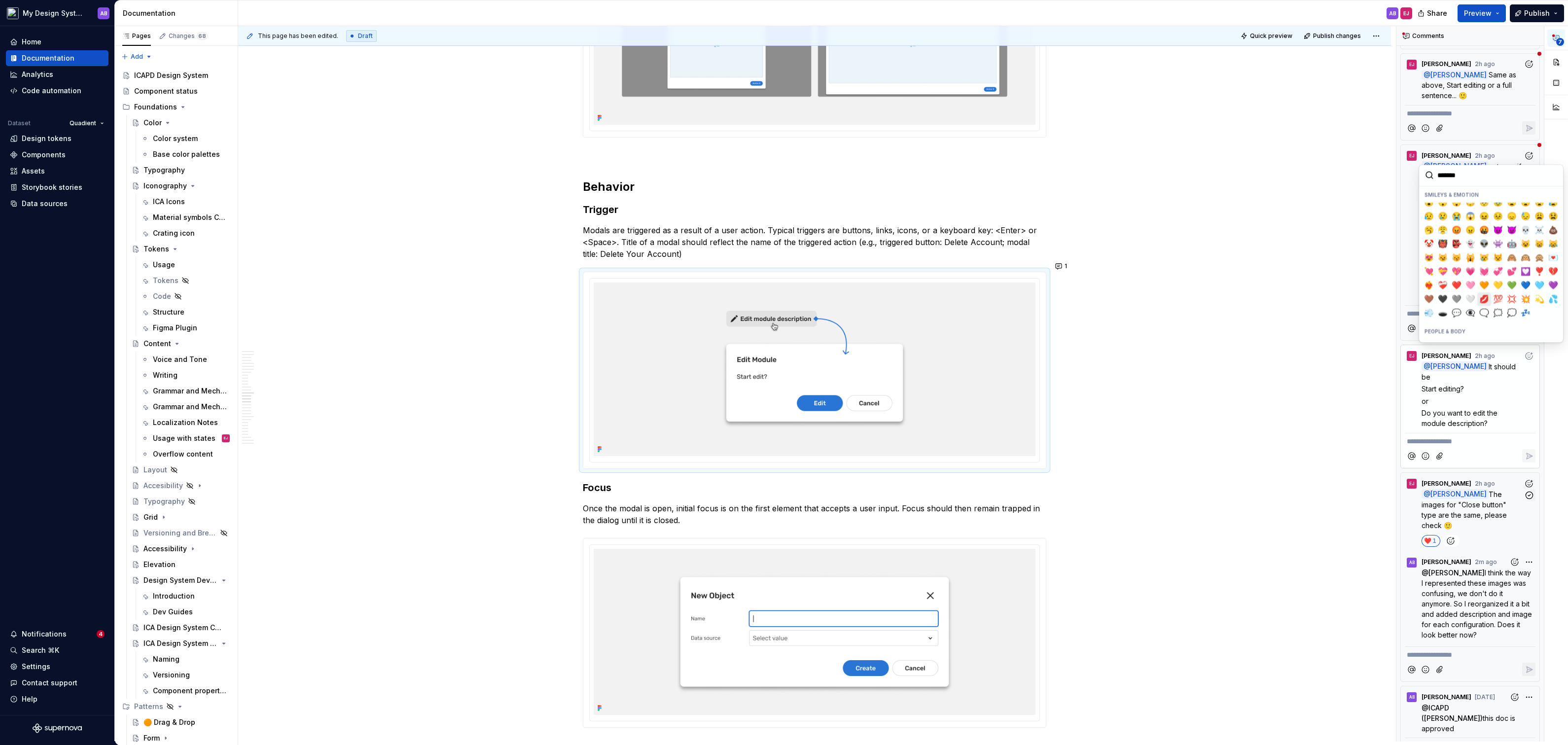
scroll to position [128, 0]
click at [1457, 273] on span "❤️" at bounding box center [1456, 274] width 8 height 10
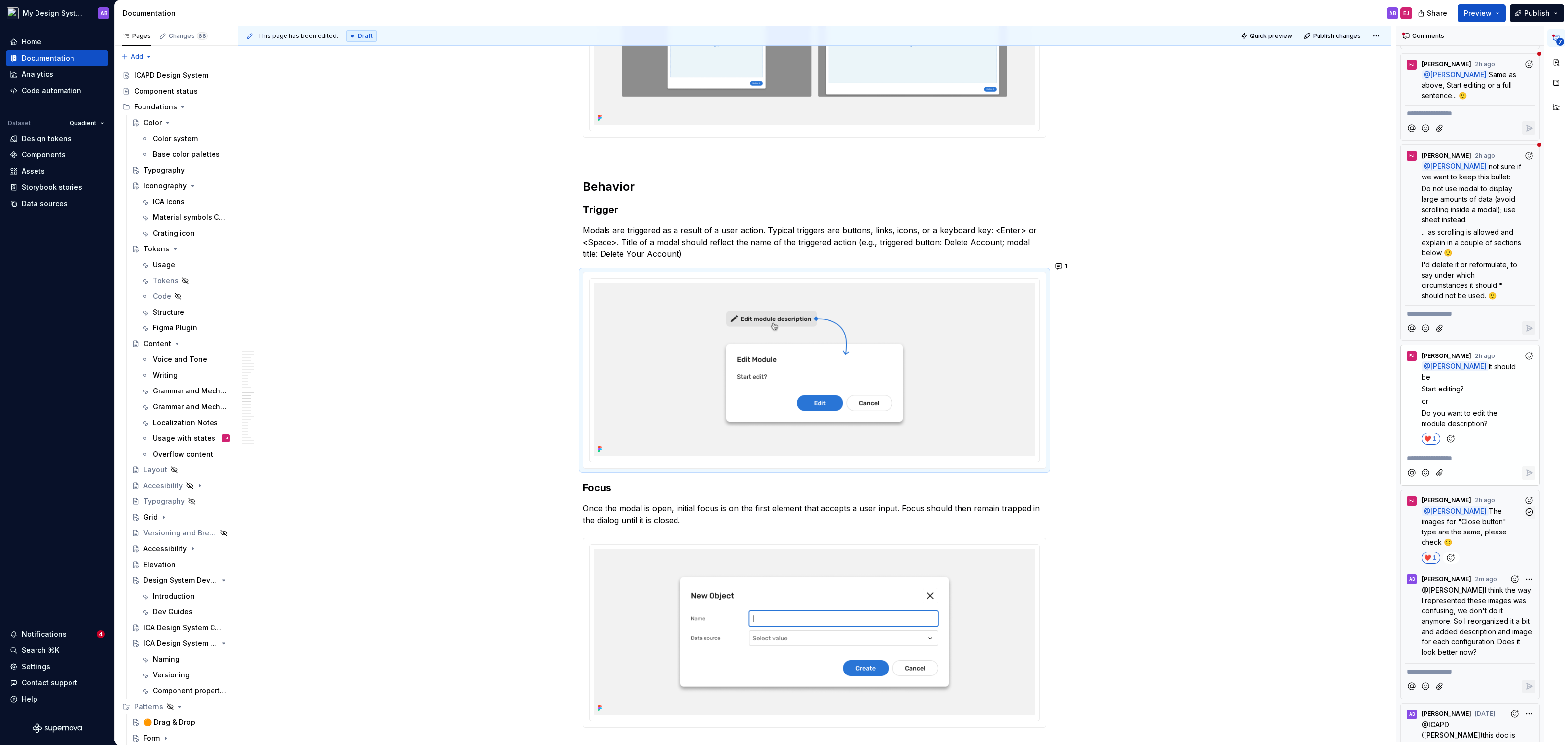
click at [1440, 453] on p "**********" at bounding box center [1470, 458] width 126 height 10
click at [1427, 416] on span "[PERSON_NAME]" at bounding box center [1441, 417] width 57 height 10
click at [1468, 454] on span "fixed it" at bounding box center [1457, 458] width 22 height 9
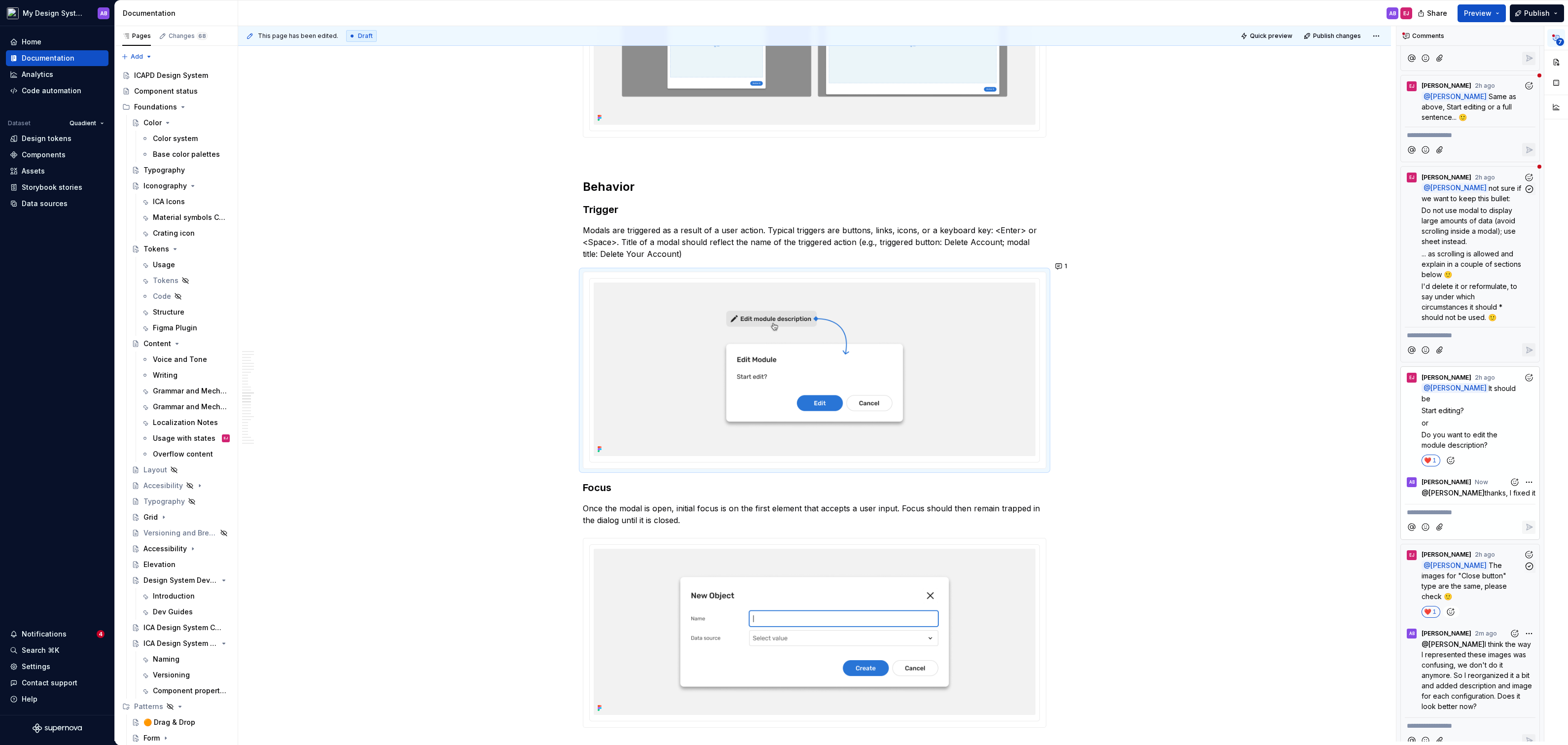
scroll to position [273, 0]
click at [1474, 273] on p "... as scrolling is allowed and explain in a couple of sections below 🙂" at bounding box center [1473, 268] width 102 height 31
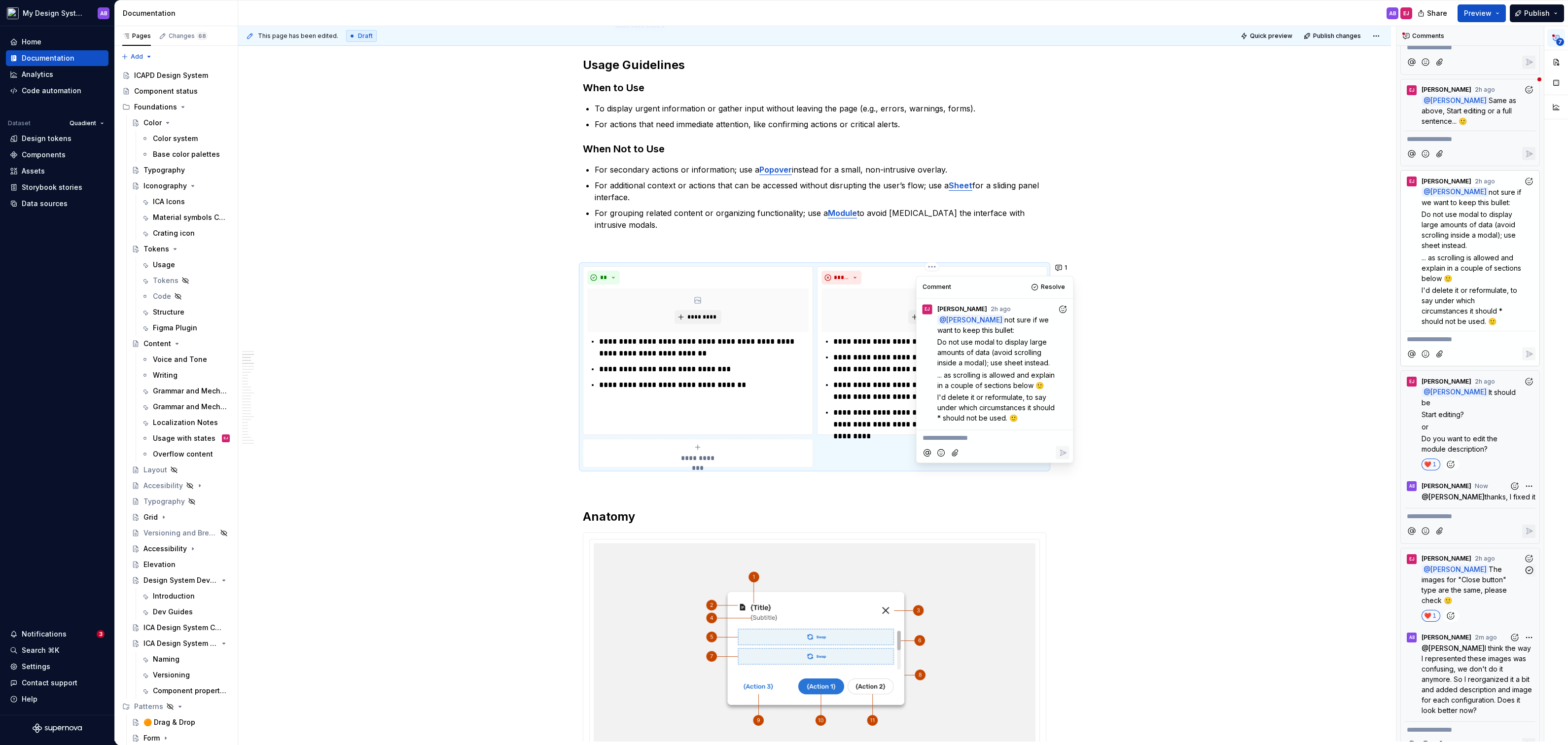
scroll to position [756, 0]
click at [1064, 303] on icon "Add reaction" at bounding box center [1062, 307] width 10 height 10
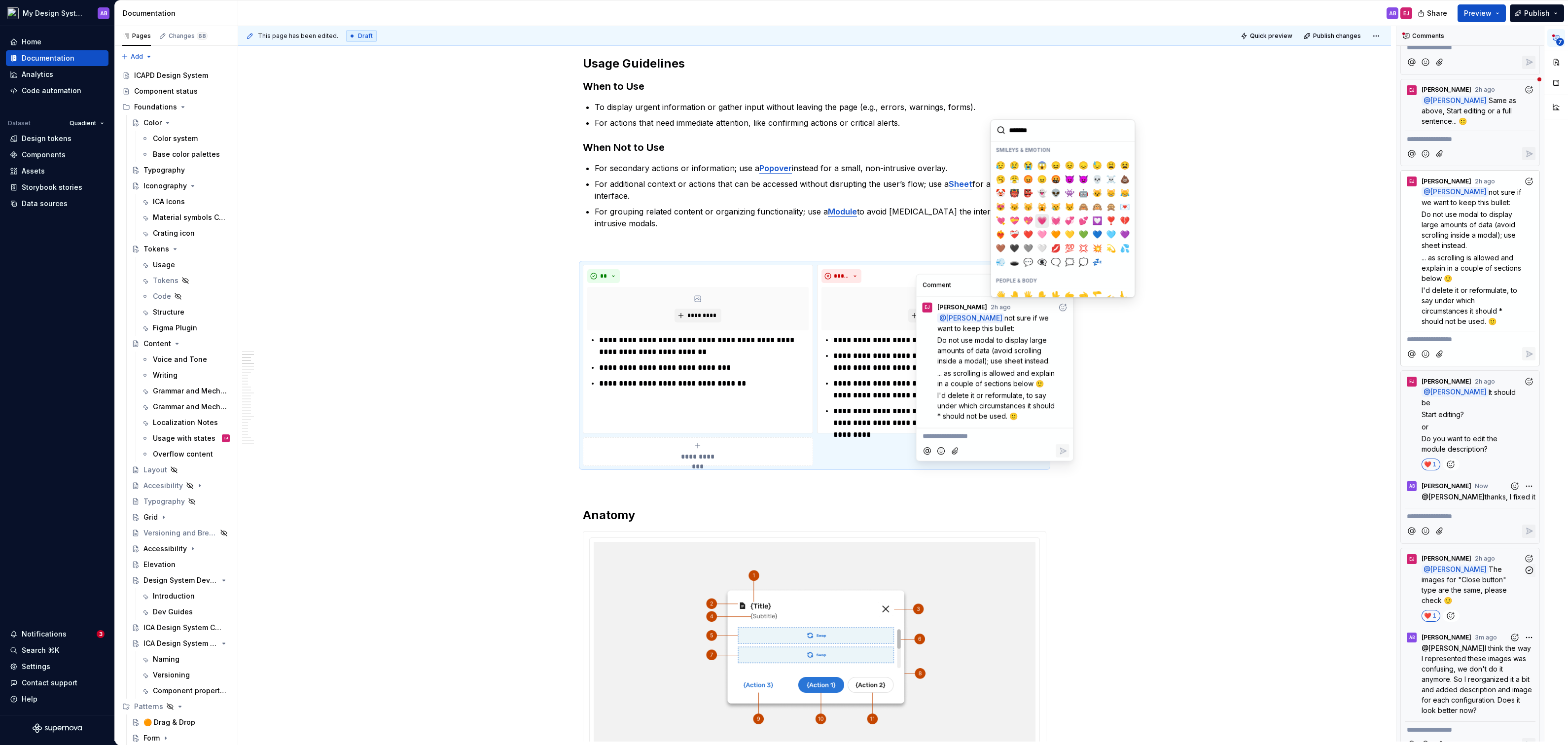
scroll to position [132, 0]
click at [1029, 221] on span "❤️" at bounding box center [1028, 226] width 8 height 10
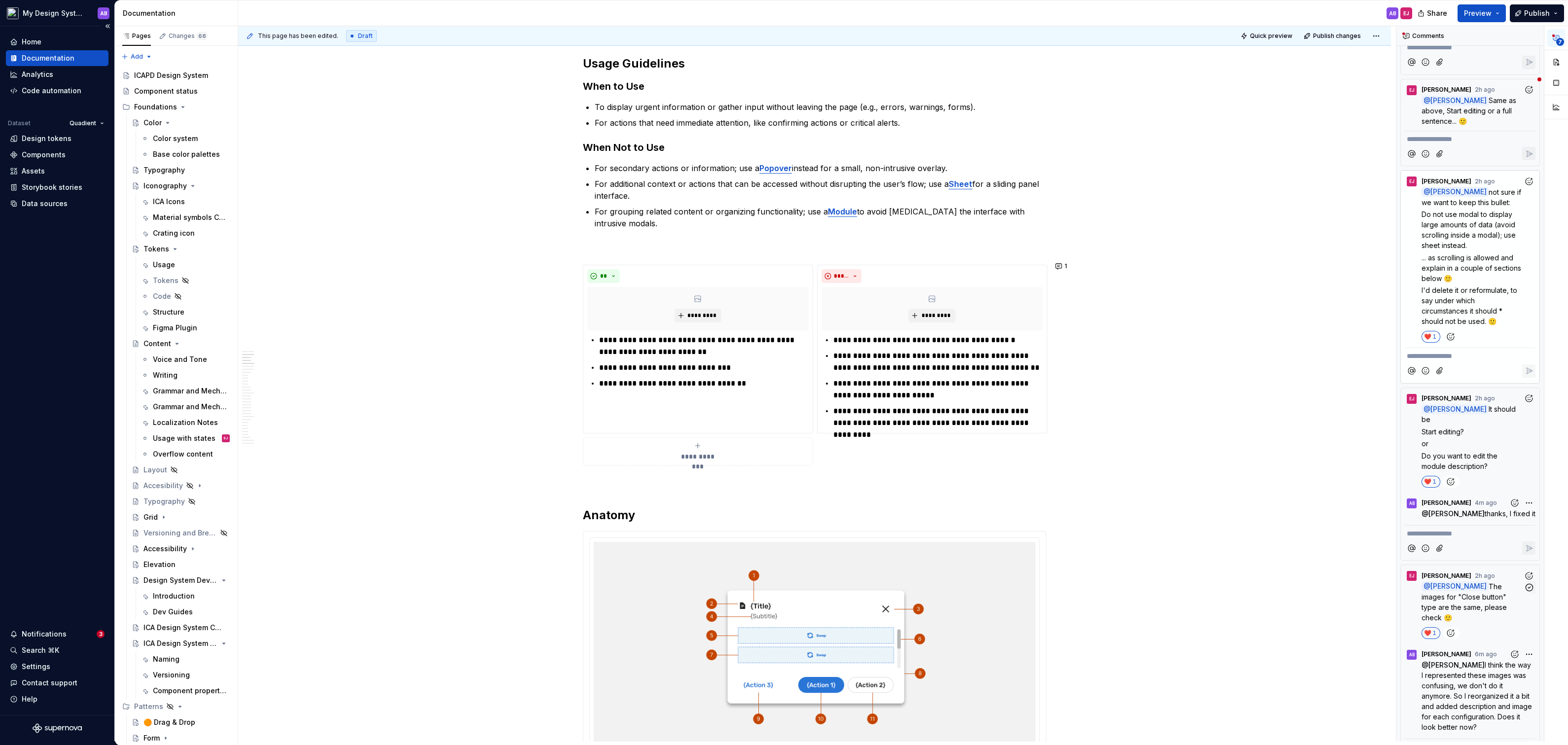
type textarea "*"
click at [1064, 266] on button "1" at bounding box center [1061, 266] width 19 height 14
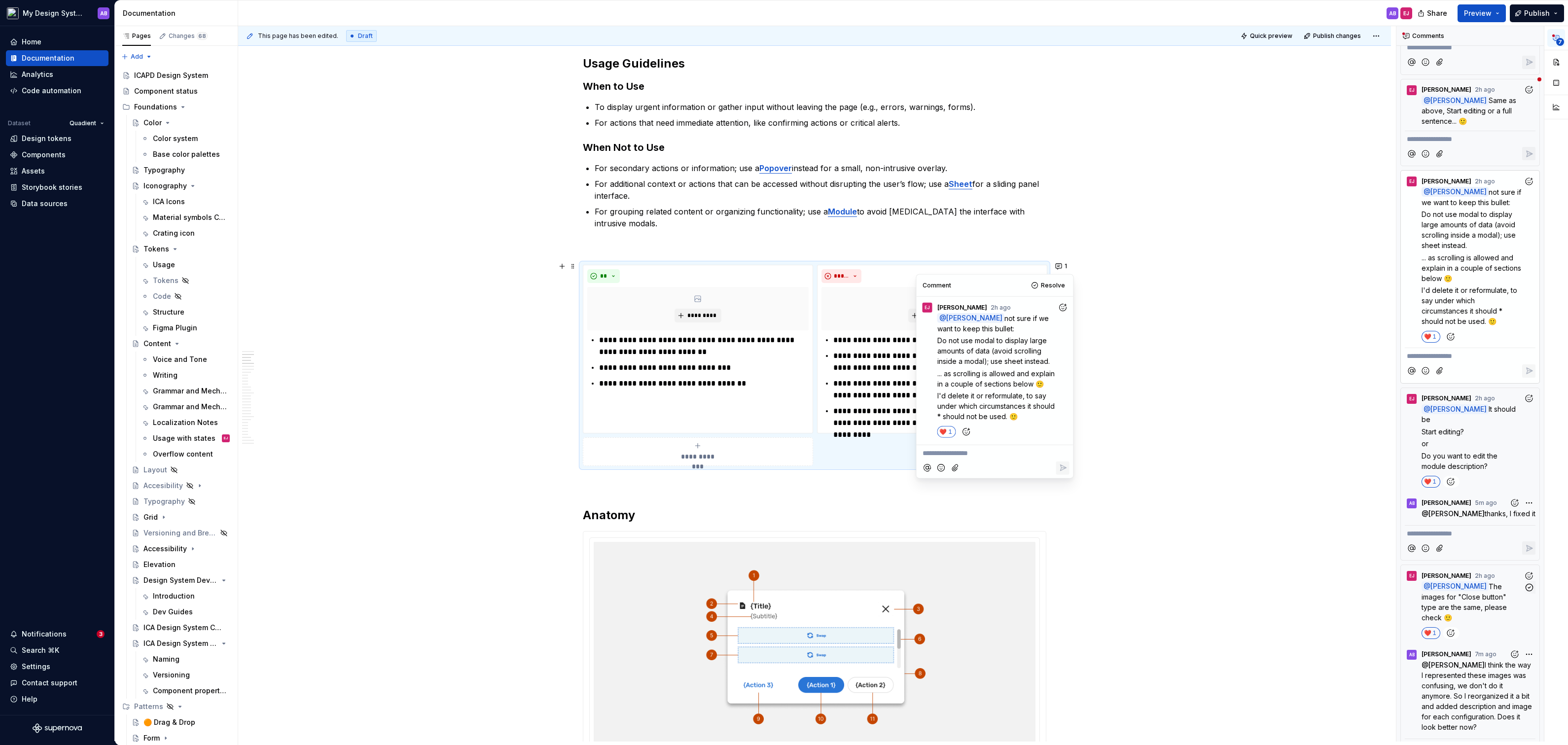
click at [989, 451] on p "**********" at bounding box center [995, 453] width 145 height 10
click at [962, 420] on li "EJ [PERSON_NAME]" at bounding box center [969, 427] width 92 height 14
drag, startPoint x: 1024, startPoint y: 484, endPoint x: 982, endPoint y: 475, distance: 43.0
click at [982, 475] on p "The user needs to review or confirm a large dataset before a critical action (a…" at bounding box center [995, 487] width 145 height 31
drag, startPoint x: 997, startPoint y: 500, endPoint x: 1025, endPoint y: 487, distance: 30.9
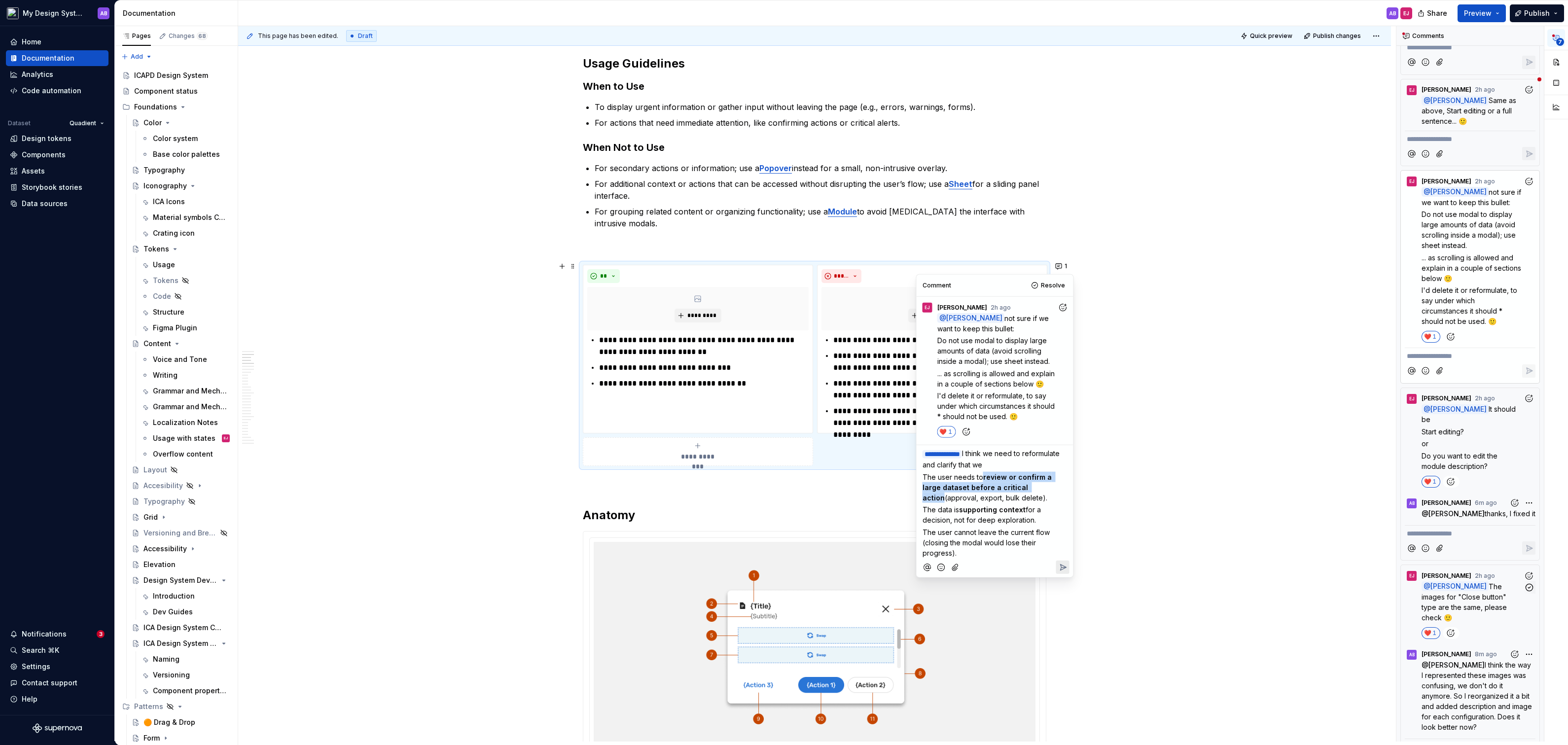
click at [1025, 488] on p "The user needs to review or confirm a large dataset before a critical action (a…" at bounding box center [995, 487] width 145 height 31
drag, startPoint x: 1011, startPoint y: 464, endPoint x: 1028, endPoint y: 462, distance: 17.1
click at [1028, 462] on p "**********" at bounding box center [995, 460] width 145 height 22
click at [924, 475] on span "The user needs to" at bounding box center [952, 476] width 60 height 9
click at [922, 507] on span "The data is" at bounding box center [940, 509] width 36 height 9
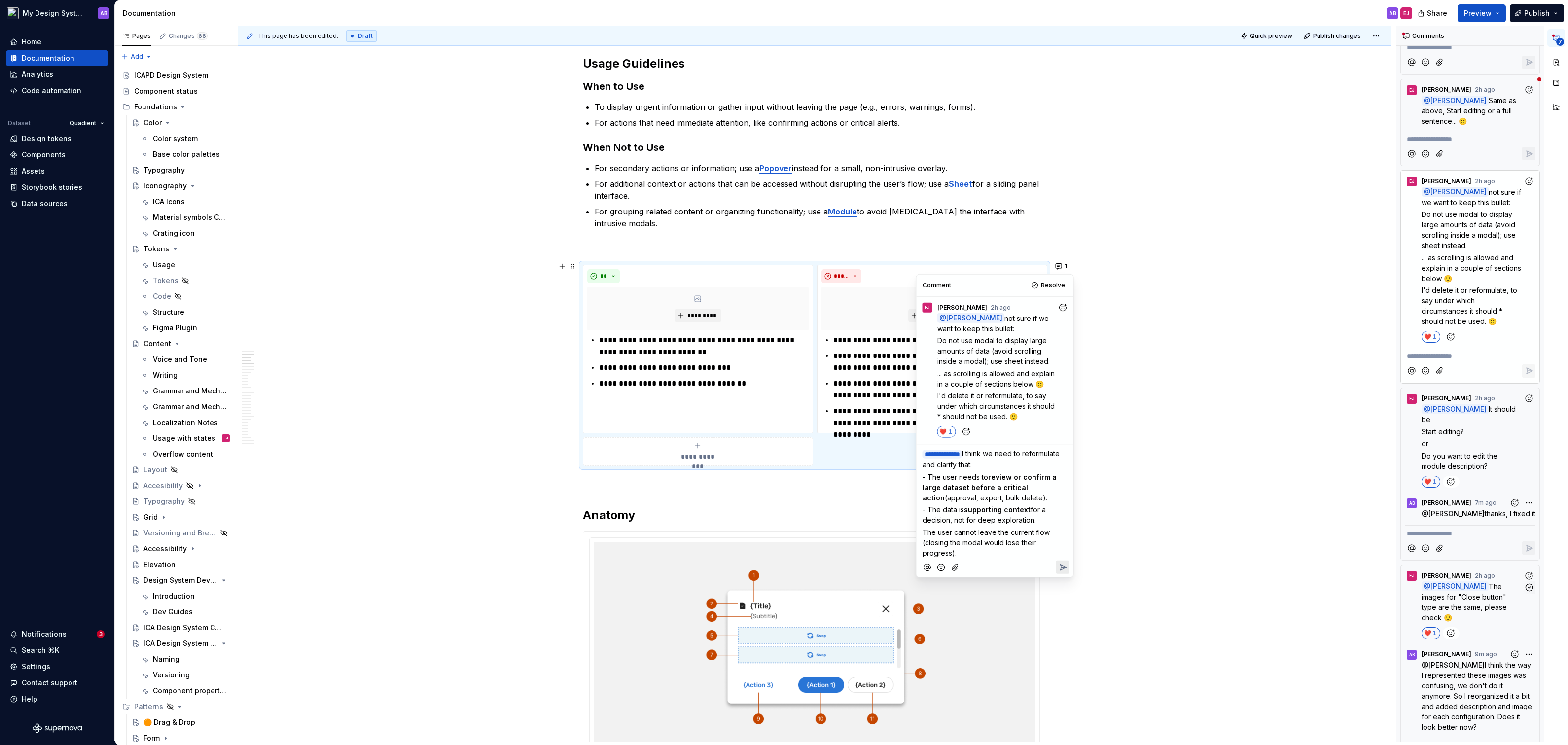
click at [924, 530] on span "The user cannot leave the current flow (closing the modal would lose their prog…" at bounding box center [987, 542] width 129 height 29
drag, startPoint x: 963, startPoint y: 555, endPoint x: 920, endPoint y: 472, distance: 93.5
click at [921, 472] on div "**********" at bounding box center [995, 502] width 149 height 113
copy div "- The user needs to review or confirm a large dataset before a critical action …"
type textarea "*"
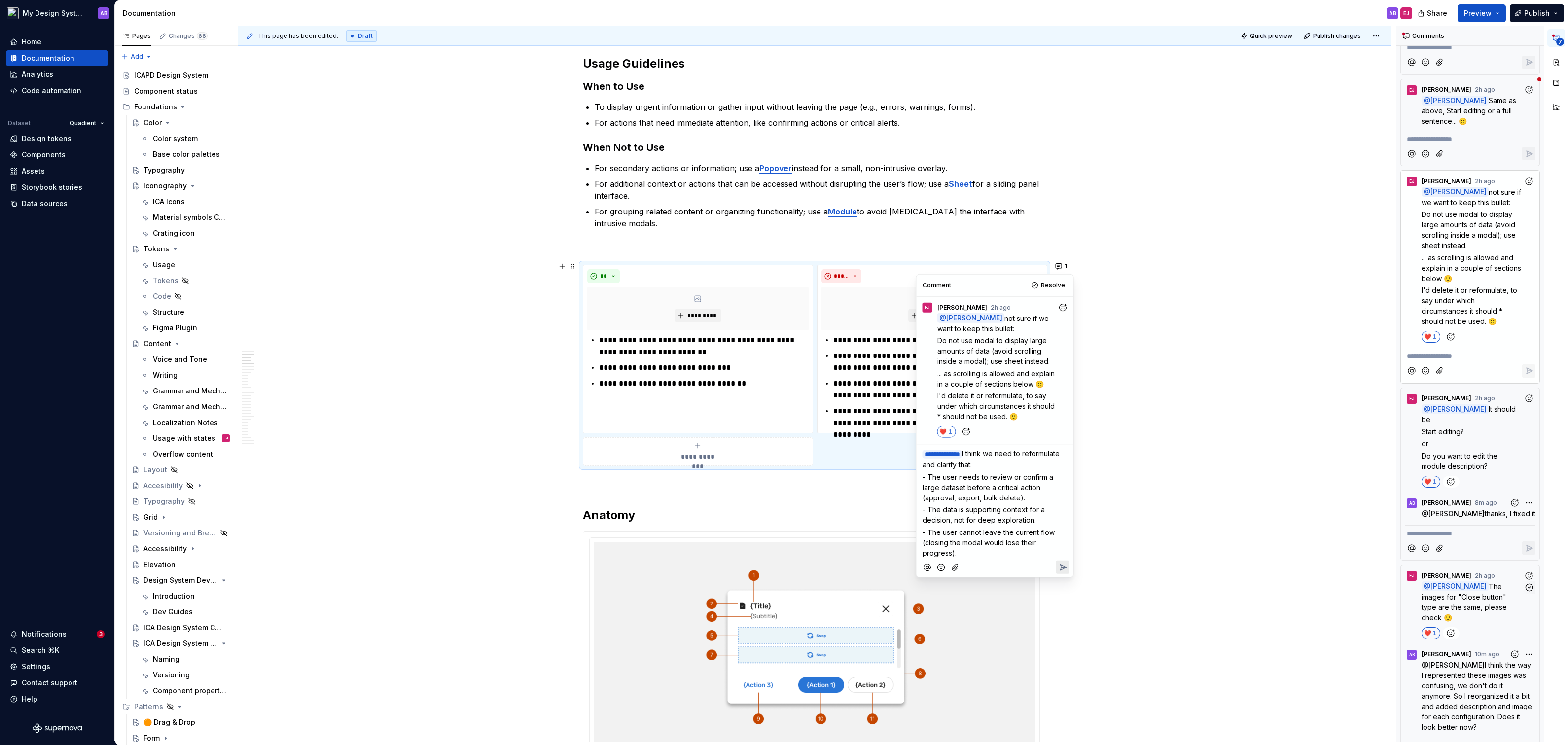
click at [1068, 574] on div at bounding box center [995, 567] width 149 height 20
click at [1067, 570] on icon "Reply" at bounding box center [1062, 567] width 10 height 10
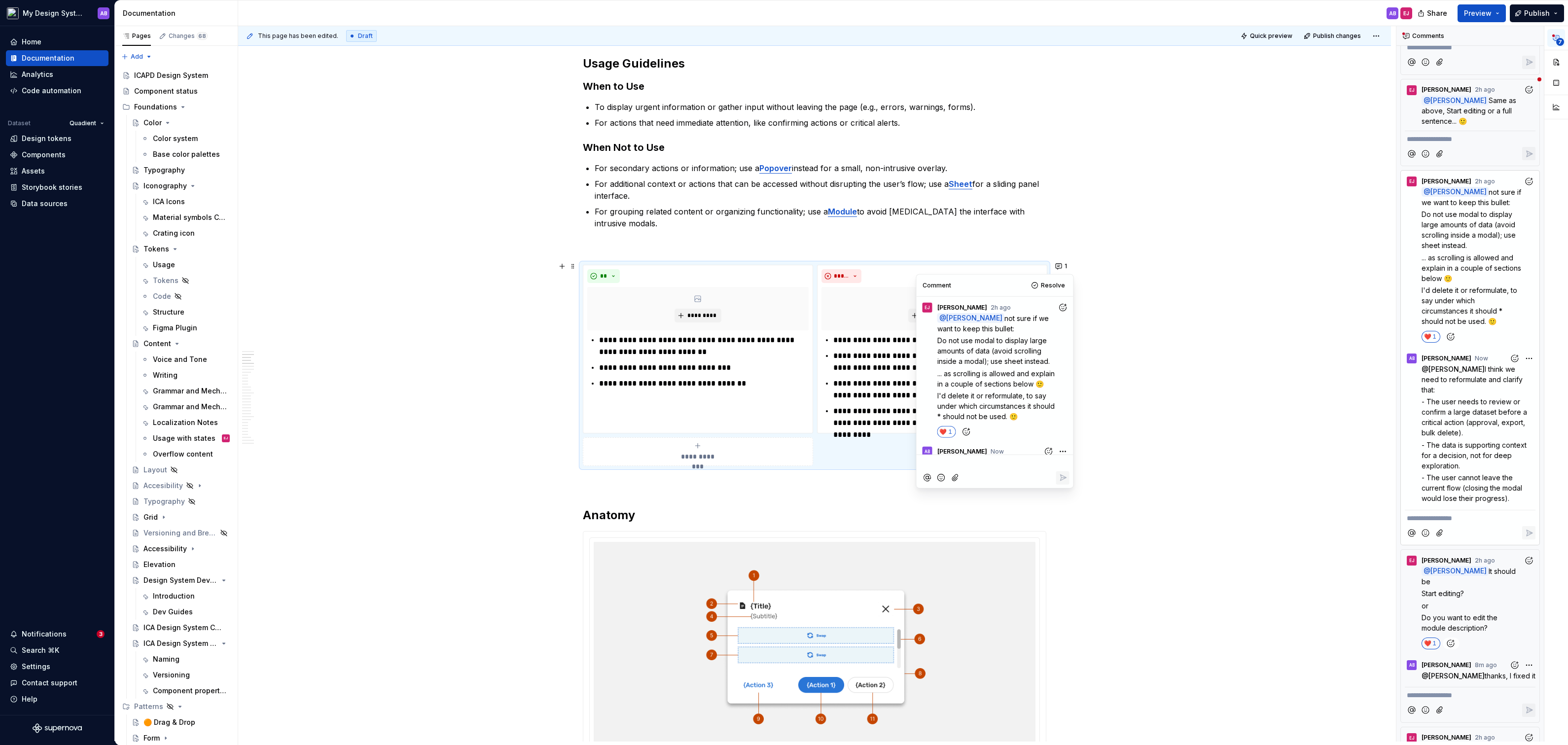
scroll to position [116, 0]
click at [1062, 329] on html "My Design System AB Home Documentation Analytics Code automation Dataset Quadie…" at bounding box center [784, 372] width 1568 height 745
click at [1034, 348] on div "Edit comment" at bounding box center [1030, 354] width 76 height 14
click at [1027, 354] on span "I think we need to reformulate and clarify that:" at bounding box center [987, 351] width 100 height 20
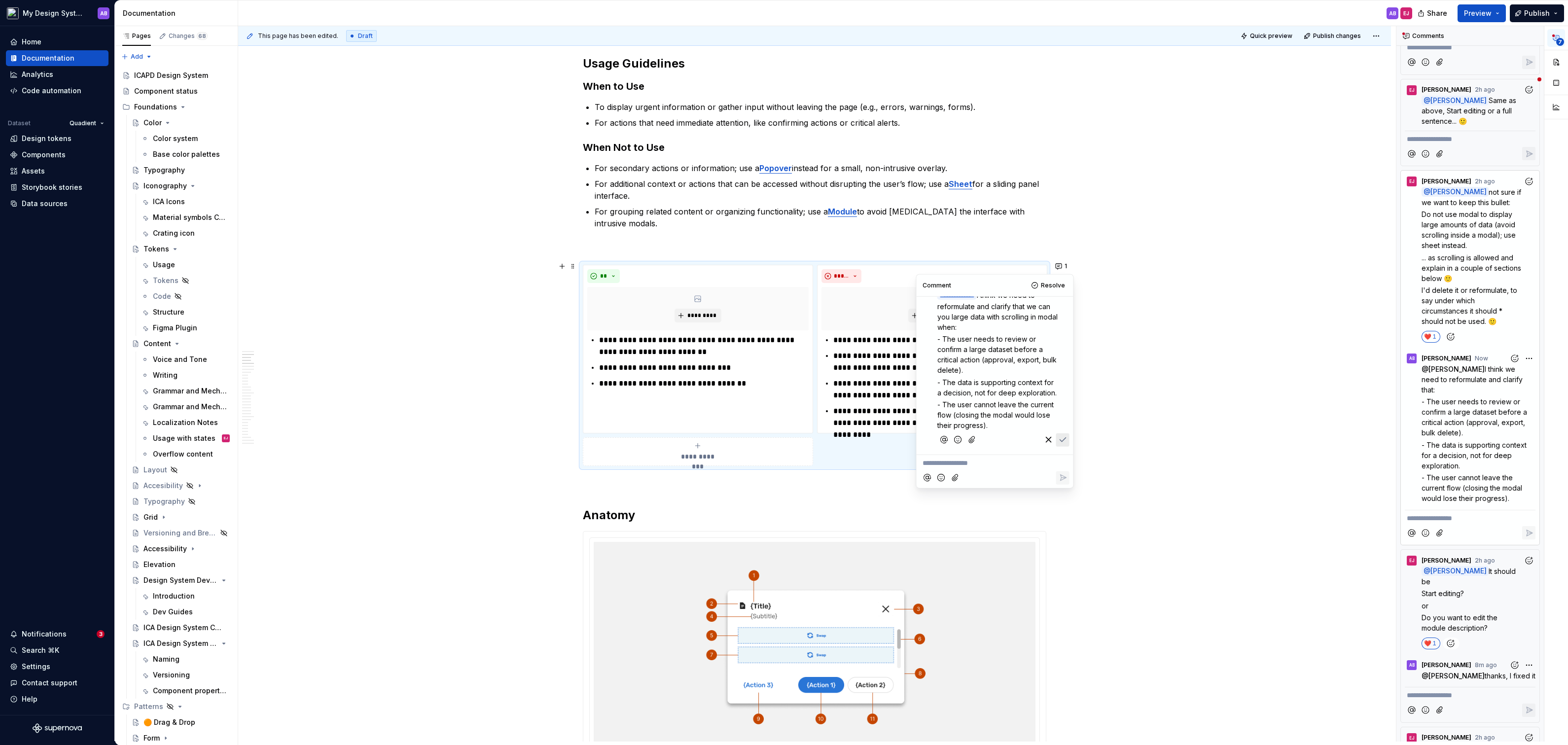
click at [1066, 442] on icon "Save" at bounding box center [1062, 440] width 10 height 10
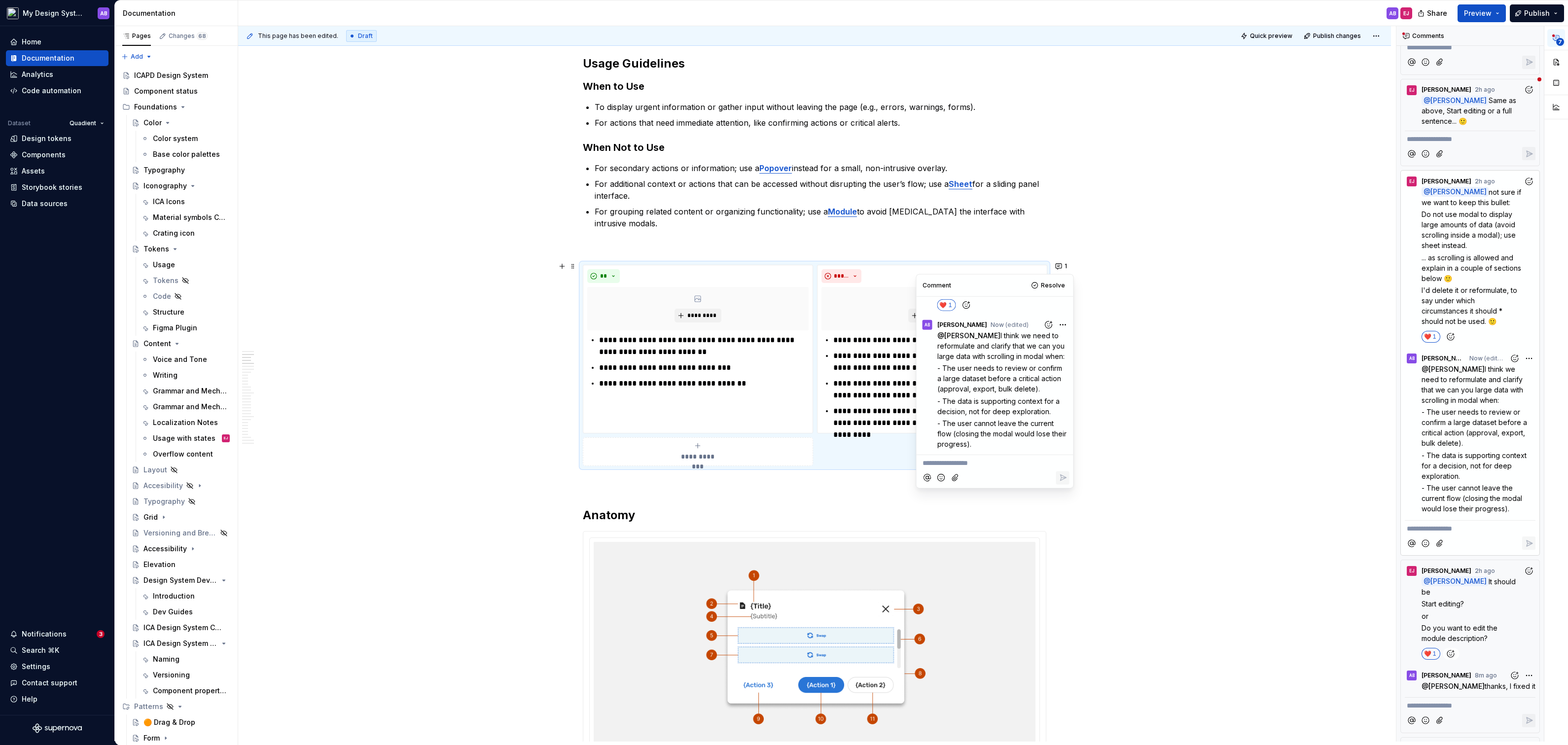
scroll to position [127, 0]
click at [1063, 325] on html "My Design System AB Home Documentation Analytics Code automation Dataset Quadie…" at bounding box center [784, 372] width 1568 height 745
click at [1031, 345] on span "Edit comment" at bounding box center [1031, 343] width 46 height 10
drag, startPoint x: 947, startPoint y: 354, endPoint x: 937, endPoint y: 354, distance: 10.0
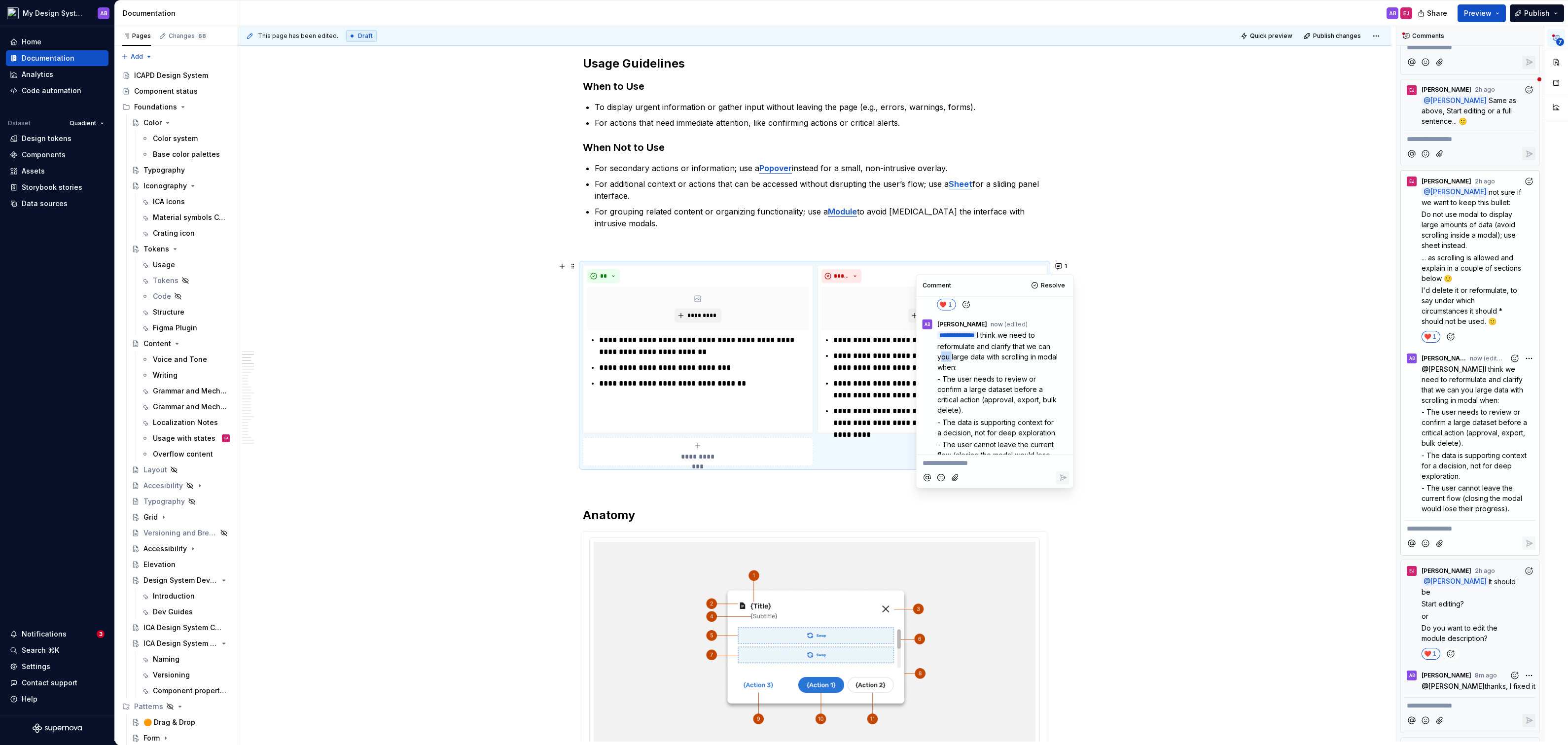
click at [937, 354] on span "I think we need to reformulate and clarify that we can you large data with scro…" at bounding box center [998, 350] width 123 height 40
click at [1063, 442] on icon "Save" at bounding box center [1062, 440] width 10 height 10
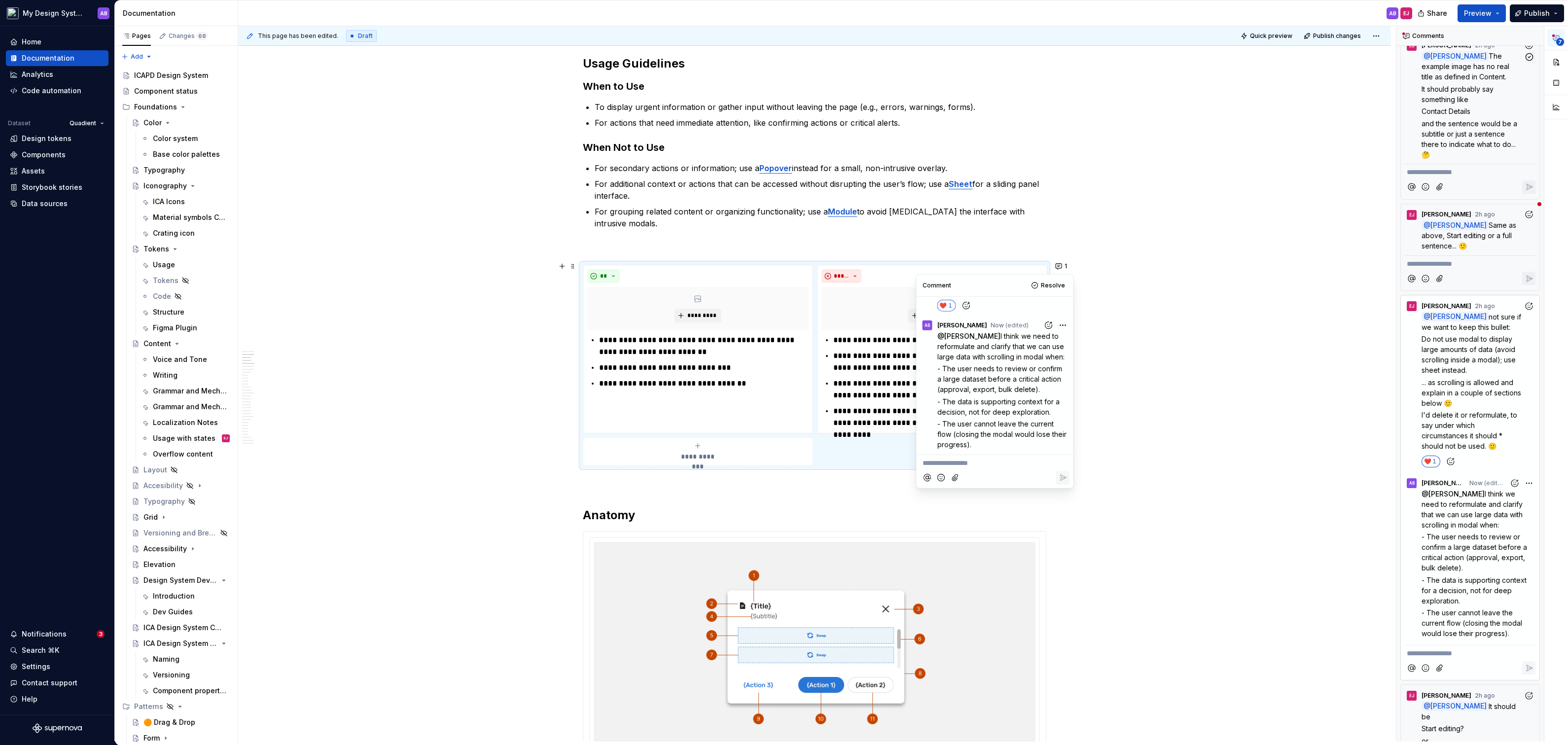
scroll to position [146, 0]
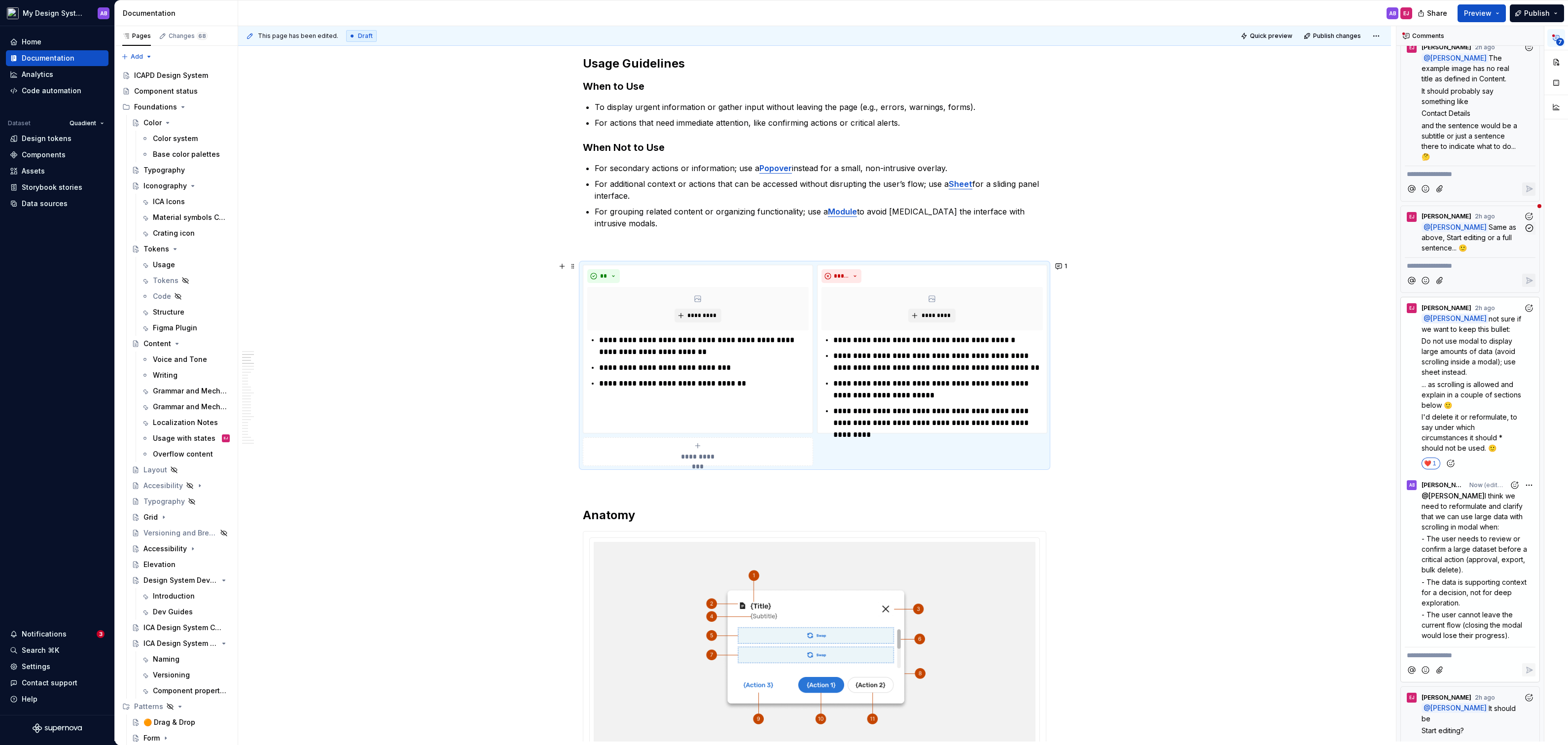
click at [1498, 237] on span "Same as above, Start editing or a full sentence... 🙂" at bounding box center [1470, 237] width 97 height 29
type textarea "*"
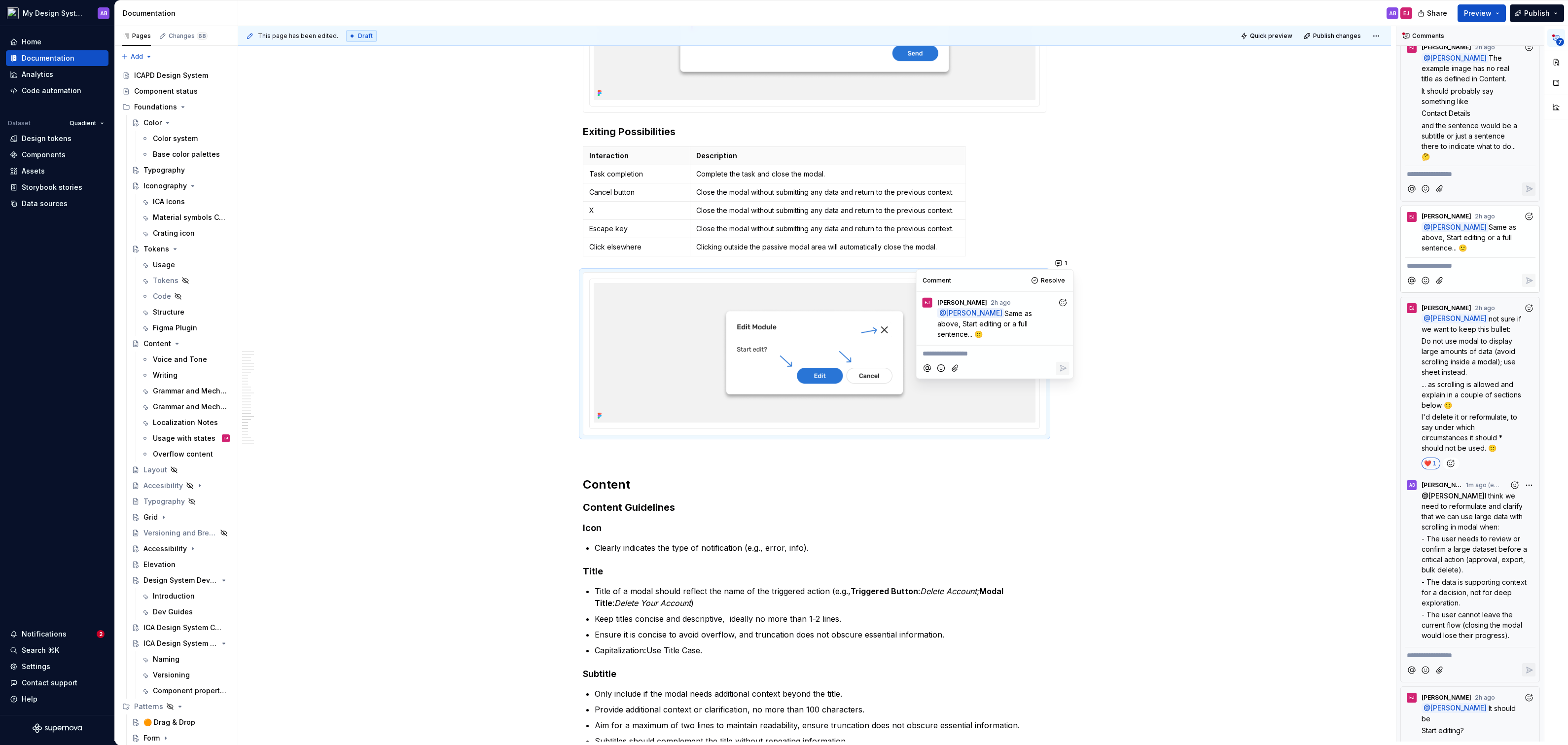
scroll to position [6963, 0]
click at [1064, 302] on icon "Add reaction" at bounding box center [1062, 302] width 10 height 10
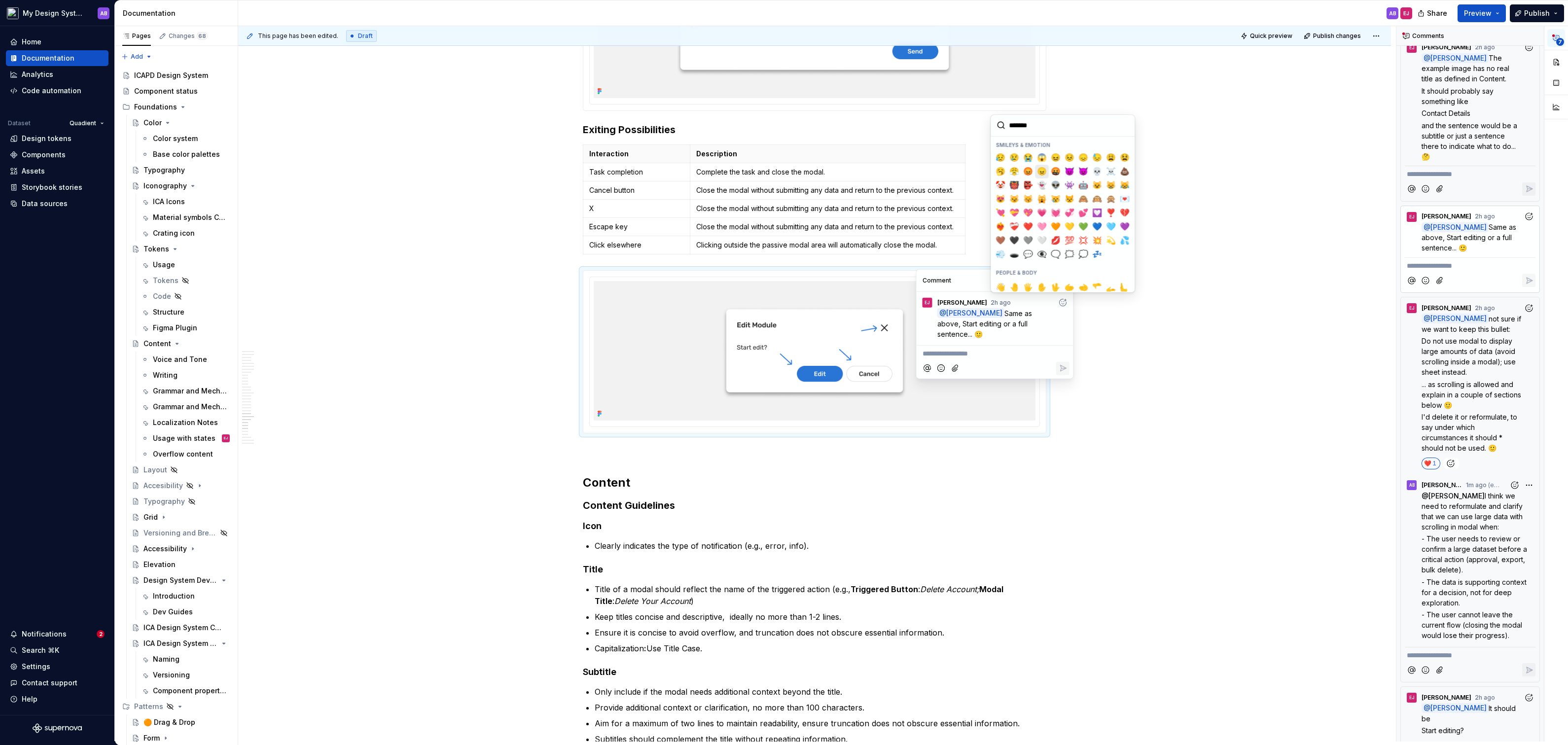
scroll to position [147, 0]
click at [1029, 205] on span "❤️" at bounding box center [1028, 206] width 8 height 10
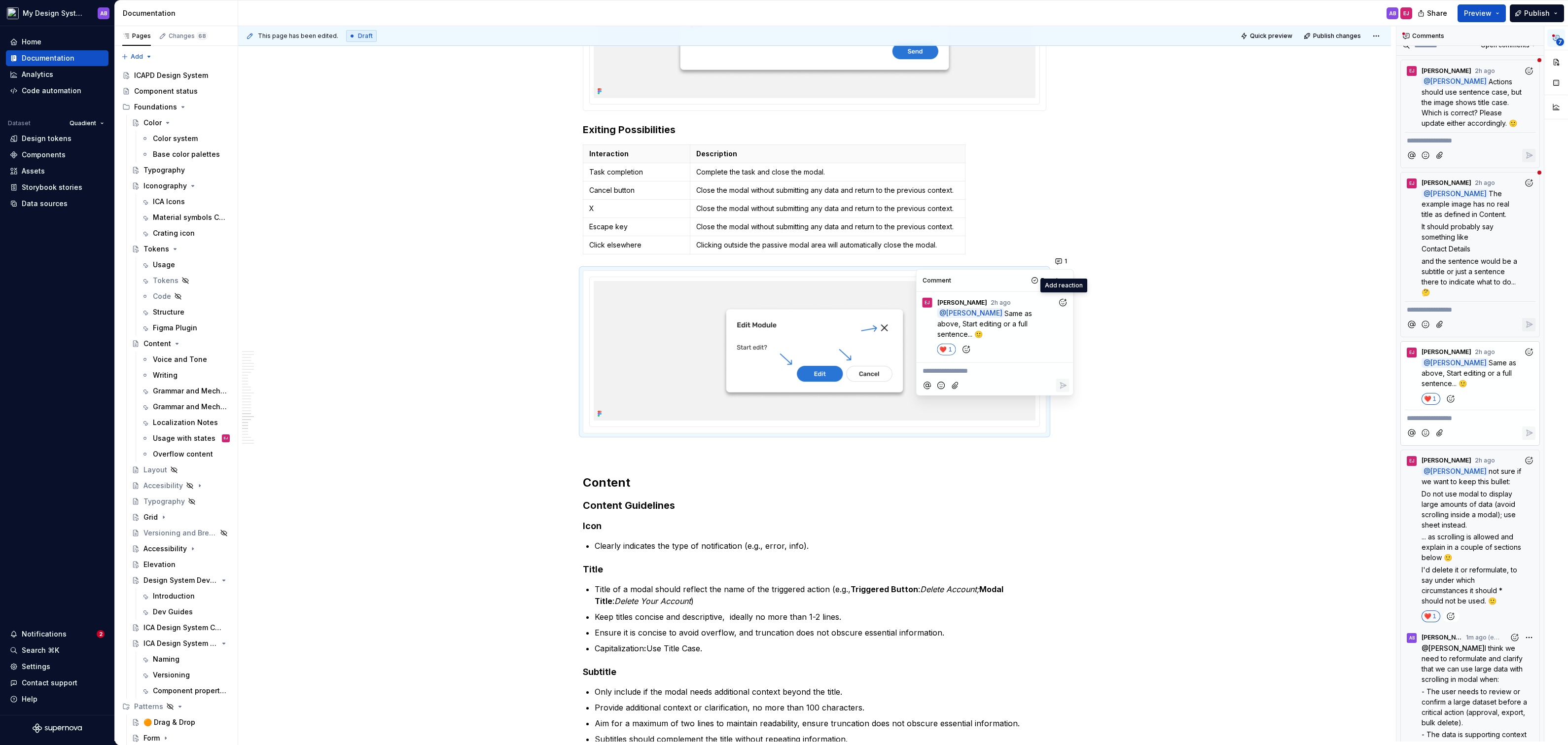
scroll to position [0, 0]
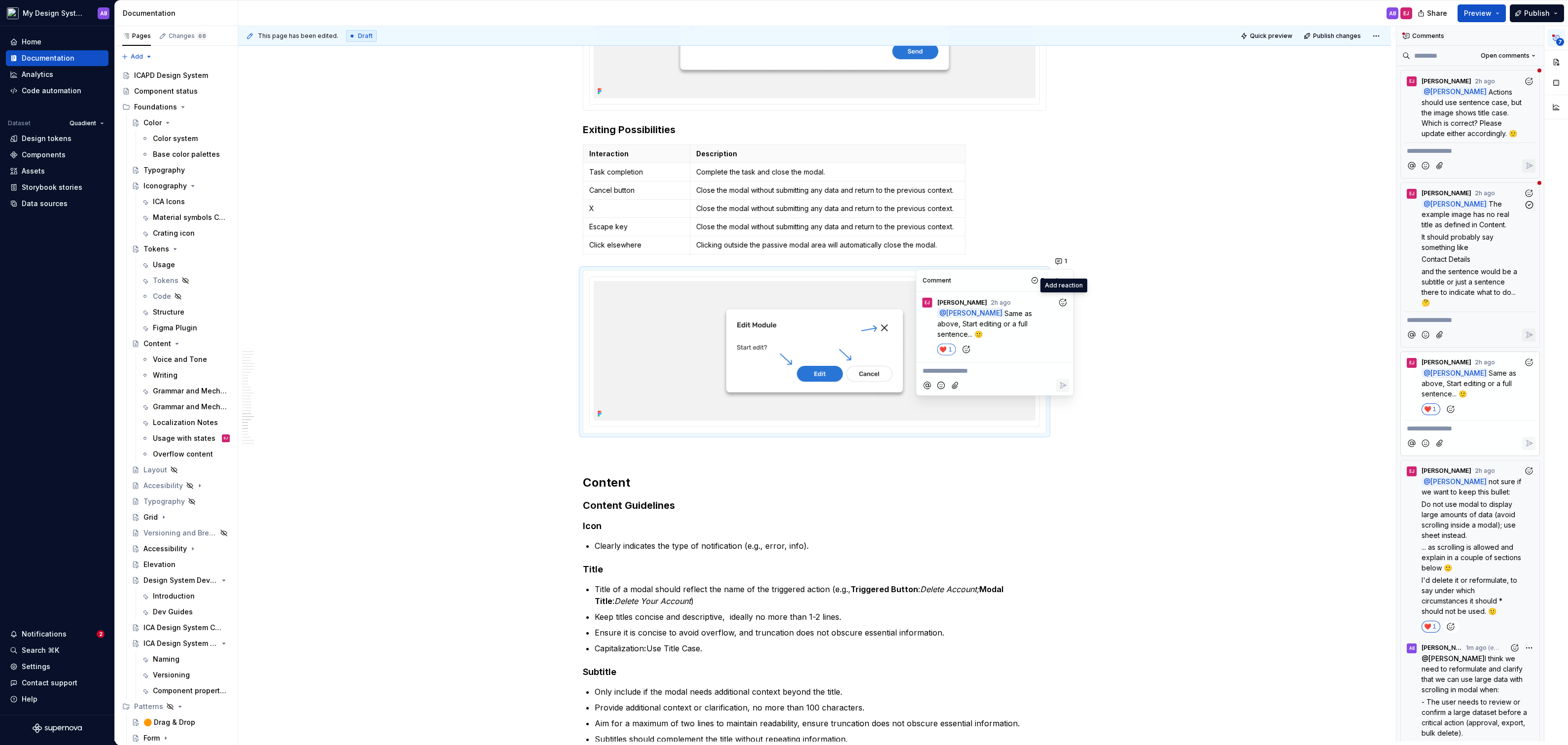
click at [1469, 269] on span "and the sentence would be a subtitle or just a sentence there to indicate what …" at bounding box center [1471, 287] width 97 height 39
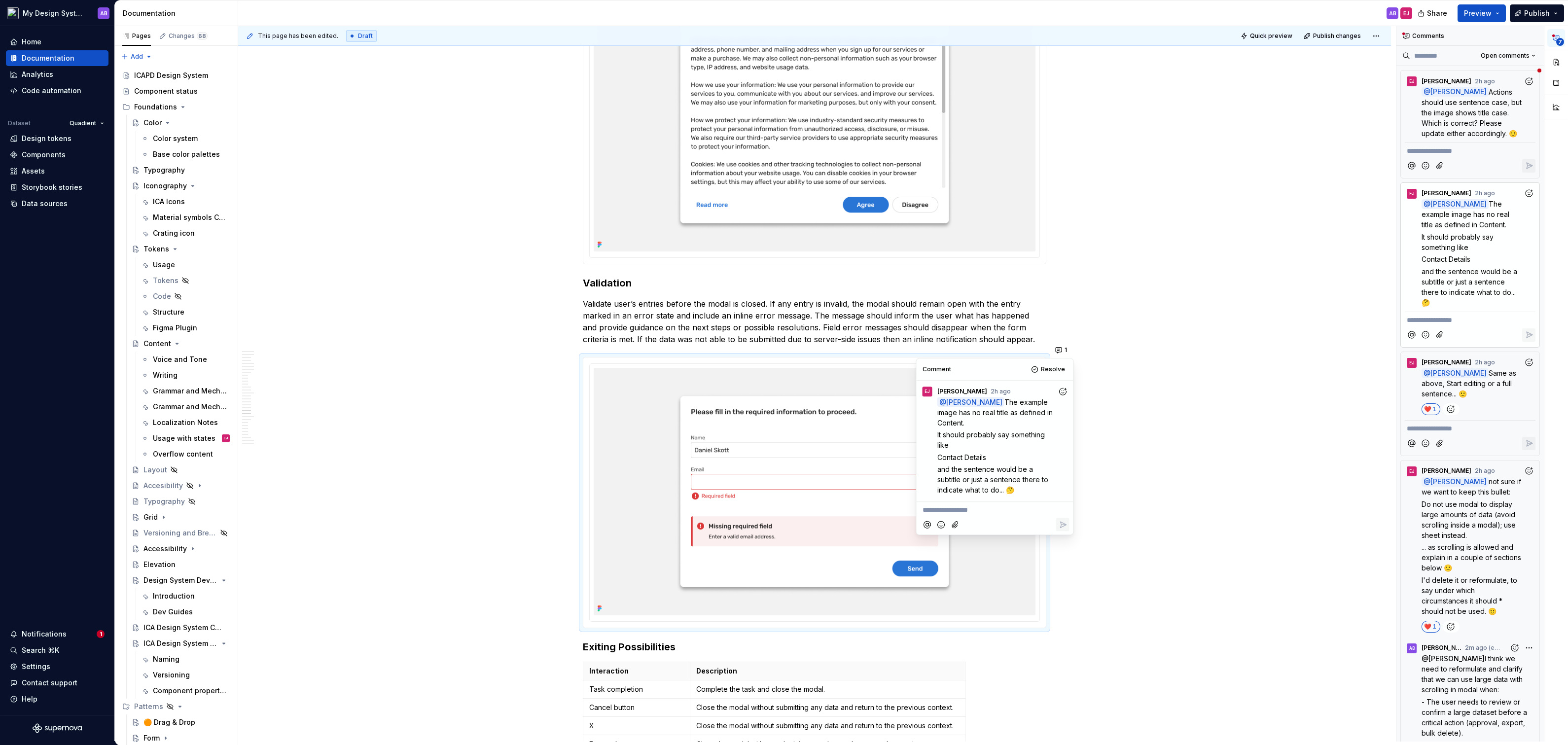
scroll to position [6445, 0]
drag, startPoint x: 936, startPoint y: 455, endPoint x: 992, endPoint y: 453, distance: 56.0
click at [992, 453] on div "@ [PERSON_NAME] The example image has no real title as defined in Content. It s…" at bounding box center [995, 446] width 149 height 99
copy span "Contact Details"
click at [1061, 391] on circle "Add reaction" at bounding box center [1061, 391] width 1 height 1
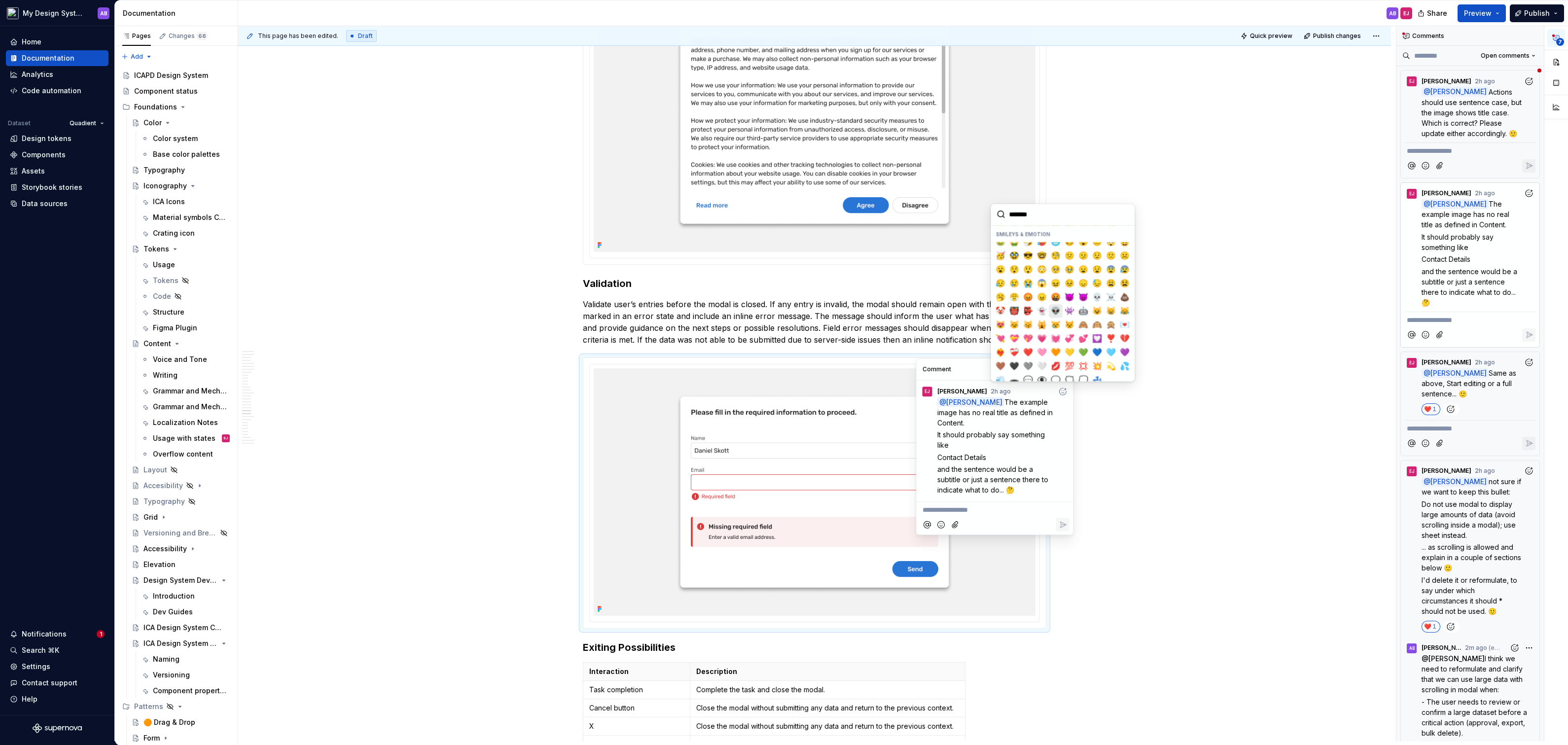
scroll to position [71, 0]
click at [1031, 370] on span "❤️" at bounding box center [1028, 371] width 8 height 10
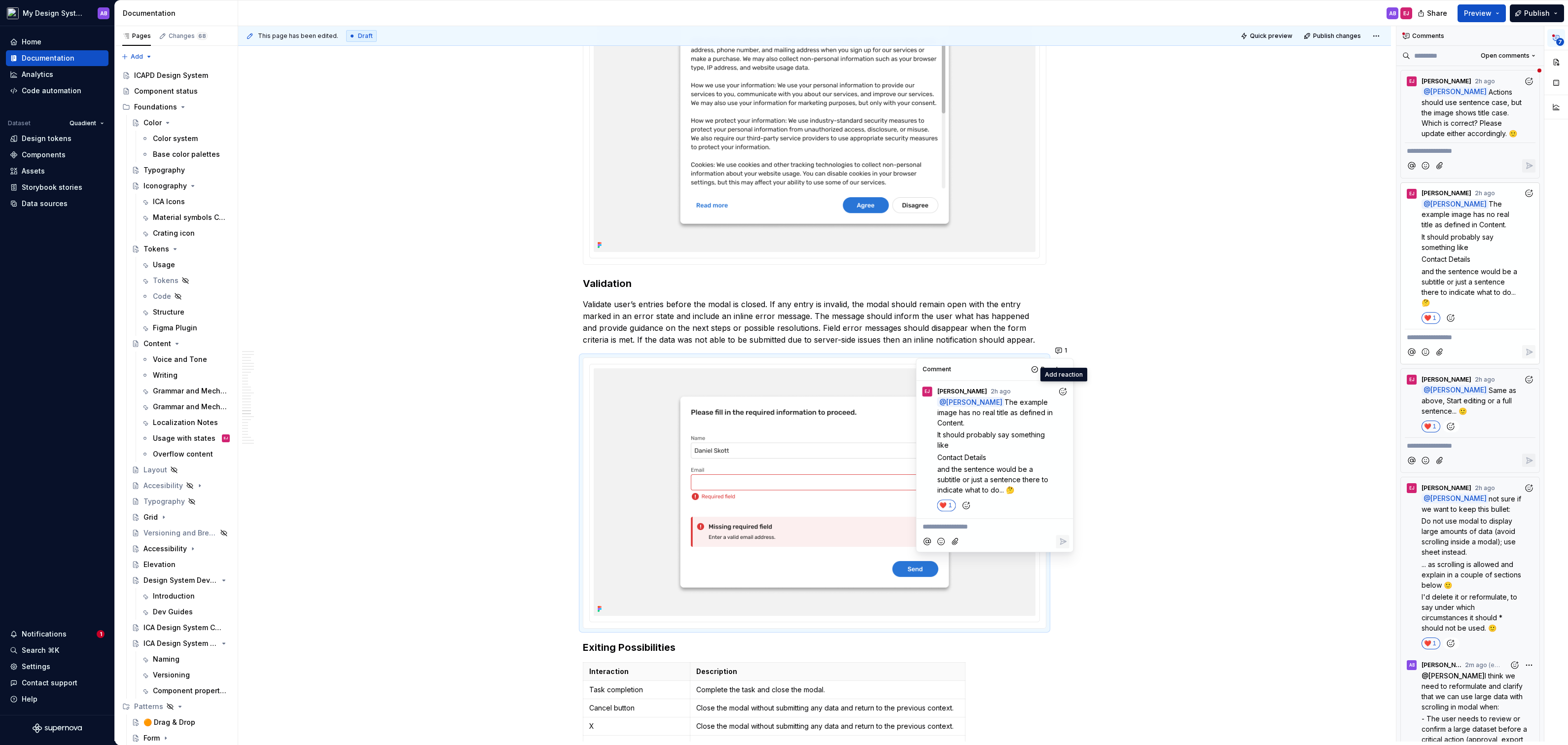
click at [976, 524] on p "**********" at bounding box center [995, 527] width 145 height 10
click at [964, 497] on span "[PERSON_NAME]" at bounding box center [956, 500] width 57 height 10
click at [1063, 540] on icon "Reply" at bounding box center [1063, 543] width 6 height 6
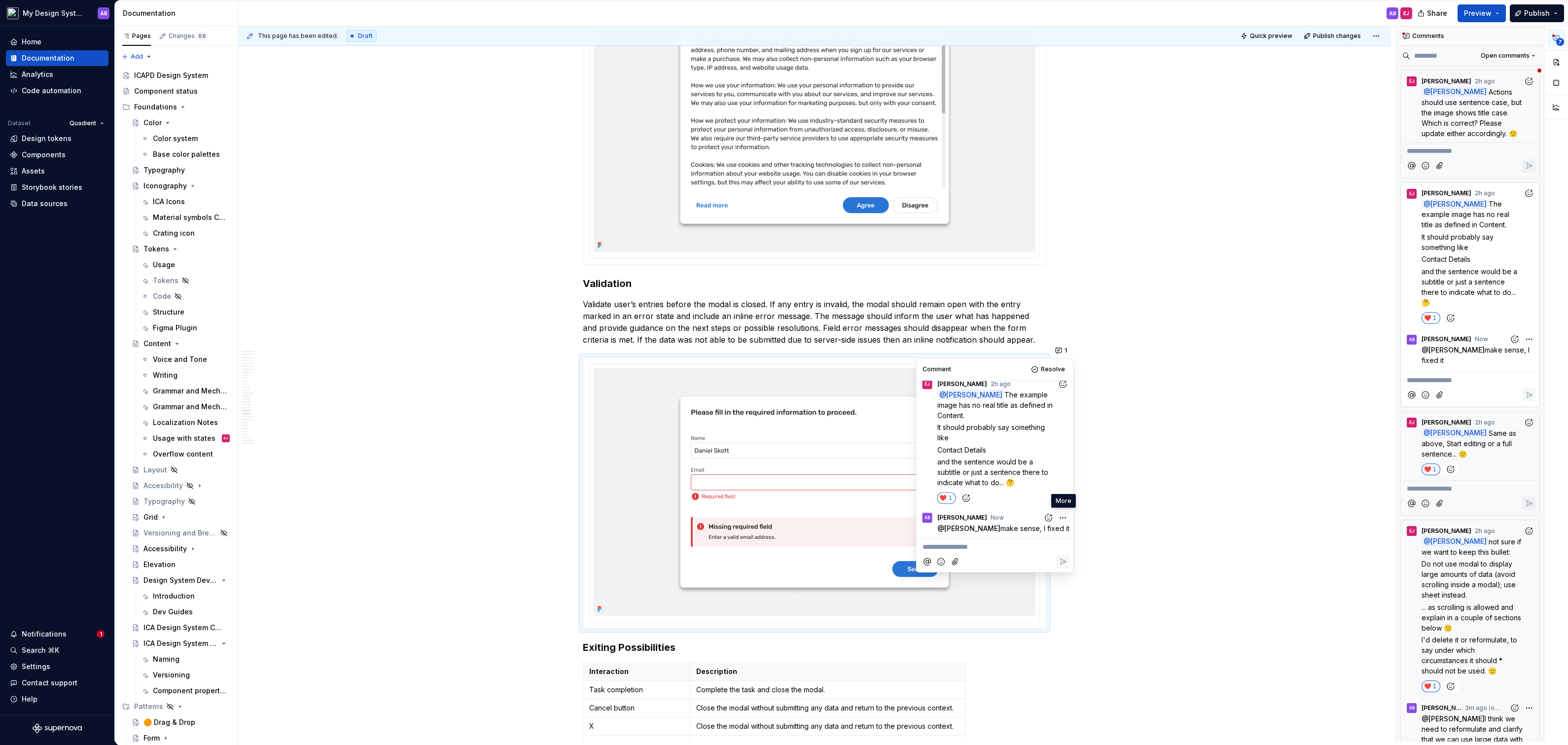
click at [1061, 512] on html "My Design System AB Home Documentation Analytics Code automation Dataset Quadie…" at bounding box center [784, 372] width 1568 height 745
click at [1031, 531] on span "Edit comment" at bounding box center [1031, 536] width 46 height 10
click at [1015, 528] on span "make sense, I fixed it" at bounding box center [1011, 528] width 69 height 9
click at [1064, 523] on icon "Save" at bounding box center [1063, 523] width 6 height 4
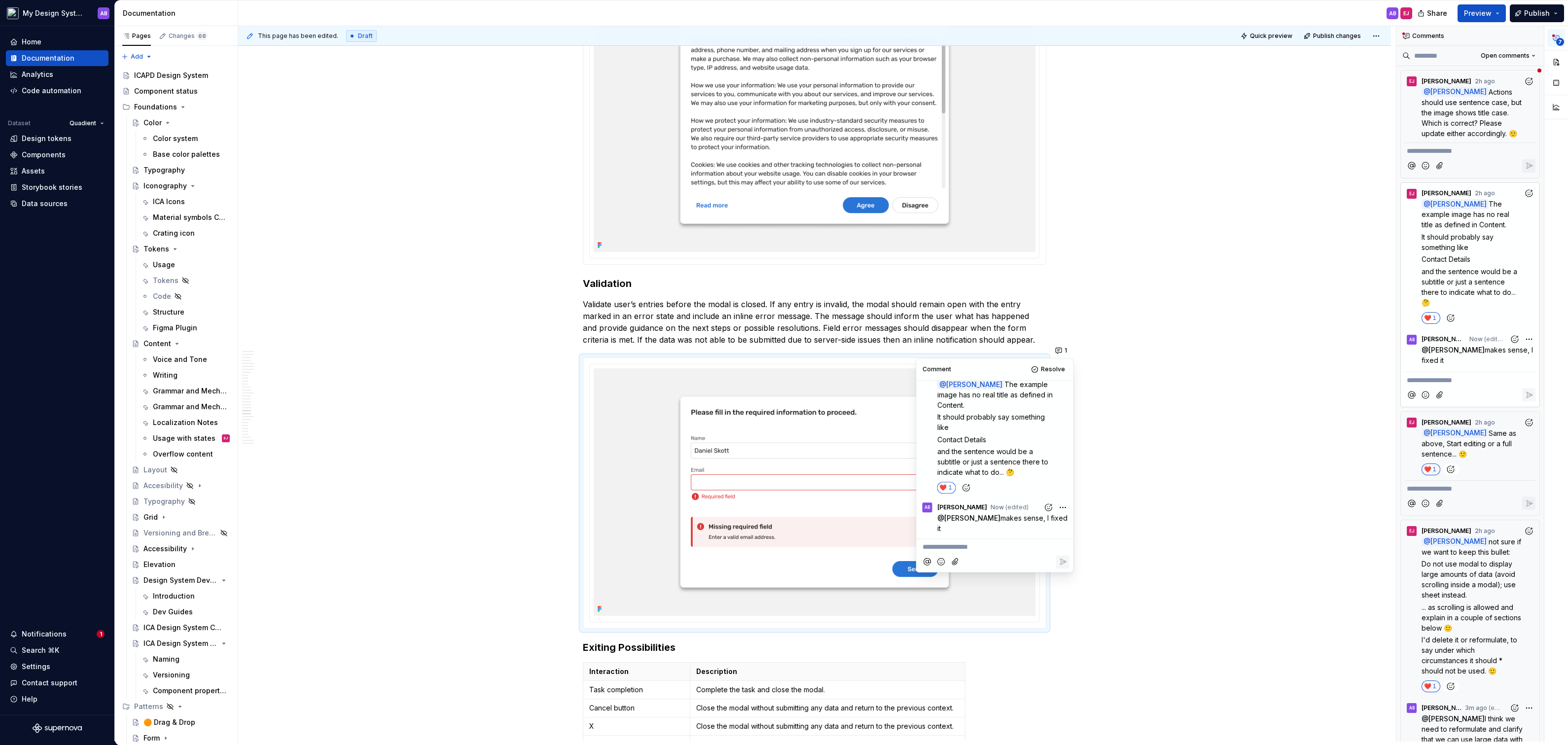
scroll to position [7, 0]
click at [1189, 336] on div "**********" at bounding box center [817, 384] width 1158 height 716
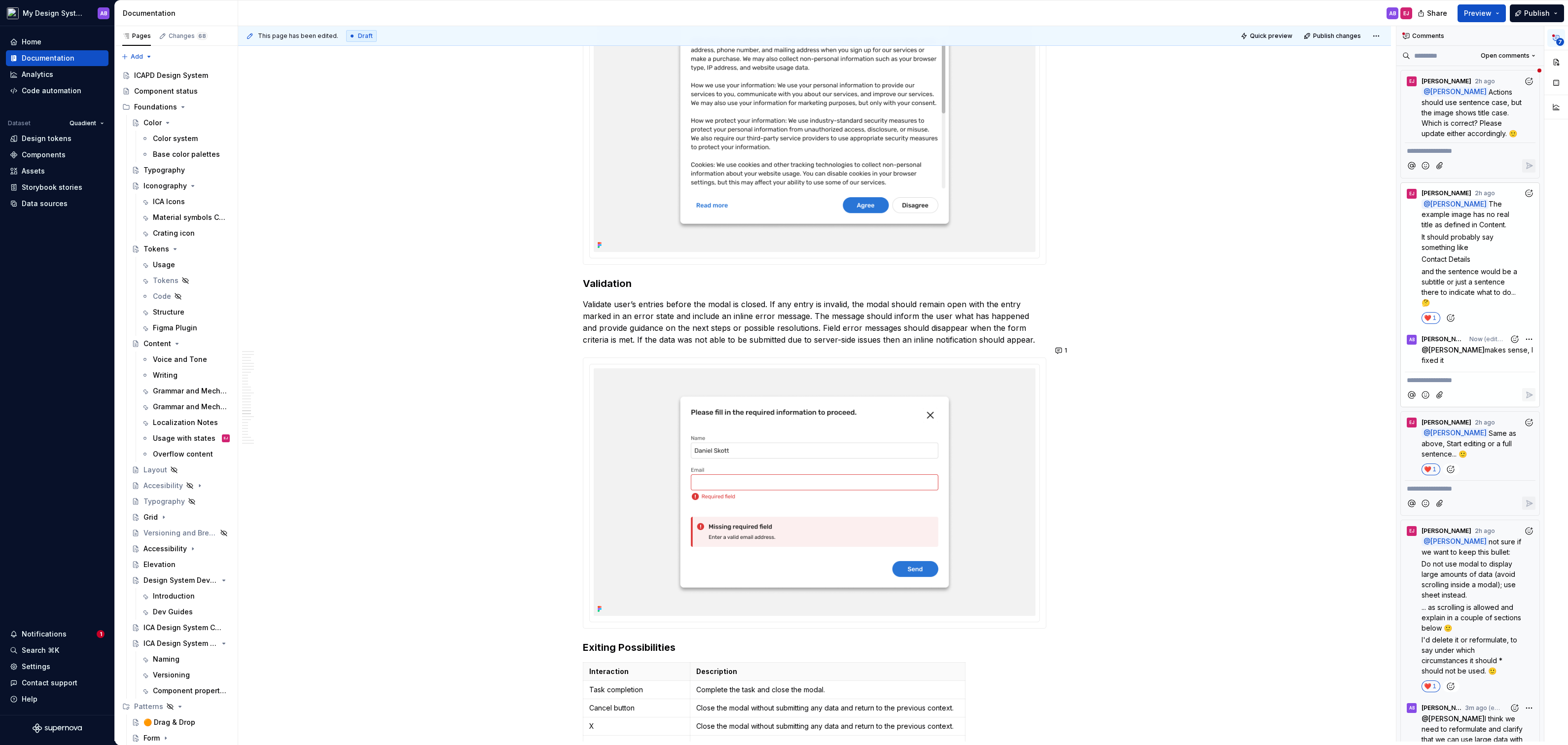
click at [1444, 146] on p "**********" at bounding box center [1470, 151] width 126 height 10
click at [1460, 104] on span "Actions should use sentence case, but the image shows title case. Which is corr…" at bounding box center [1473, 112] width 102 height 50
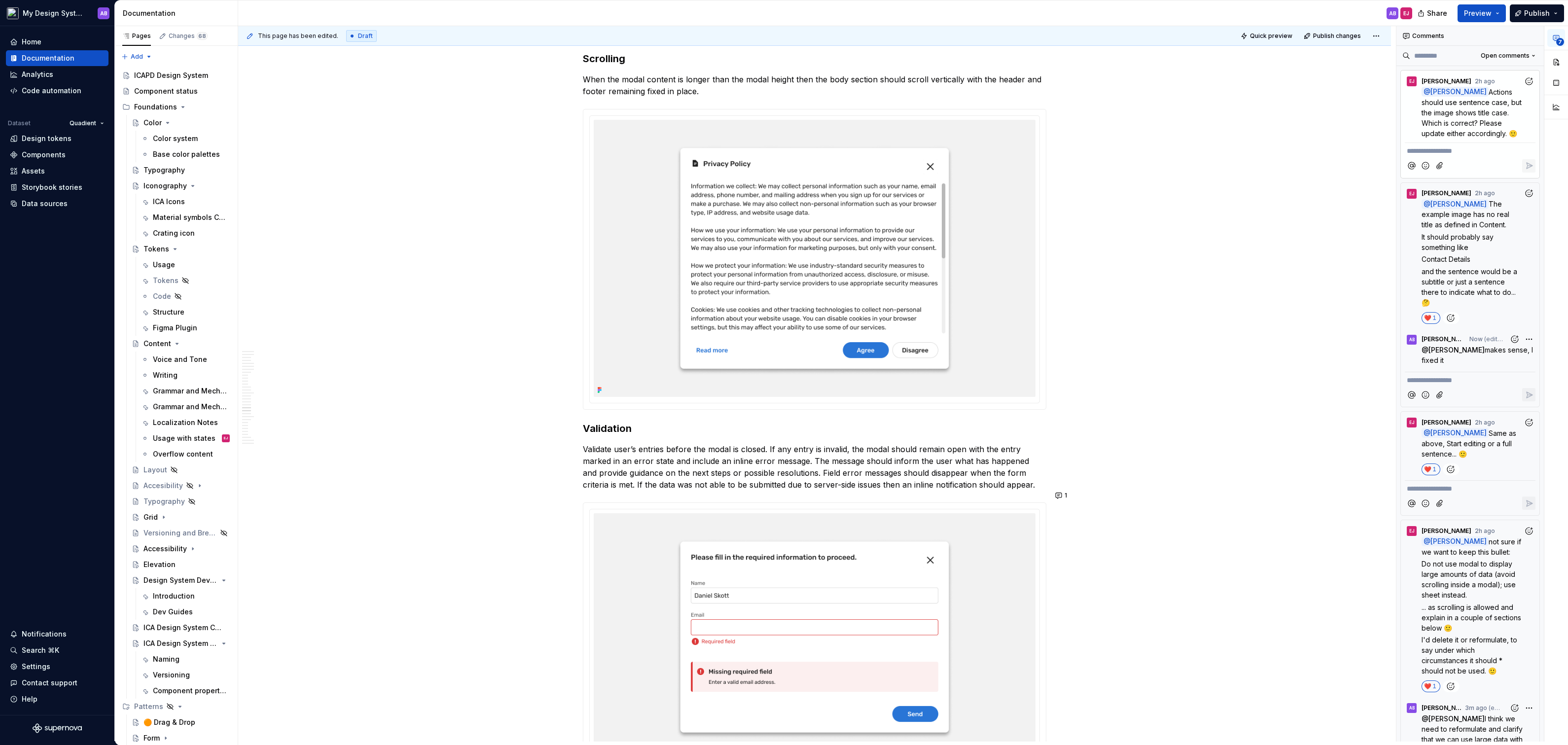
scroll to position [6299, 0]
click at [1482, 116] on p "@ [PERSON_NAME] Actions should use sentence case, but the image shows title cas…" at bounding box center [1473, 112] width 102 height 52
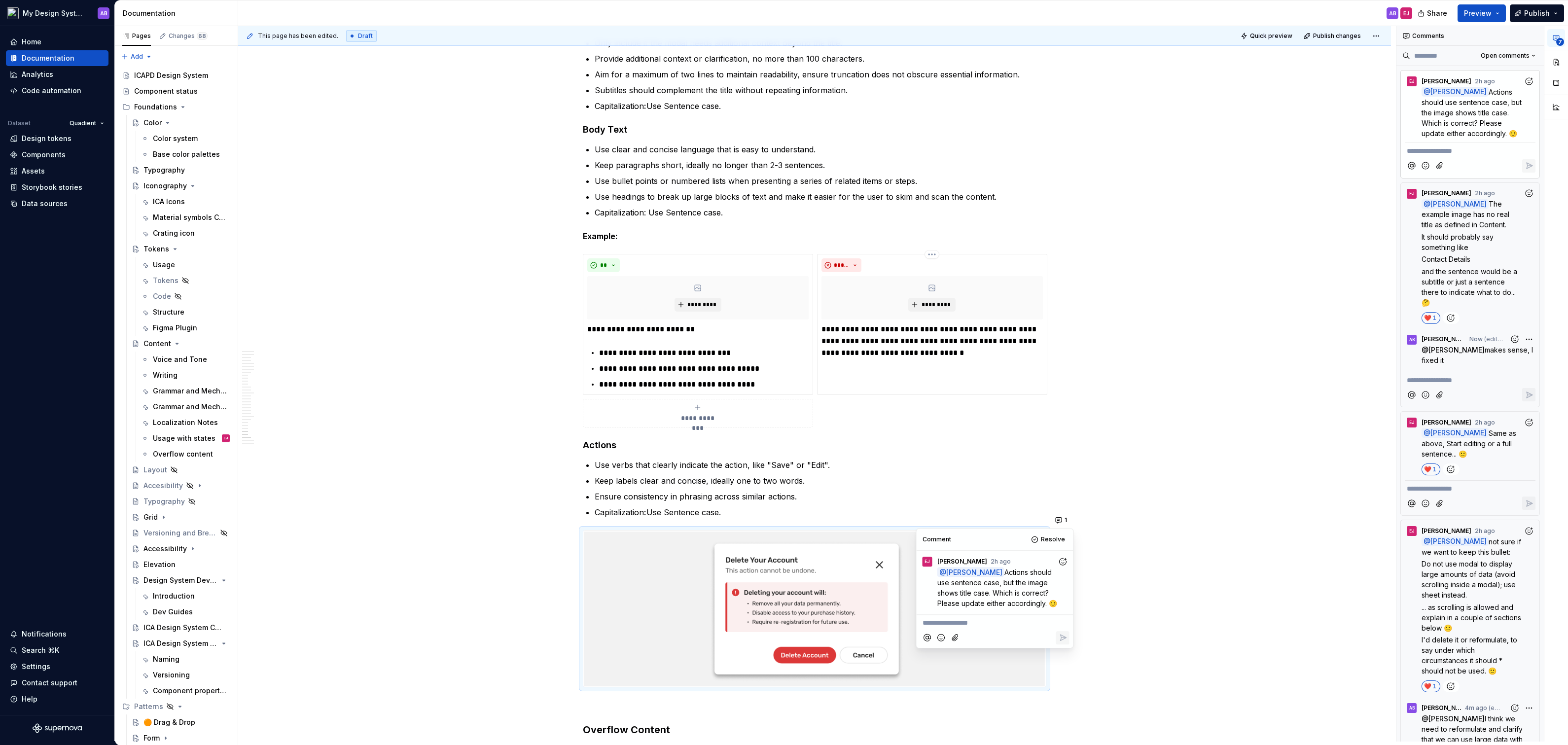
scroll to position [7611, 0]
click at [1064, 563] on icon "Add reaction" at bounding box center [1062, 562] width 10 height 10
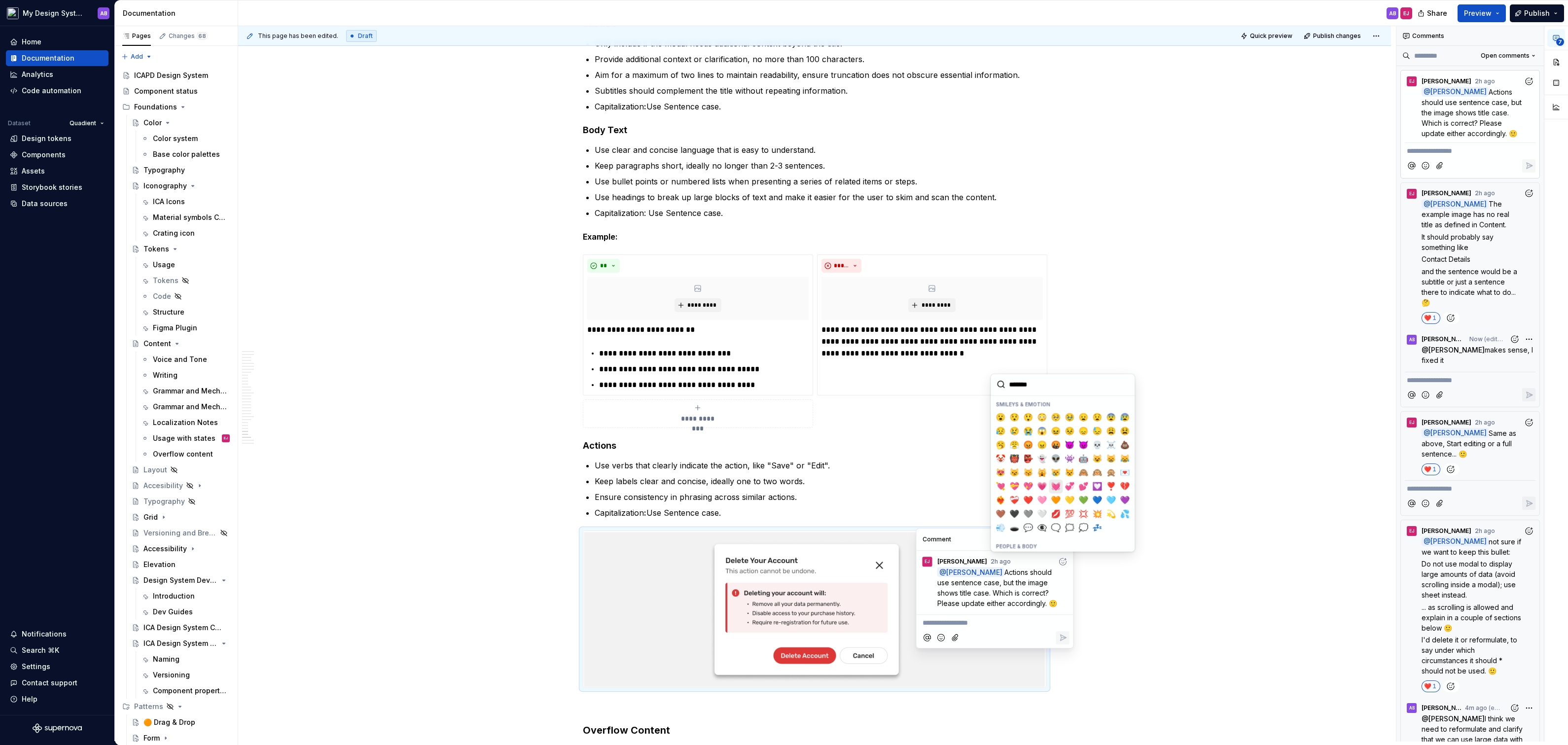
scroll to position [116, 0]
click at [1029, 493] on span "❤️" at bounding box center [1028, 496] width 8 height 10
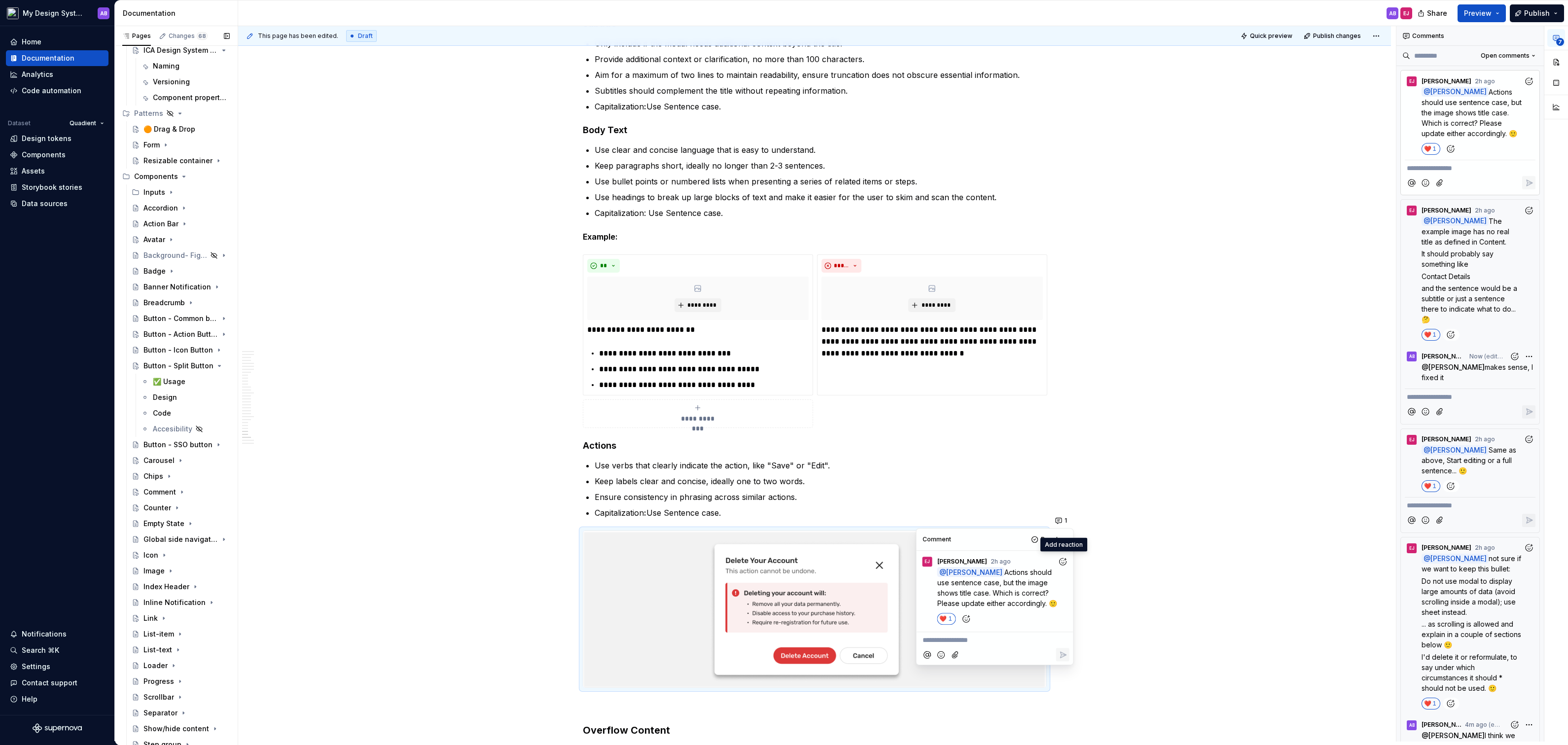
scroll to position [606, 0]
click at [167, 308] on div "Button - Common button" at bounding box center [167, 306] width 47 height 10
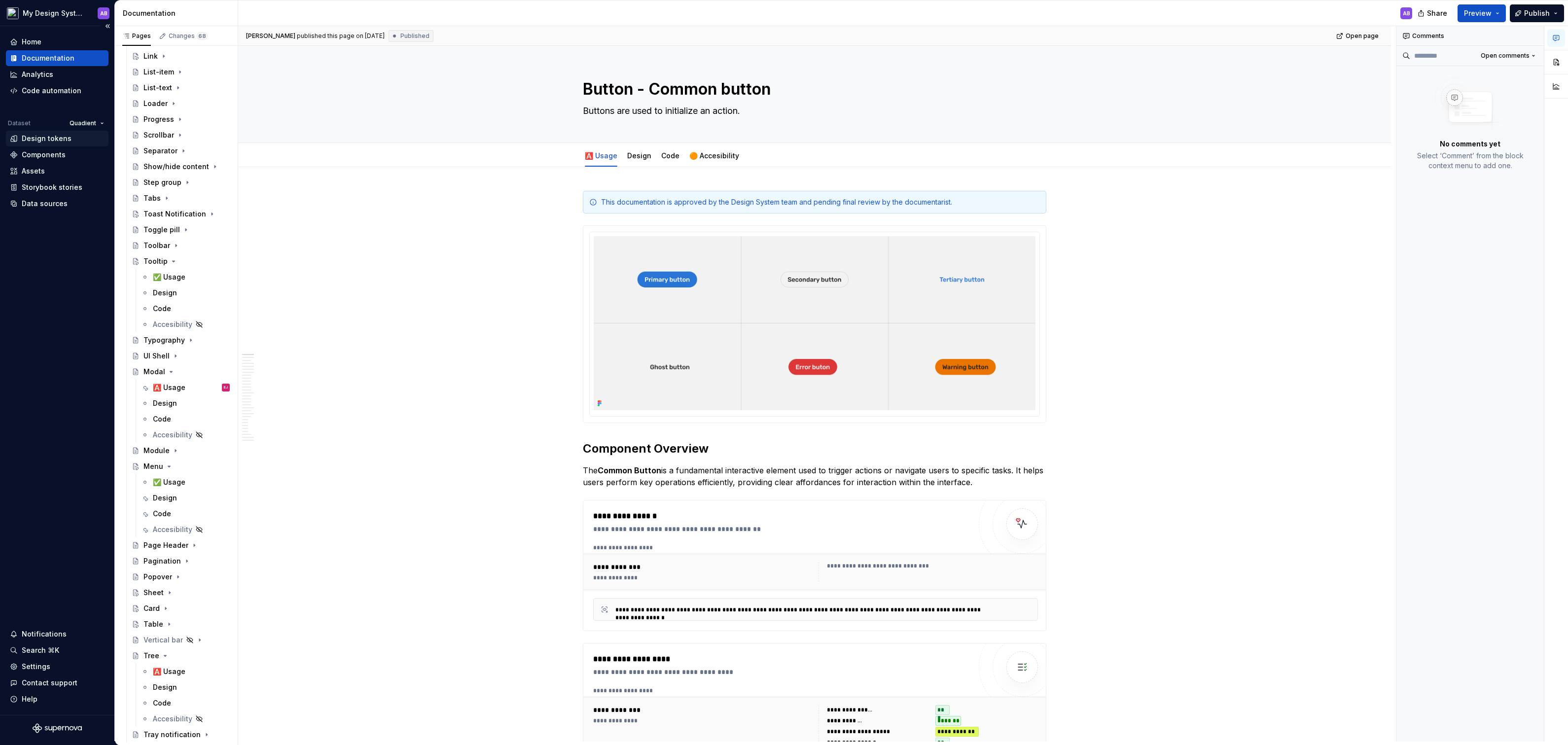
scroll to position [1343, 0]
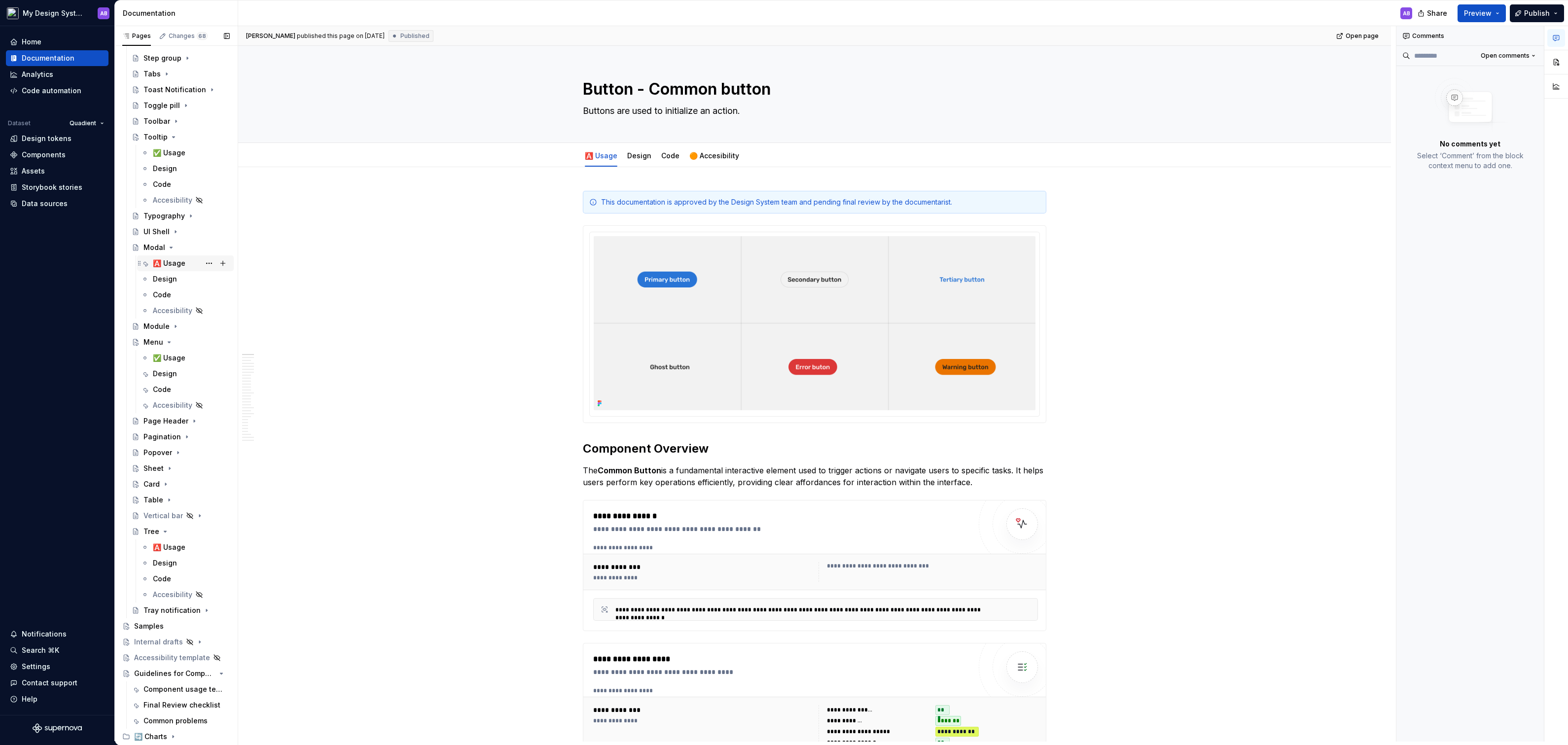
click at [171, 256] on div "🅰️ Usage EJ" at bounding box center [192, 263] width 77 height 14
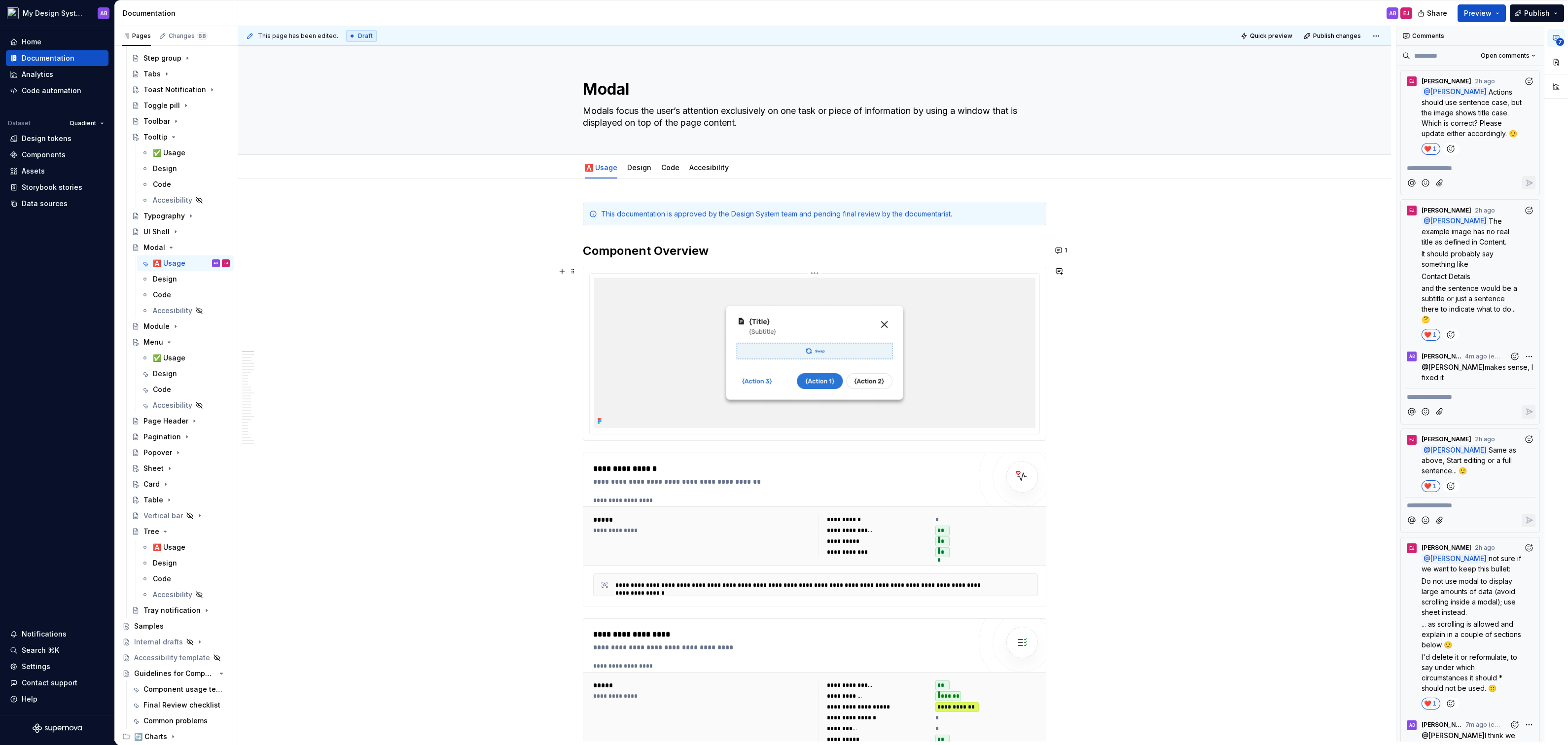
click at [816, 368] on img at bounding box center [815, 352] width 441 height 150
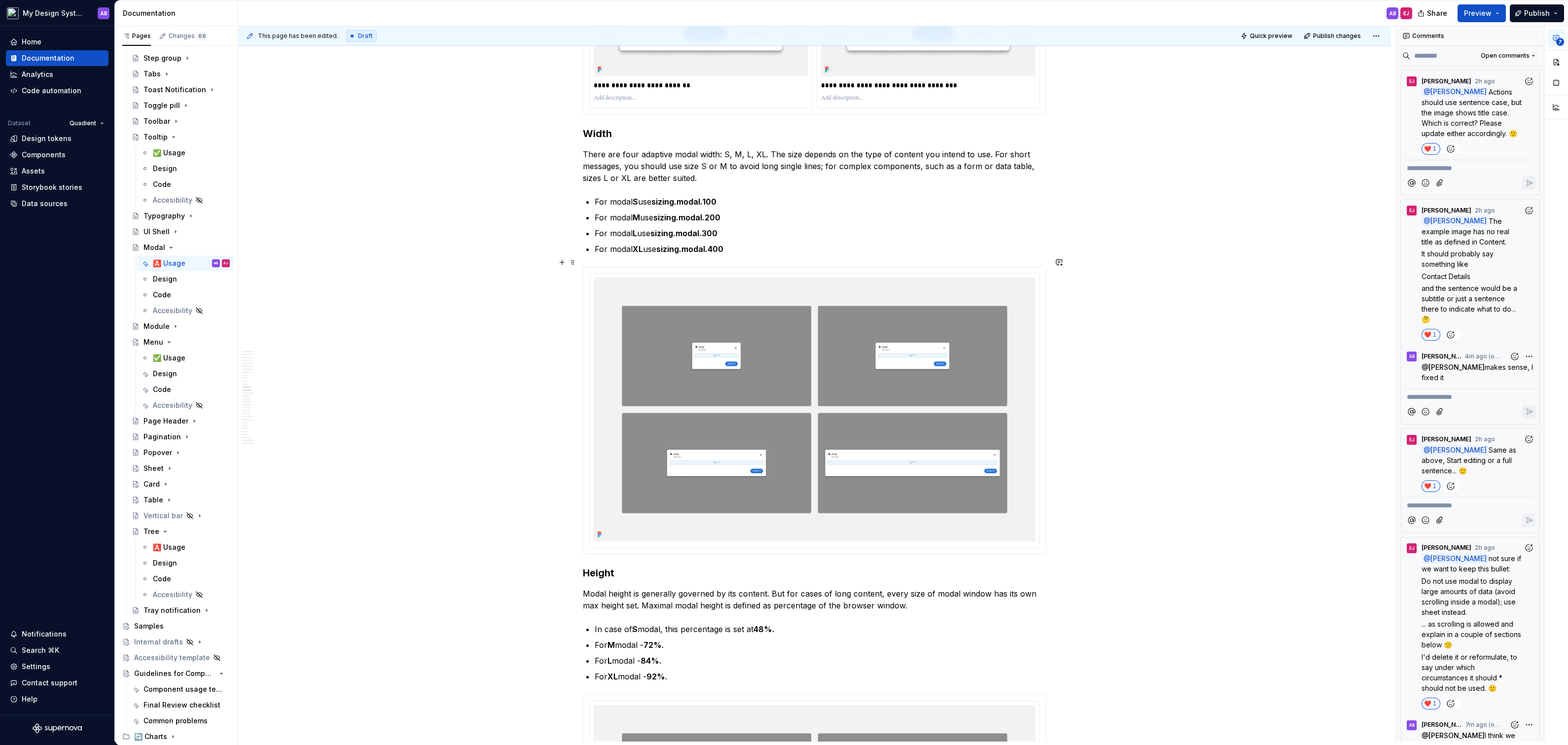
click at [1295, 266] on div "**********" at bounding box center [814, 711] width 1152 height 8751
click at [866, 371] on img at bounding box center [815, 409] width 441 height 263
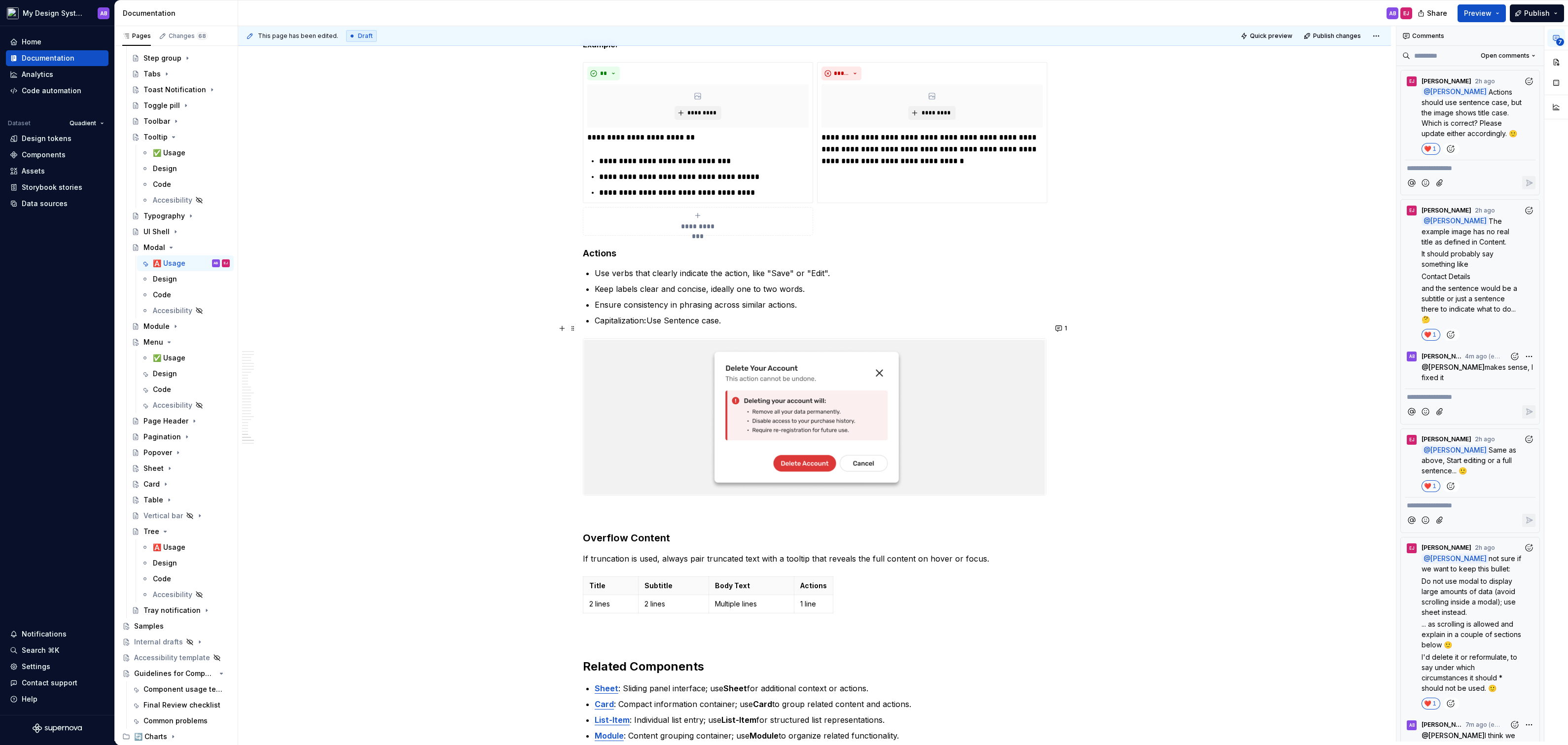
scroll to position [7811, 0]
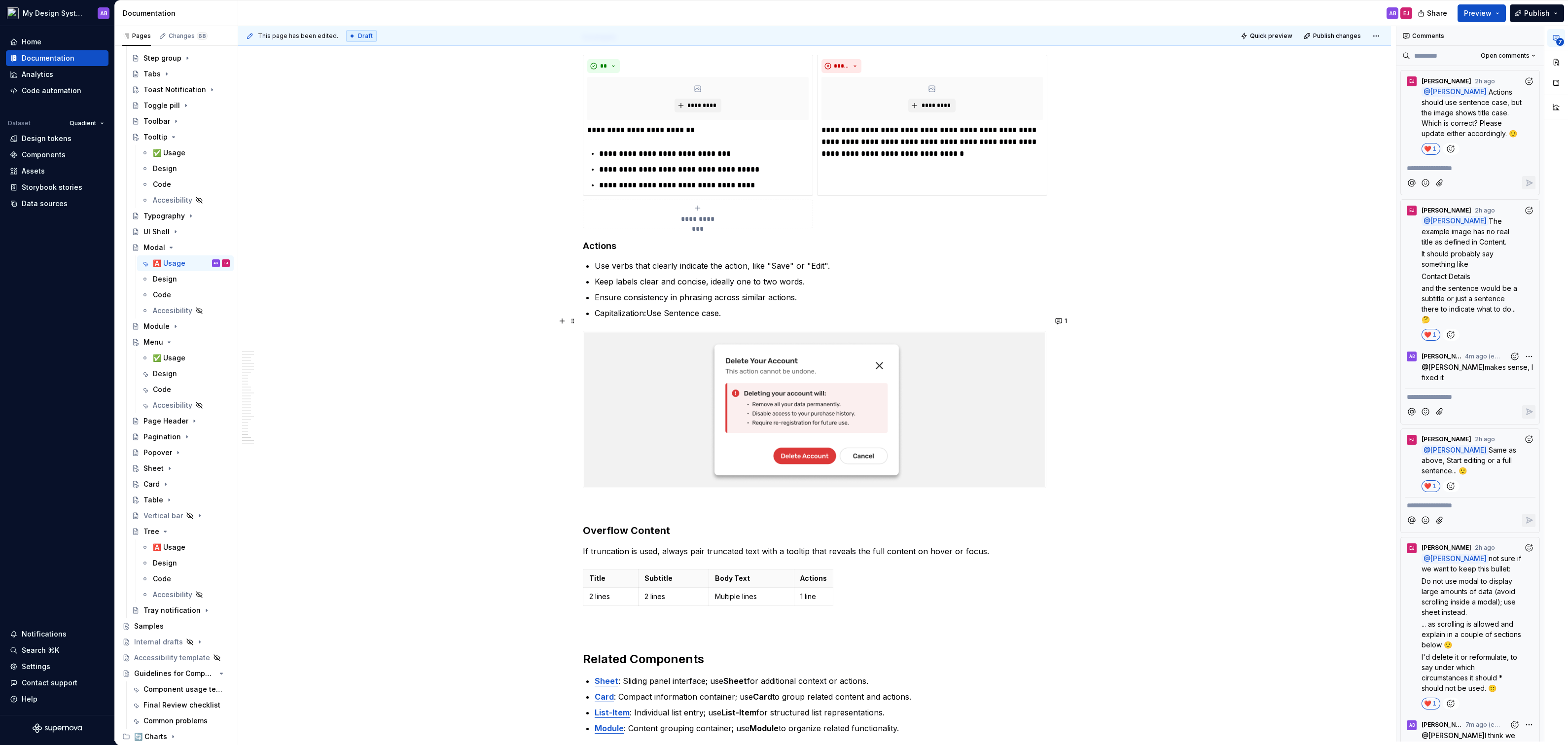
click at [944, 400] on img at bounding box center [815, 409] width 463 height 156
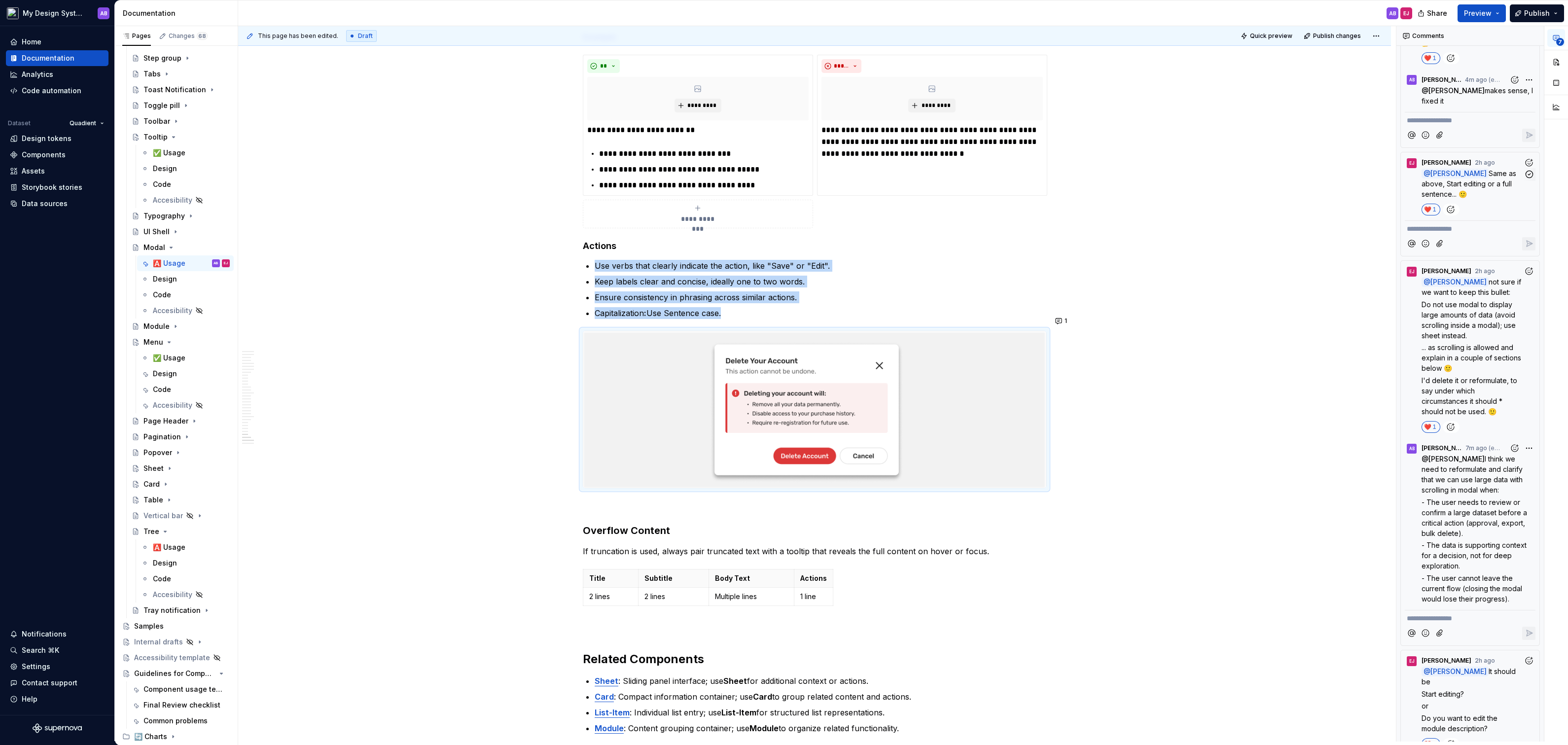
scroll to position [0, 0]
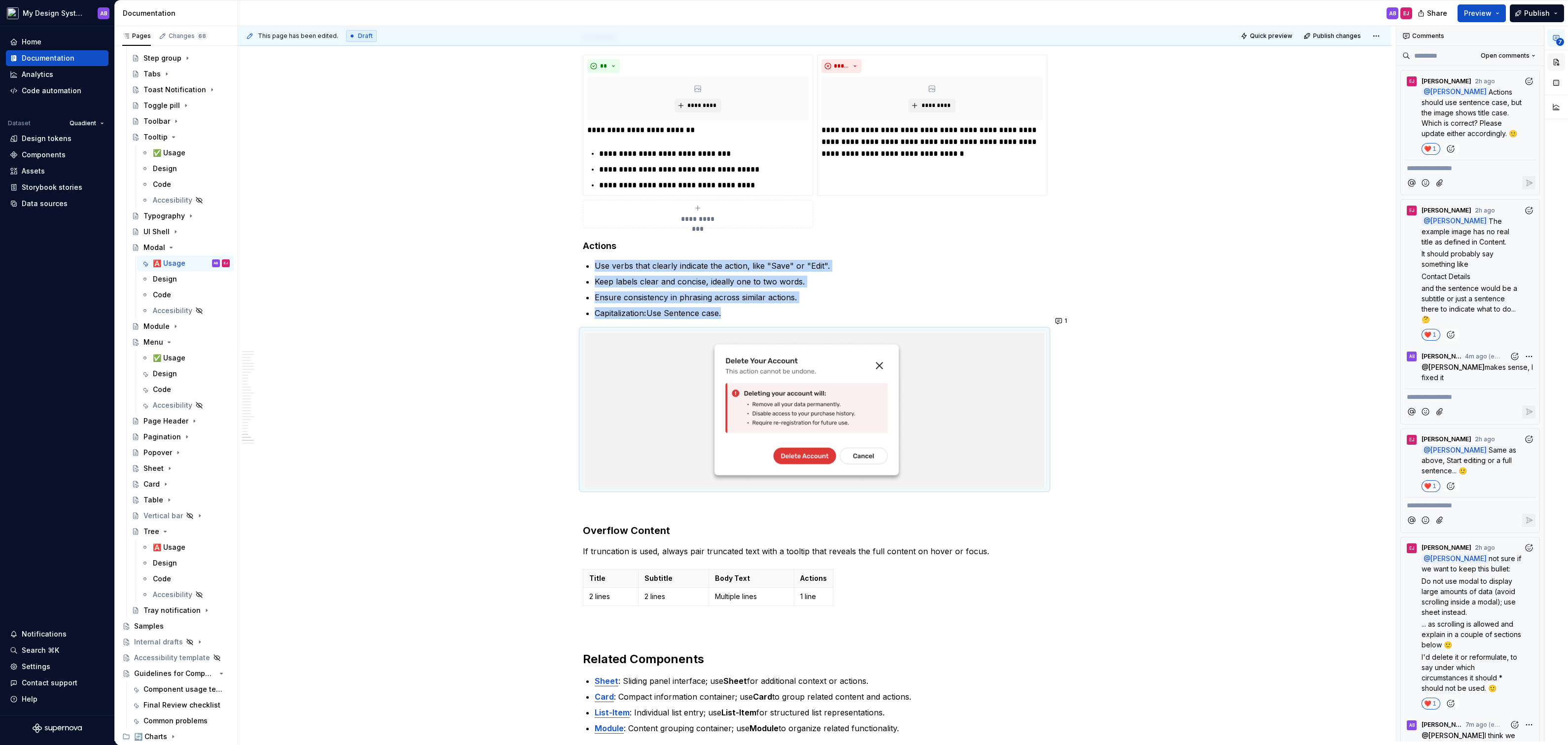
click at [1556, 59] on button "button" at bounding box center [1556, 62] width 18 height 18
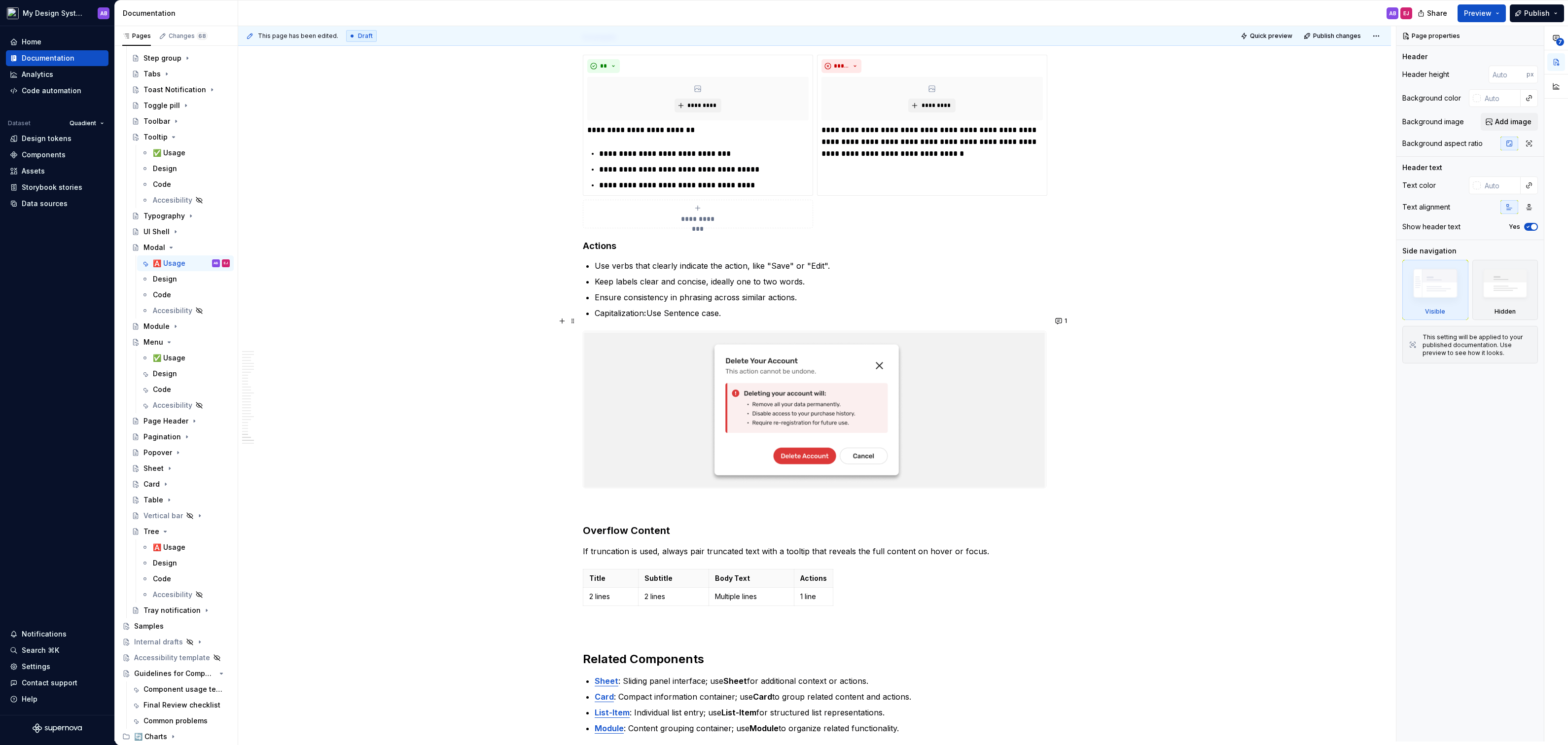
click at [1017, 372] on img at bounding box center [815, 409] width 463 height 156
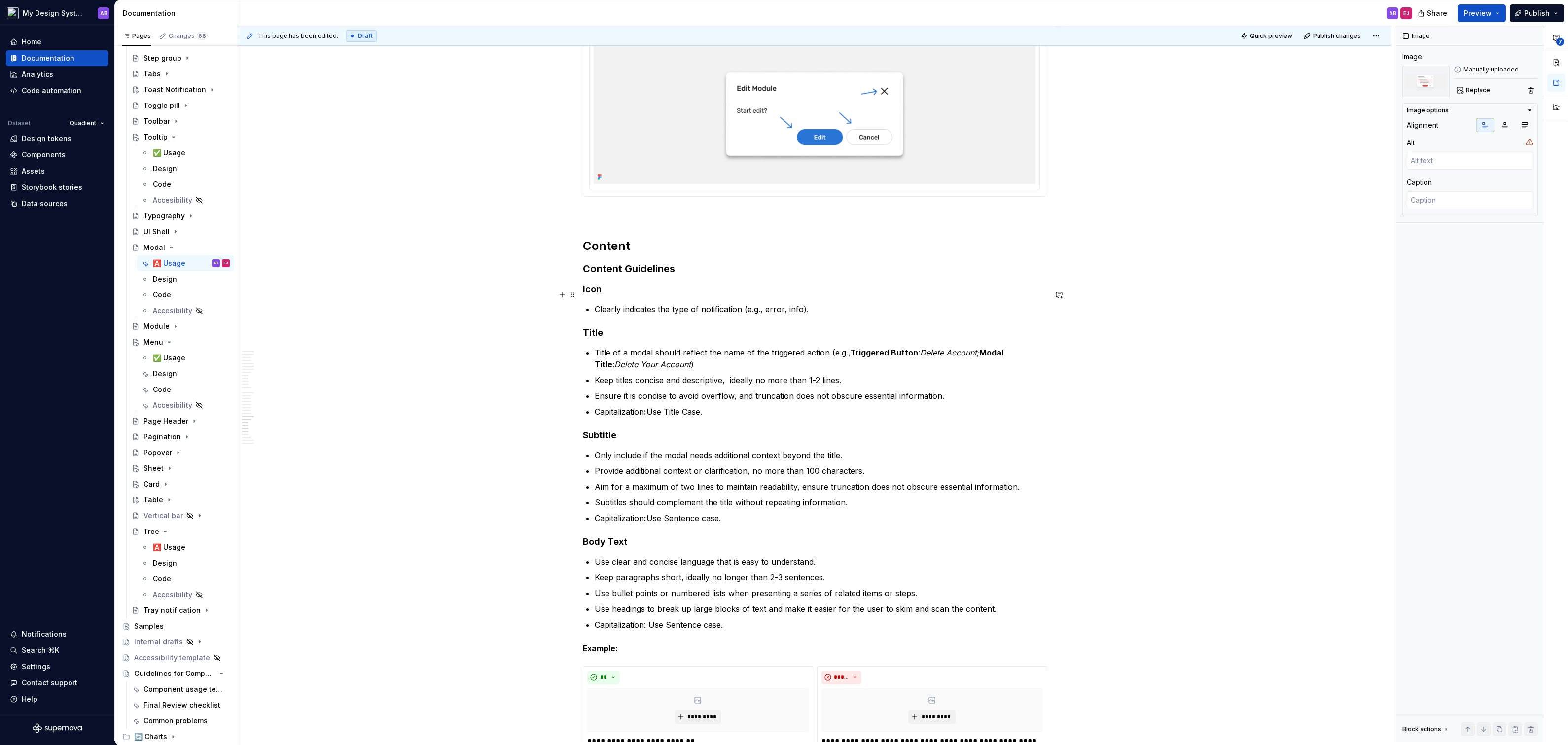
scroll to position [6839, 0]
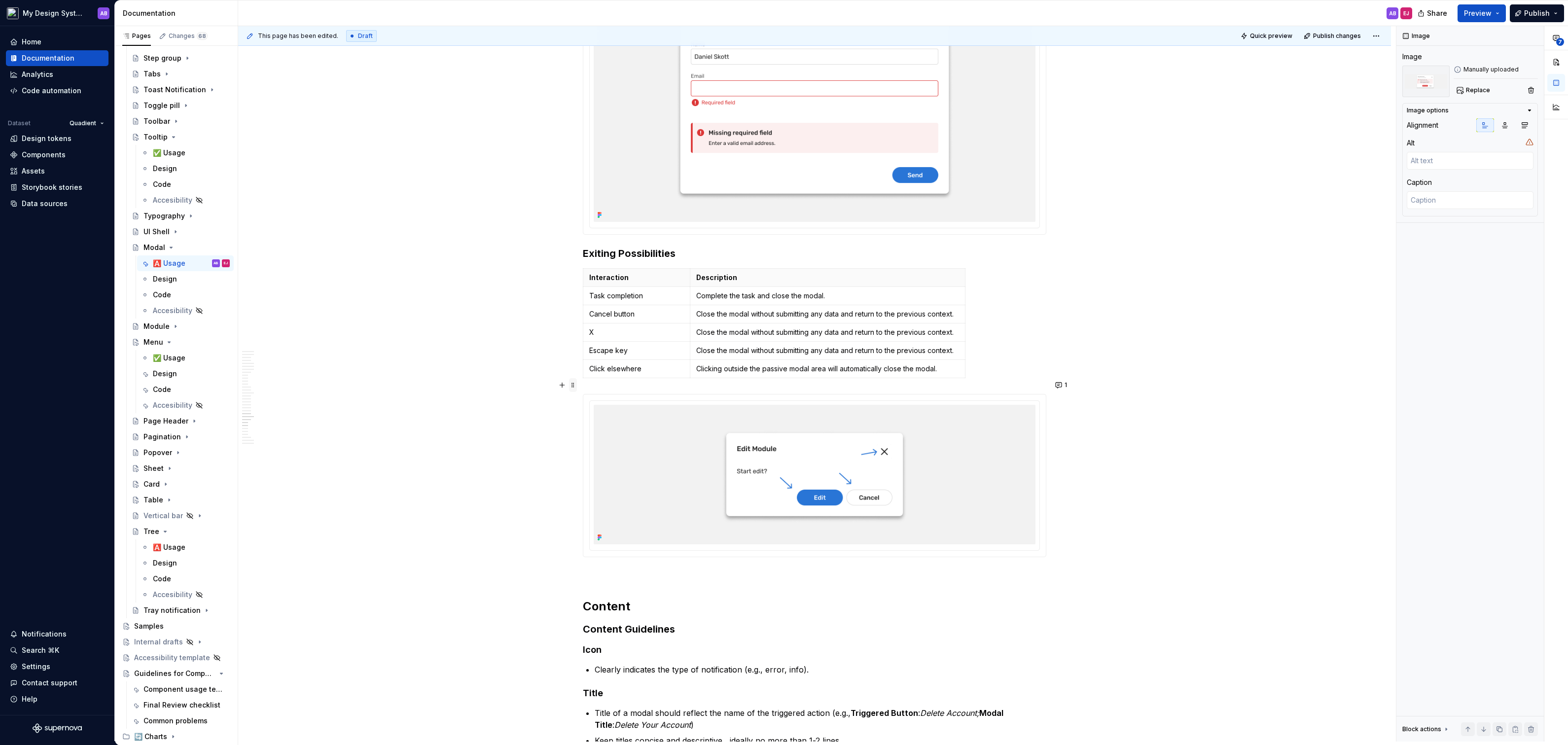
click at [577, 387] on span at bounding box center [573, 385] width 8 height 14
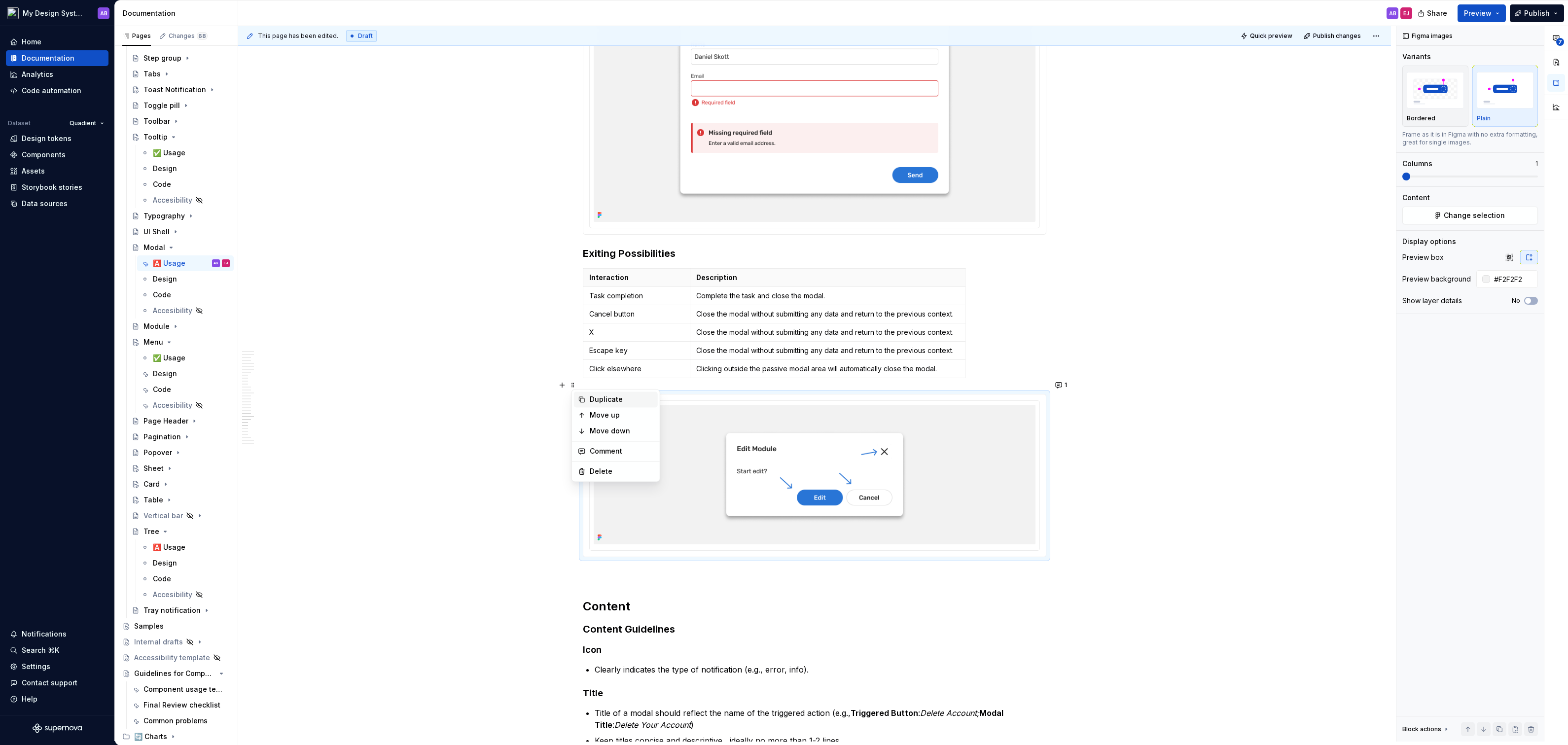
click at [600, 400] on div "Duplicate" at bounding box center [622, 399] width 64 height 10
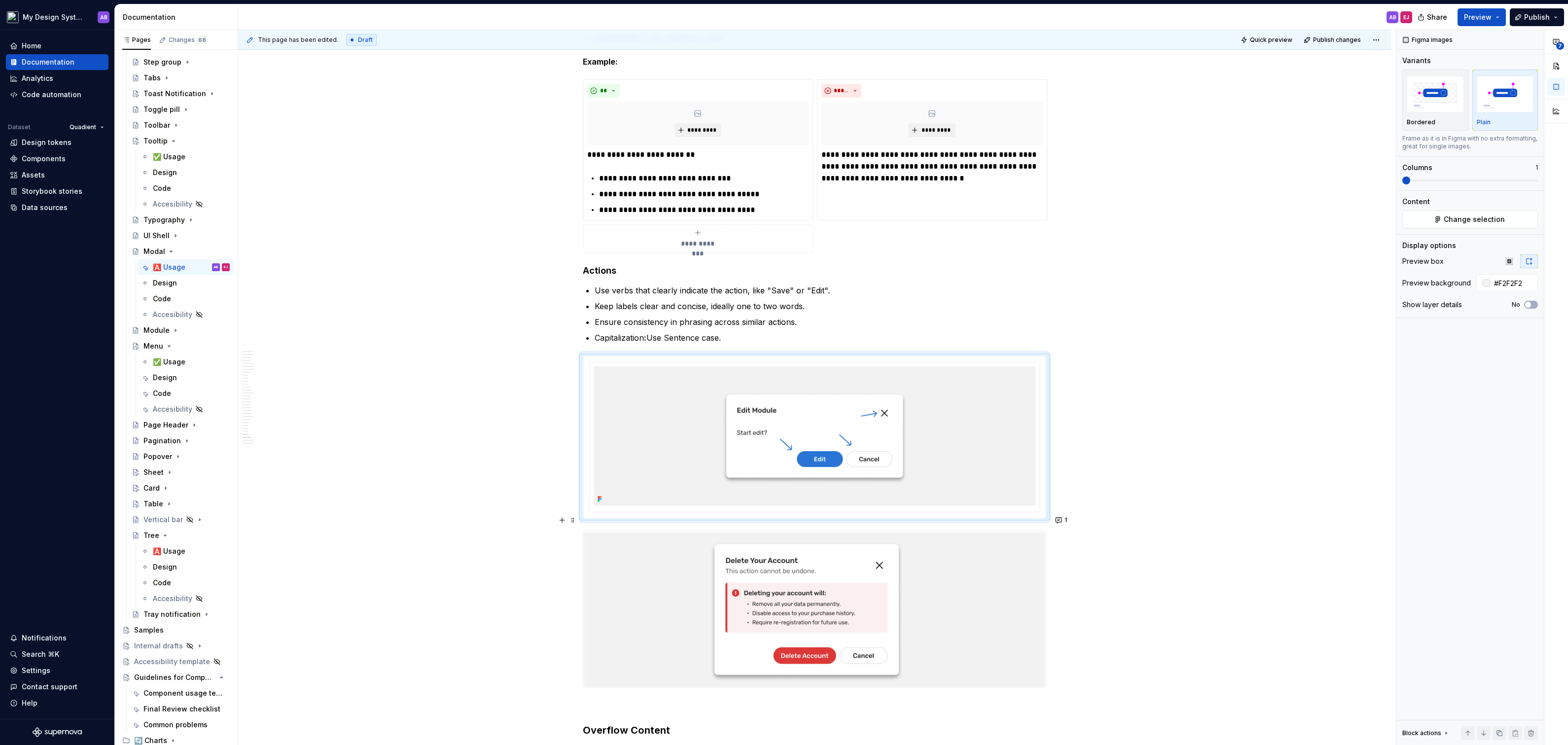
scroll to position [7816, 0]
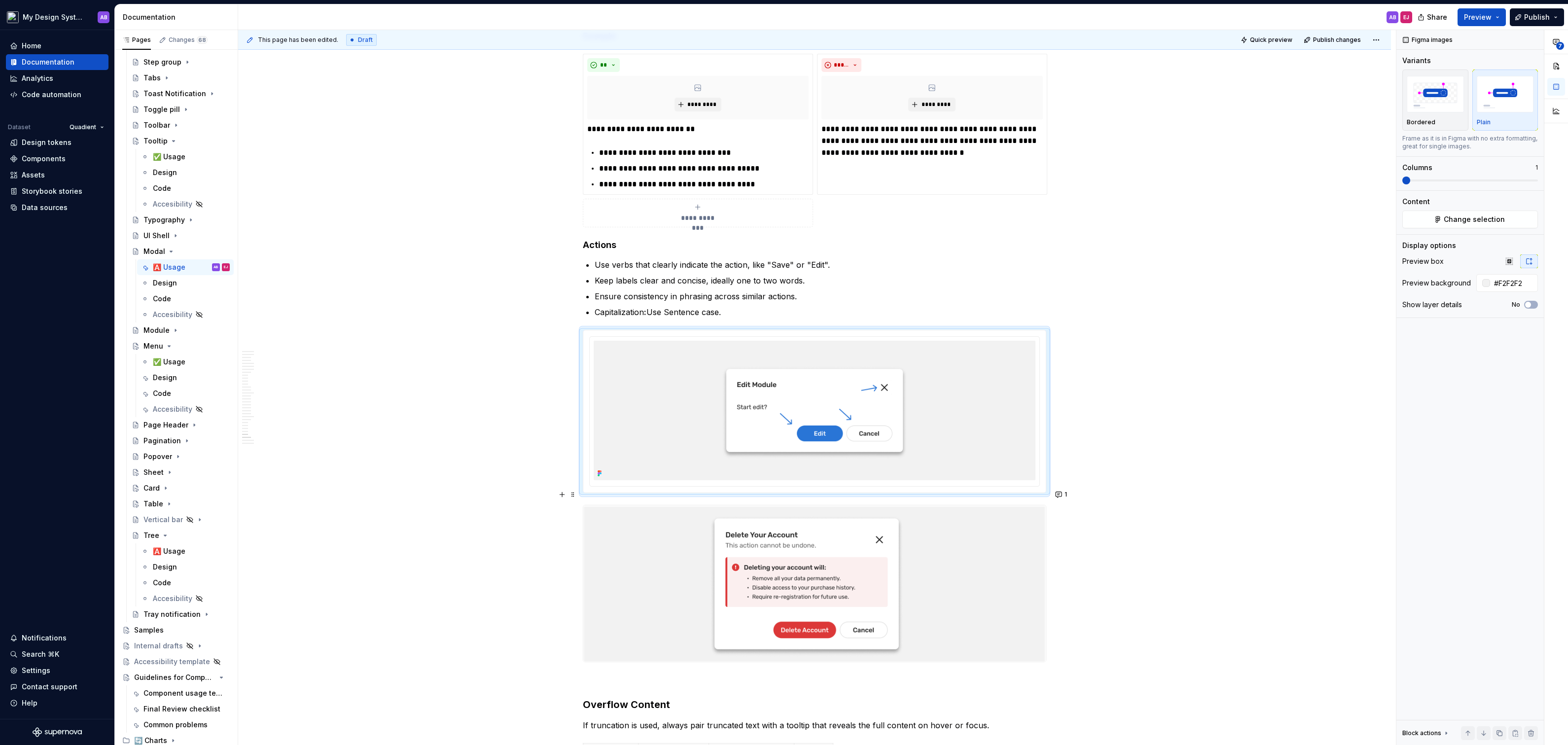
click at [771, 517] on img at bounding box center [815, 583] width 463 height 156
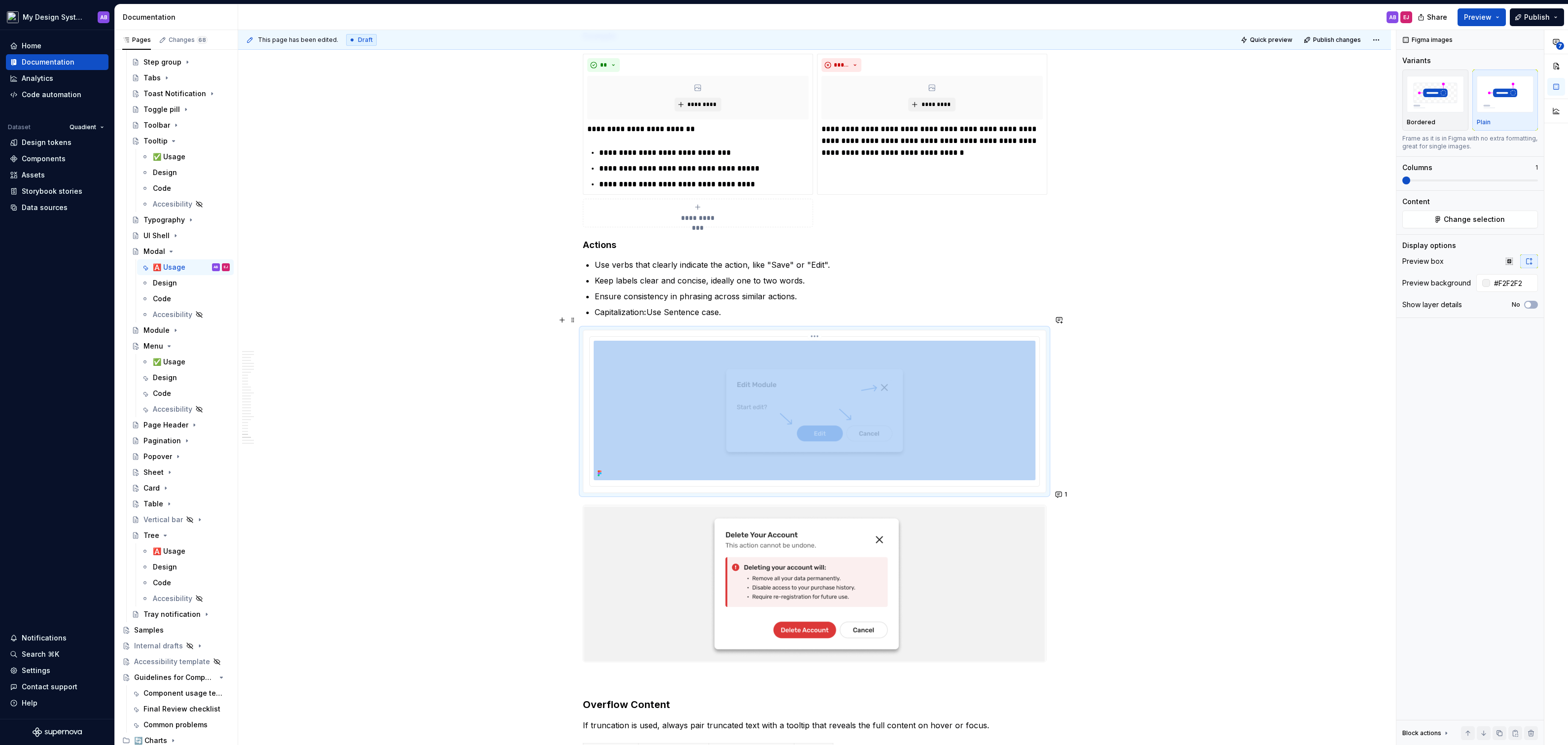
click at [929, 366] on img at bounding box center [815, 411] width 441 height 140
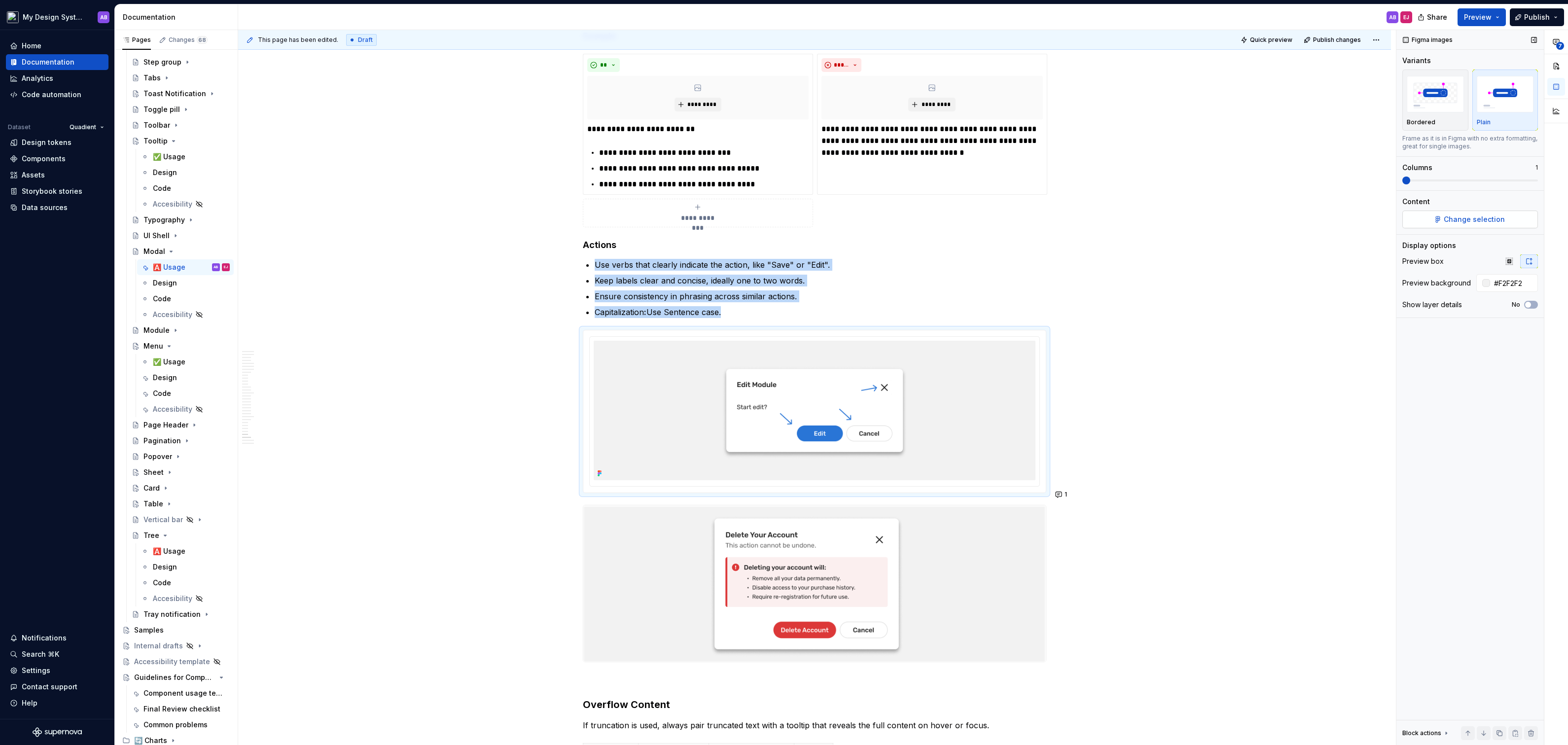
click at [1489, 219] on span "Change selection" at bounding box center [1475, 219] width 61 height 10
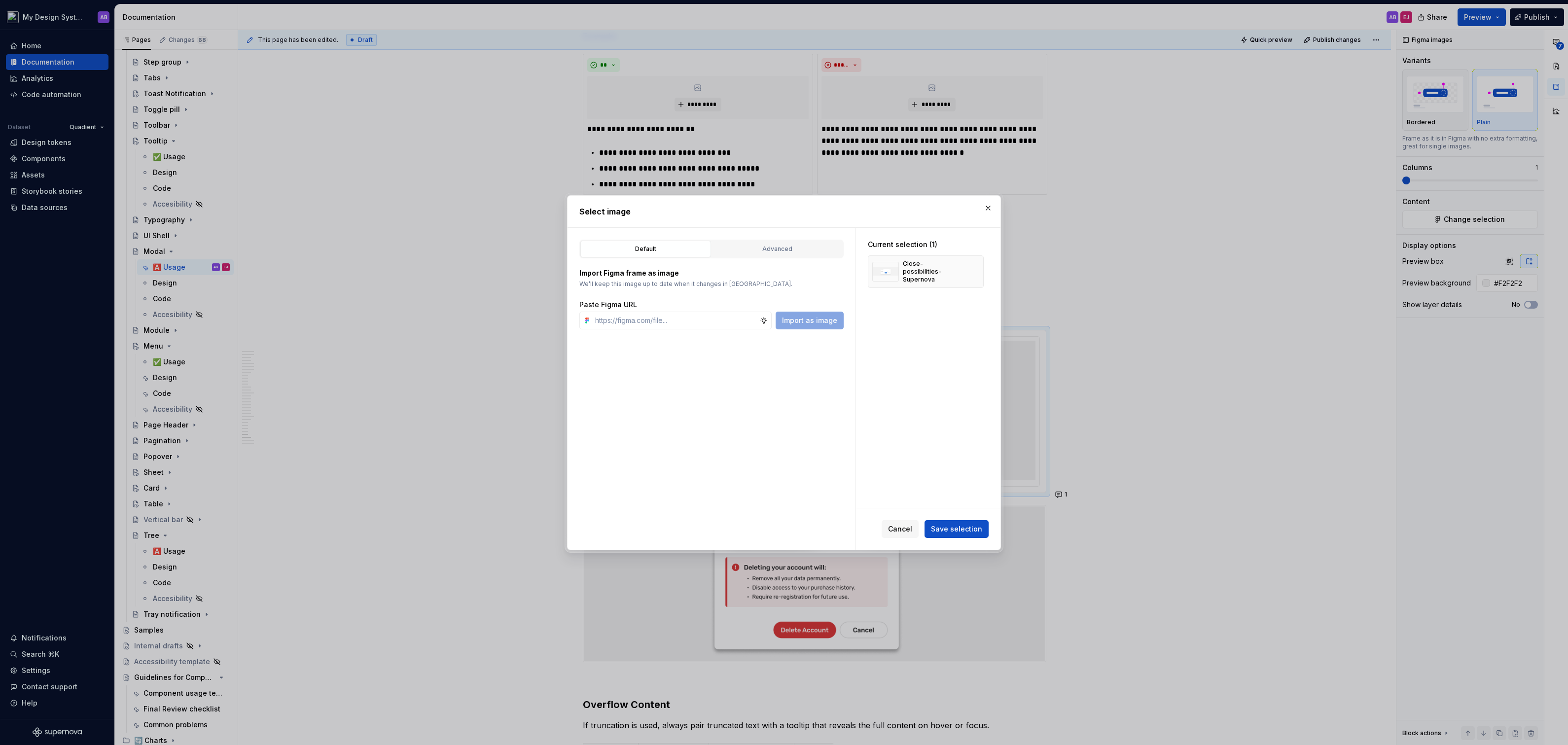
click at [774, 259] on div "Import Figma frame as image We’ll keep this image up to date when it changes in…" at bounding box center [712, 294] width 264 height 71
click at [786, 254] on button "Advanced" at bounding box center [777, 248] width 130 height 17
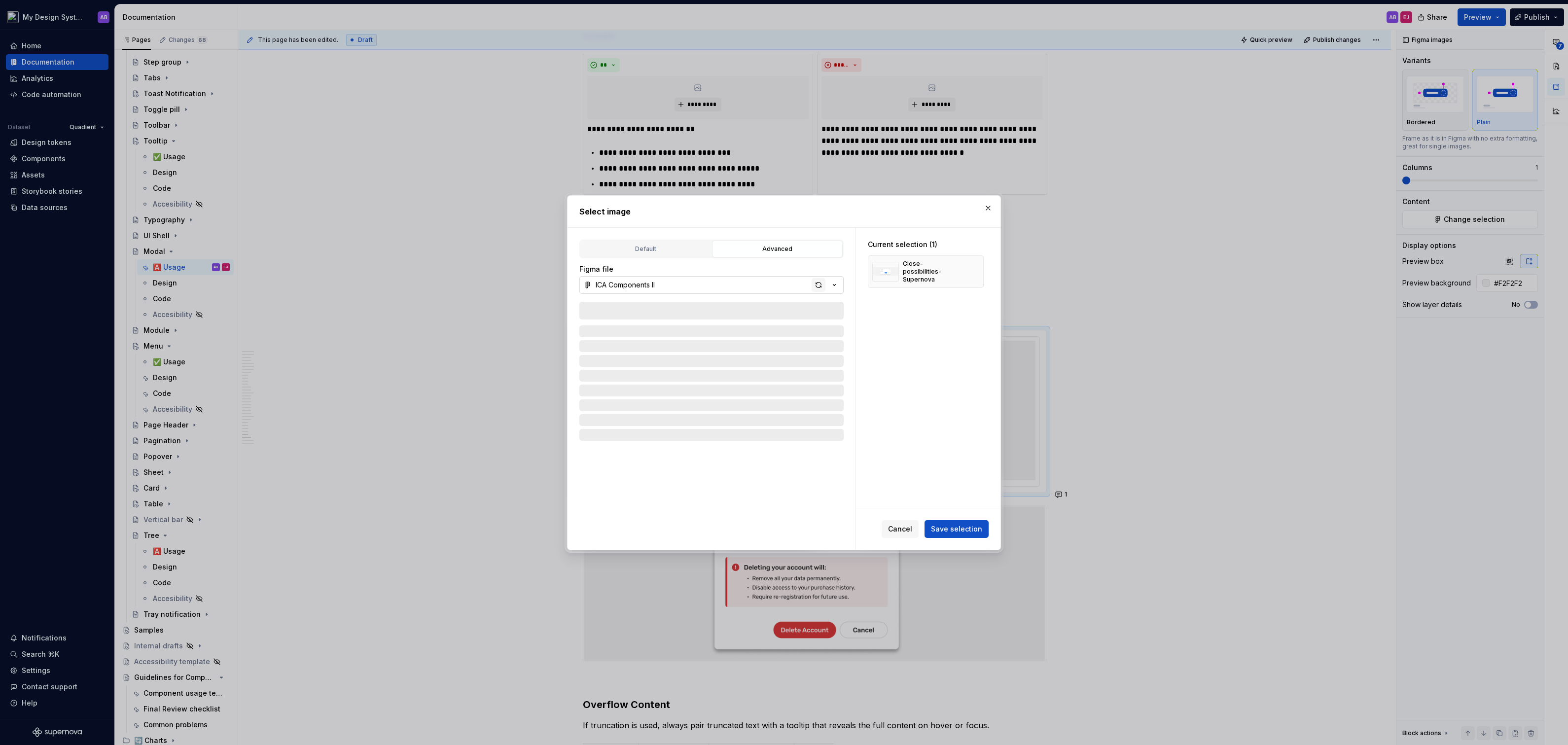
click at [818, 283] on div "button" at bounding box center [819, 285] width 14 height 14
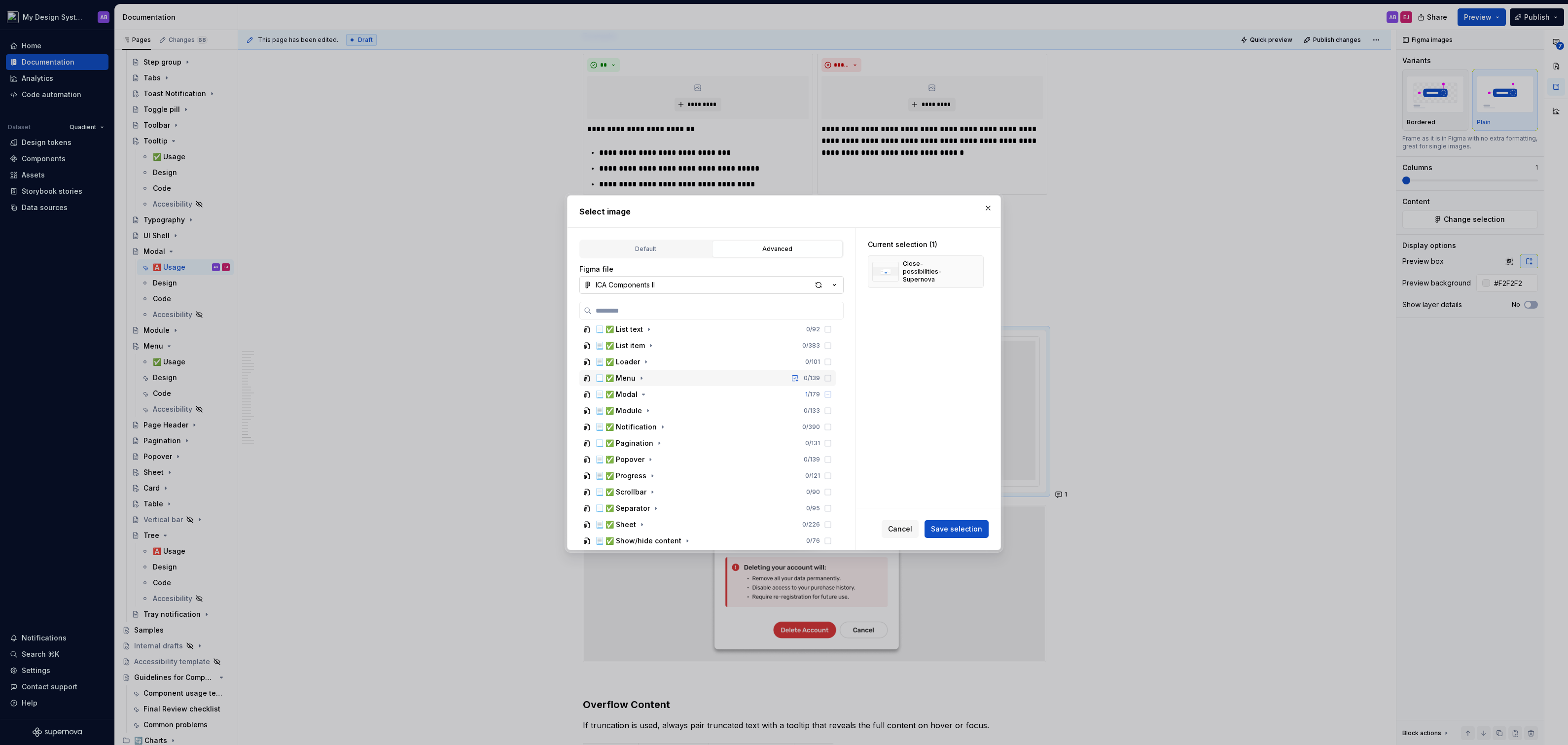
scroll to position [99, 0]
click at [639, 397] on icon "button" at bounding box center [643, 397] width 8 height 8
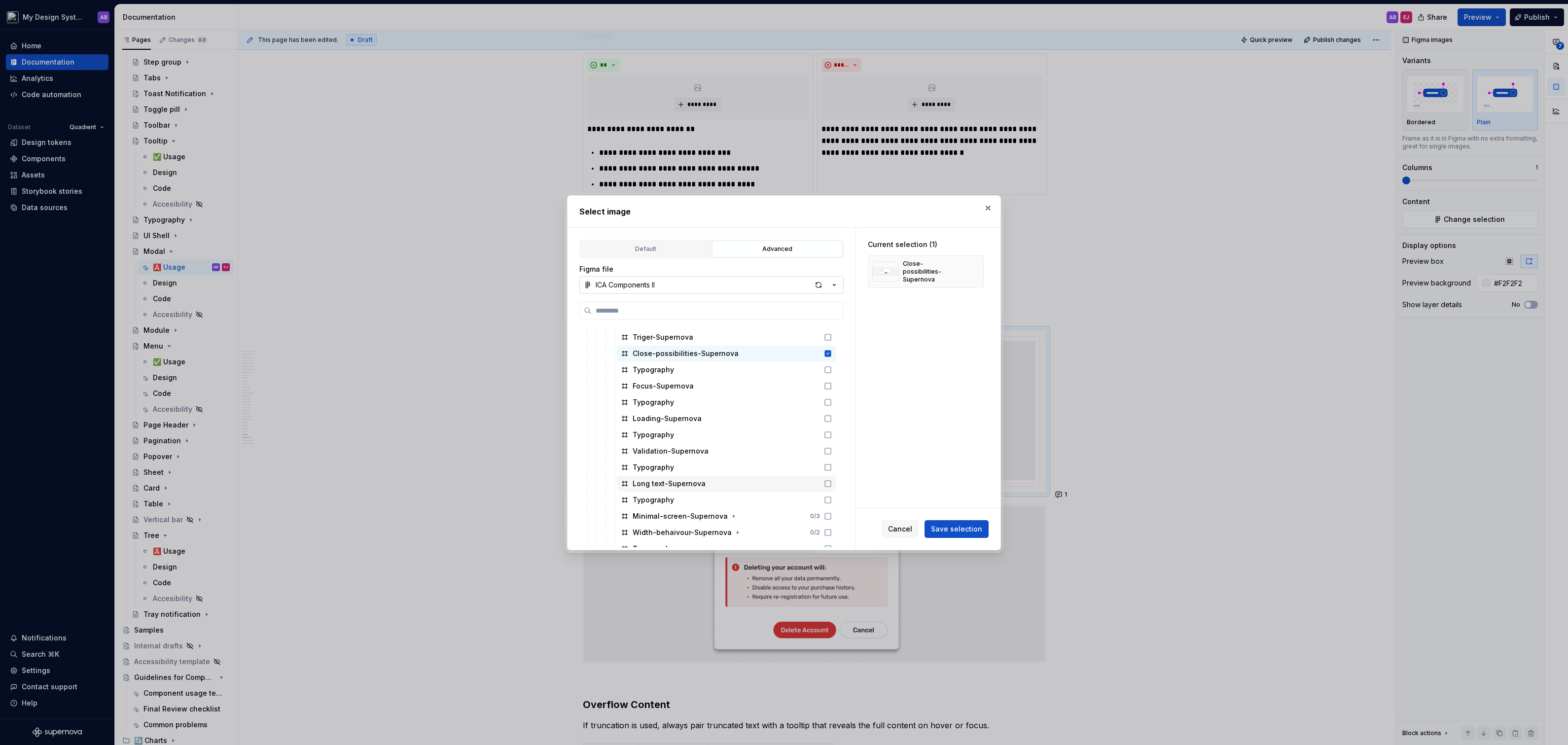
scroll to position [786, 0]
click at [832, 407] on icon at bounding box center [828, 410] width 8 height 8
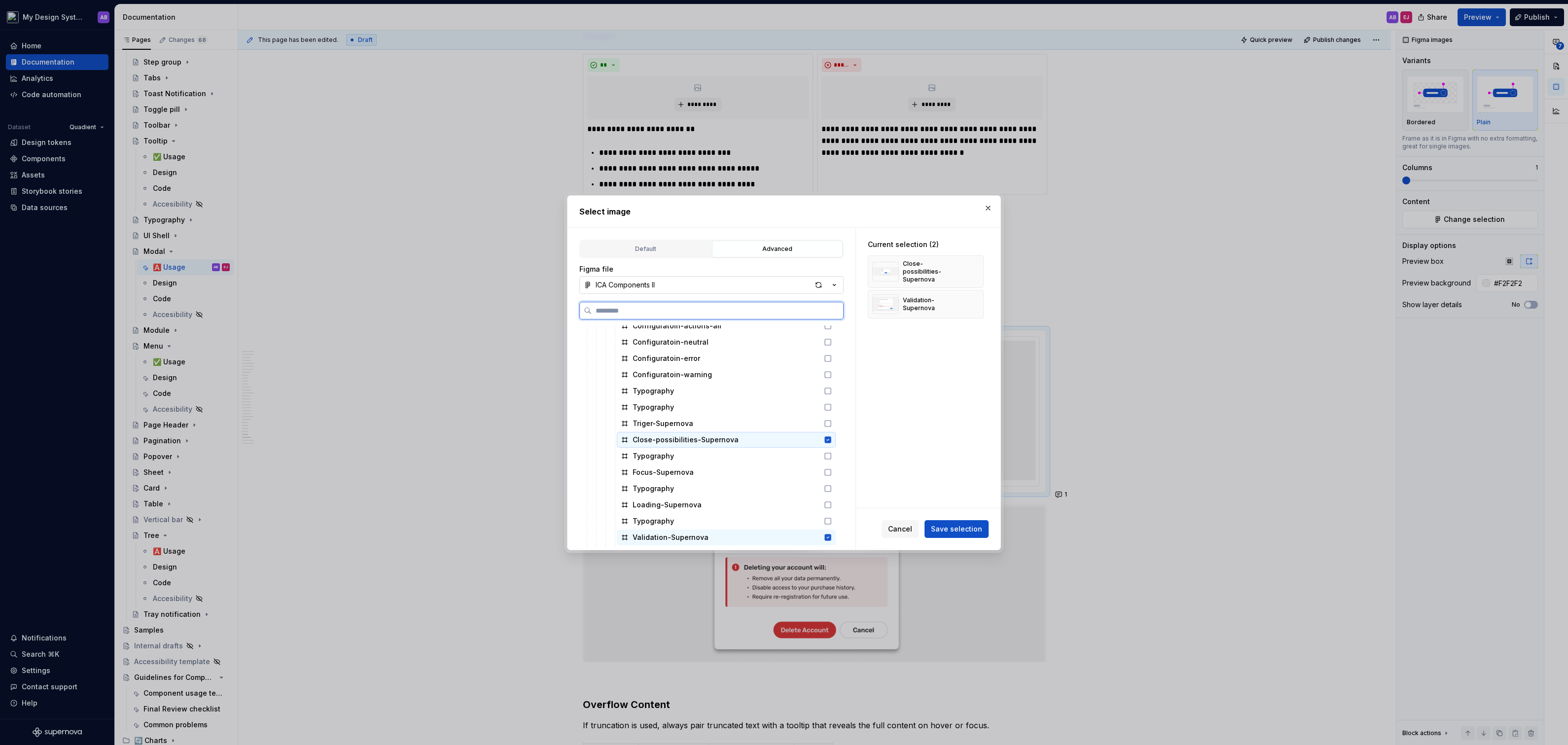
click at [831, 436] on icon at bounding box center [828, 439] width 6 height 6
click at [951, 528] on span "Save selection" at bounding box center [956, 529] width 51 height 10
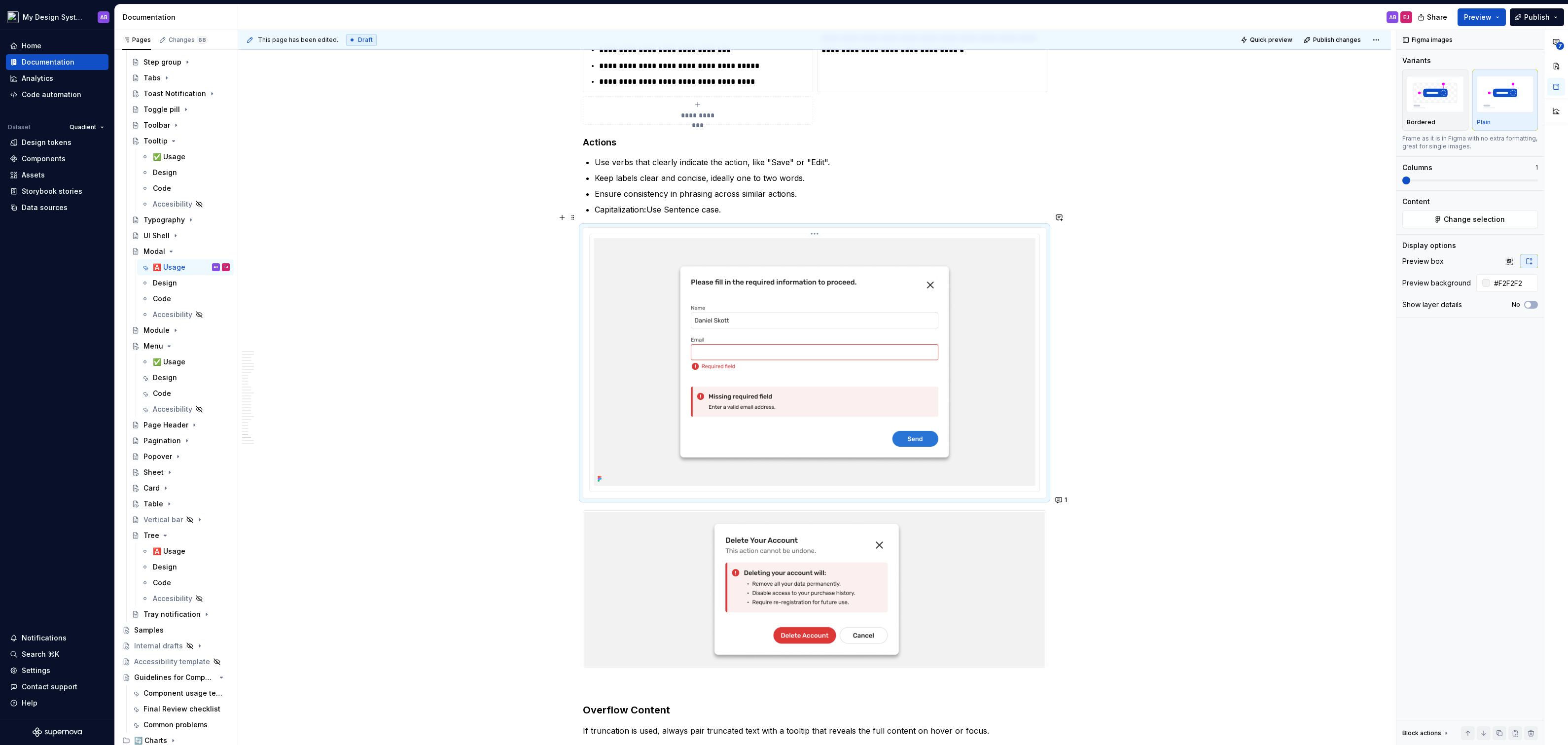
scroll to position [7919, 0]
click at [707, 577] on img at bounding box center [815, 589] width 463 height 156
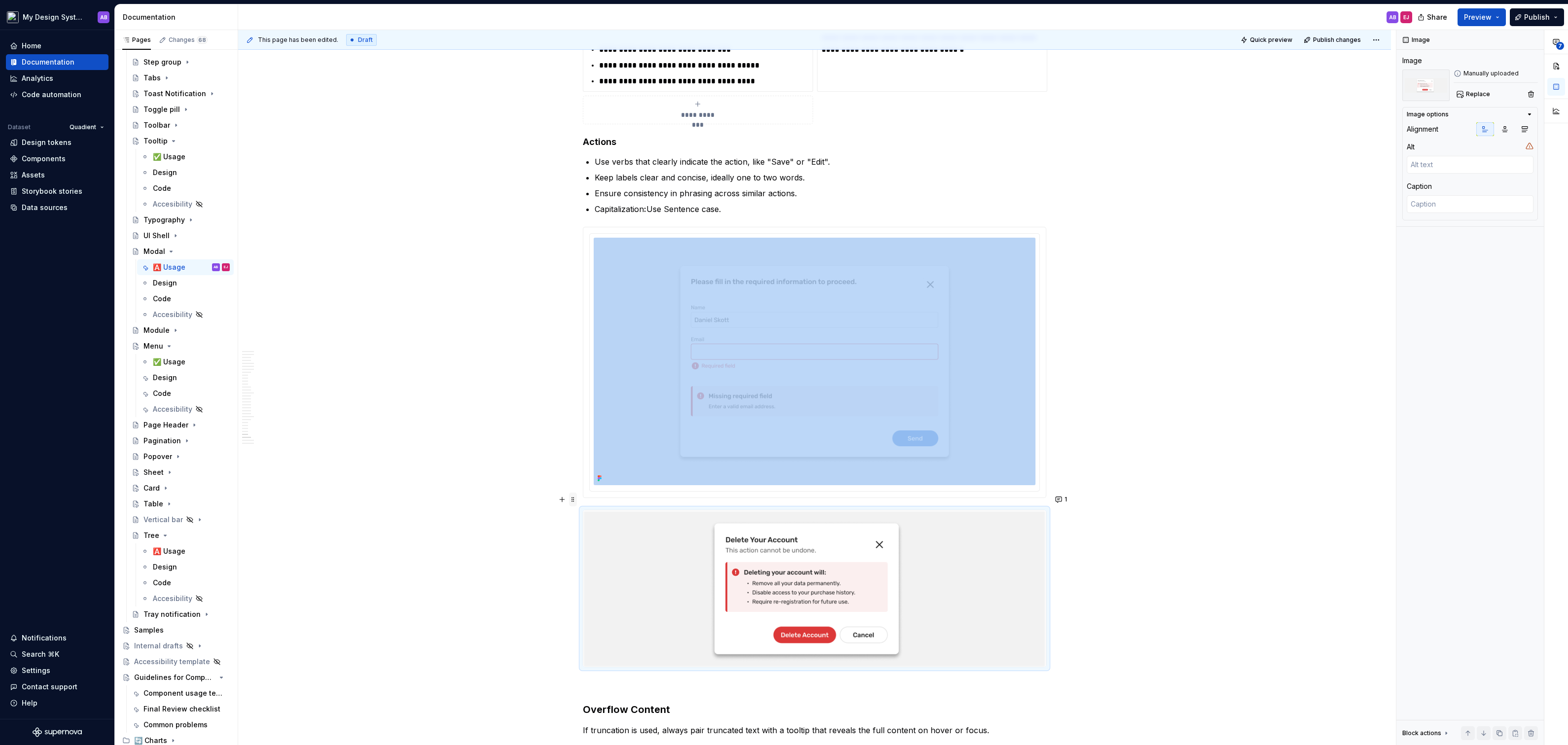
click at [577, 501] on span at bounding box center [573, 500] width 8 height 14
click at [621, 589] on div "Delete" at bounding box center [622, 585] width 64 height 10
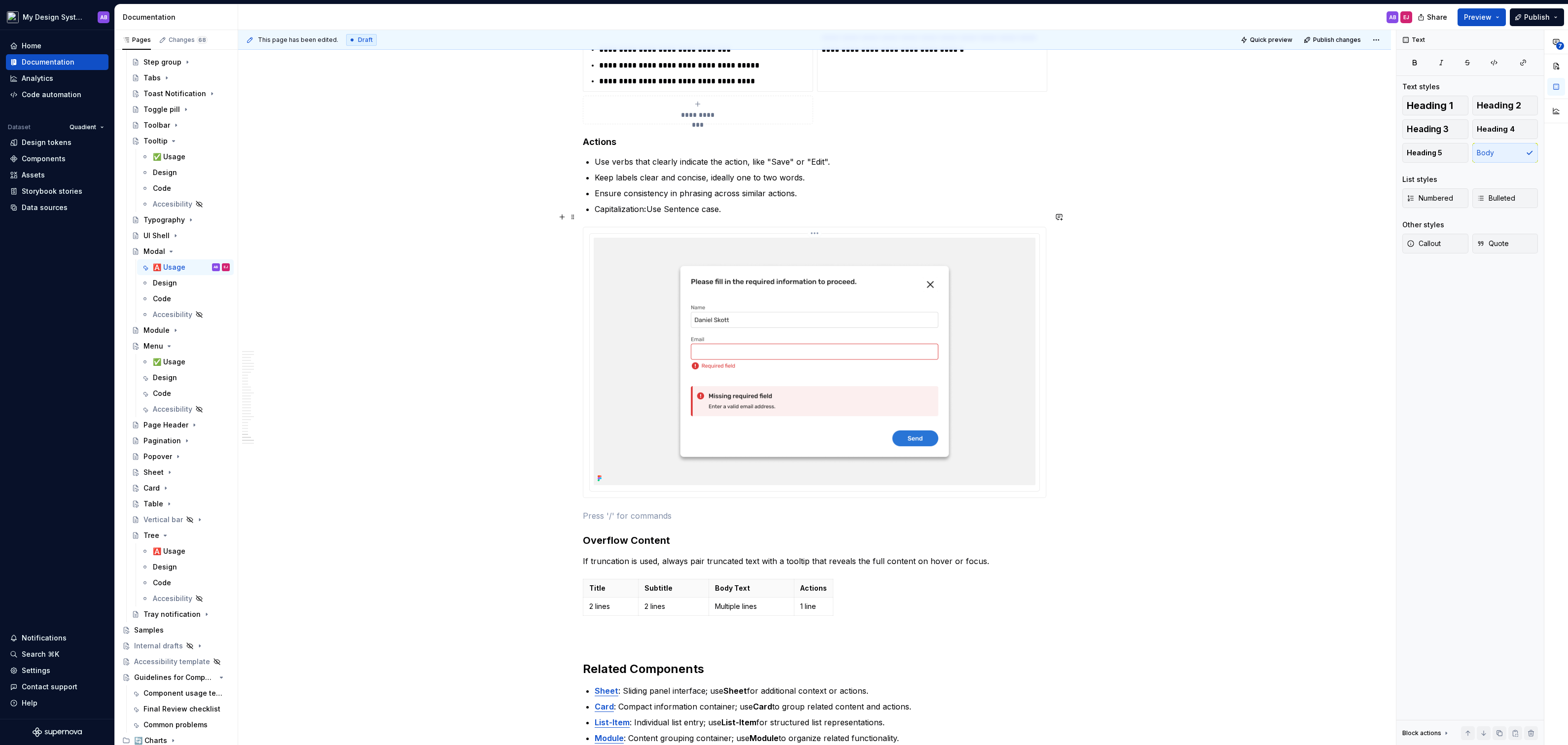
click at [850, 296] on img at bounding box center [815, 361] width 441 height 248
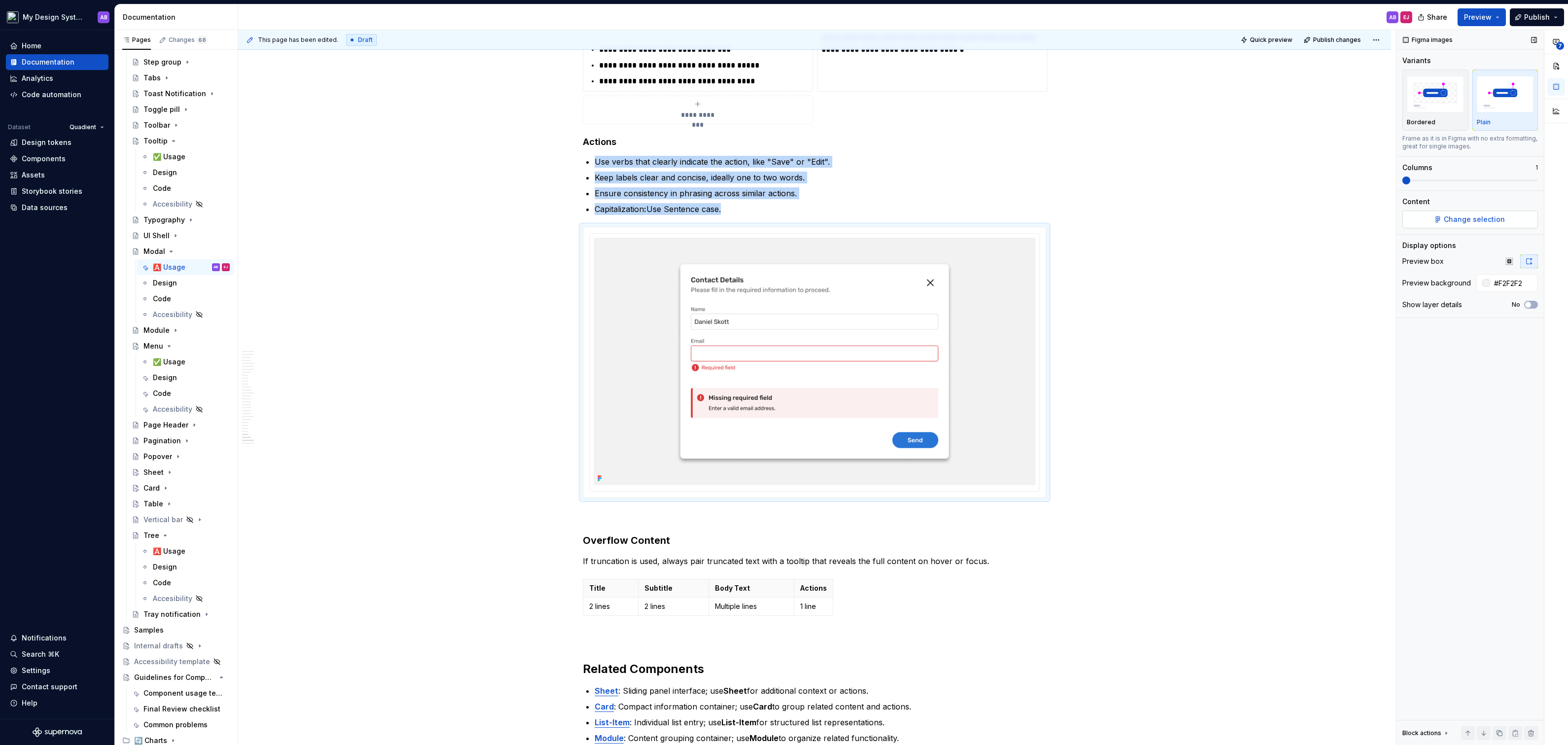
click at [1469, 218] on span "Change selection" at bounding box center [1475, 219] width 61 height 10
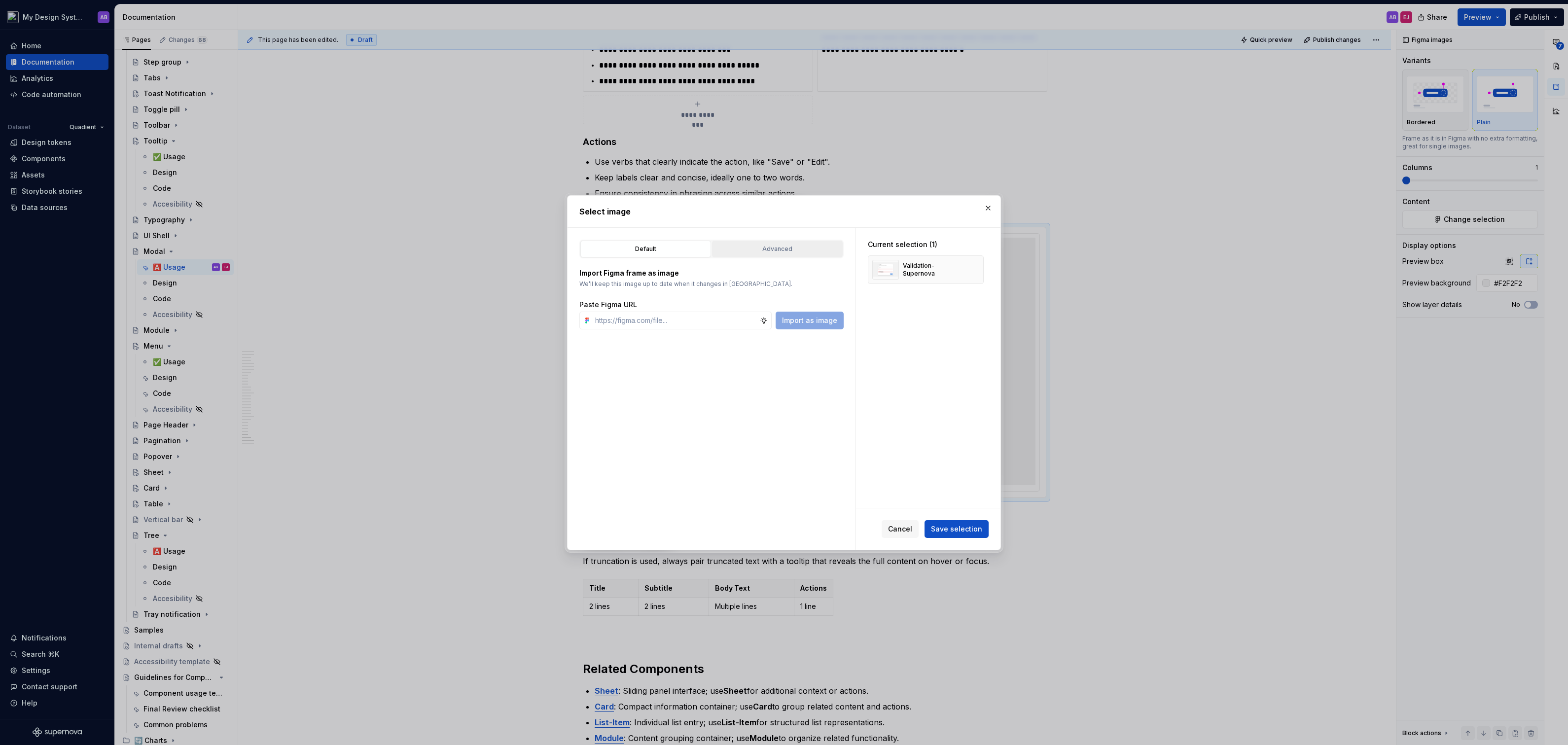
click at [792, 246] on div "Advanced" at bounding box center [778, 249] width 124 height 10
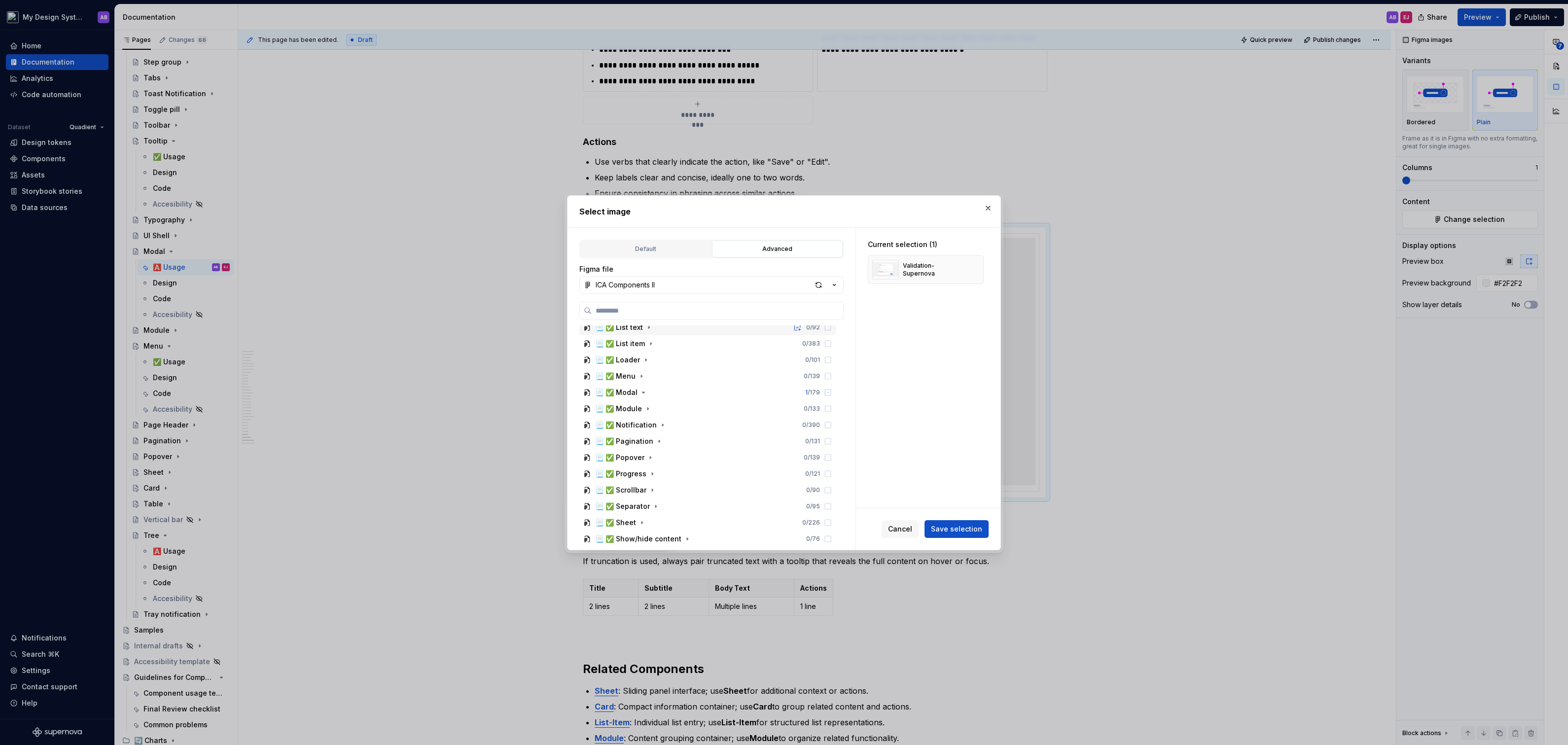
scroll to position [103, 0]
click at [639, 391] on icon "button" at bounding box center [643, 394] width 8 height 8
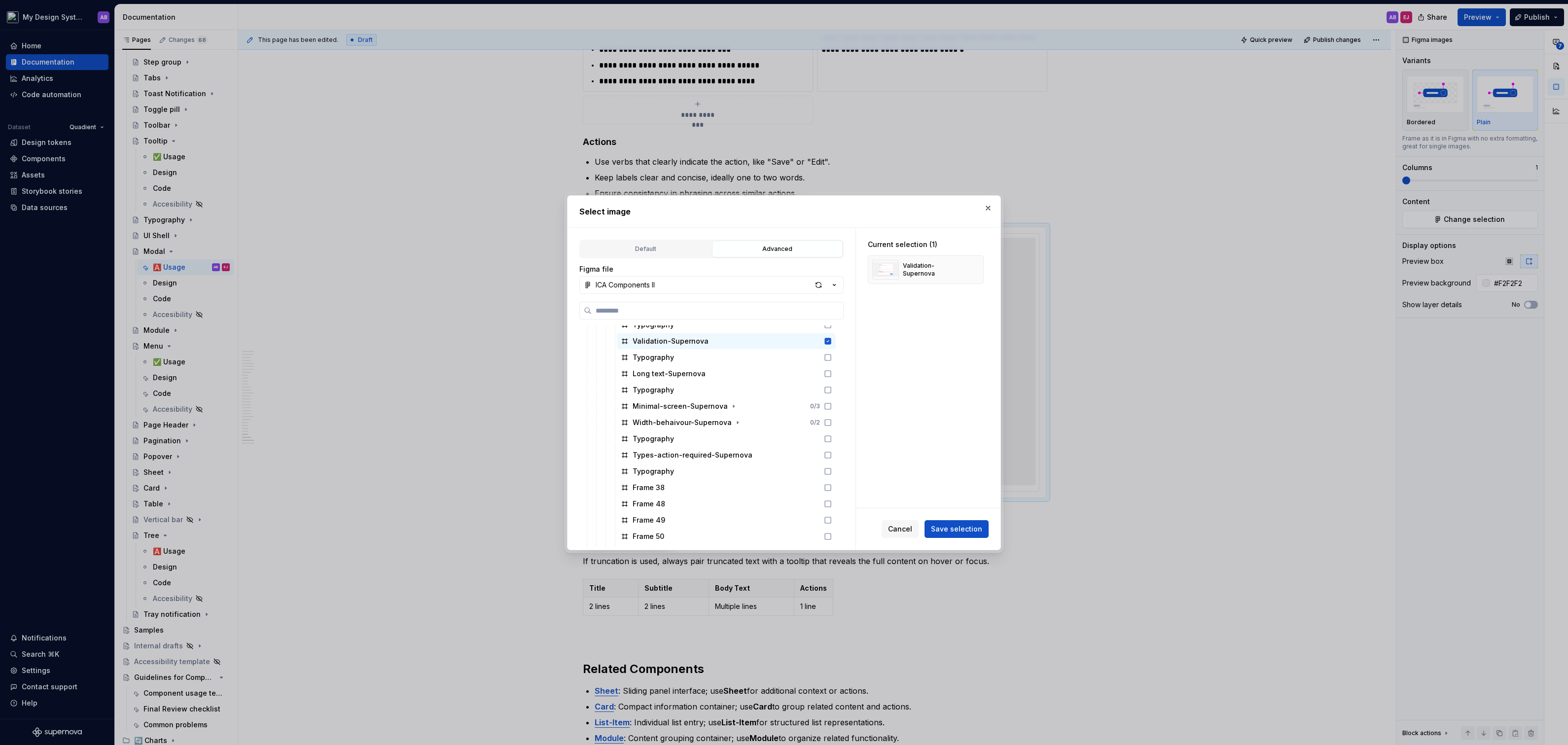
scroll to position [853, 0]
click at [832, 453] on icon at bounding box center [828, 457] width 8 height 8
click at [831, 343] on icon at bounding box center [828, 343] width 6 height 6
click at [946, 535] on button "Save selection" at bounding box center [957, 529] width 64 height 18
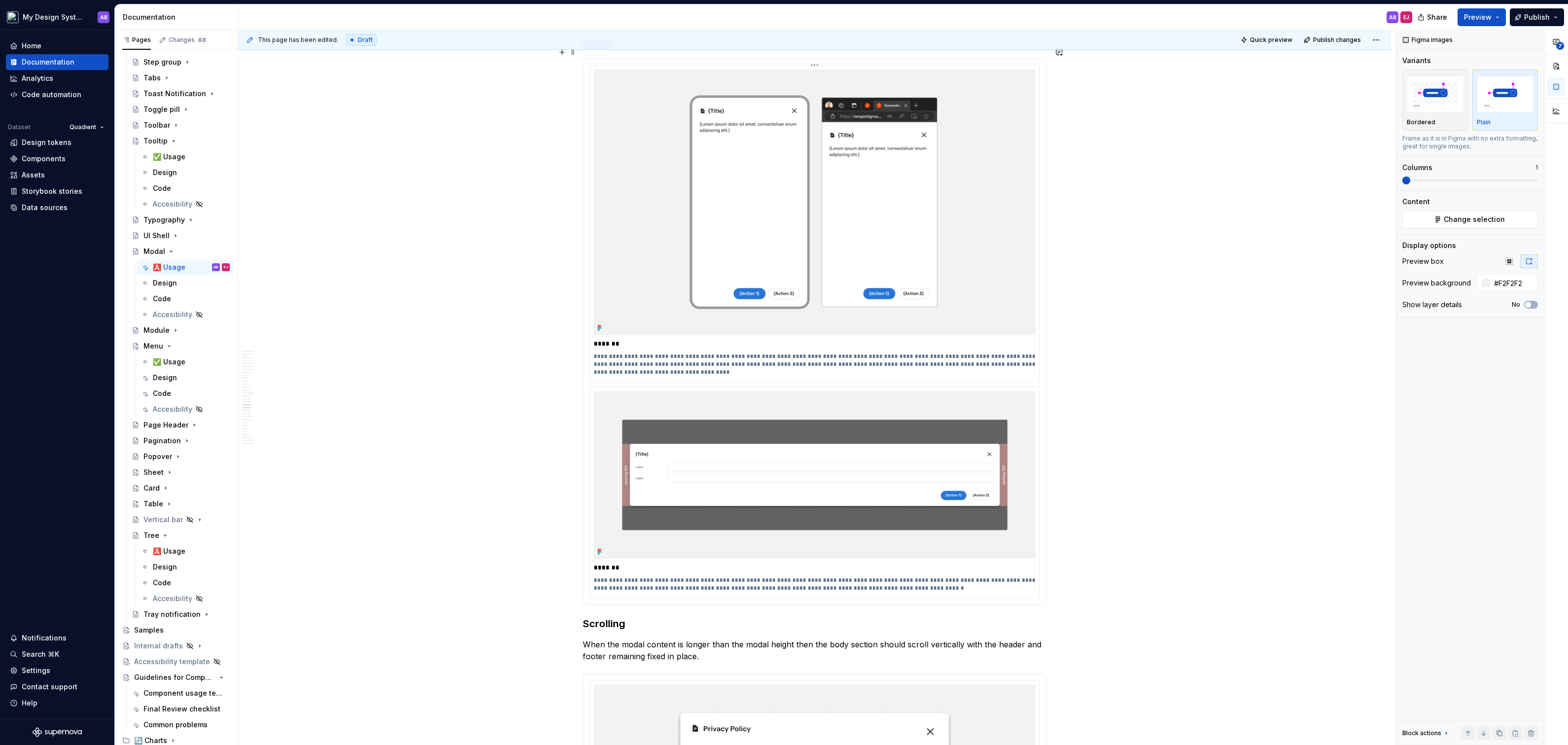
scroll to position [5742, 0]
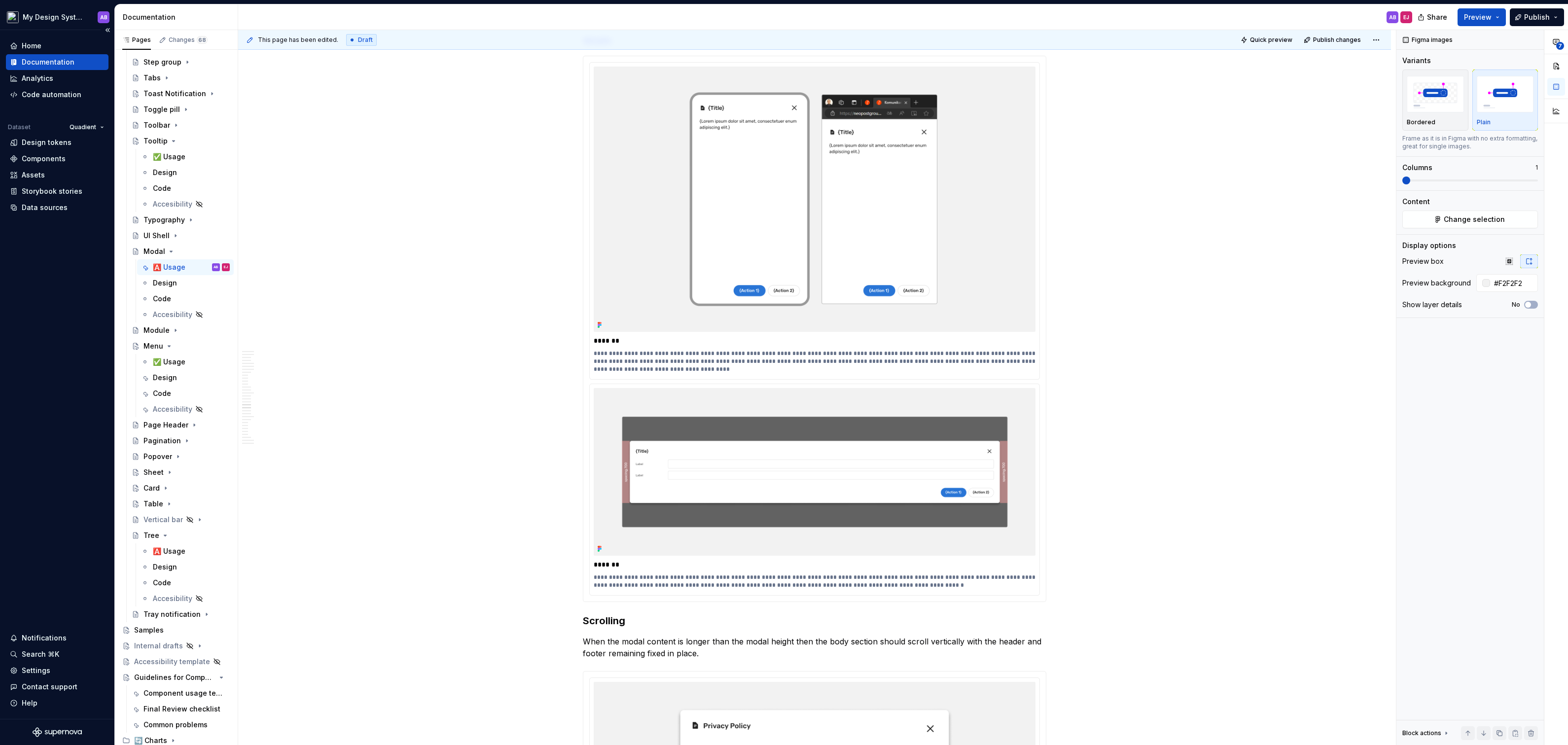
type textarea "*"
